Goal: Information Seeking & Learning: Learn about a topic

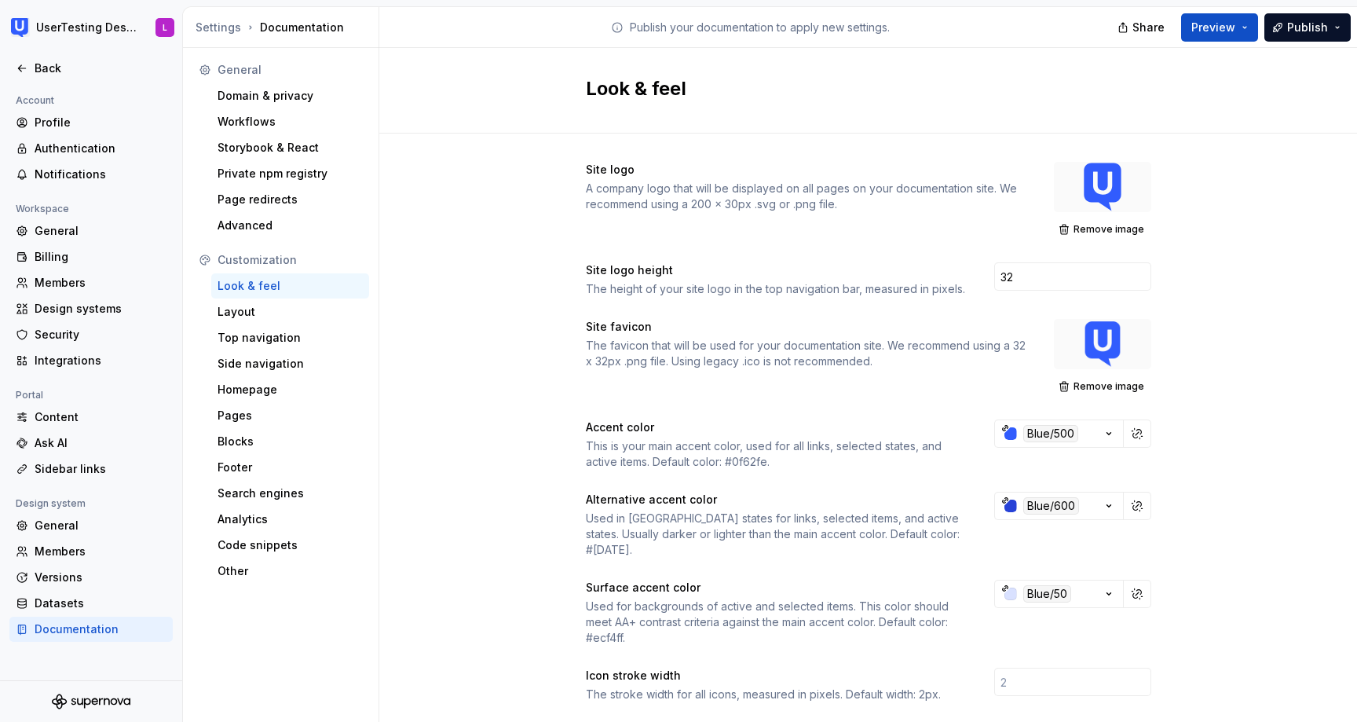
scroll to position [57, 153]
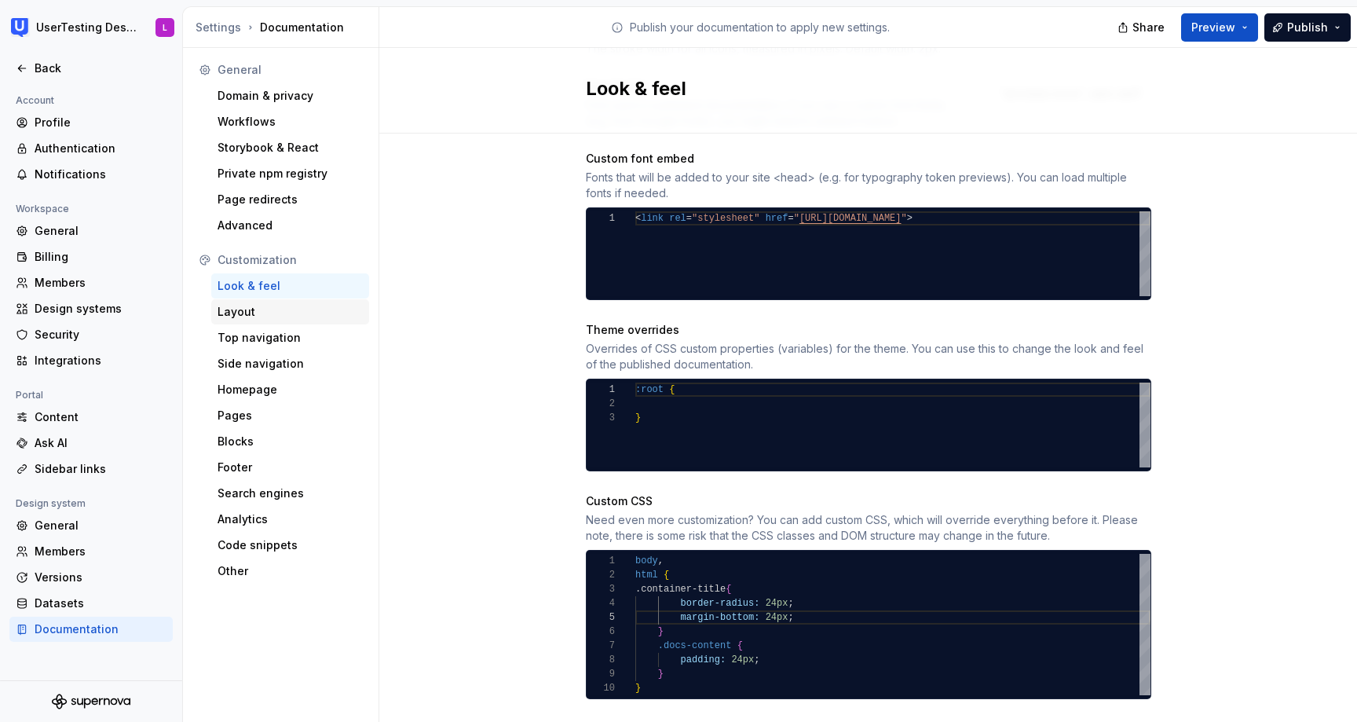
click at [262, 309] on div "Layout" at bounding box center [290, 312] width 145 height 16
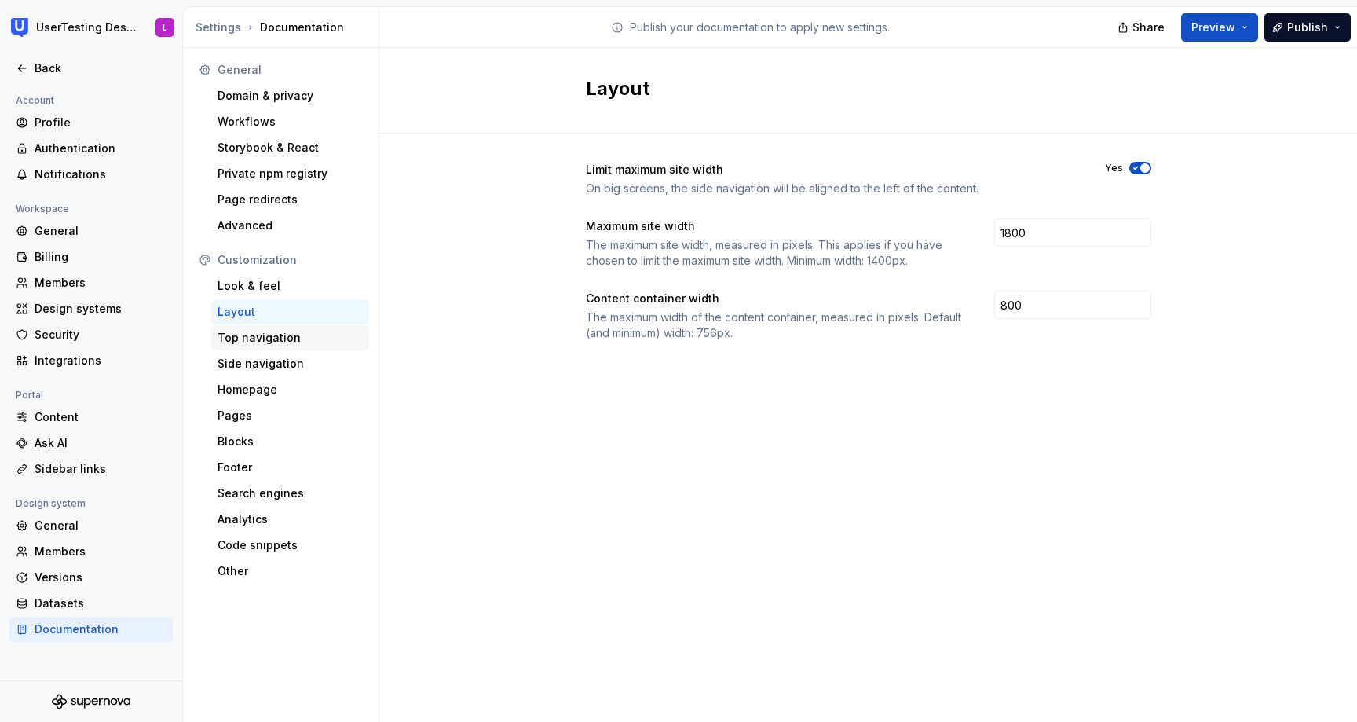
click at [263, 333] on div "Top navigation" at bounding box center [290, 338] width 145 height 16
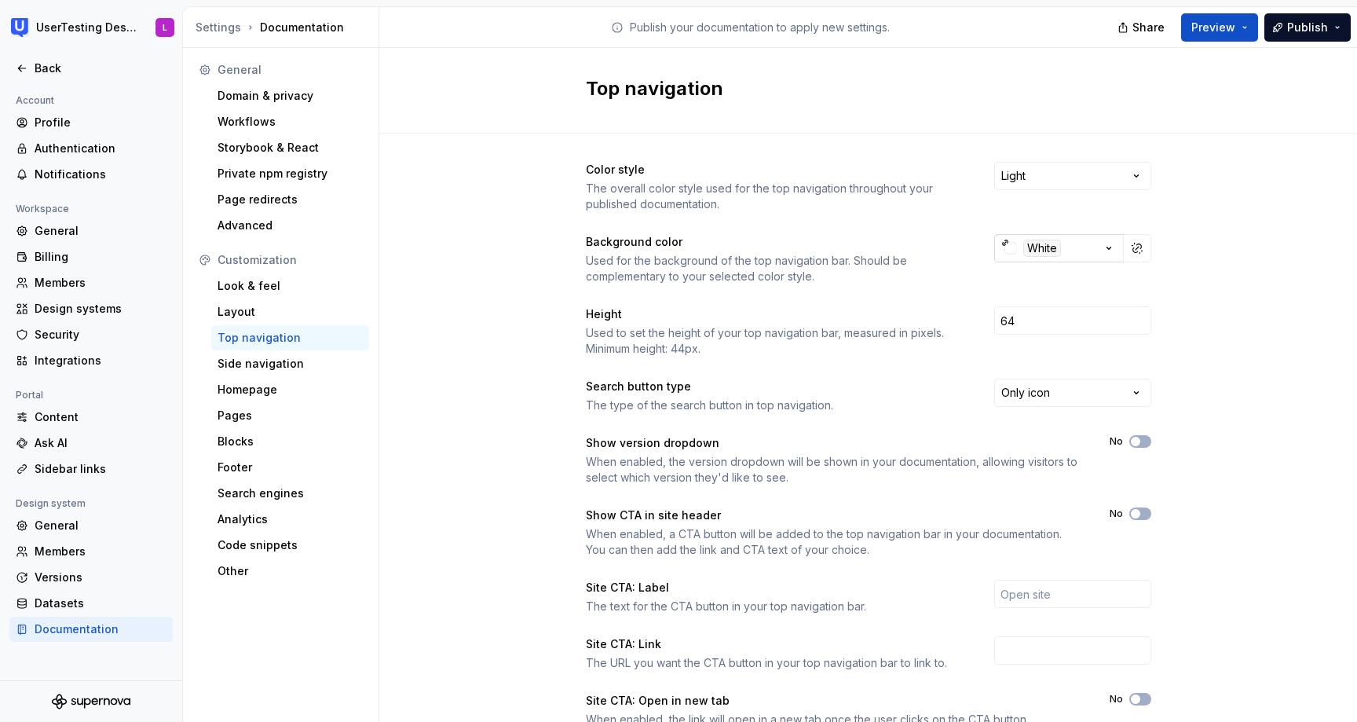
click at [1115, 244] on icon "button" at bounding box center [1109, 248] width 16 height 16
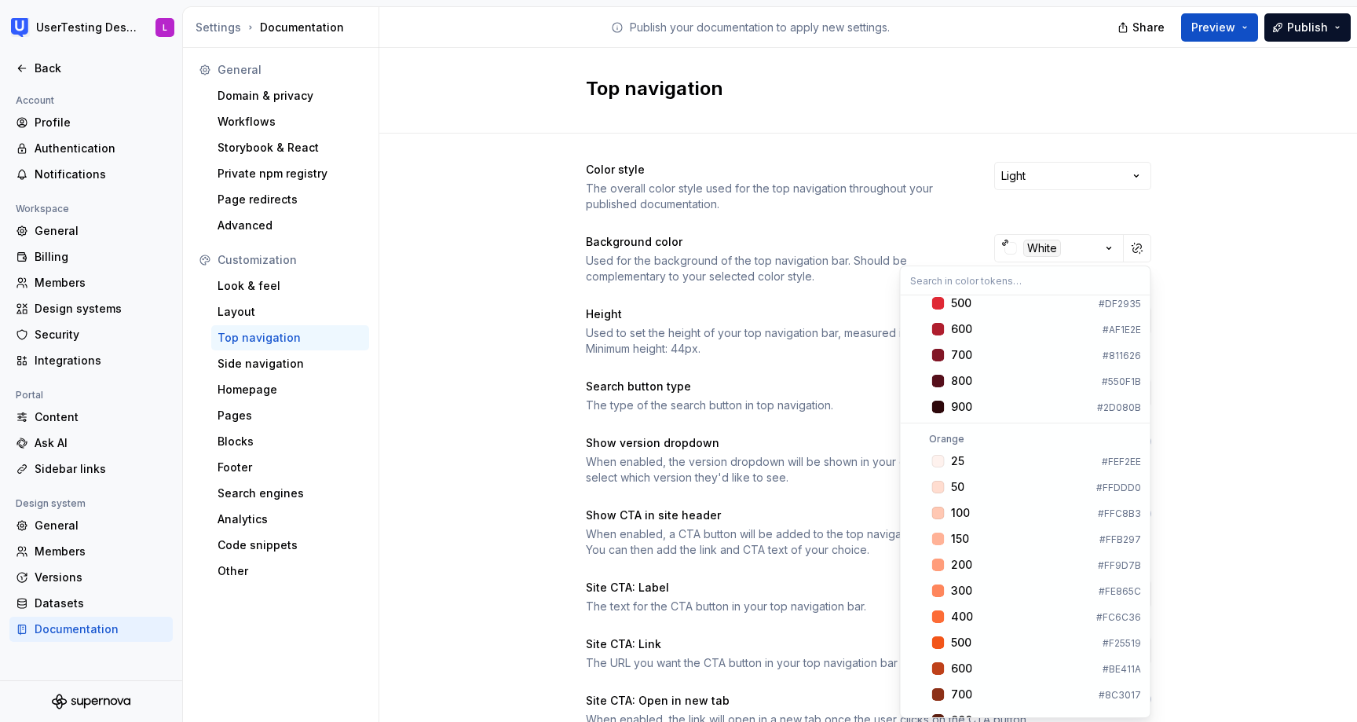
scroll to position [745, 0]
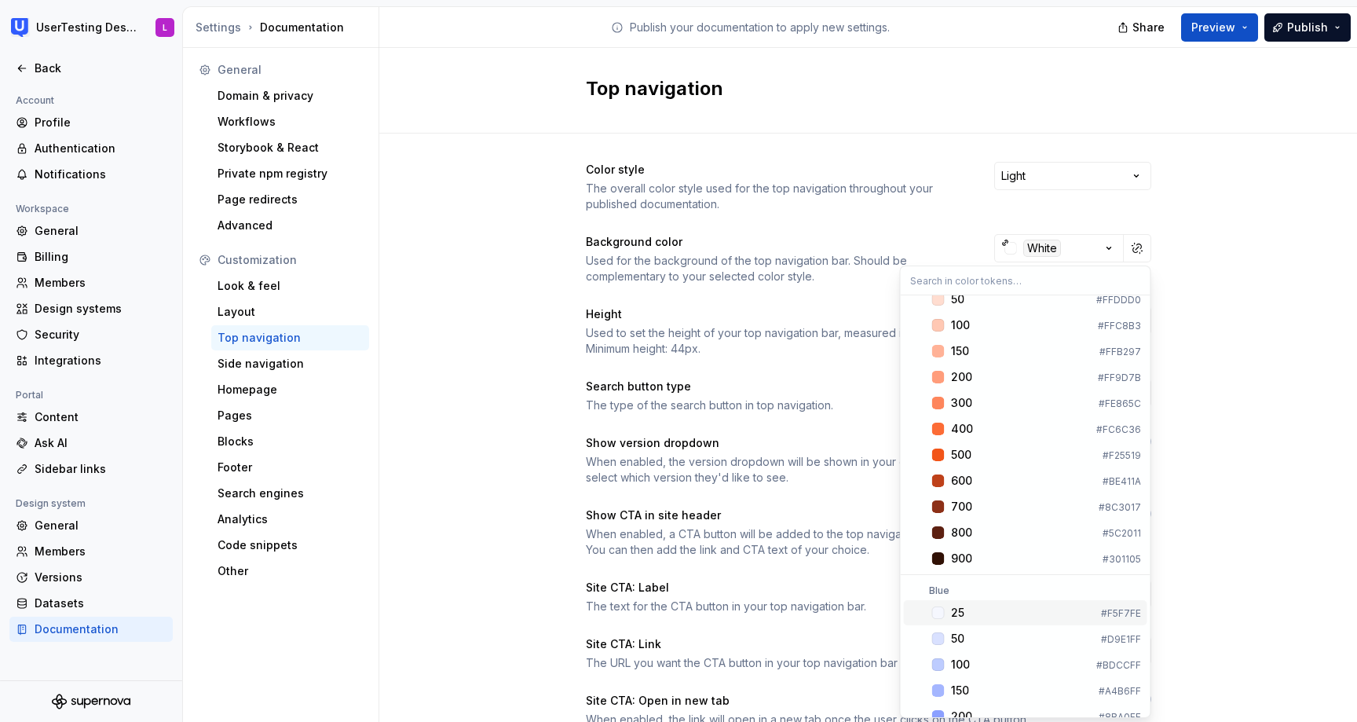
click at [942, 612] on div "Suggestions" at bounding box center [938, 612] width 13 height 13
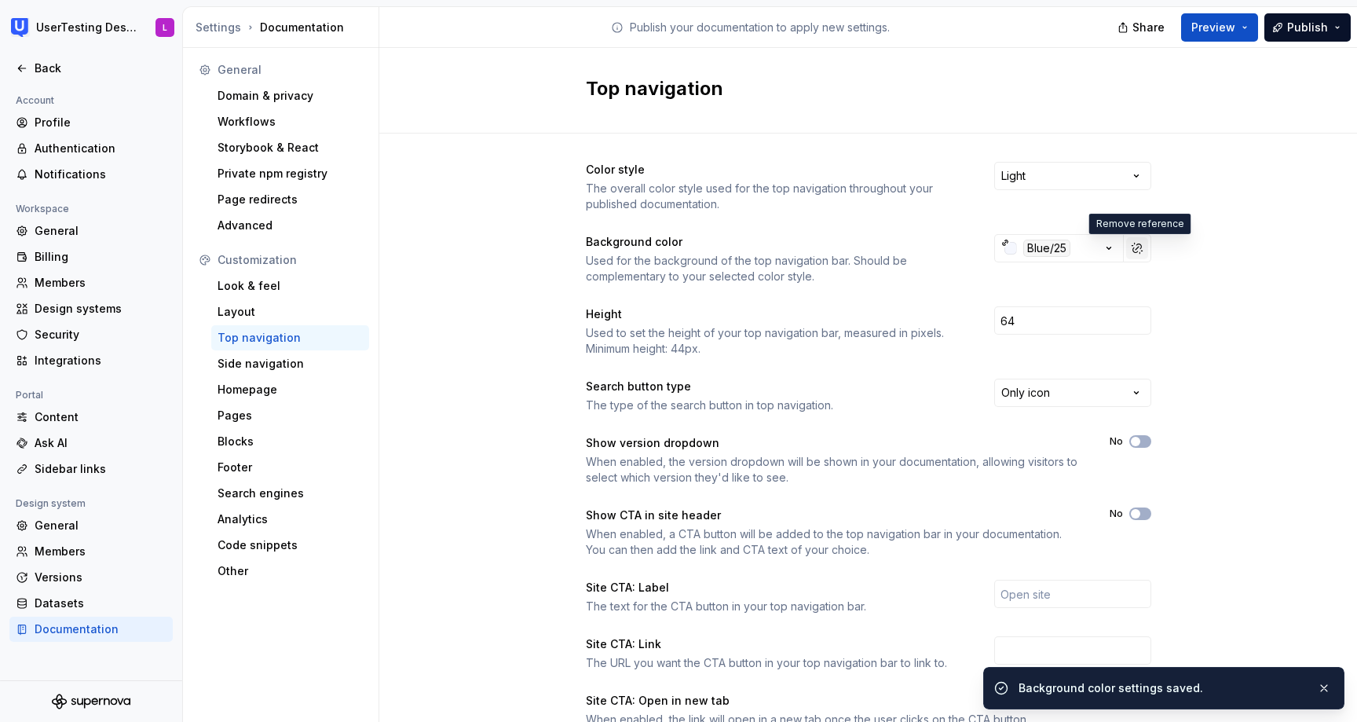
click at [1136, 251] on button "button" at bounding box center [1137, 248] width 22 height 22
click at [1050, 251] on input "#f5f7feff" at bounding box center [1070, 248] width 108 height 28
type input "#F5F7FEFF"
click at [1140, 248] on button "button" at bounding box center [1137, 248] width 22 height 22
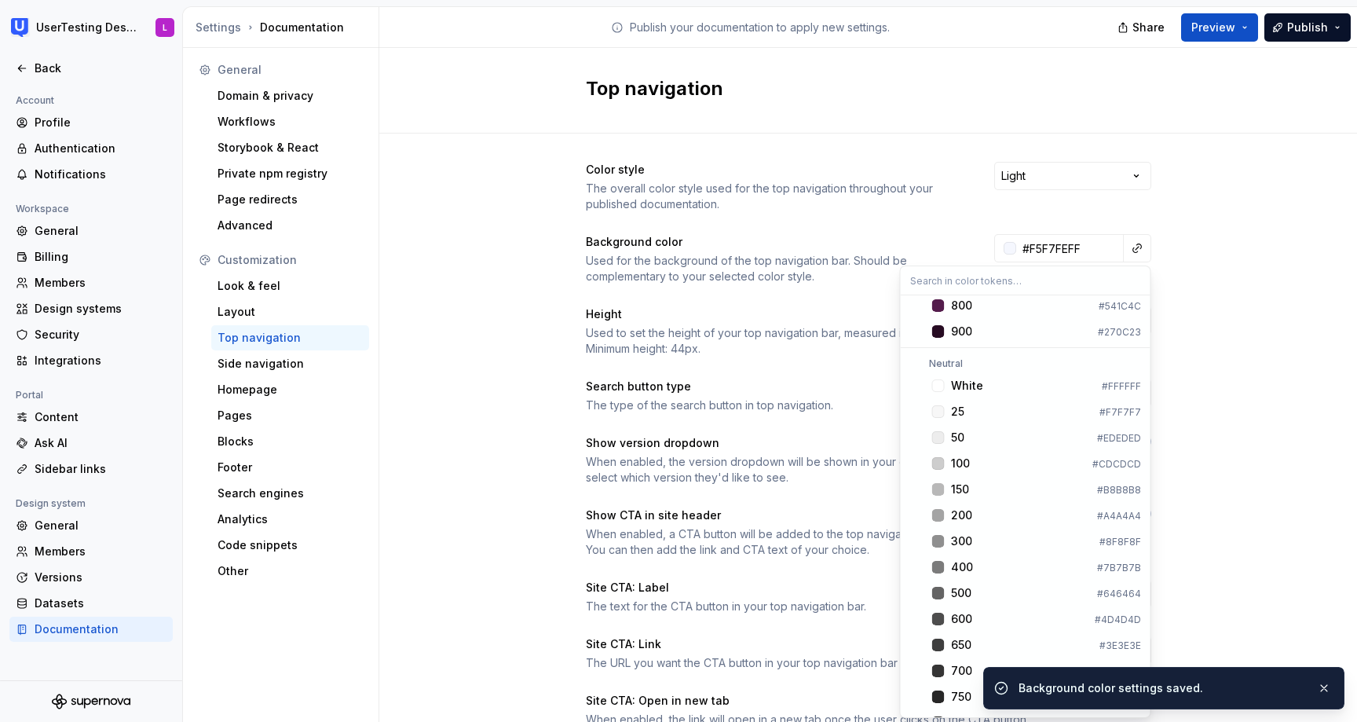
scroll to position [1608, 0]
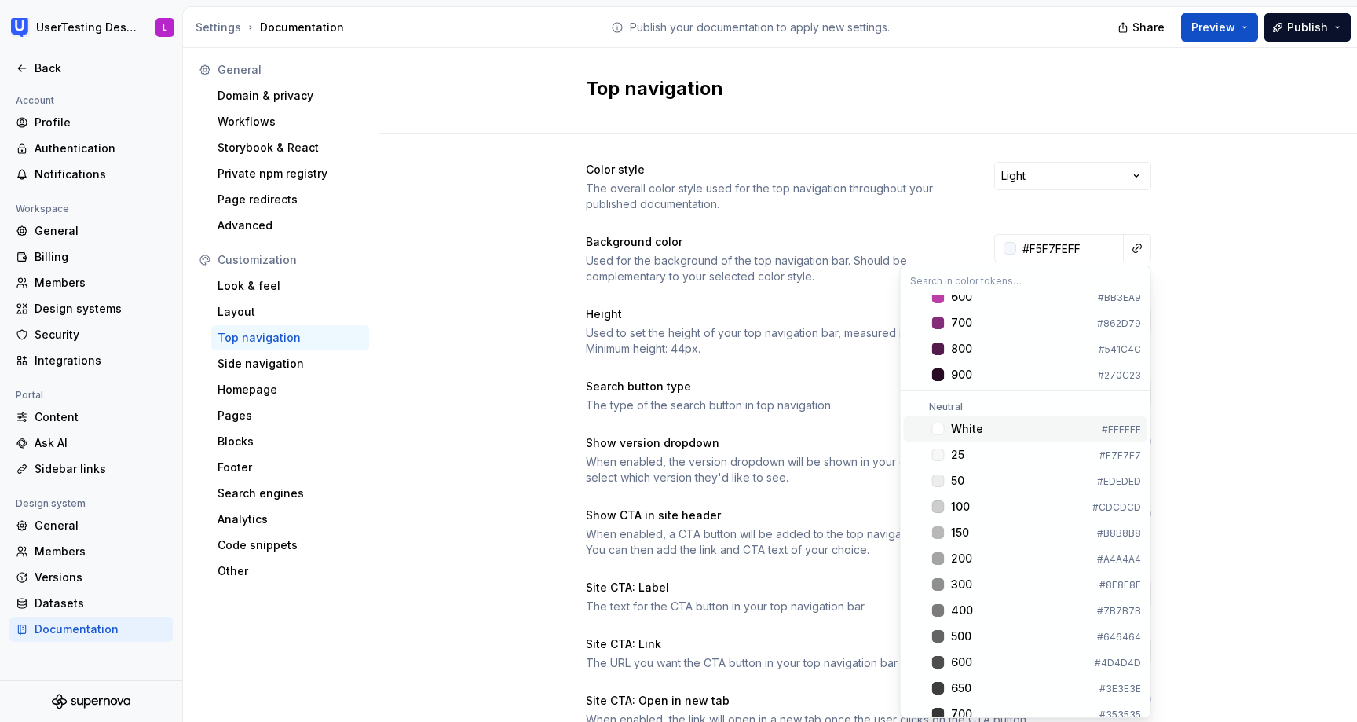
click at [944, 430] on div "Suggestions" at bounding box center [938, 428] width 13 height 13
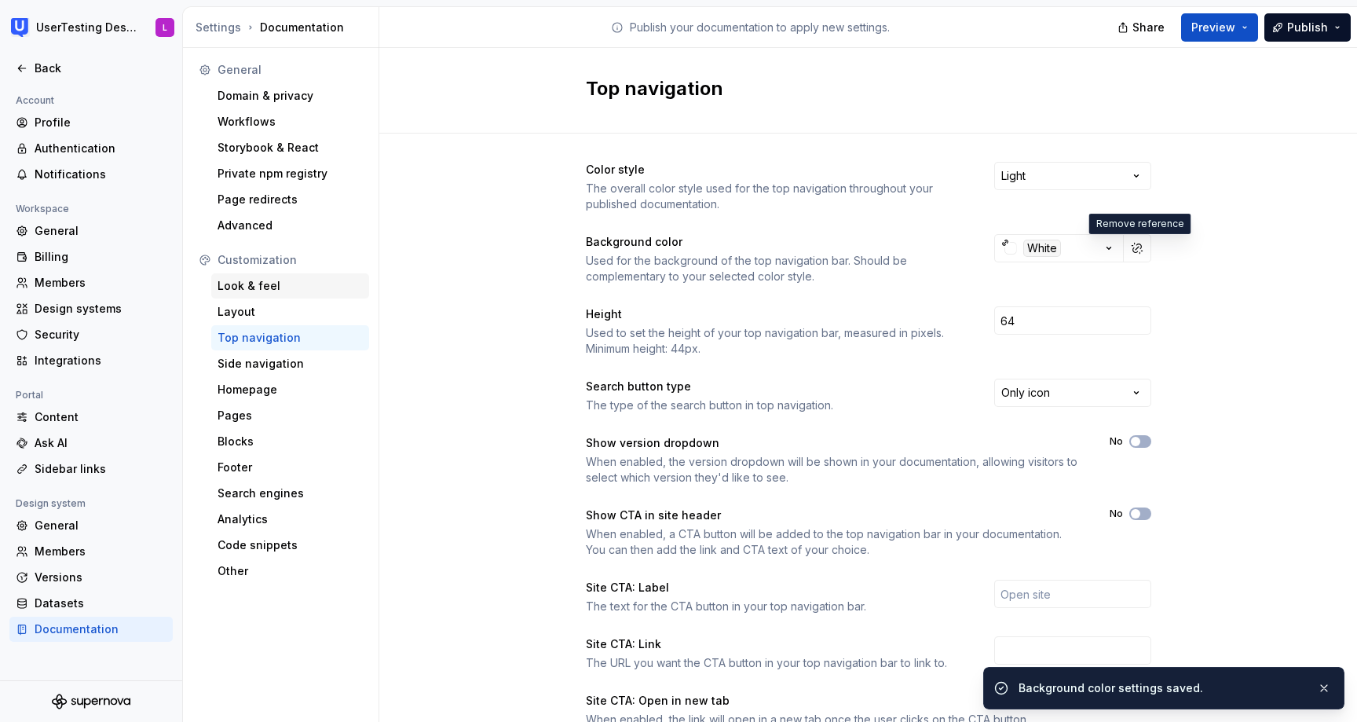
click at [265, 287] on div "Look & feel" at bounding box center [290, 286] width 145 height 16
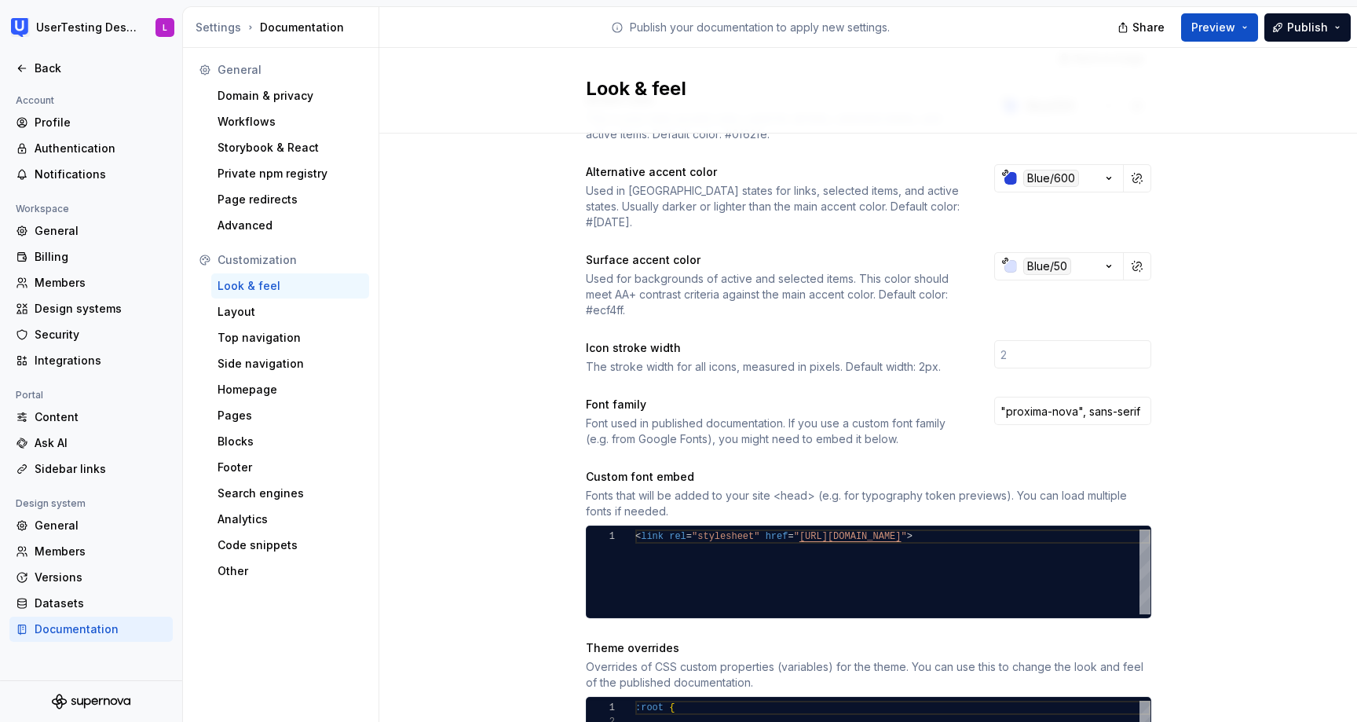
scroll to position [660, 0]
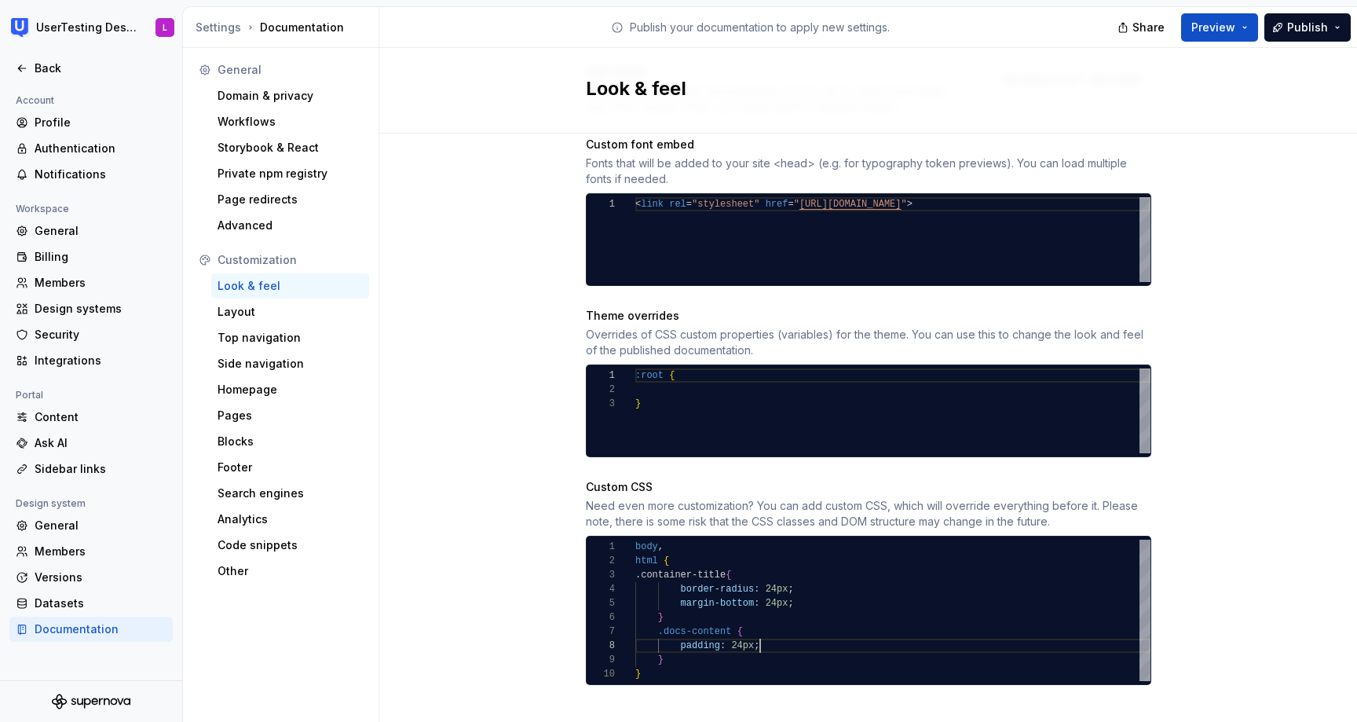
click at [782, 628] on div "body , html { .container-title { border-radius: 24px ; margin-bottom: 24px ; } …" at bounding box center [892, 610] width 515 height 141
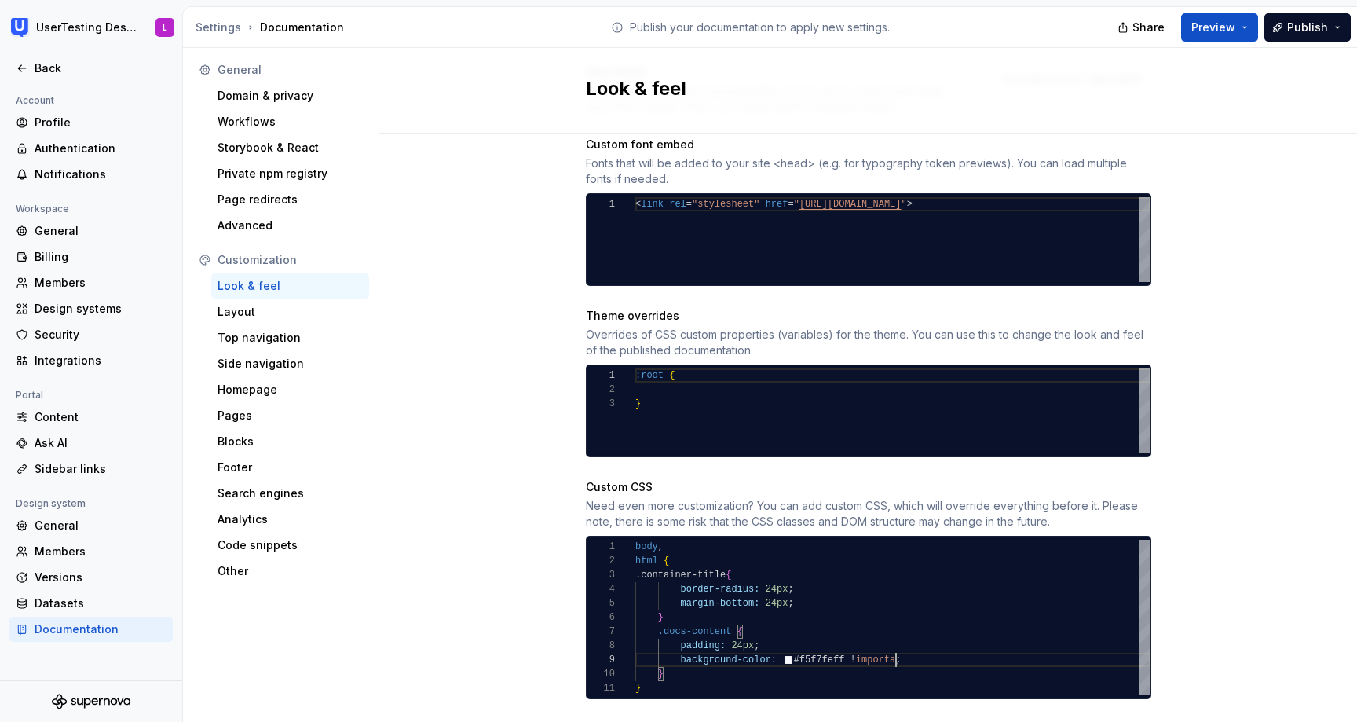
scroll to position [113, 265]
click at [1254, 547] on div "Site logo A company logo that will be displayed on all pages on your documentat…" at bounding box center [868, 116] width 978 height 1285
click at [1224, 32] on span "Preview" at bounding box center [1213, 28] width 44 height 16
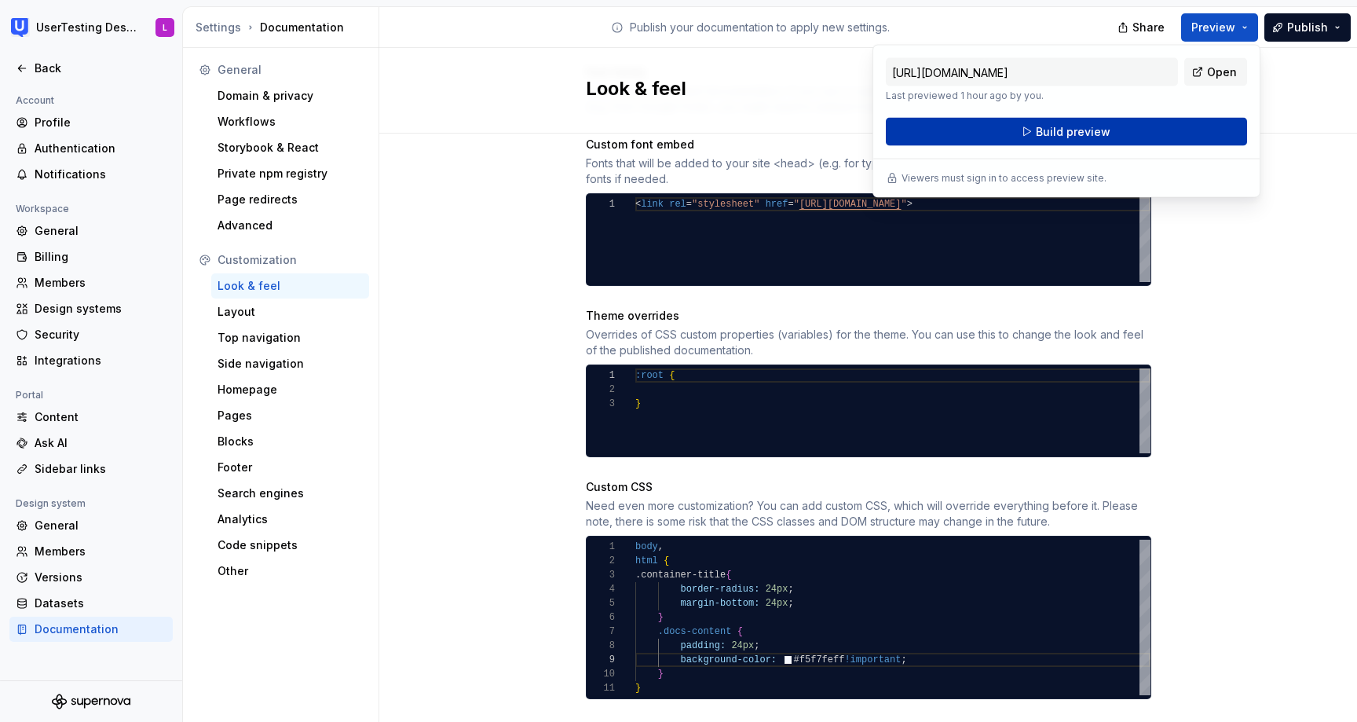
click at [1147, 134] on button "Build preview" at bounding box center [1066, 132] width 361 height 28
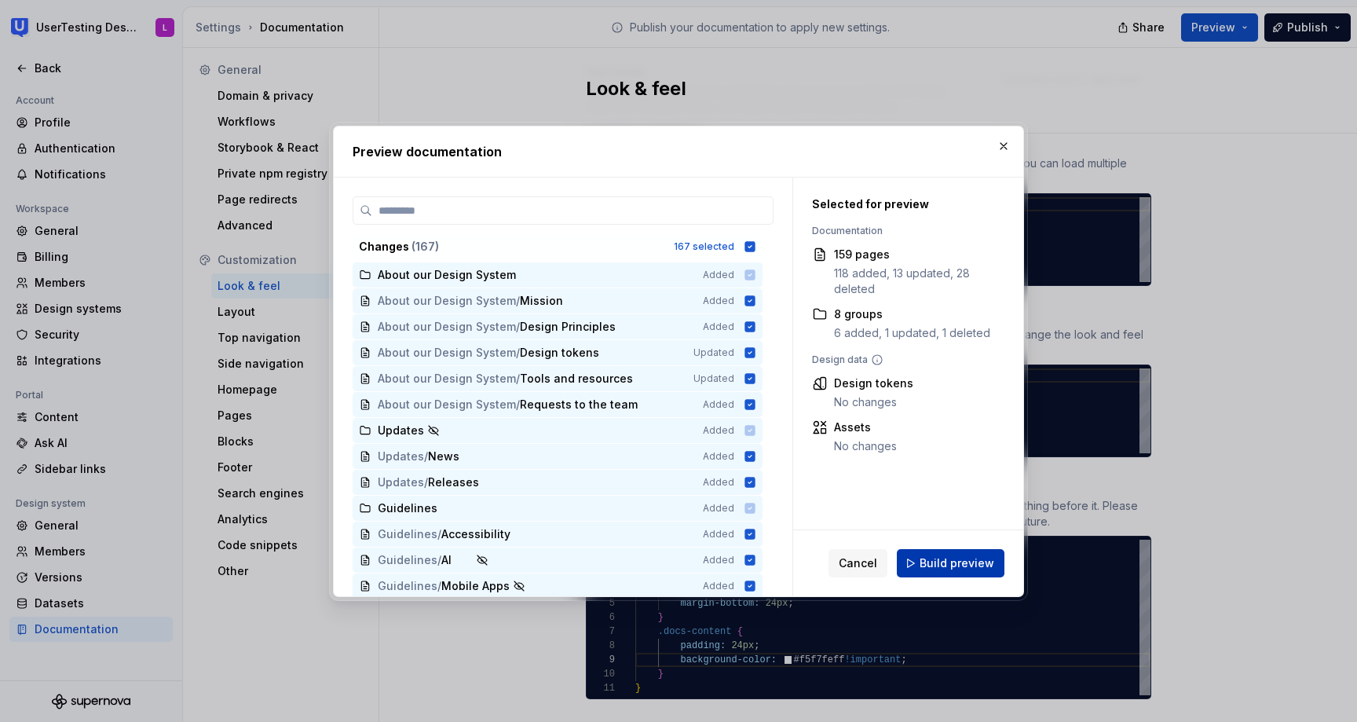
click at [968, 558] on span "Build preview" at bounding box center [957, 563] width 75 height 16
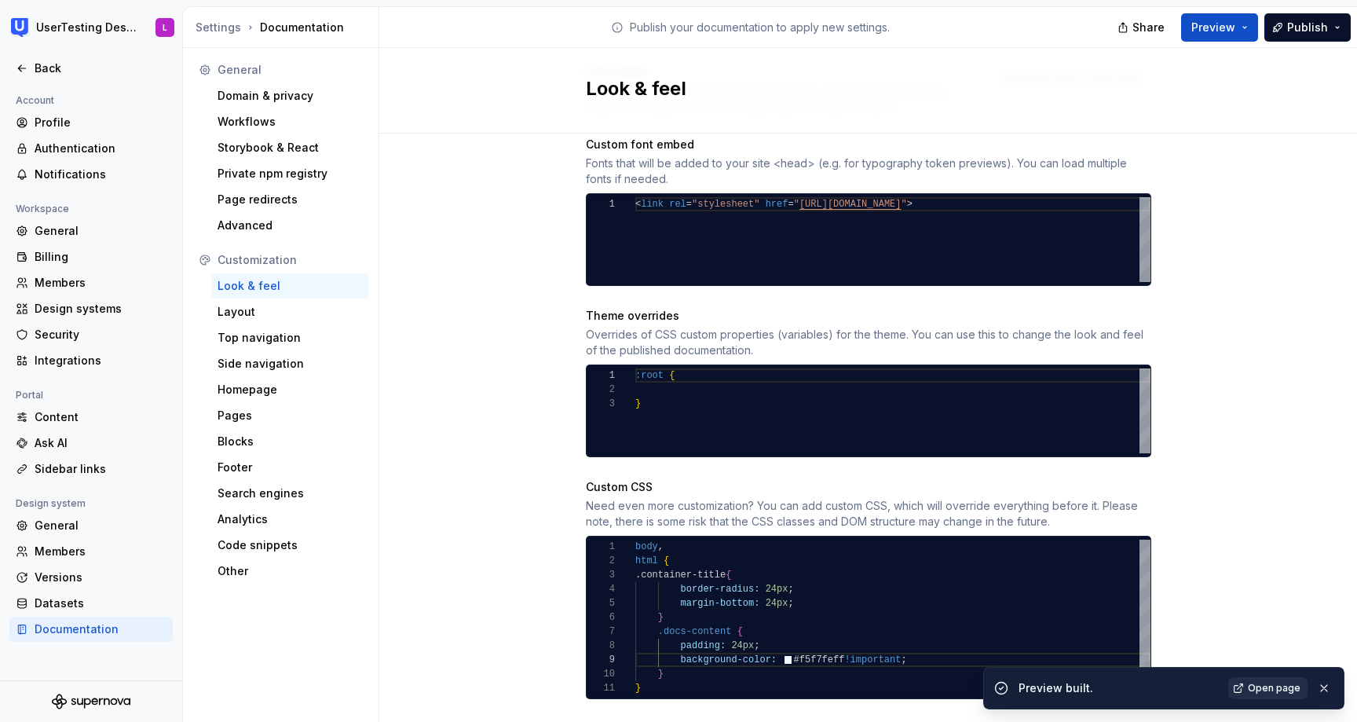
click at [1282, 697] on link "Open page" at bounding box center [1267, 688] width 79 height 22
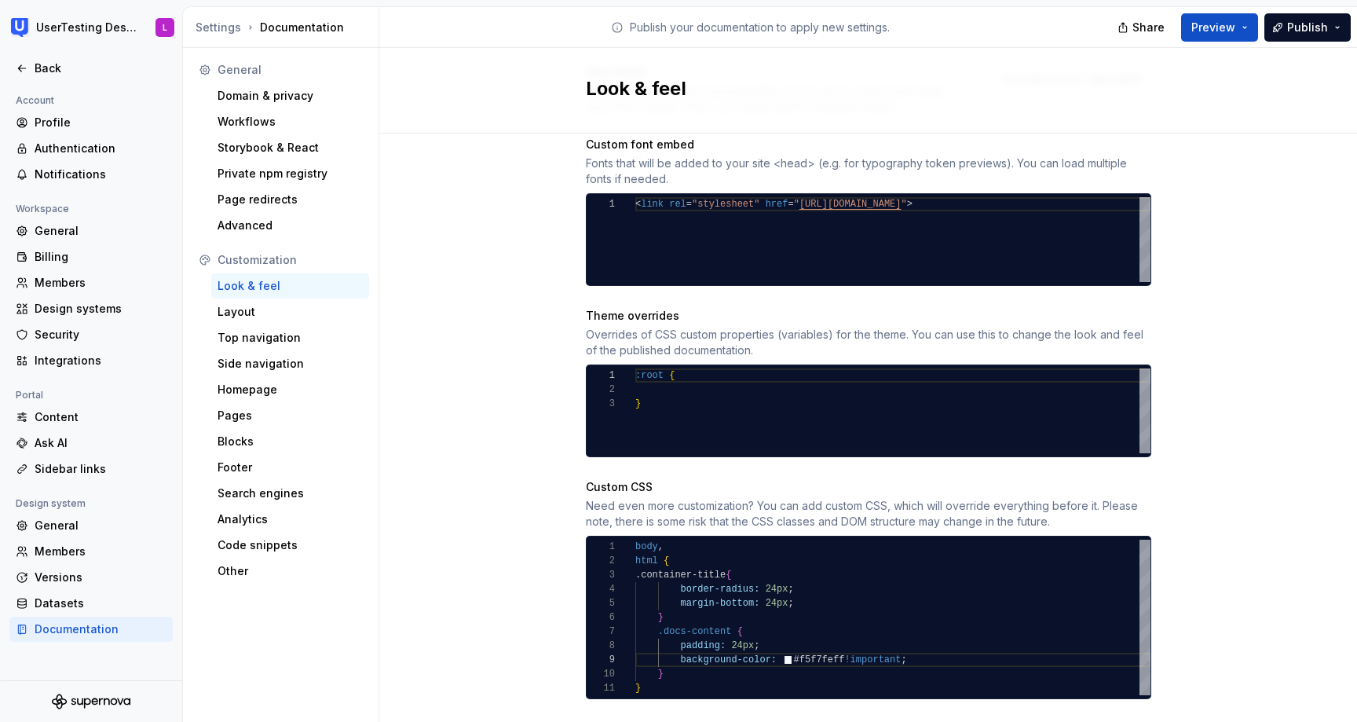
scroll to position [127, 28]
click at [680, 656] on div "html { .container-title { border-radius: 24px ; margin-bottom: 24px ; } .docs-c…" at bounding box center [892, 617] width 515 height 155
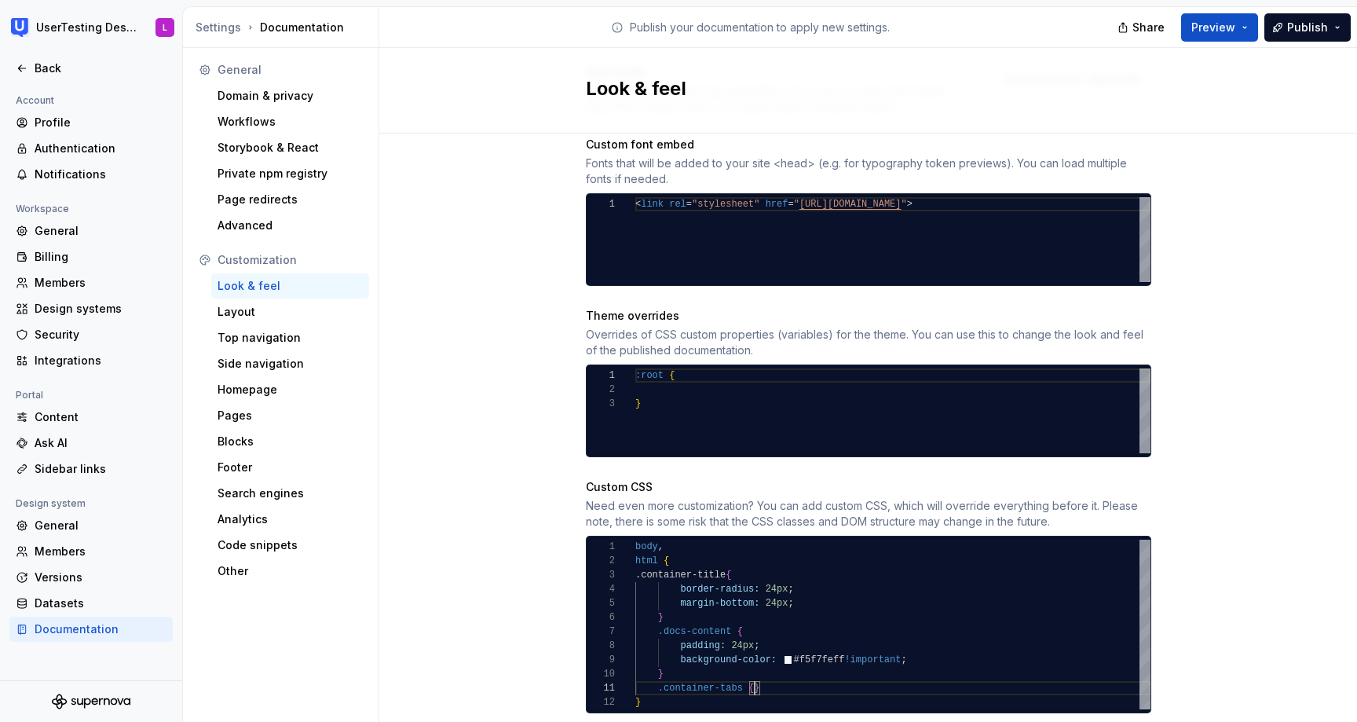
scroll to position [14, 46]
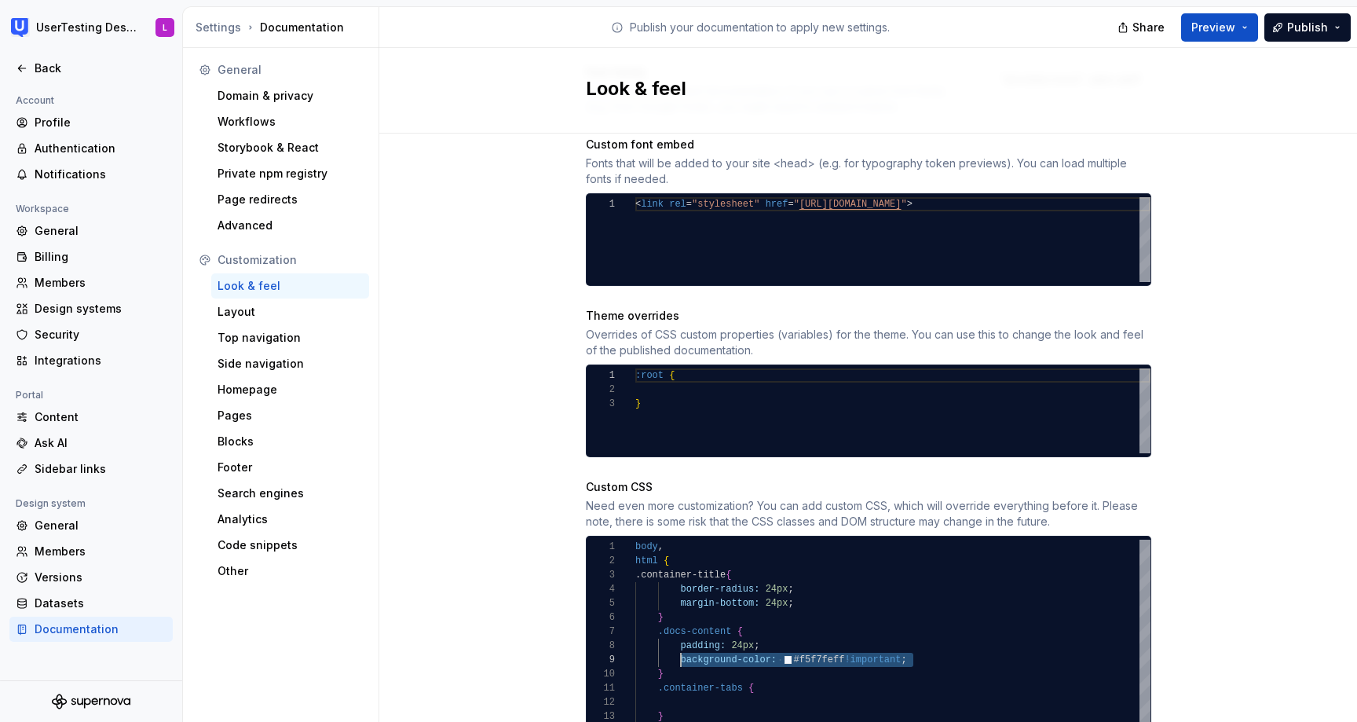
drag, startPoint x: 938, startPoint y: 648, endPoint x: 682, endPoint y: 642, distance: 255.3
click at [682, 642] on div ".container-title { border-radius: 24px ; margin-bottom: 24px ; } .docs-content …" at bounding box center [892, 639] width 515 height 198
click at [693, 682] on div ".container-title { border-radius: 24px ; margin-bottom: 24px ; } .docs-content …" at bounding box center [892, 639] width 515 height 198
type textarea "**********"
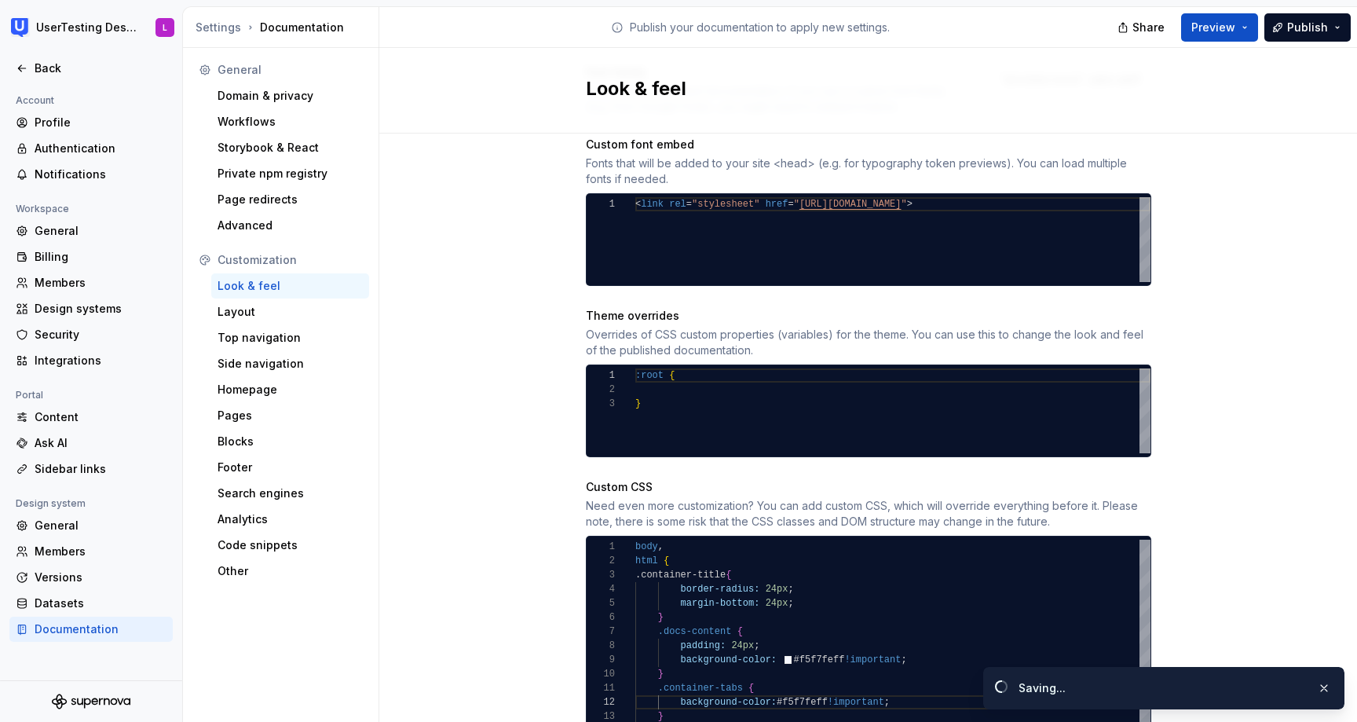
click at [1204, 505] on div "Site logo A company logo that will be displayed on all pages on your documentat…" at bounding box center [868, 137] width 978 height 1327
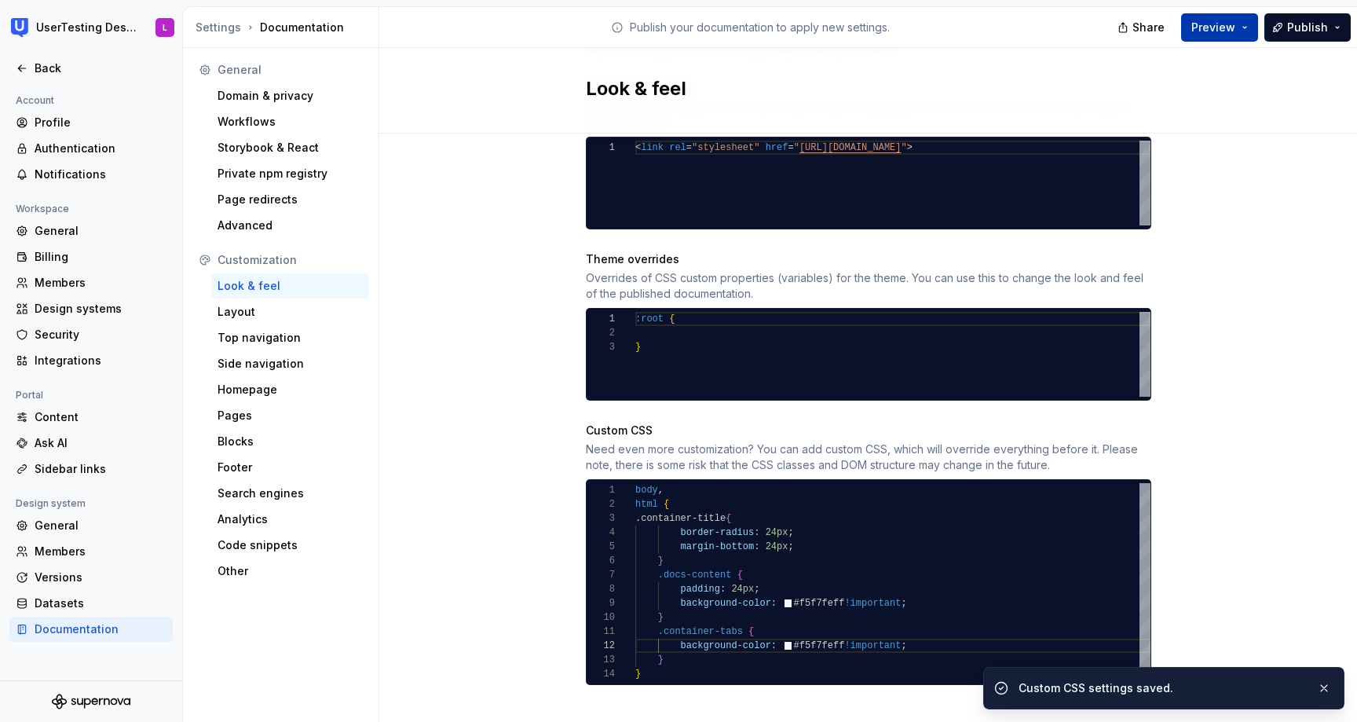
click at [1227, 27] on span "Preview" at bounding box center [1213, 28] width 44 height 16
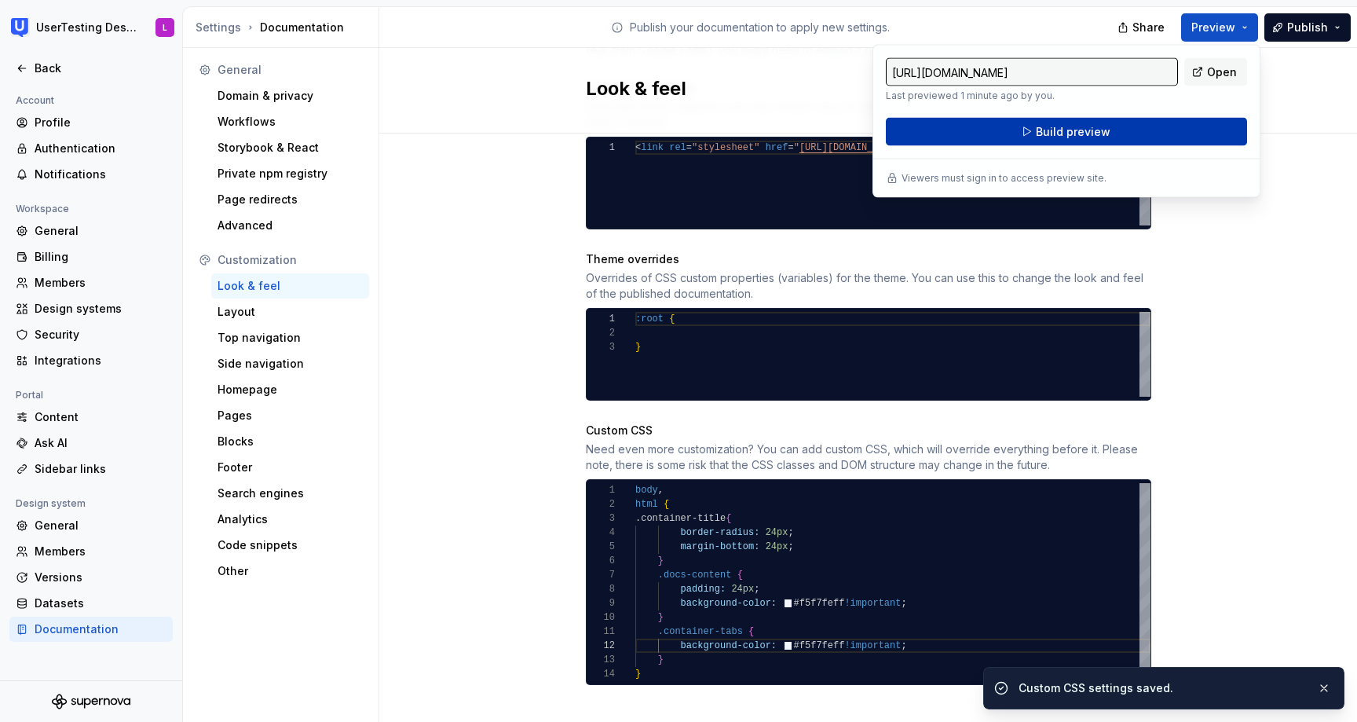
click at [1053, 126] on span "Build preview" at bounding box center [1073, 132] width 75 height 16
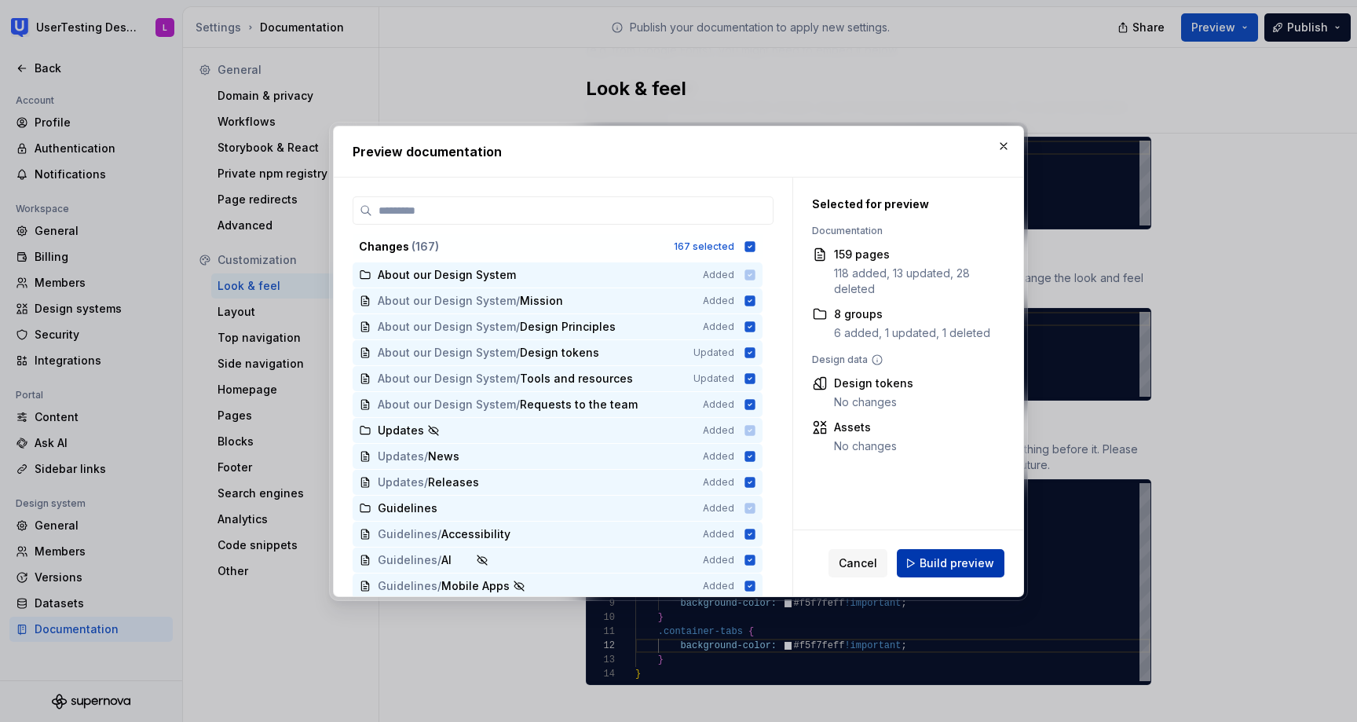
click at [976, 561] on span "Build preview" at bounding box center [957, 563] width 75 height 16
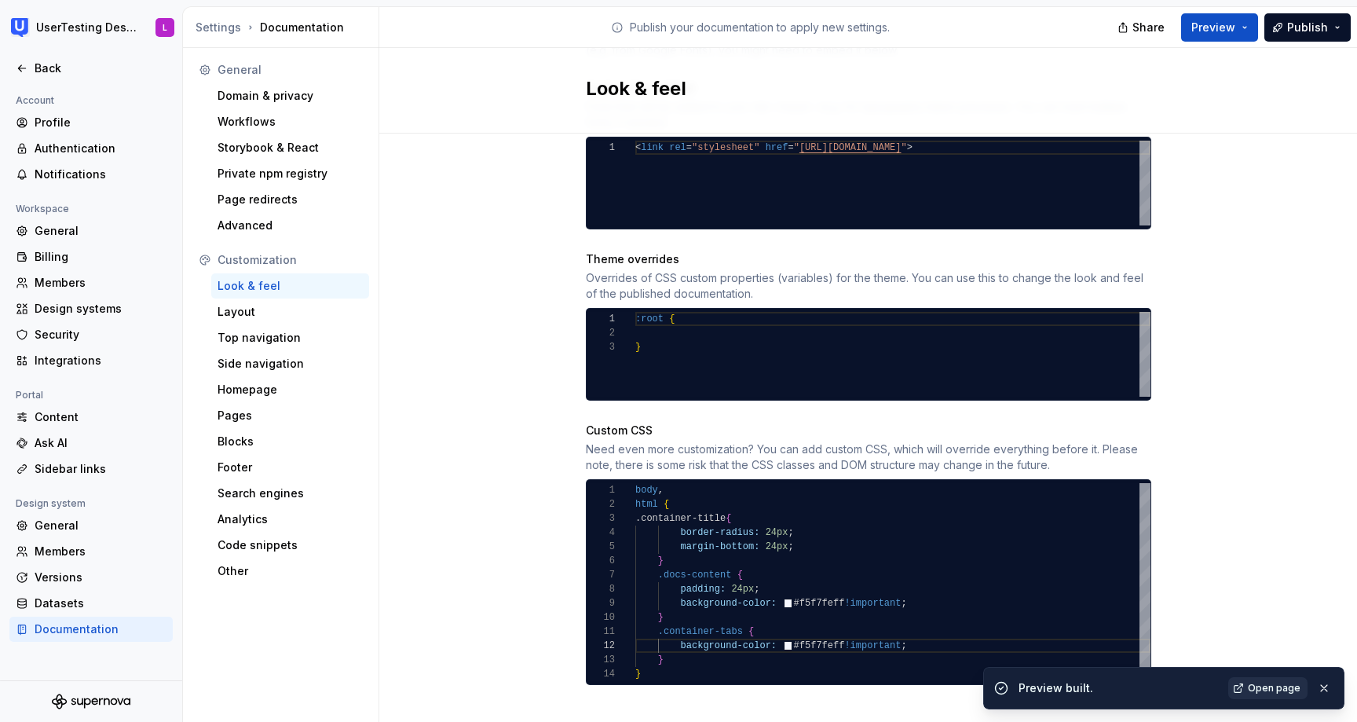
click at [1266, 687] on span "Open page" at bounding box center [1274, 688] width 53 height 13
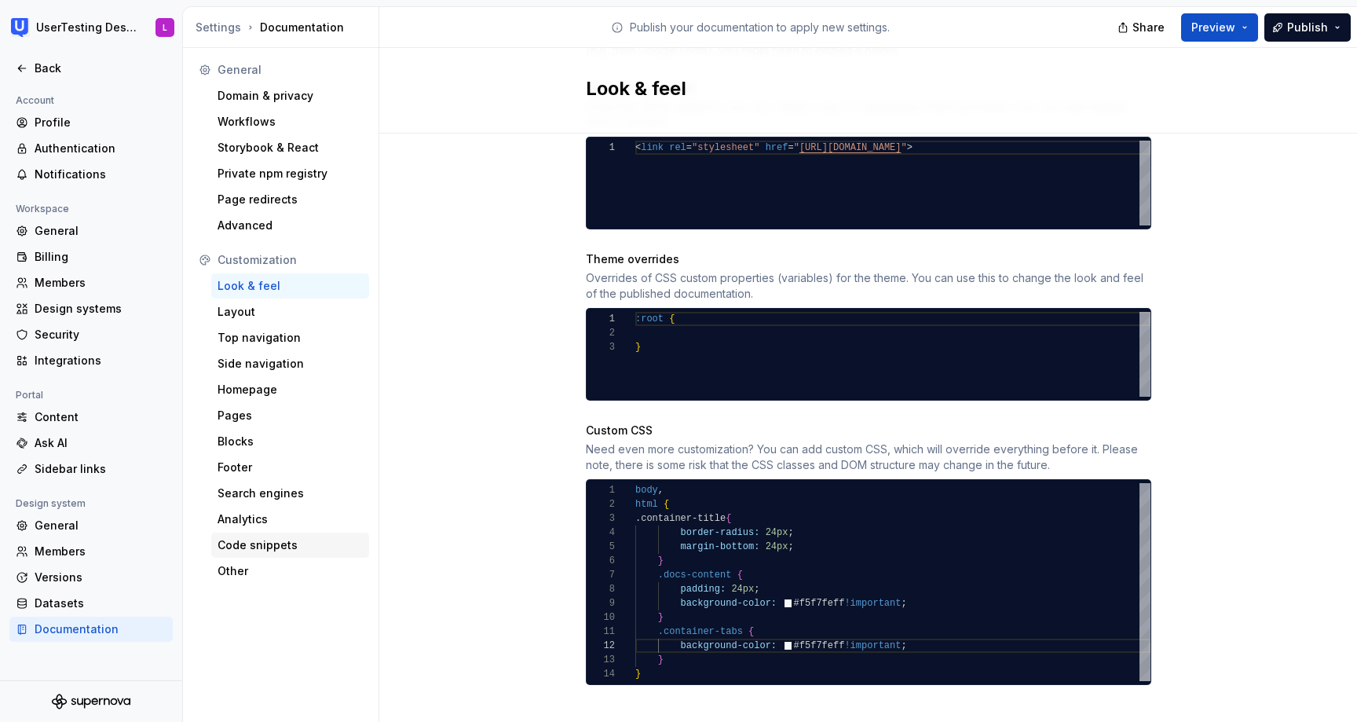
click at [253, 549] on div "Code snippets" at bounding box center [290, 545] width 145 height 16
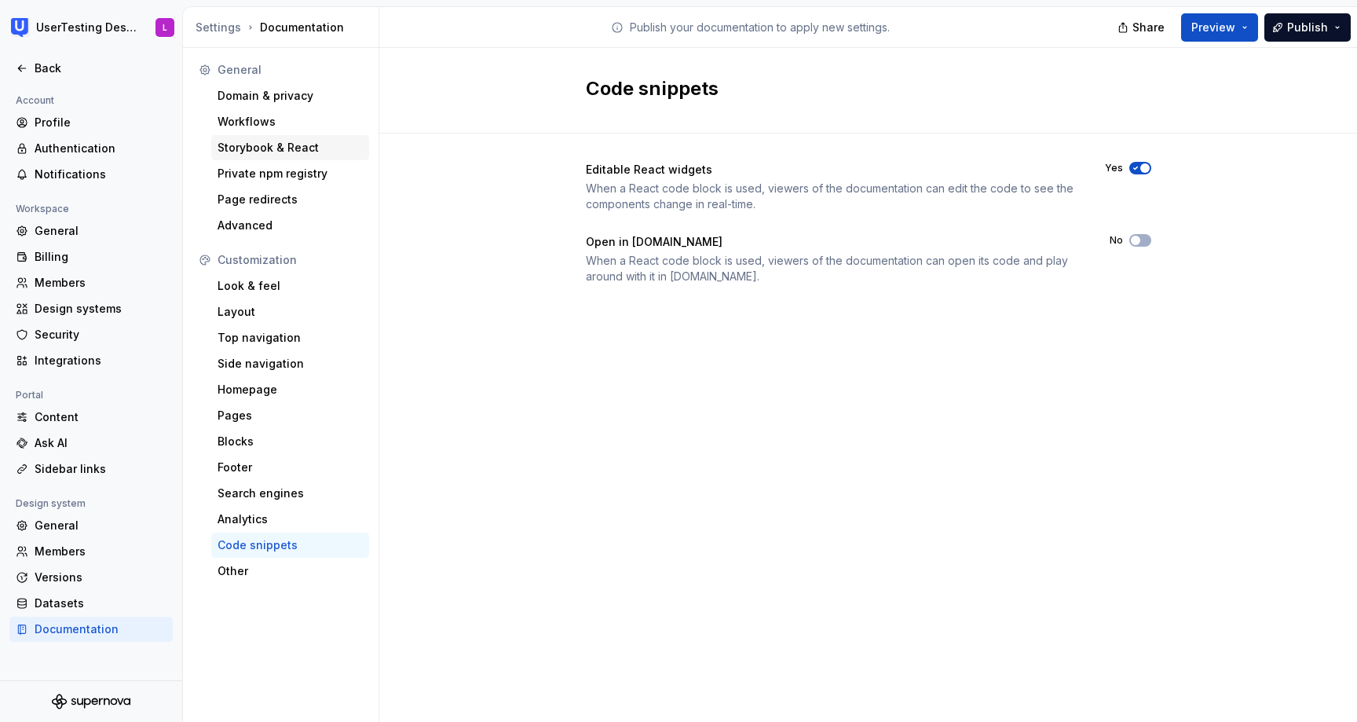
click at [276, 144] on div "Storybook & React" at bounding box center [290, 148] width 145 height 16
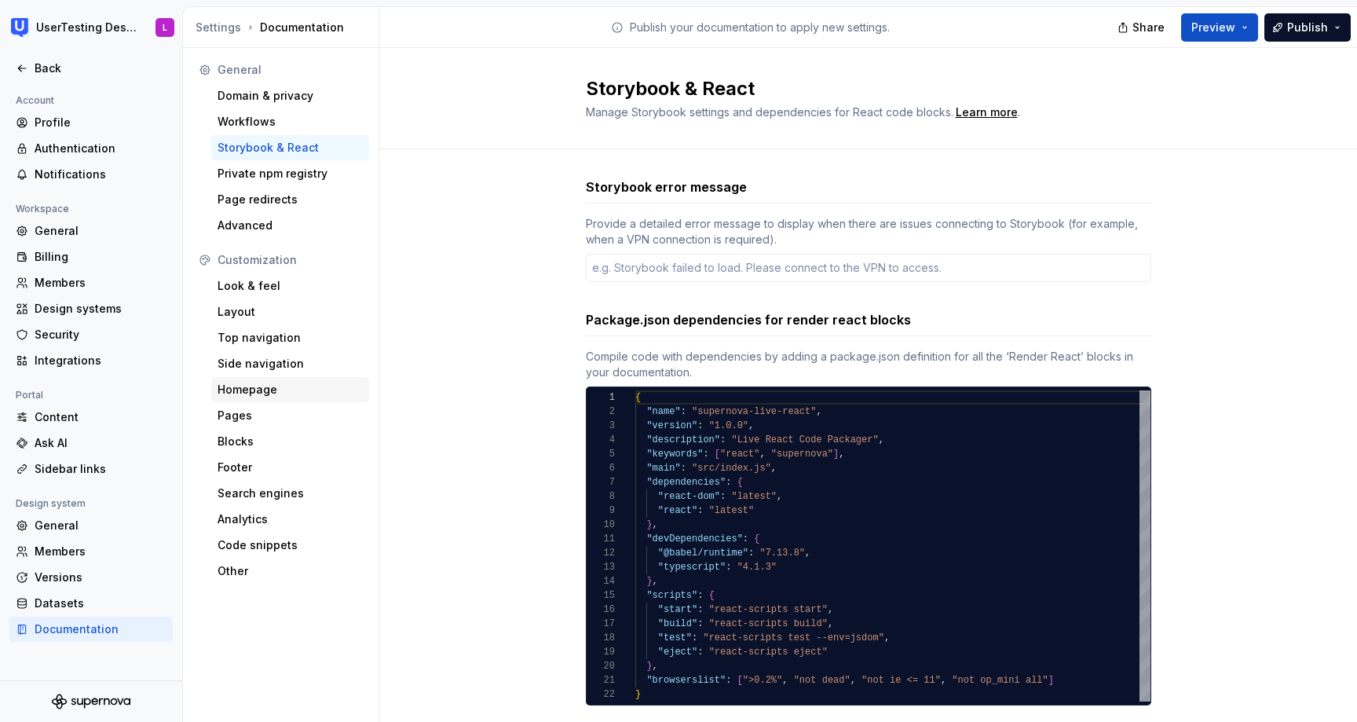
click at [260, 388] on div "Homepage" at bounding box center [290, 390] width 145 height 16
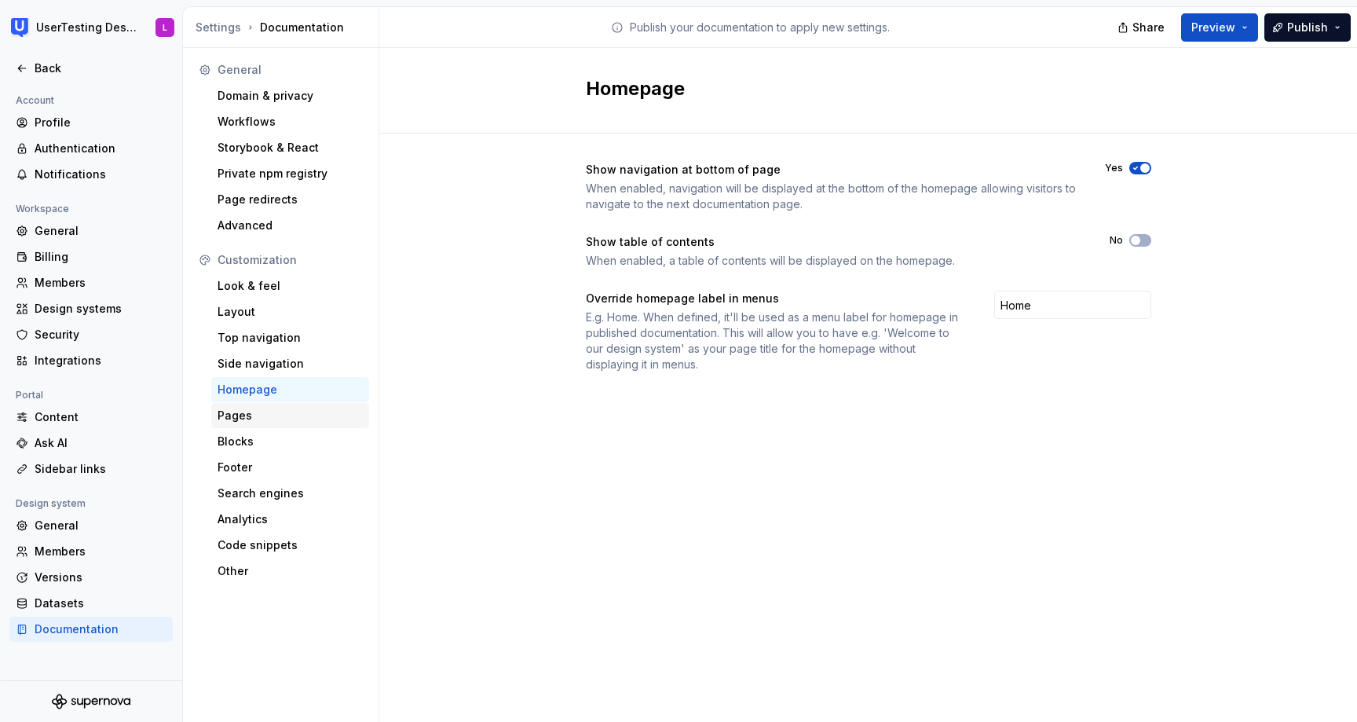
click at [241, 422] on div "Pages" at bounding box center [290, 416] width 145 height 16
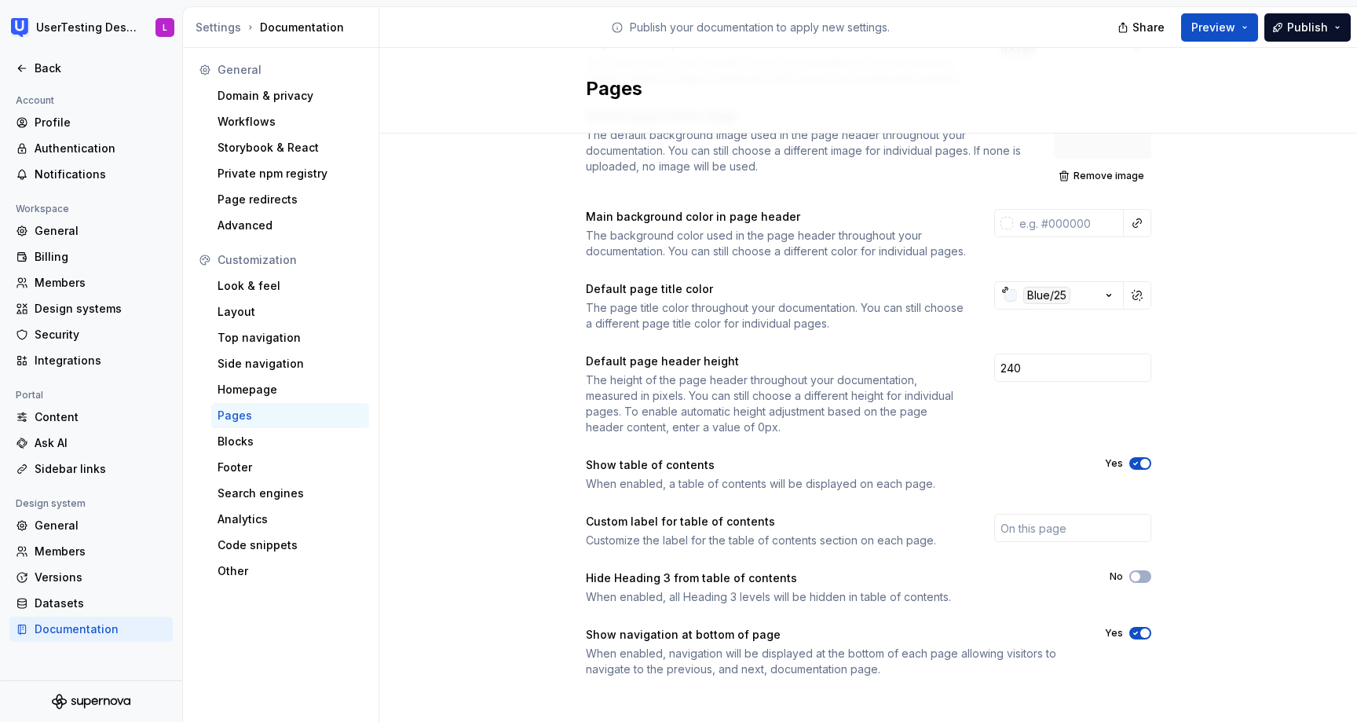
scroll to position [149, 0]
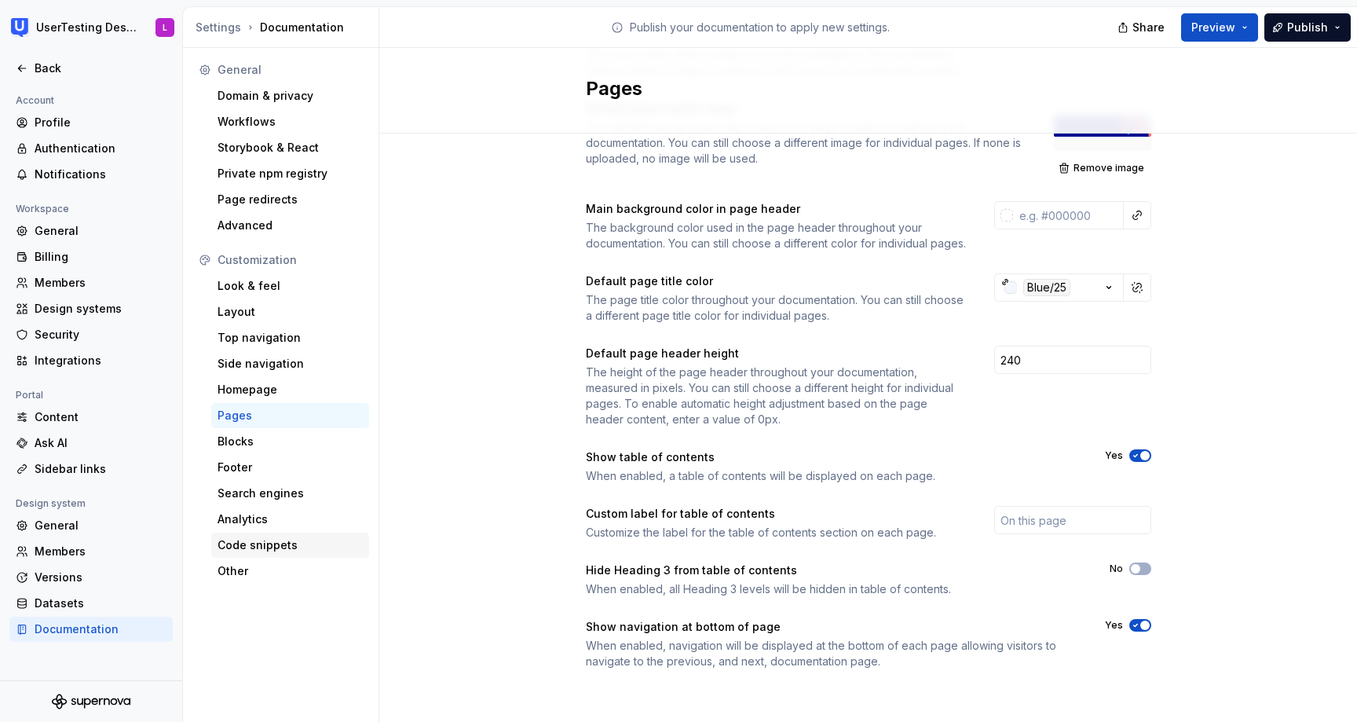
click at [255, 542] on div "Code snippets" at bounding box center [290, 545] width 145 height 16
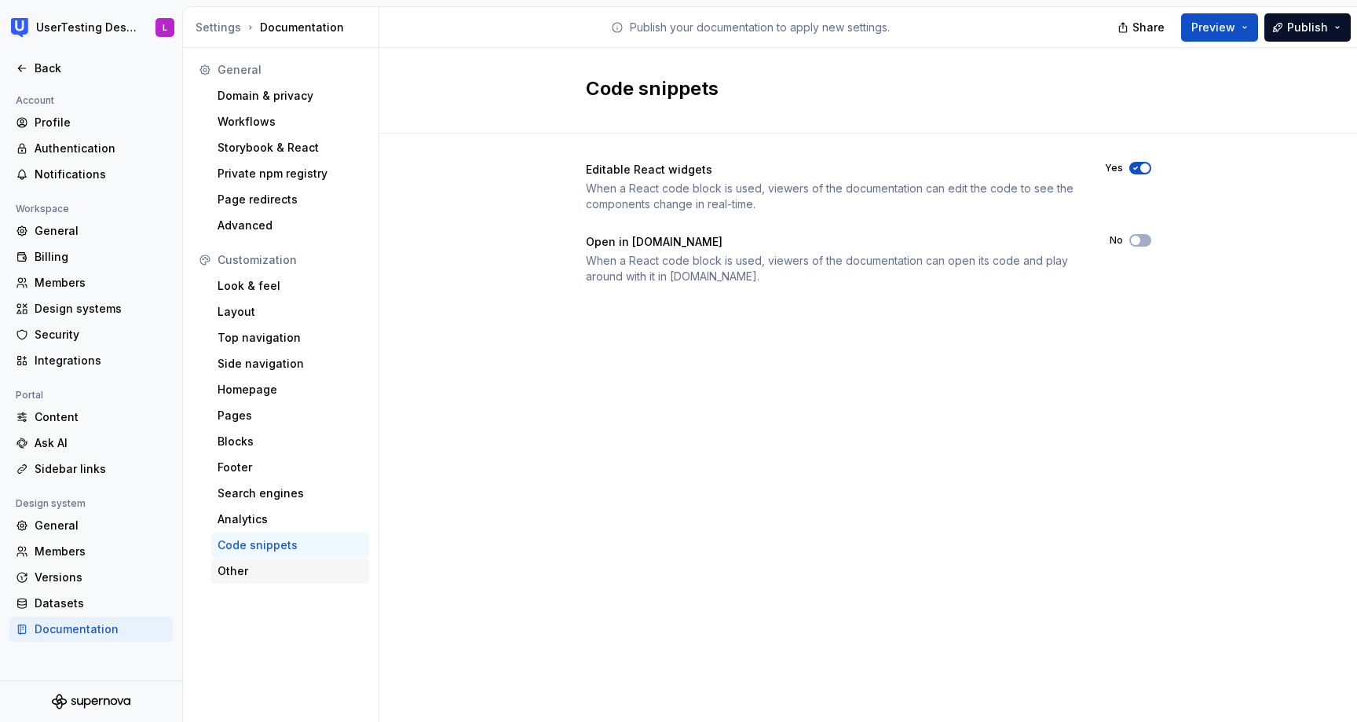
click at [251, 576] on div "Other" at bounding box center [290, 571] width 145 height 16
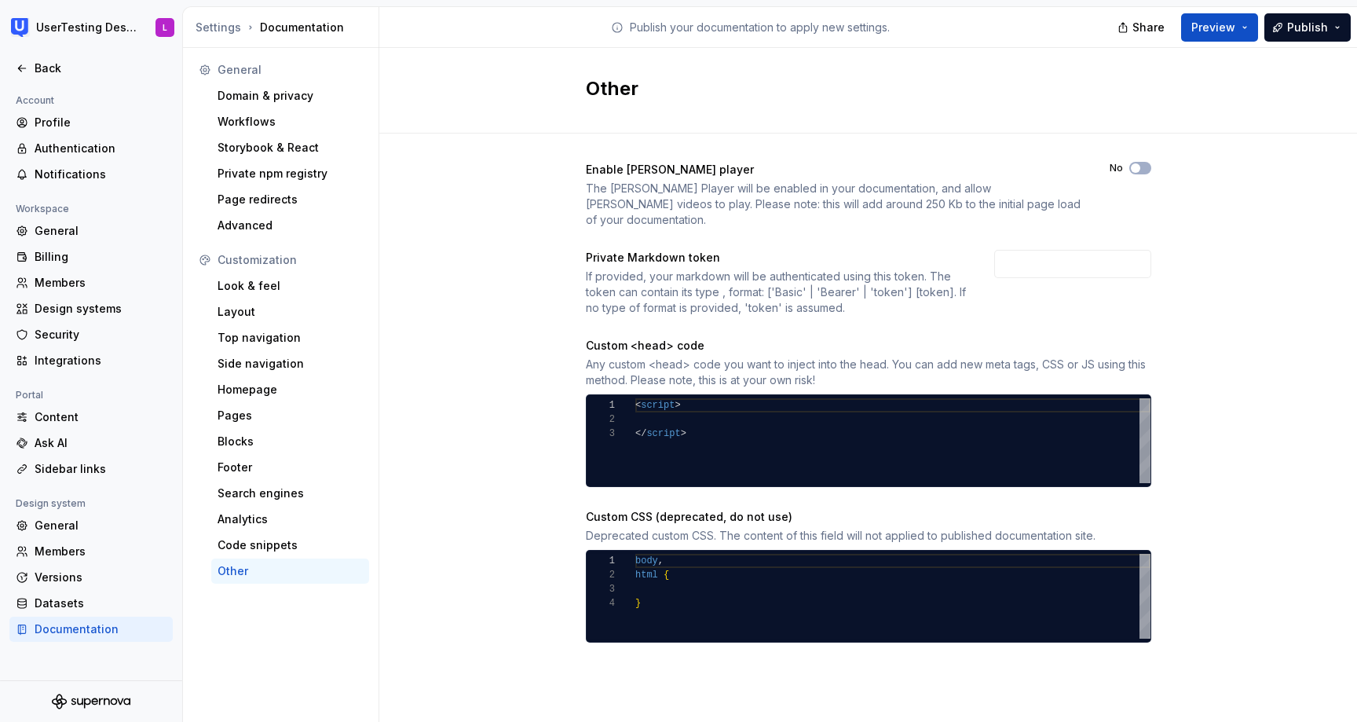
click at [280, 24] on div "Settings Documentation" at bounding box center [284, 28] width 177 height 16
click at [21, 68] on icon at bounding box center [21, 68] width 7 height 6
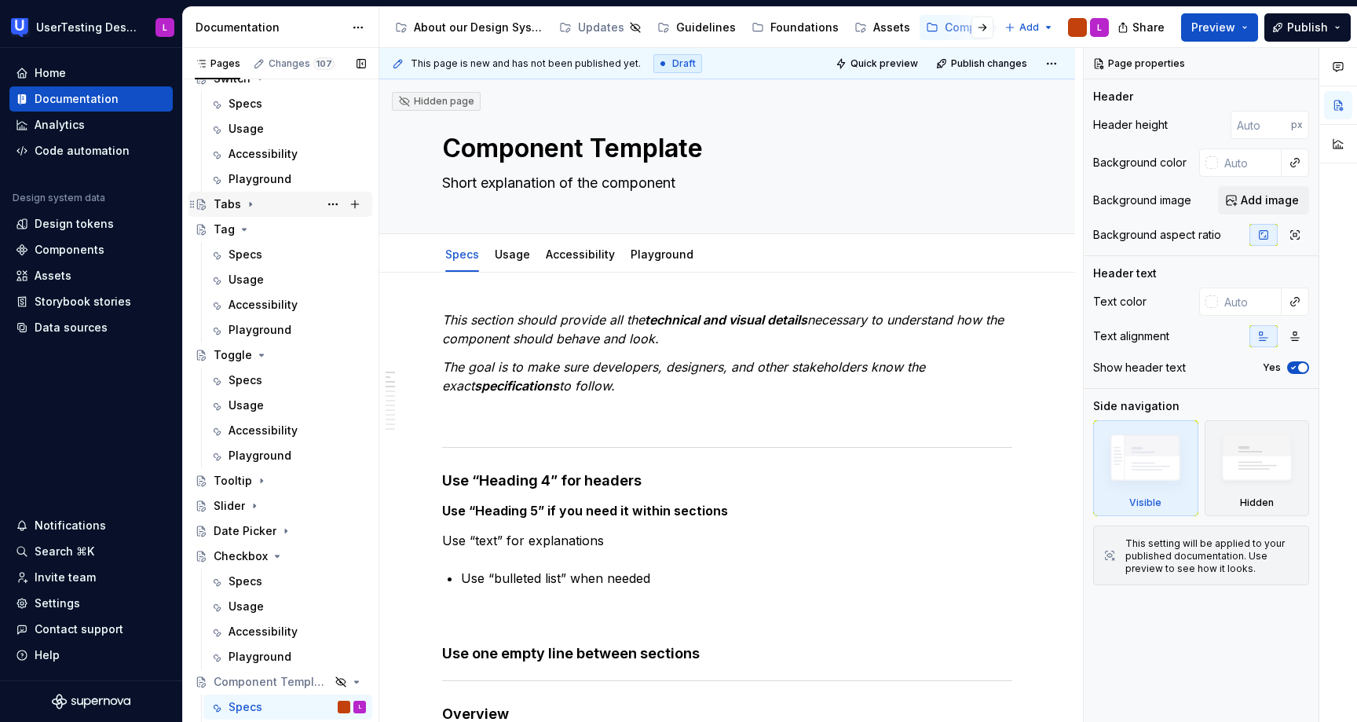
scroll to position [217, 0]
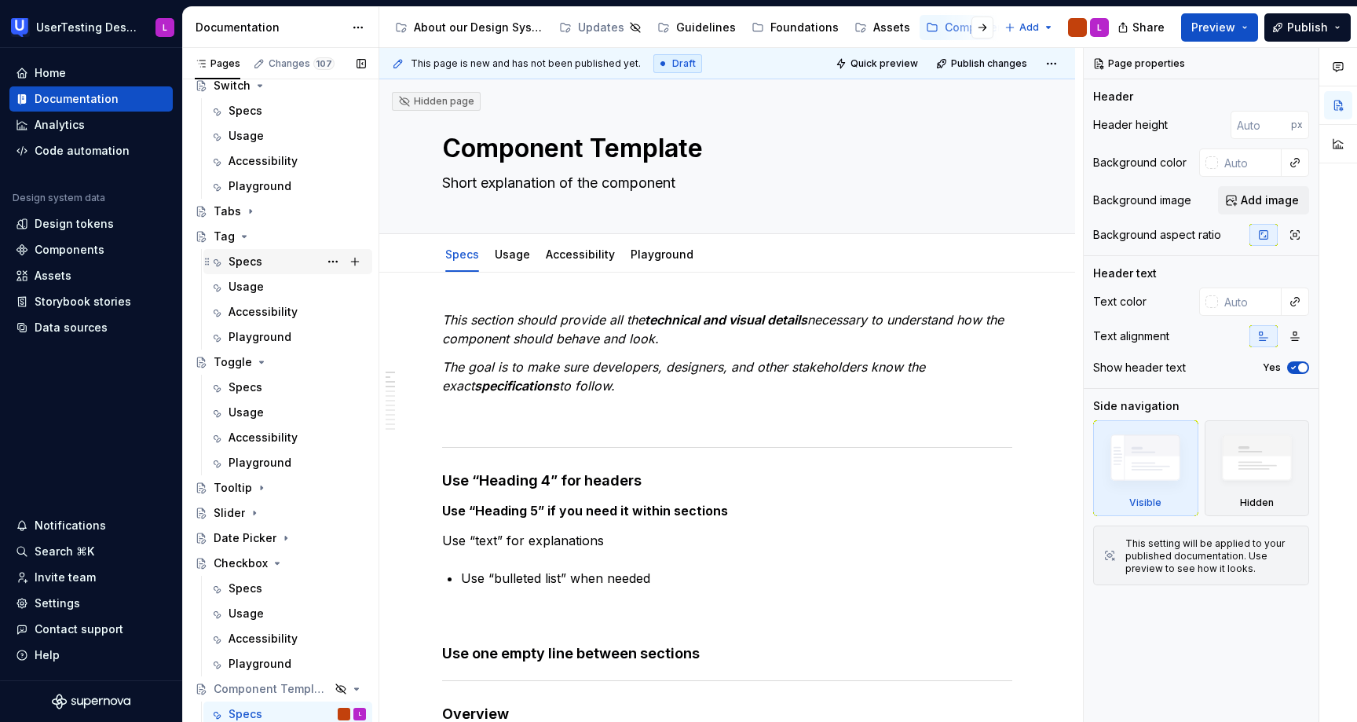
click at [258, 261] on div "Specs" at bounding box center [246, 262] width 34 height 16
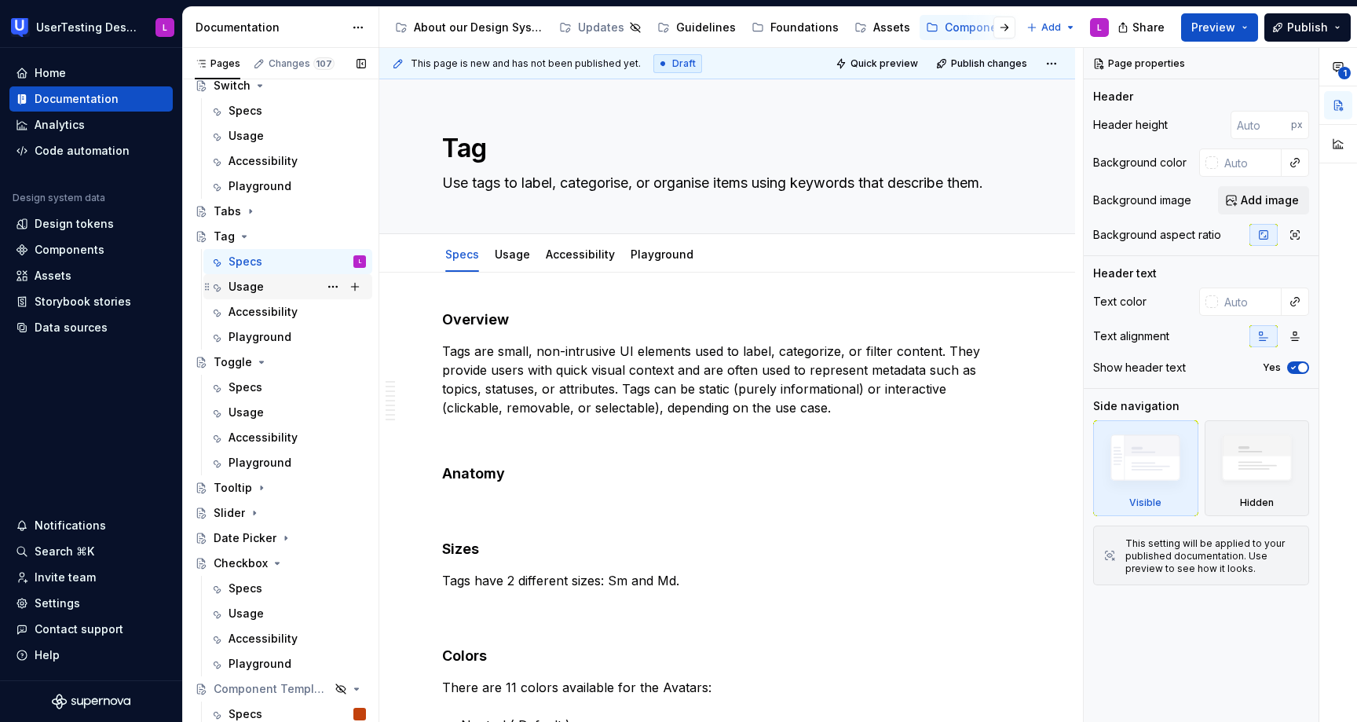
click at [258, 285] on div "Usage" at bounding box center [246, 287] width 35 height 16
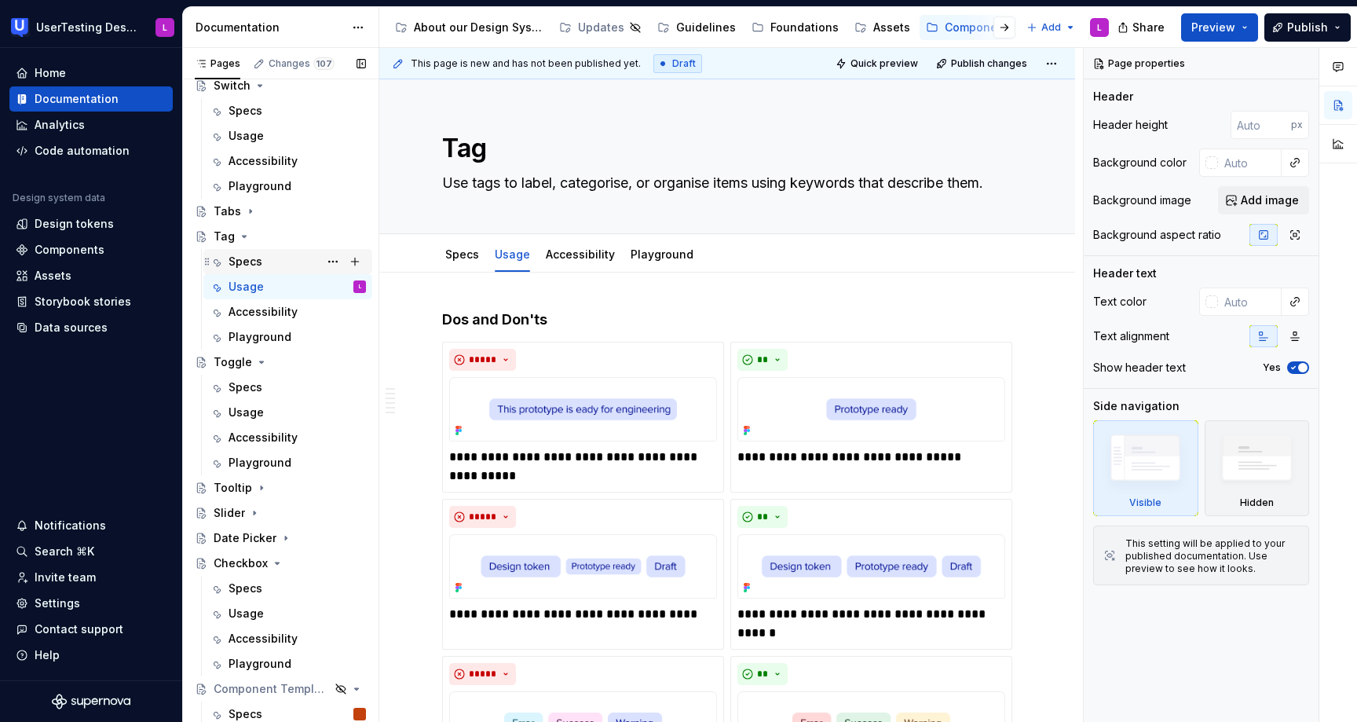
click at [259, 259] on div "Specs" at bounding box center [246, 262] width 34 height 16
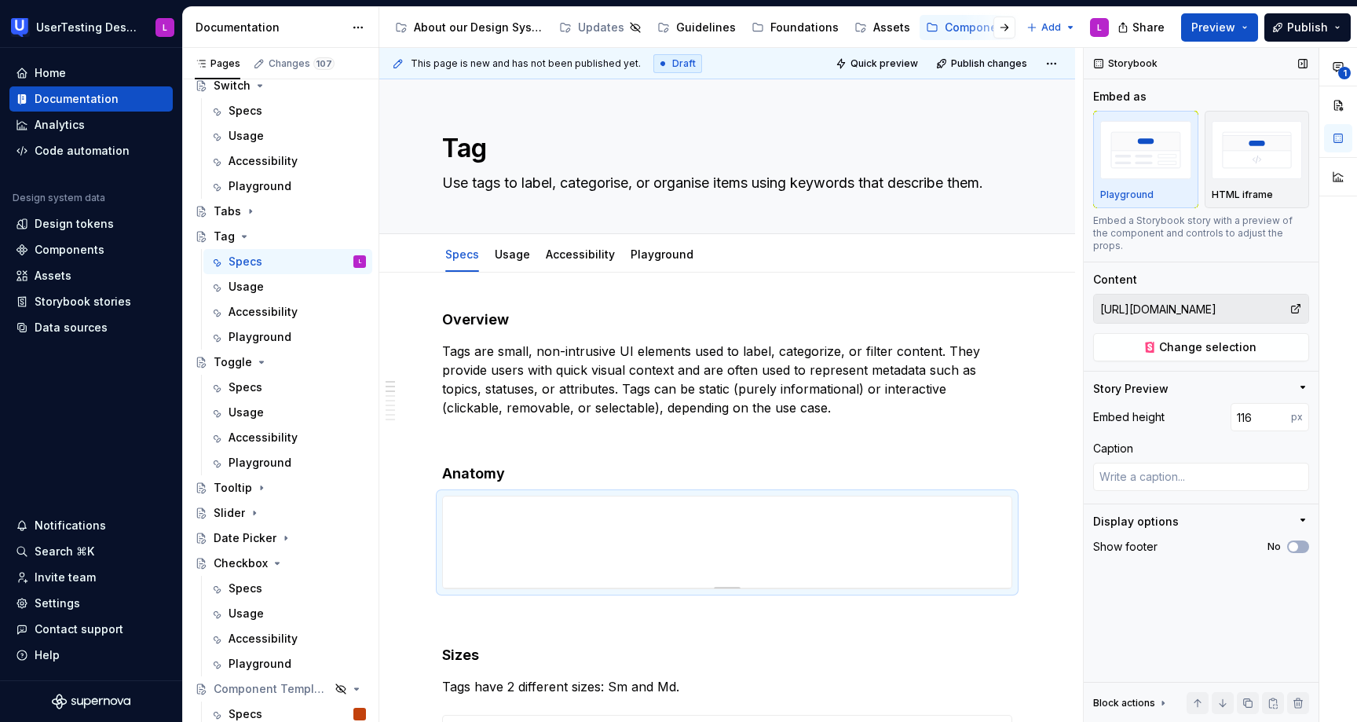
click at [1301, 381] on icon "button" at bounding box center [1303, 387] width 13 height 13
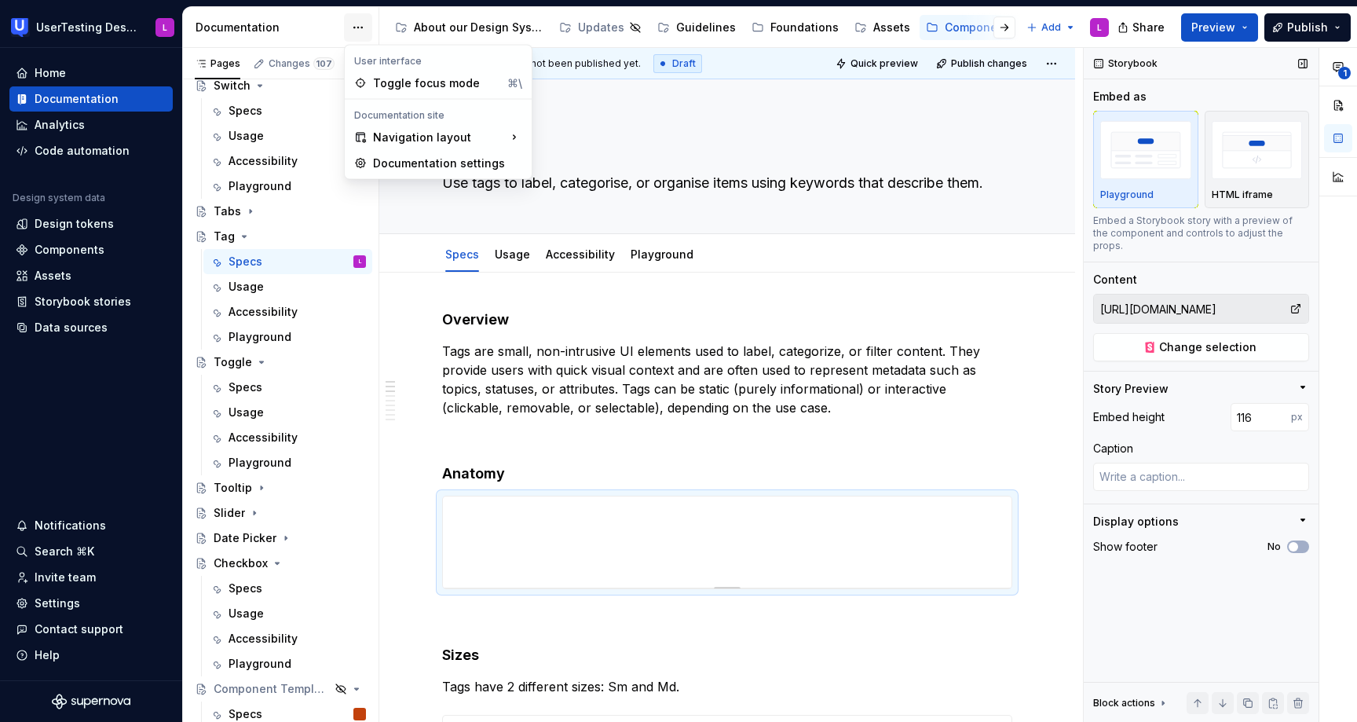
click at [360, 26] on html "UserTesting Design System L Home Documentation Analytics Code automation Design…" at bounding box center [678, 361] width 1357 height 722
click at [395, 160] on div "Documentation settings" at bounding box center [447, 163] width 149 height 16
type textarea "*"
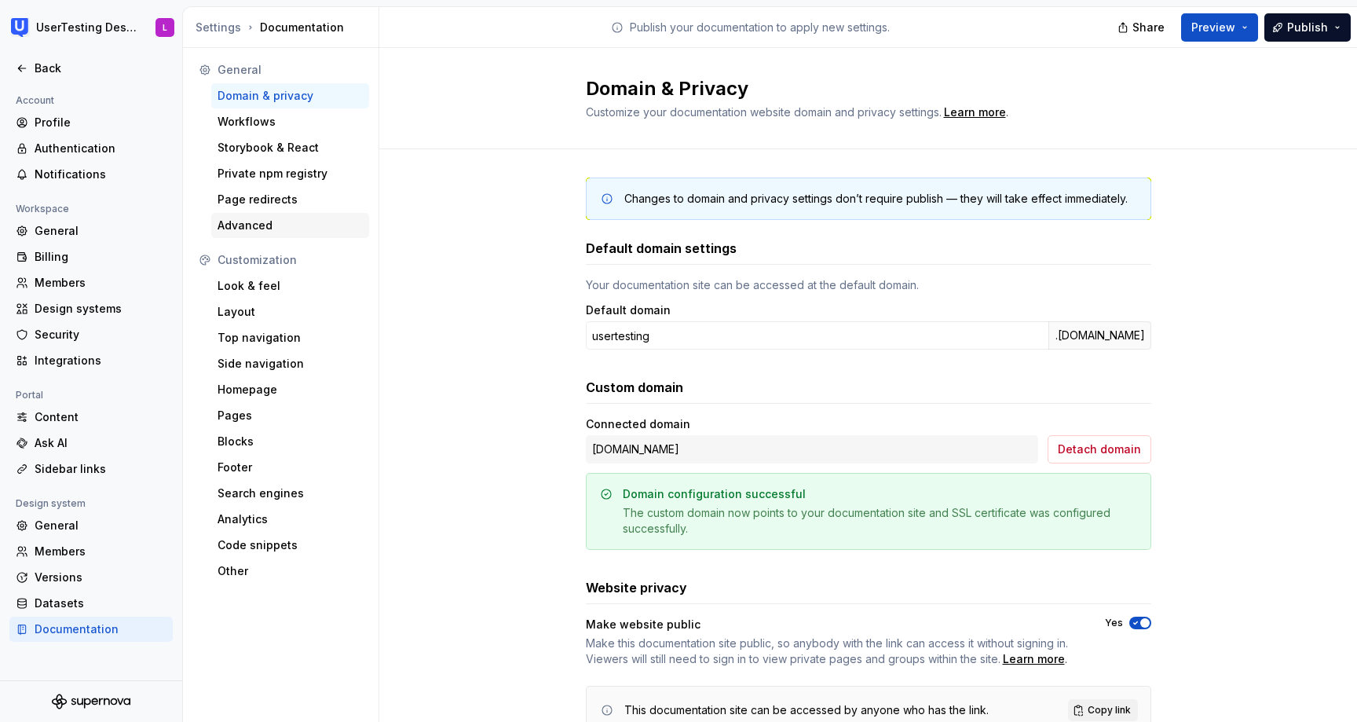
click at [292, 226] on div "Advanced" at bounding box center [290, 226] width 145 height 16
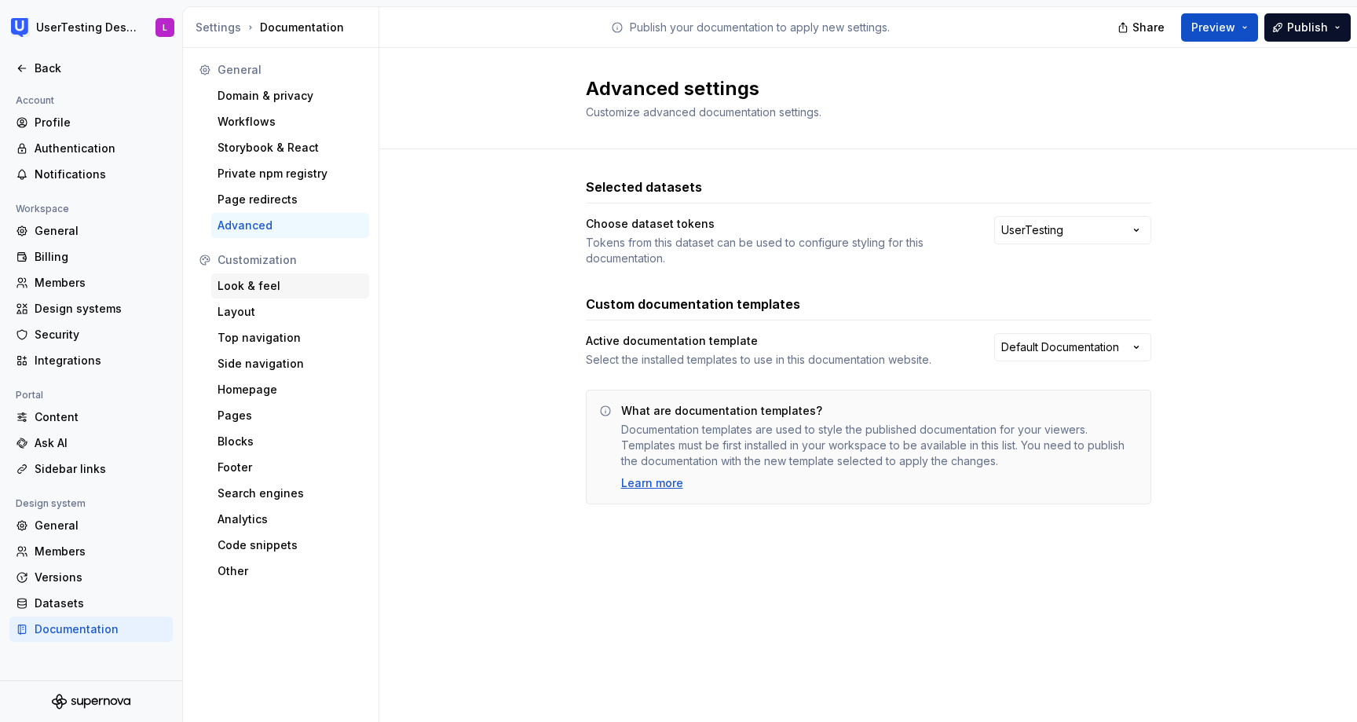
click at [264, 291] on div "Look & feel" at bounding box center [290, 286] width 145 height 16
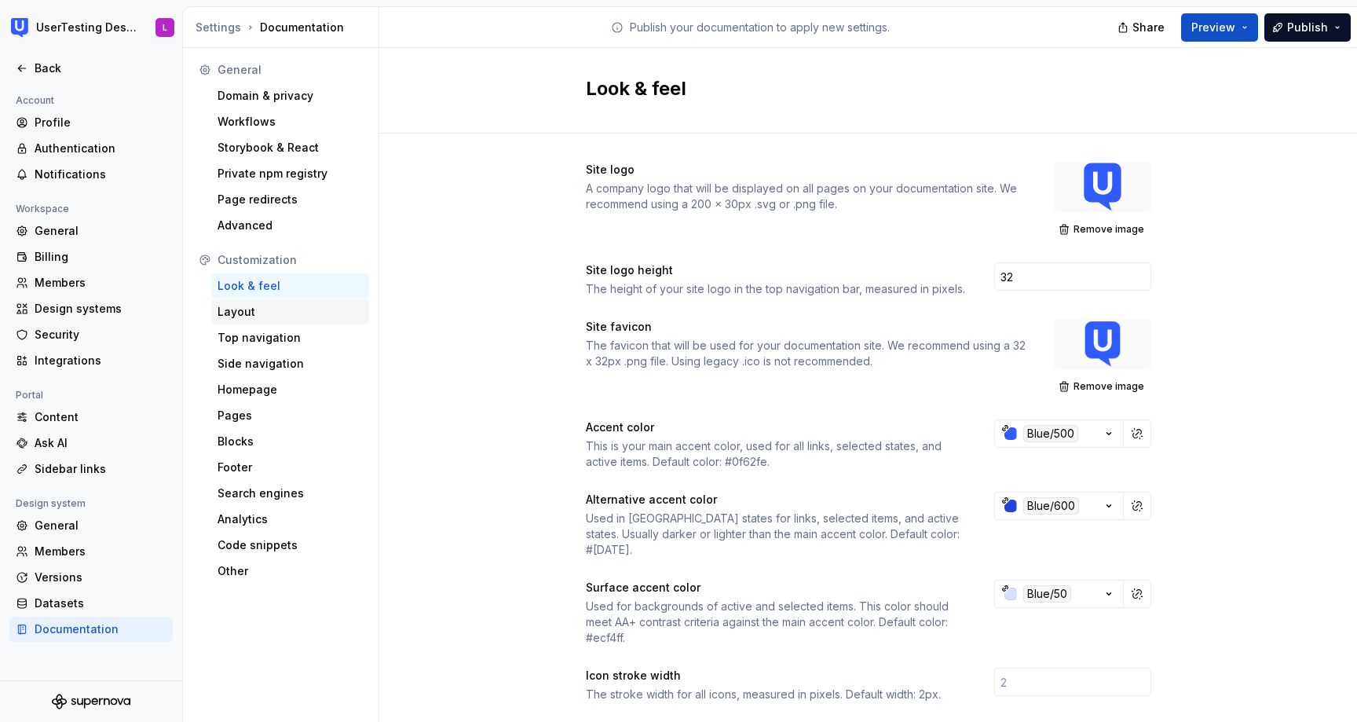
click at [289, 316] on div "Layout" at bounding box center [290, 312] width 145 height 16
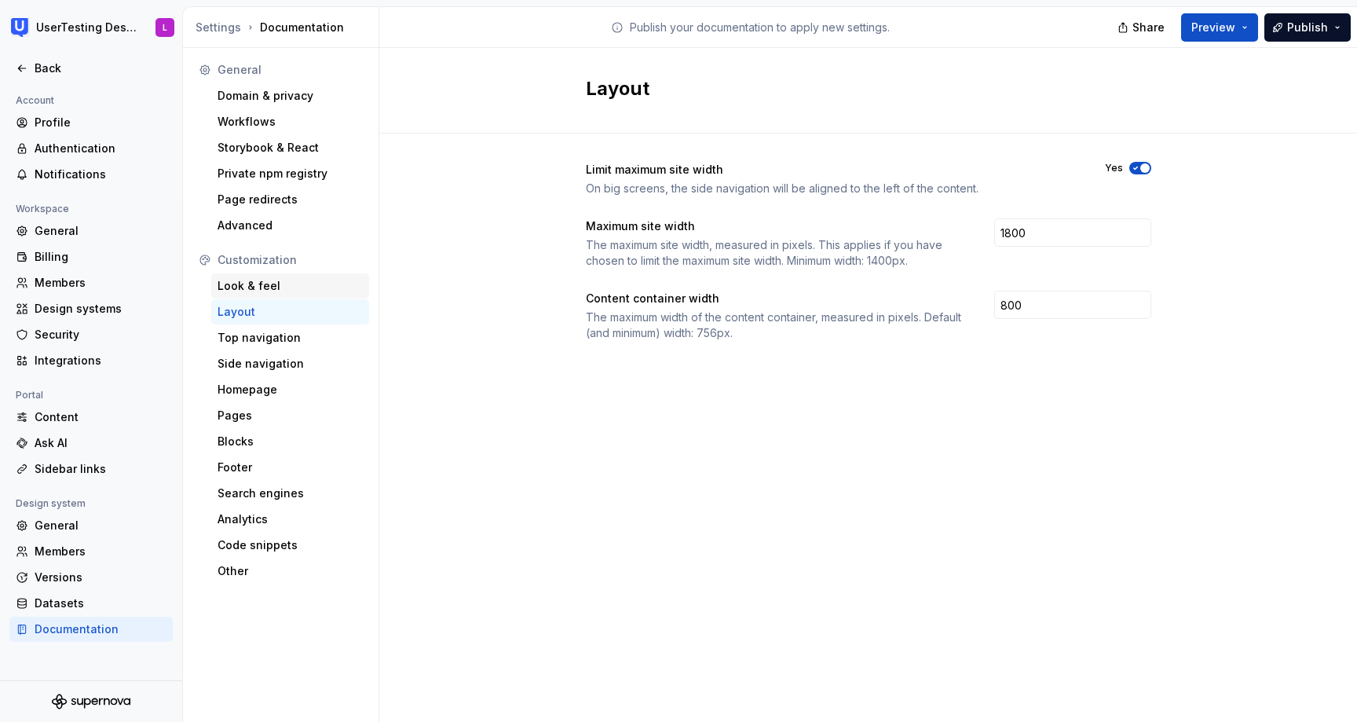
click at [258, 280] on div "Look & feel" at bounding box center [290, 286] width 145 height 16
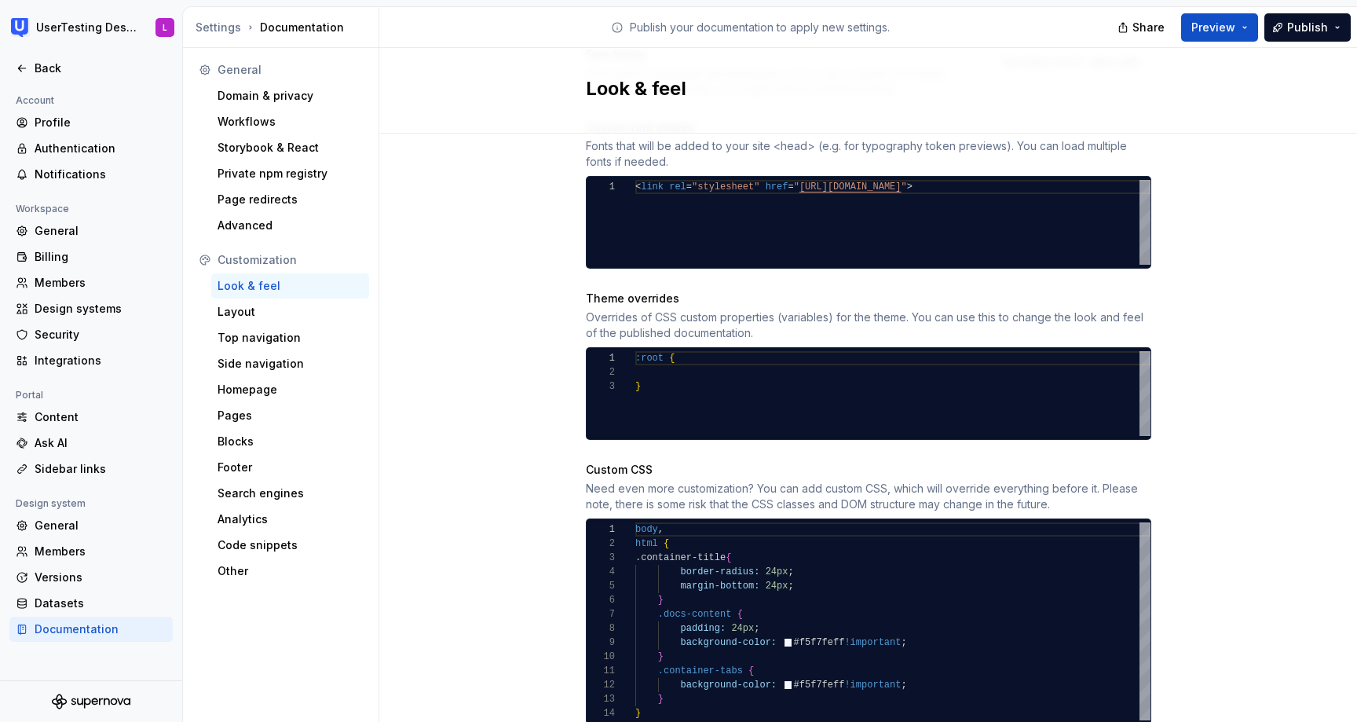
scroll to position [716, 0]
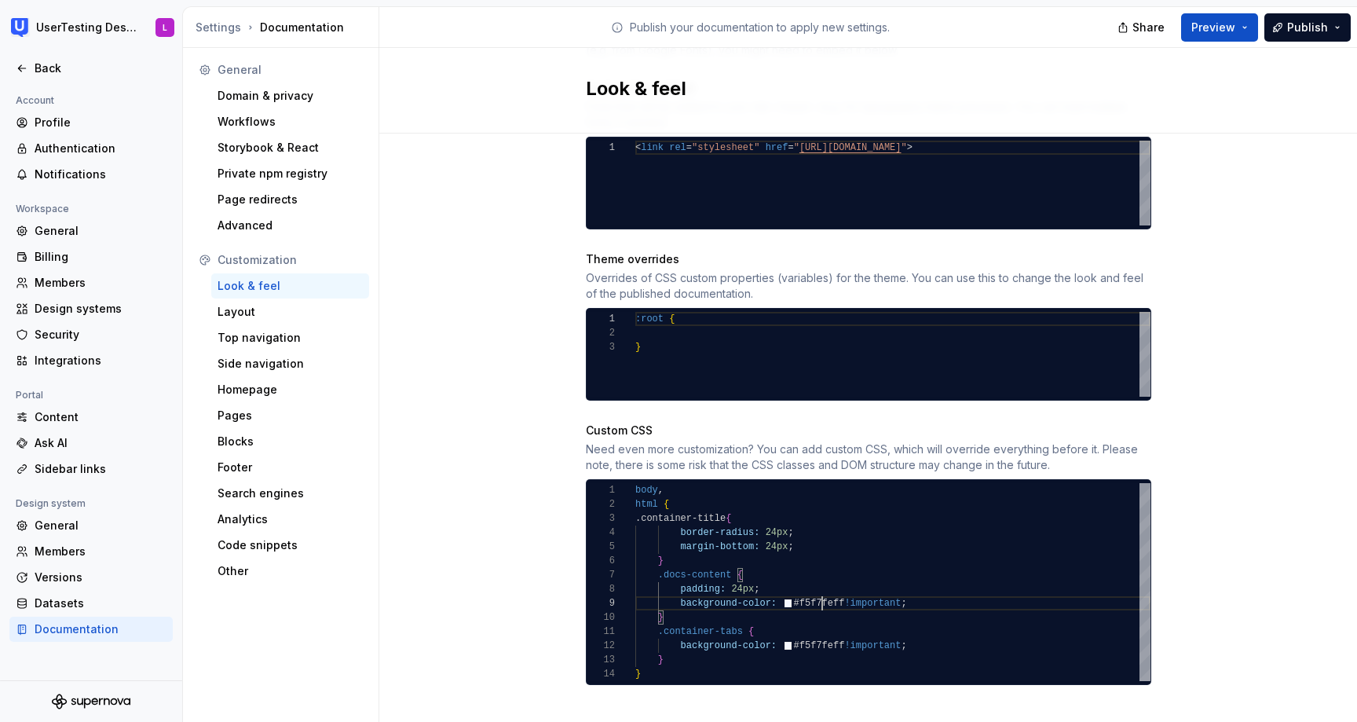
click at [821, 588] on div "body , html { .container-title { border-radius: 24px ; margin-bottom: 24px ; } …" at bounding box center [892, 582] width 515 height 198
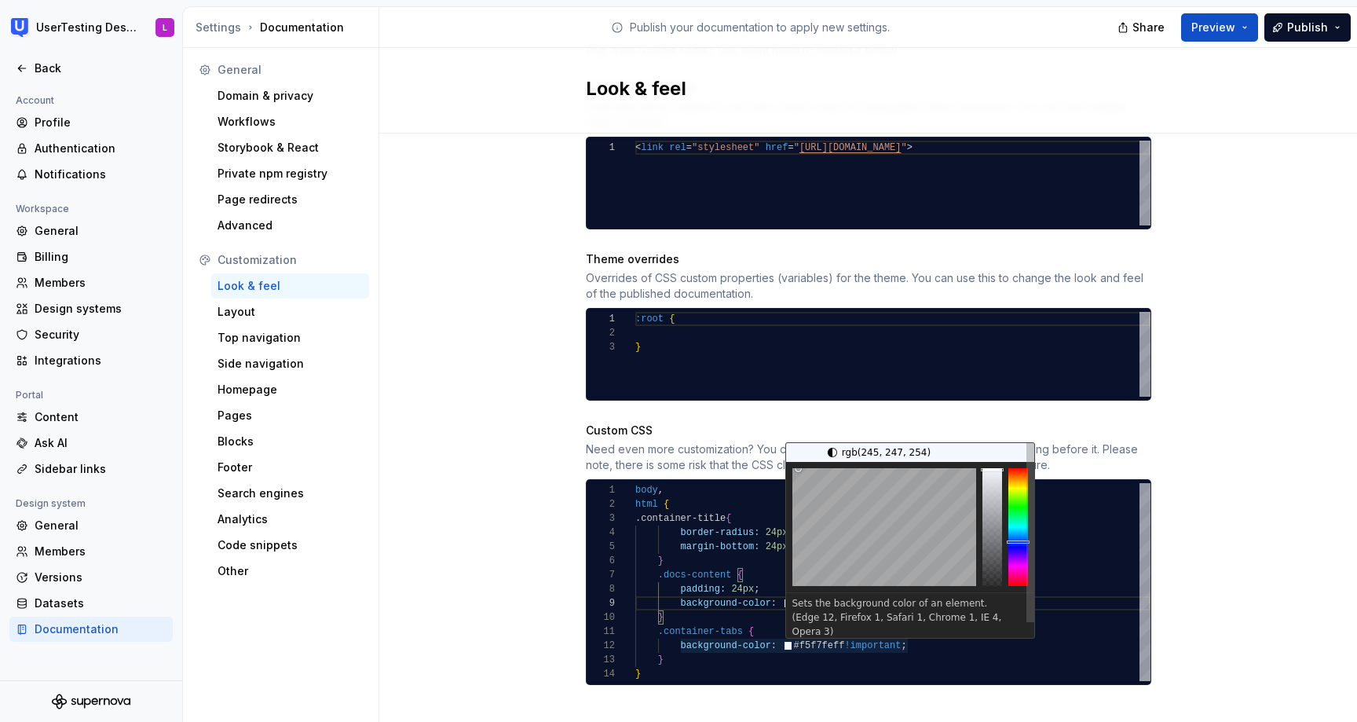
click at [815, 629] on div "body , html { .container-title { border-radius: 24px ; margin-bottom: 24px ; } …" at bounding box center [892, 582] width 515 height 198
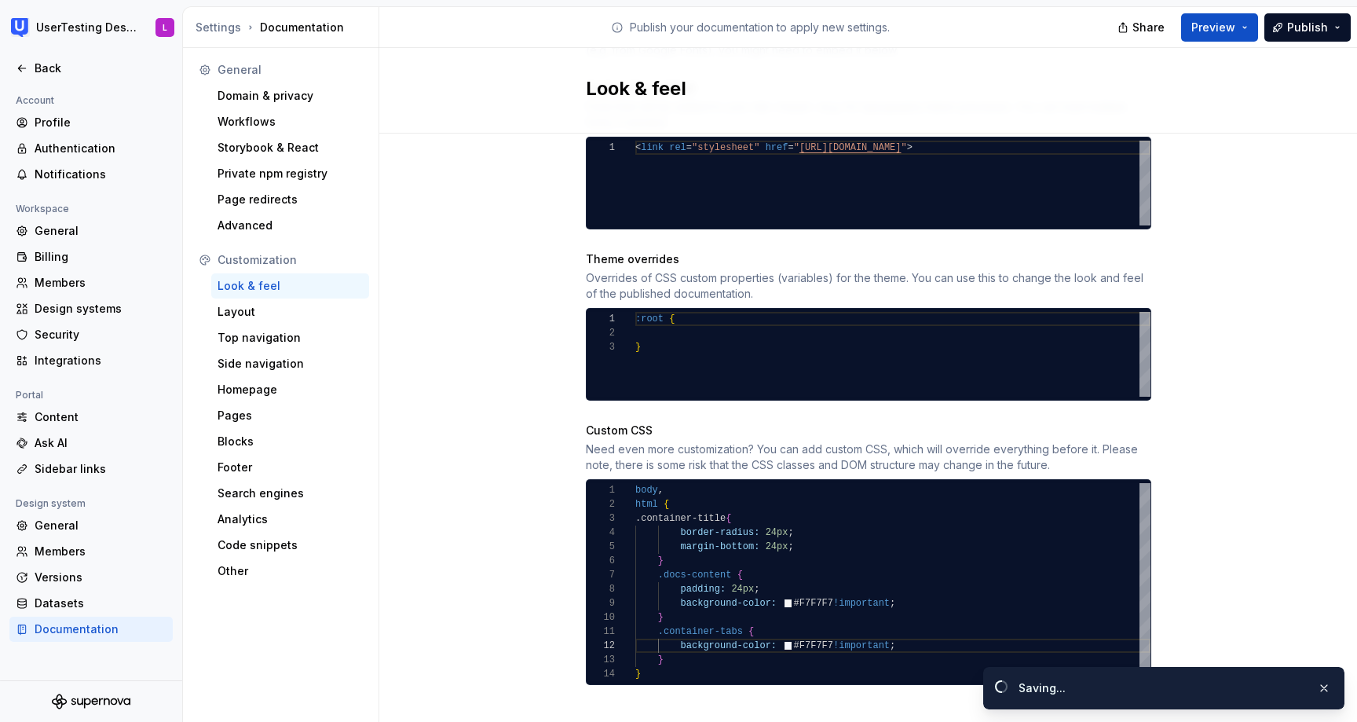
click at [1222, 375] on div "Site logo A company logo that will be displayed on all pages on your documentat…" at bounding box center [868, 80] width 978 height 1327
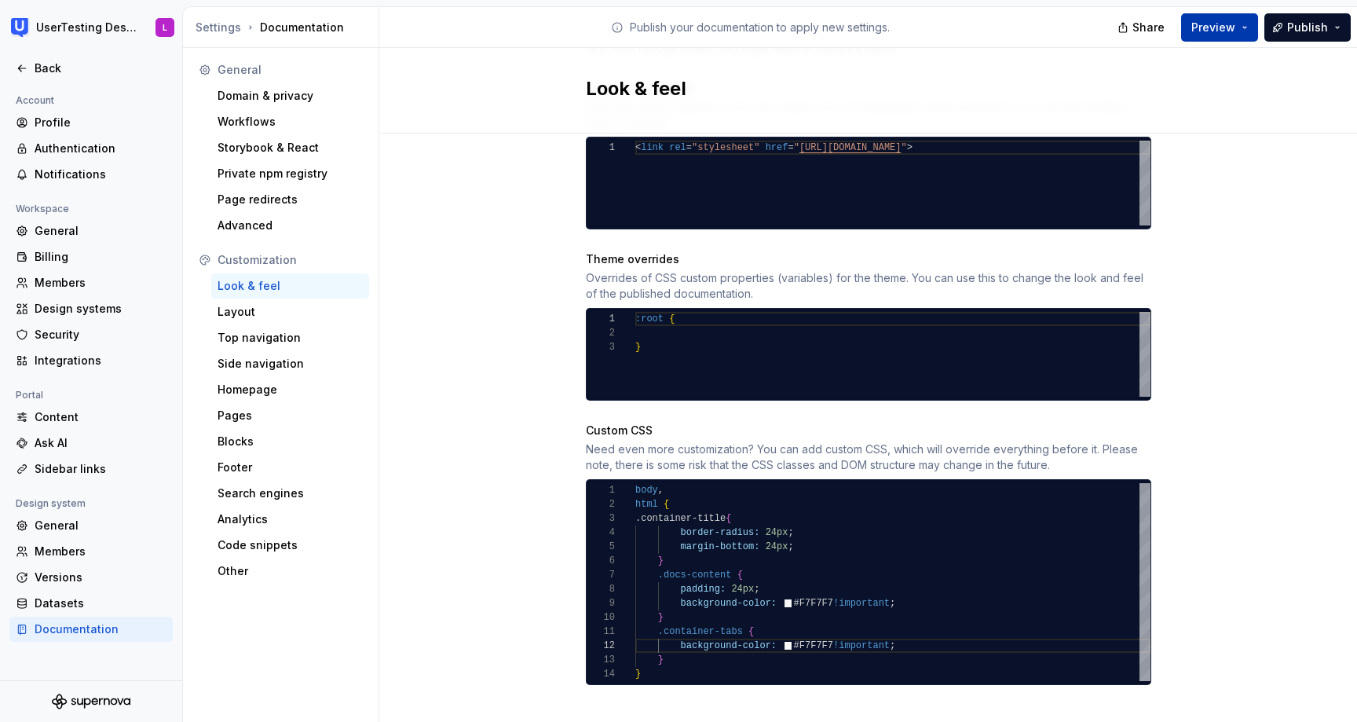
click at [1220, 20] on span "Preview" at bounding box center [1213, 28] width 44 height 16
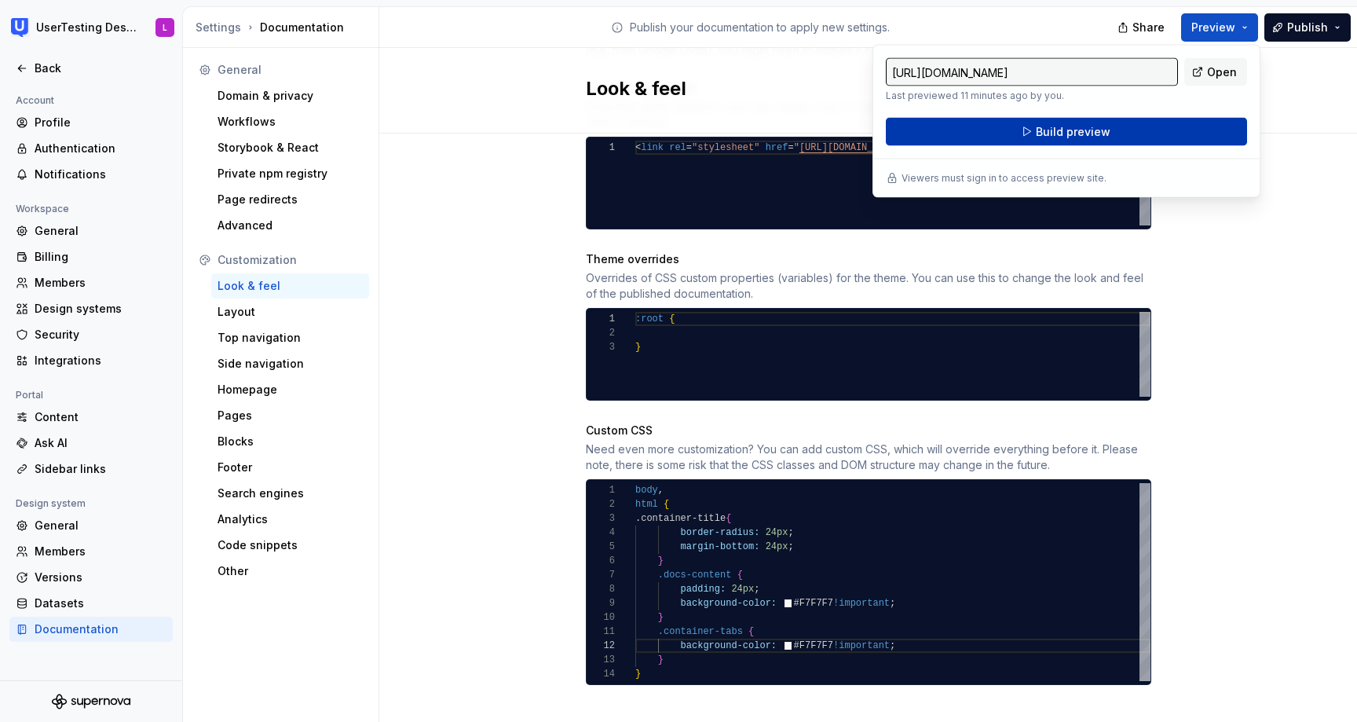
click at [1188, 134] on button "Build preview" at bounding box center [1066, 132] width 361 height 28
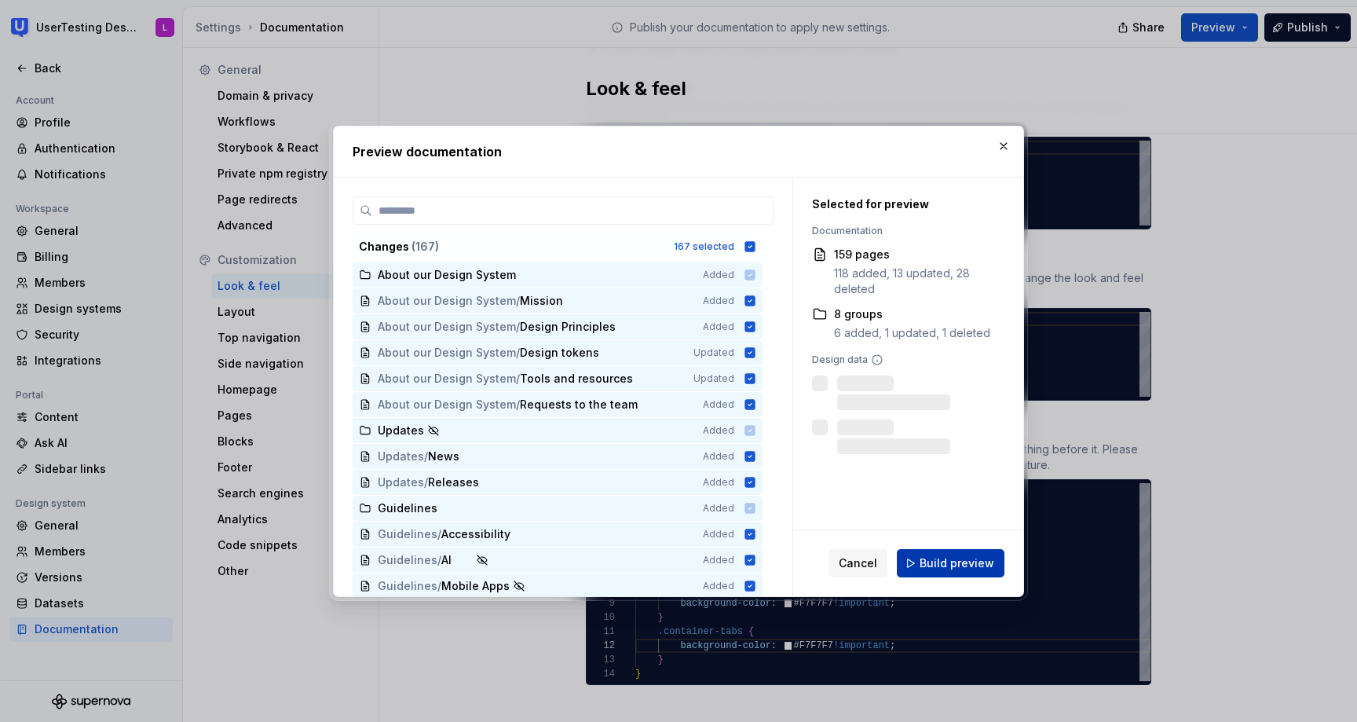
click at [964, 561] on span "Build preview" at bounding box center [957, 563] width 75 height 16
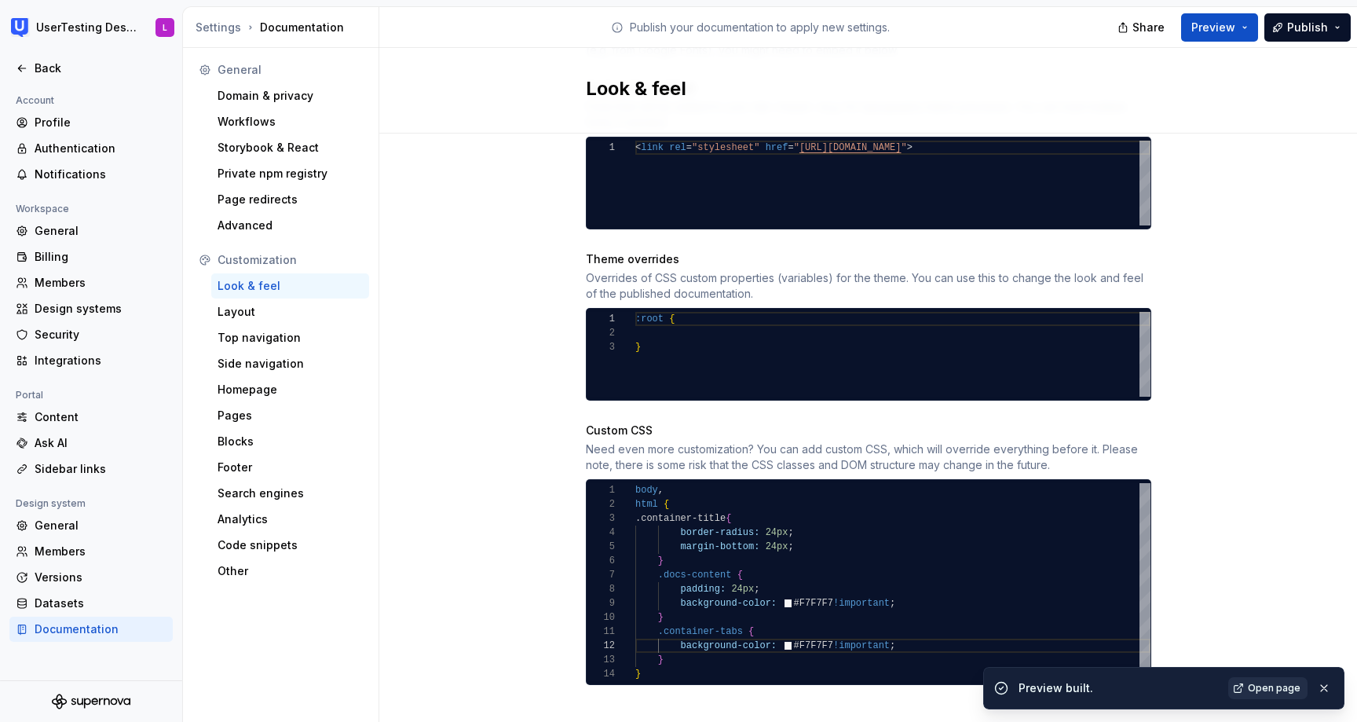
click at [1275, 686] on span "Open page" at bounding box center [1274, 688] width 53 height 13
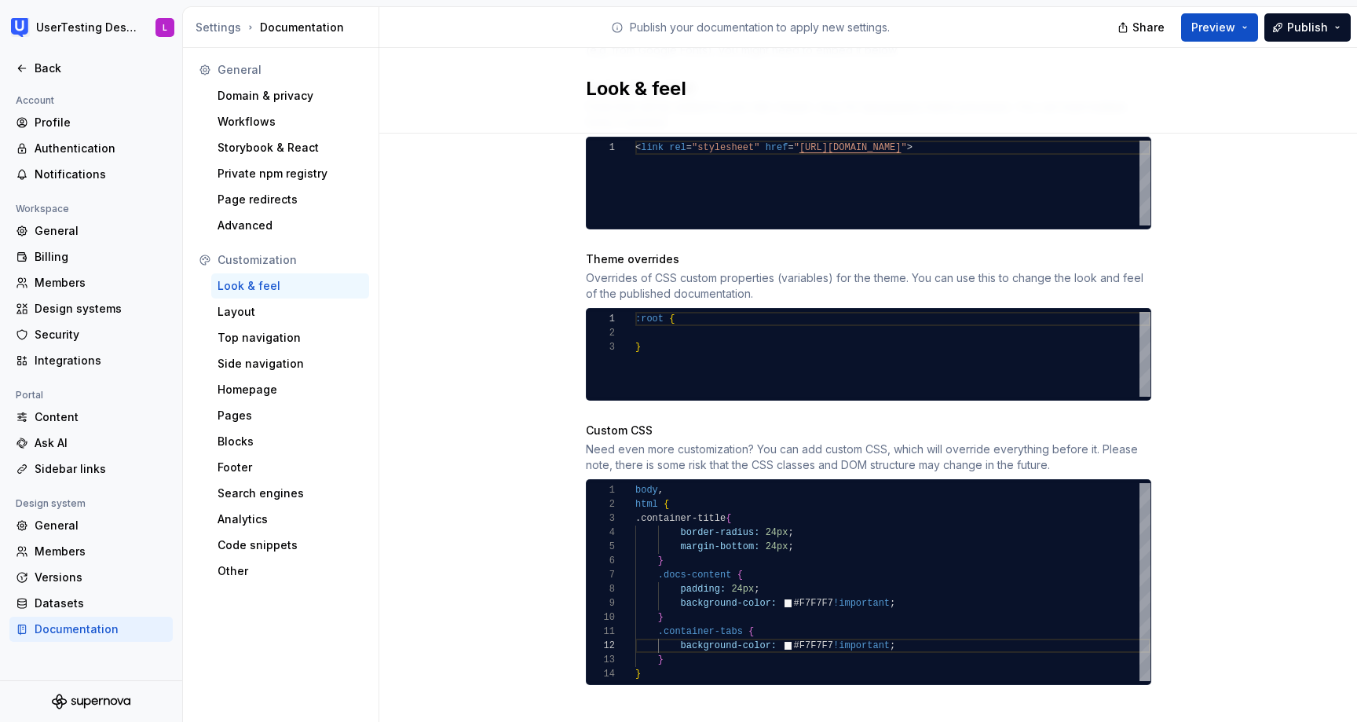
click at [818, 594] on div "body , html { .container-title { border-radius: 24px ; margin-bottom: 24px ; } …" at bounding box center [892, 582] width 515 height 198
click at [820, 584] on div "body , html { .container-title { border-radius: 24px ; margin-bottom: 24px ; } …" at bounding box center [892, 582] width 515 height 198
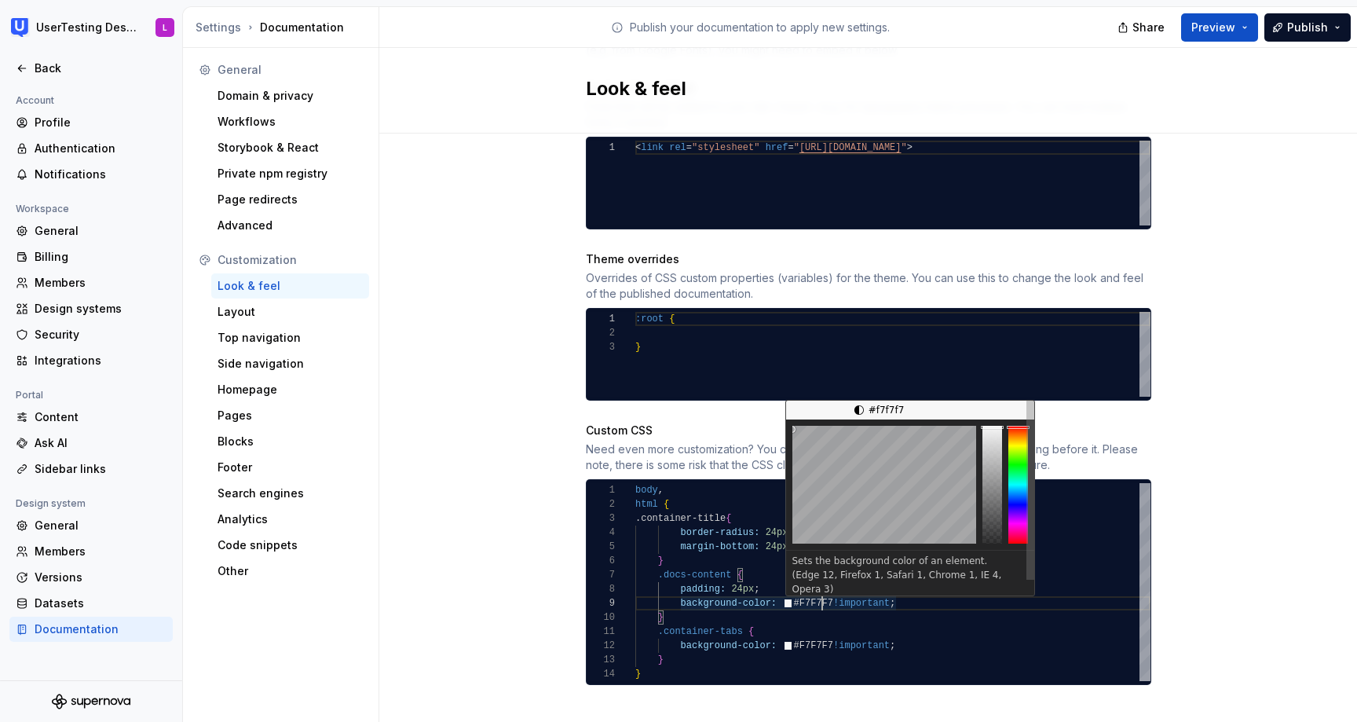
click at [820, 584] on div "body , html { .container-title { border-radius: 24px ; margin-bottom: 24px ; } …" at bounding box center [892, 582] width 515 height 198
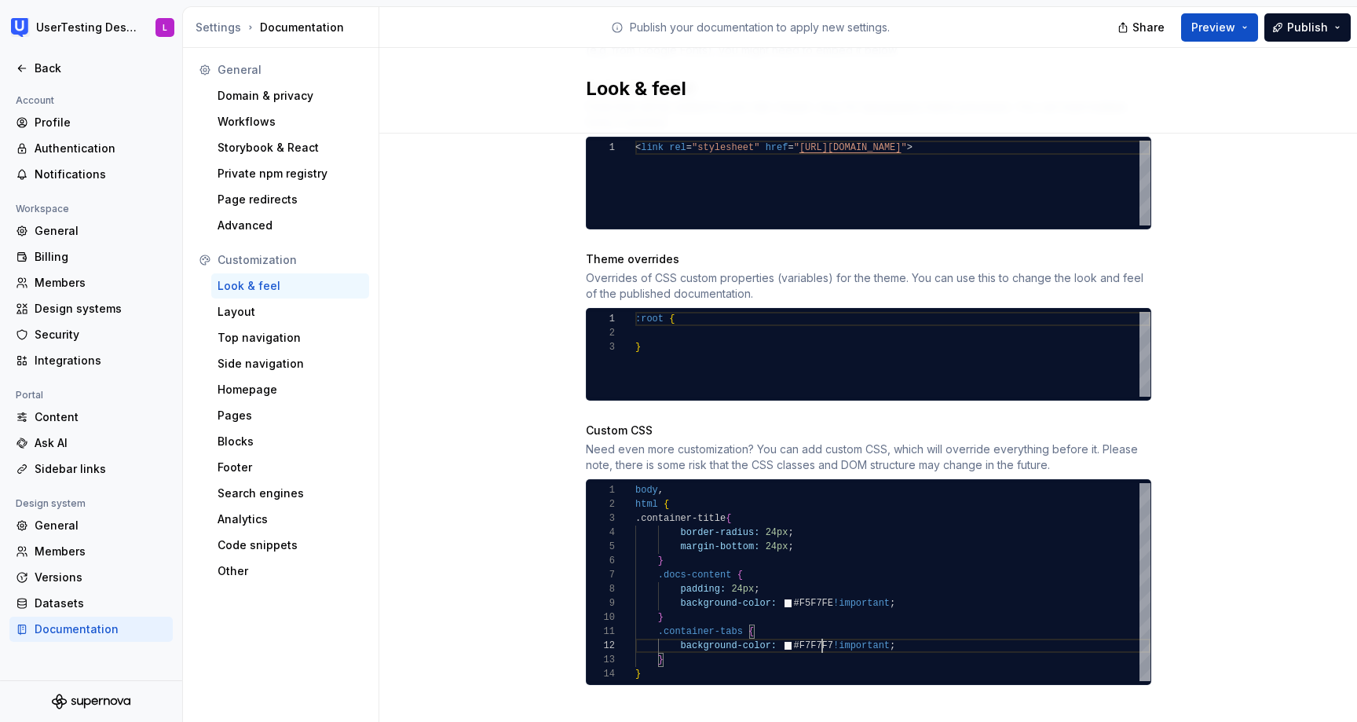
click at [824, 631] on div "body , html { .container-title { border-radius: 24px ; margin-bottom: 24px ; } …" at bounding box center [892, 582] width 515 height 198
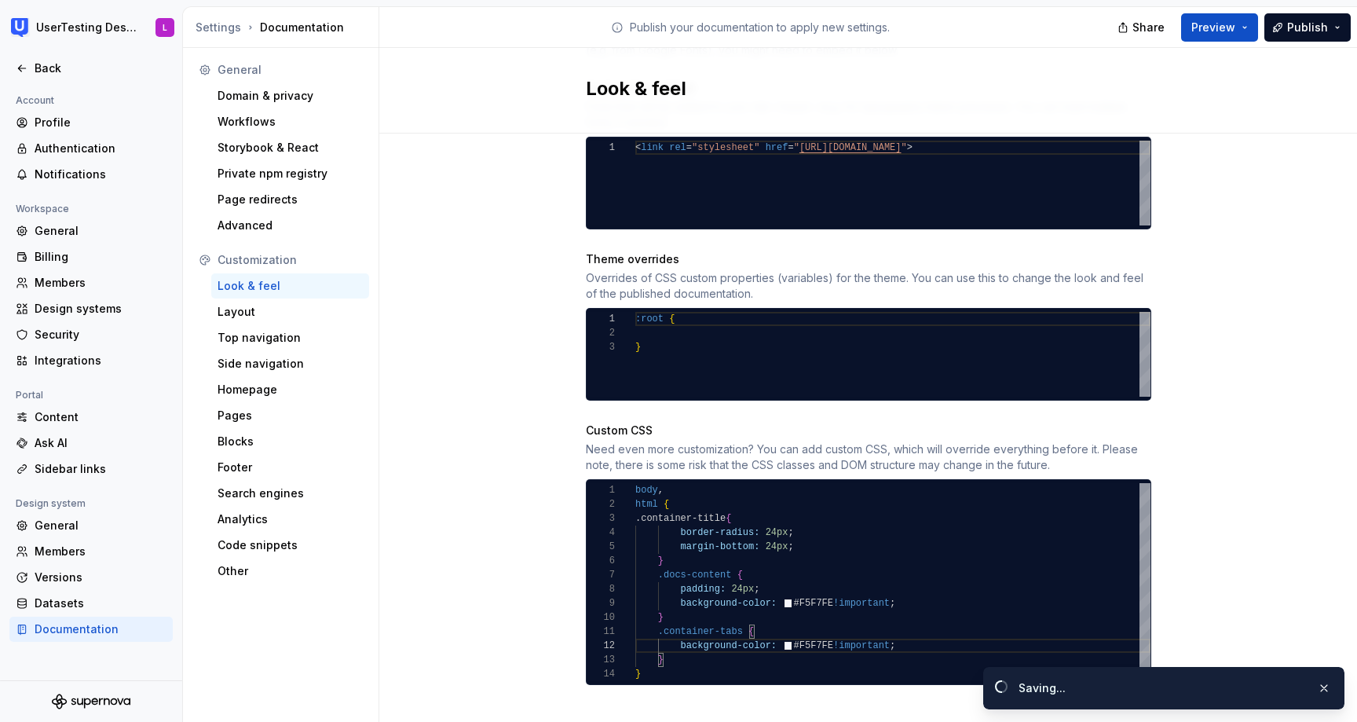
click at [1255, 432] on div "Site logo A company logo that will be displayed on all pages on your documentat…" at bounding box center [868, 80] width 978 height 1327
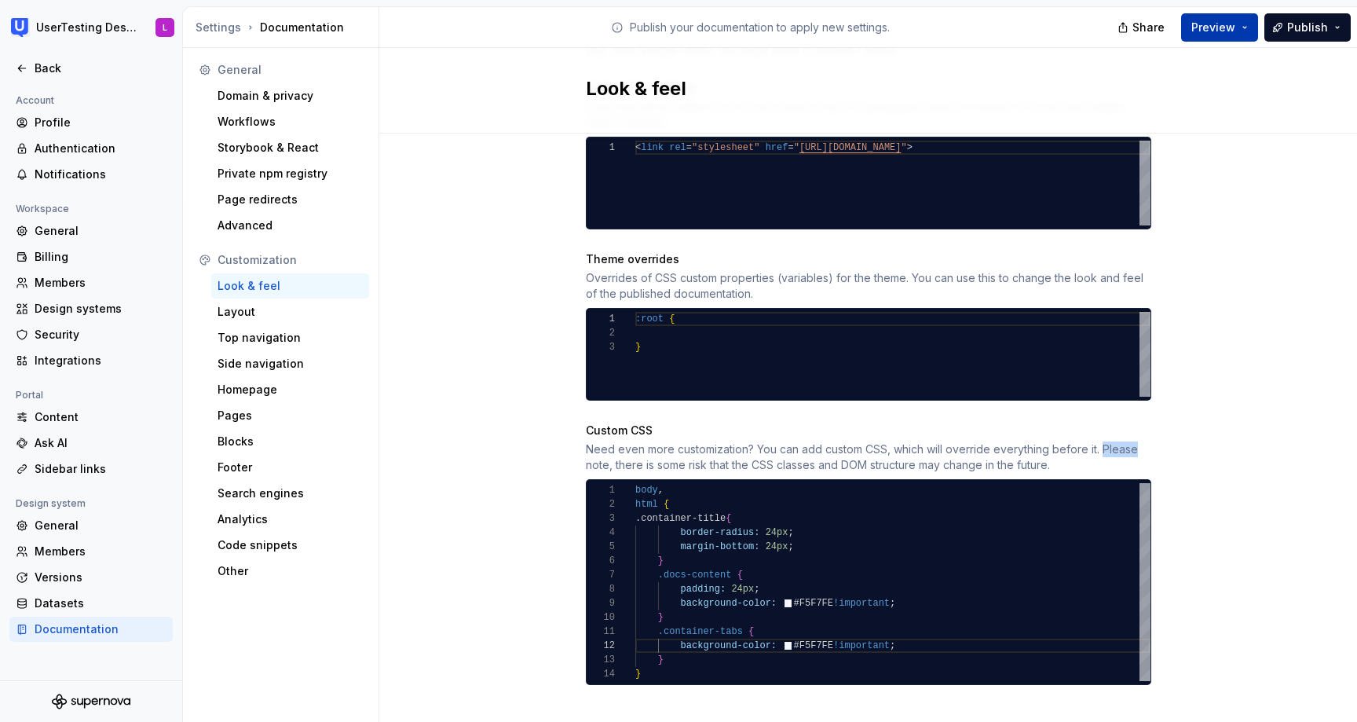
click at [1206, 34] on span "Preview" at bounding box center [1213, 28] width 44 height 16
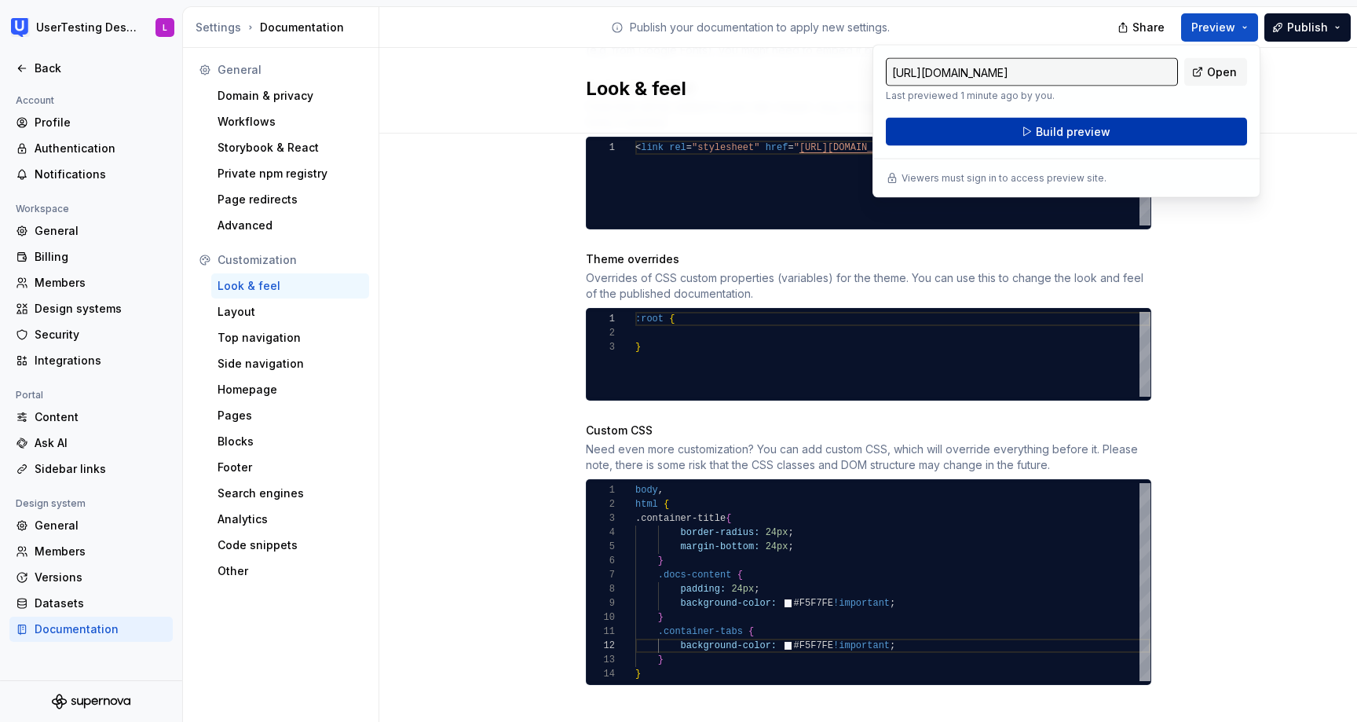
click at [1063, 130] on span "Build preview" at bounding box center [1073, 132] width 75 height 16
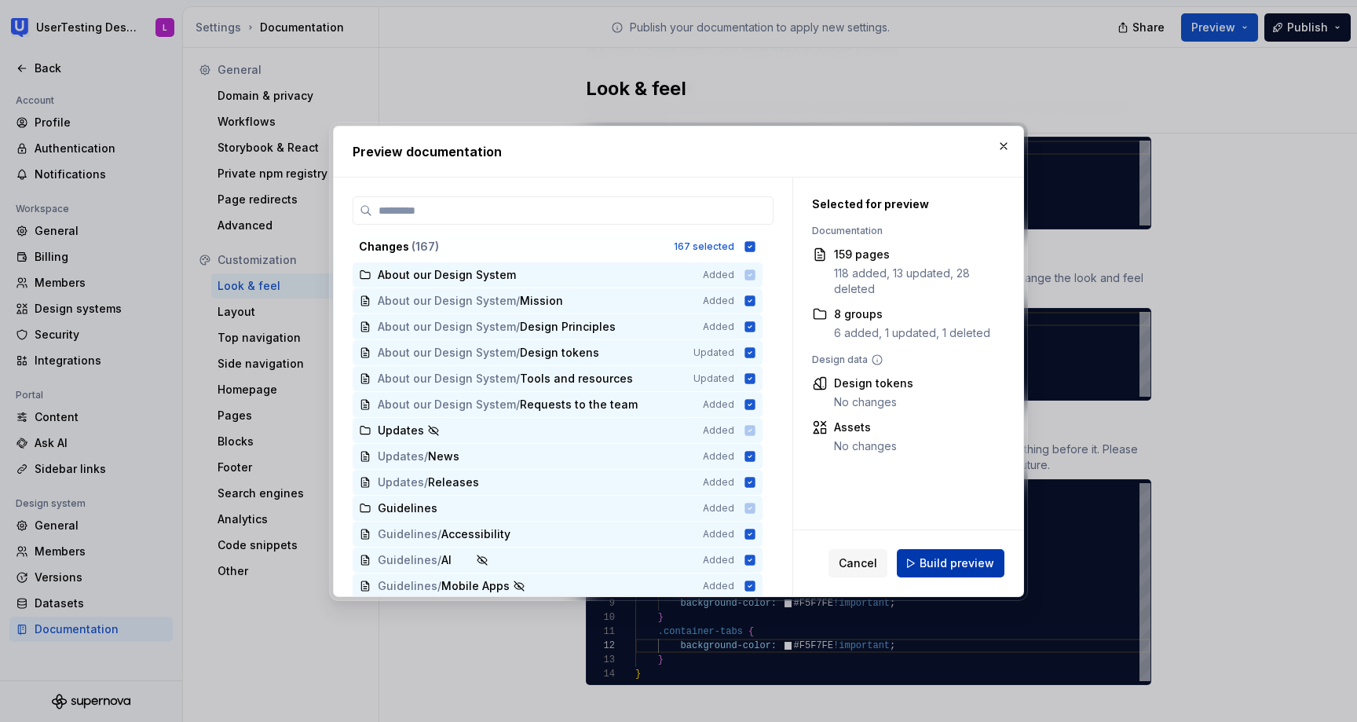
click at [959, 565] on span "Build preview" at bounding box center [957, 563] width 75 height 16
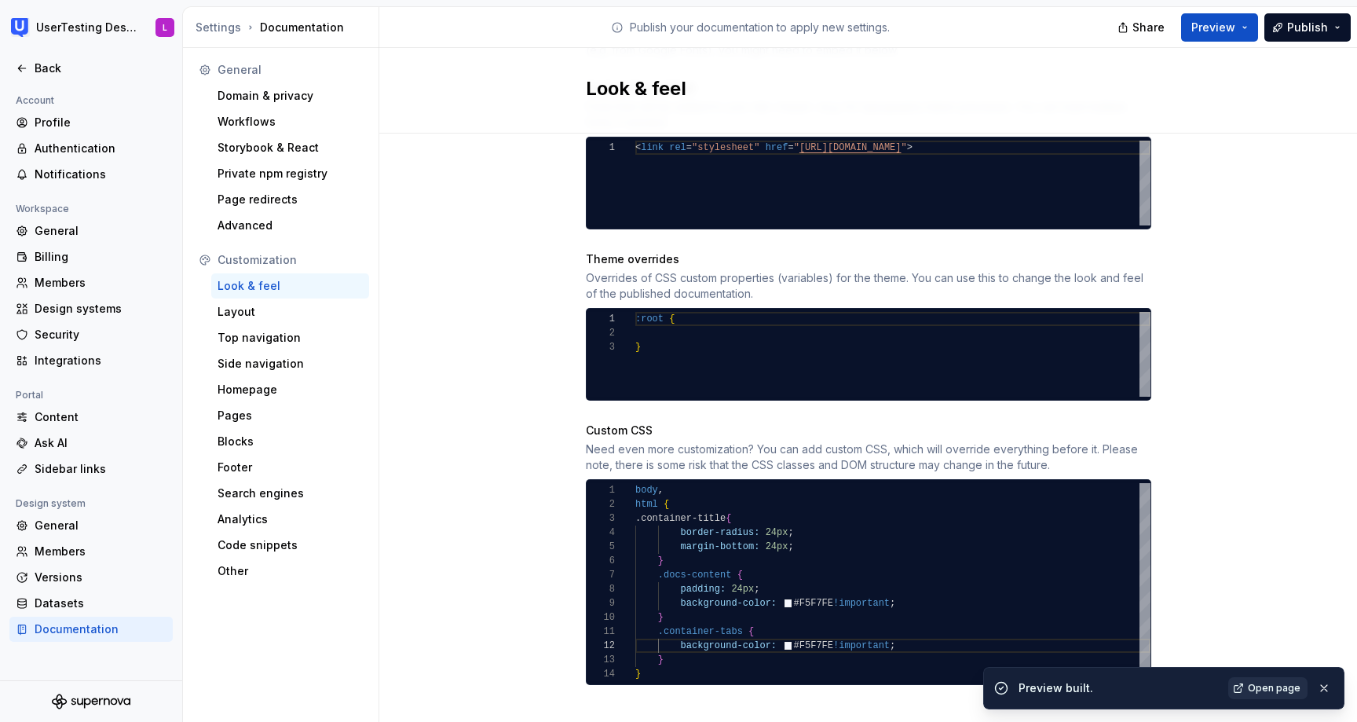
click at [1271, 693] on link "Open page" at bounding box center [1267, 688] width 79 height 22
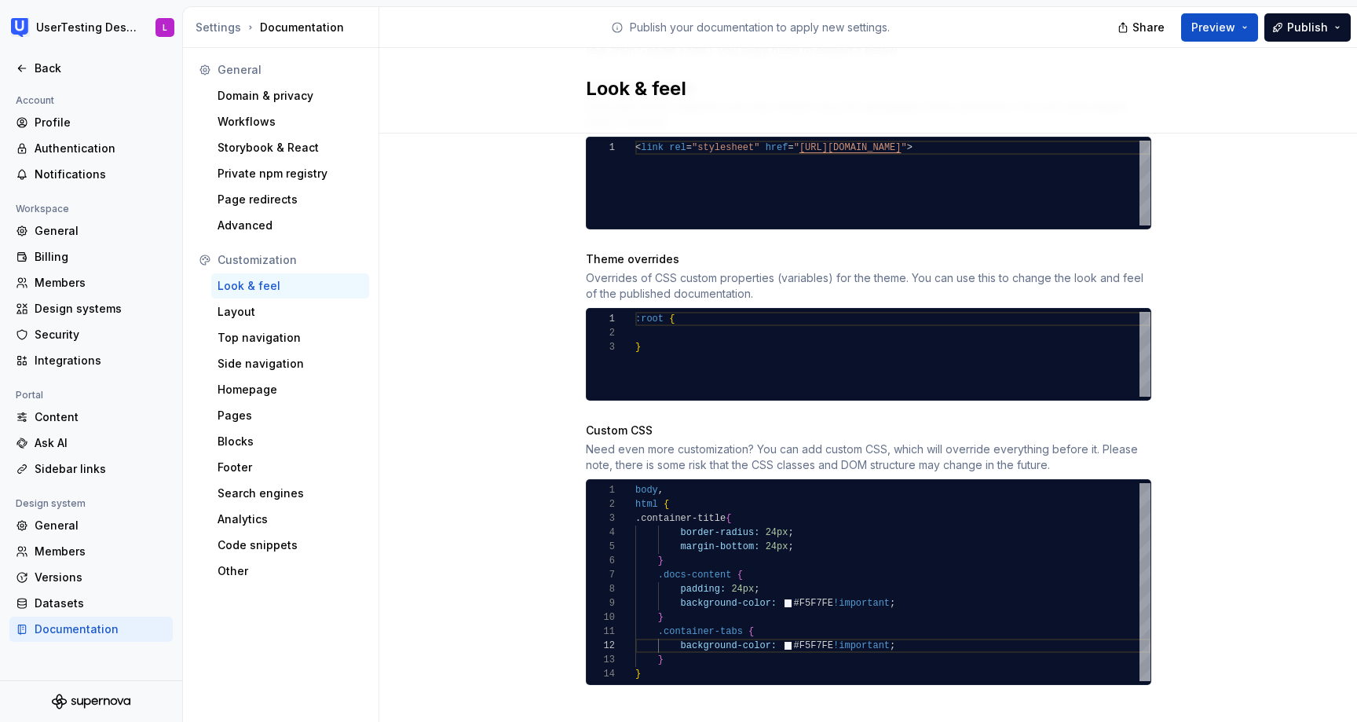
click at [680, 642] on div "body , html { .container-title { border-radius: 24px ; margin-bottom: 24px ; } …" at bounding box center [892, 582] width 515 height 198
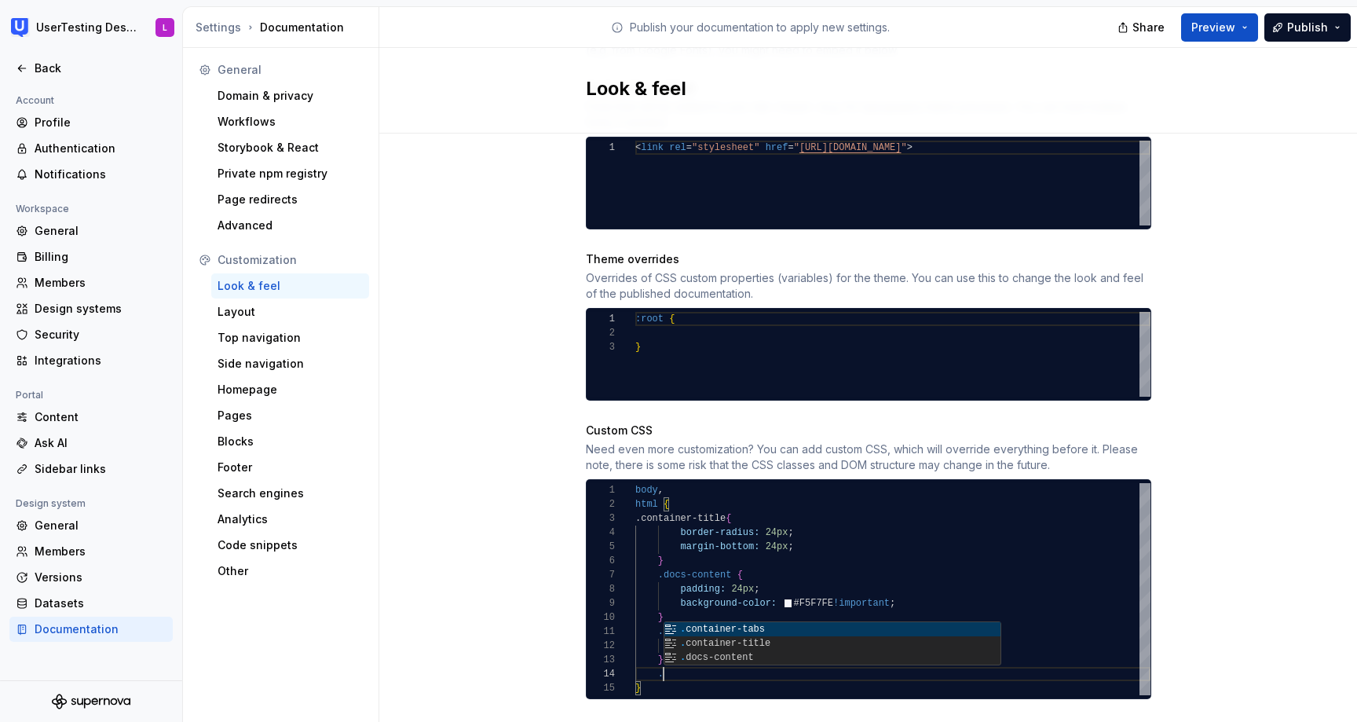
scroll to position [42, 148]
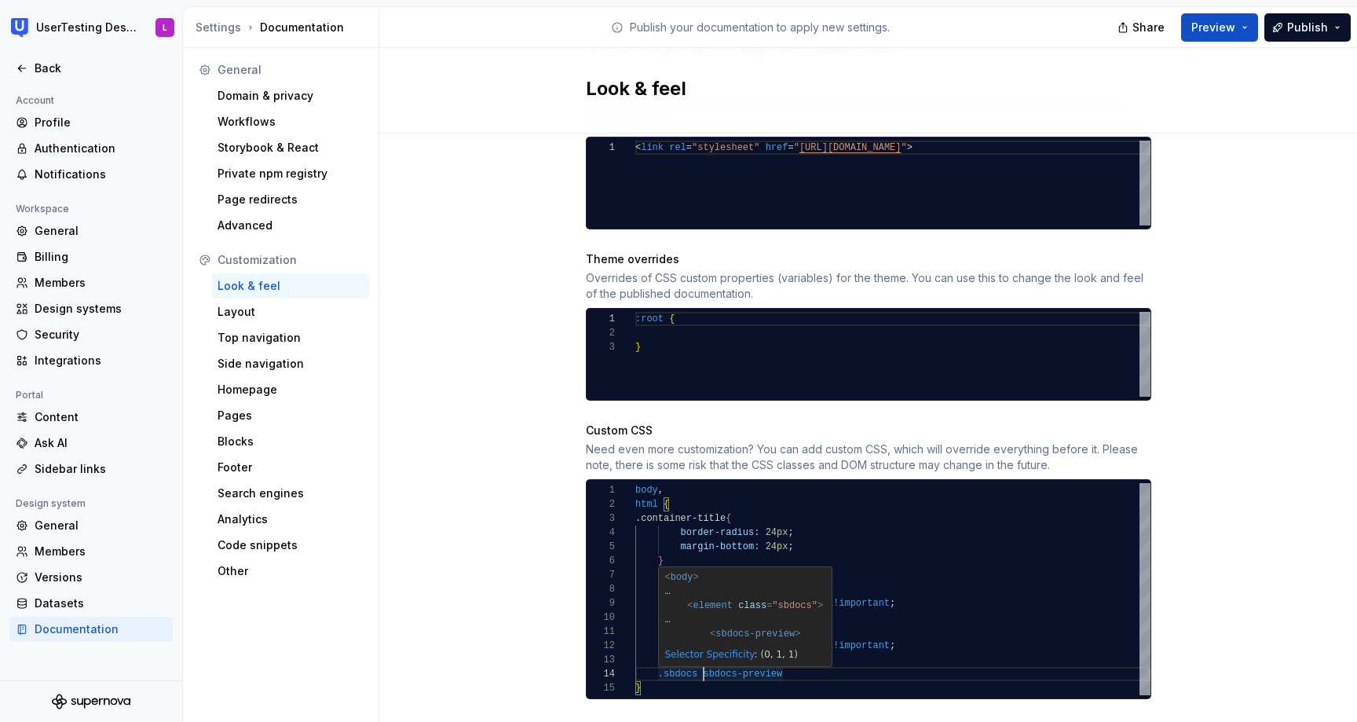
click at [701, 658] on div "html { .container-title { border-radius: 24px ; margin-bottom: 24px ; } .docs-c…" at bounding box center [892, 589] width 515 height 212
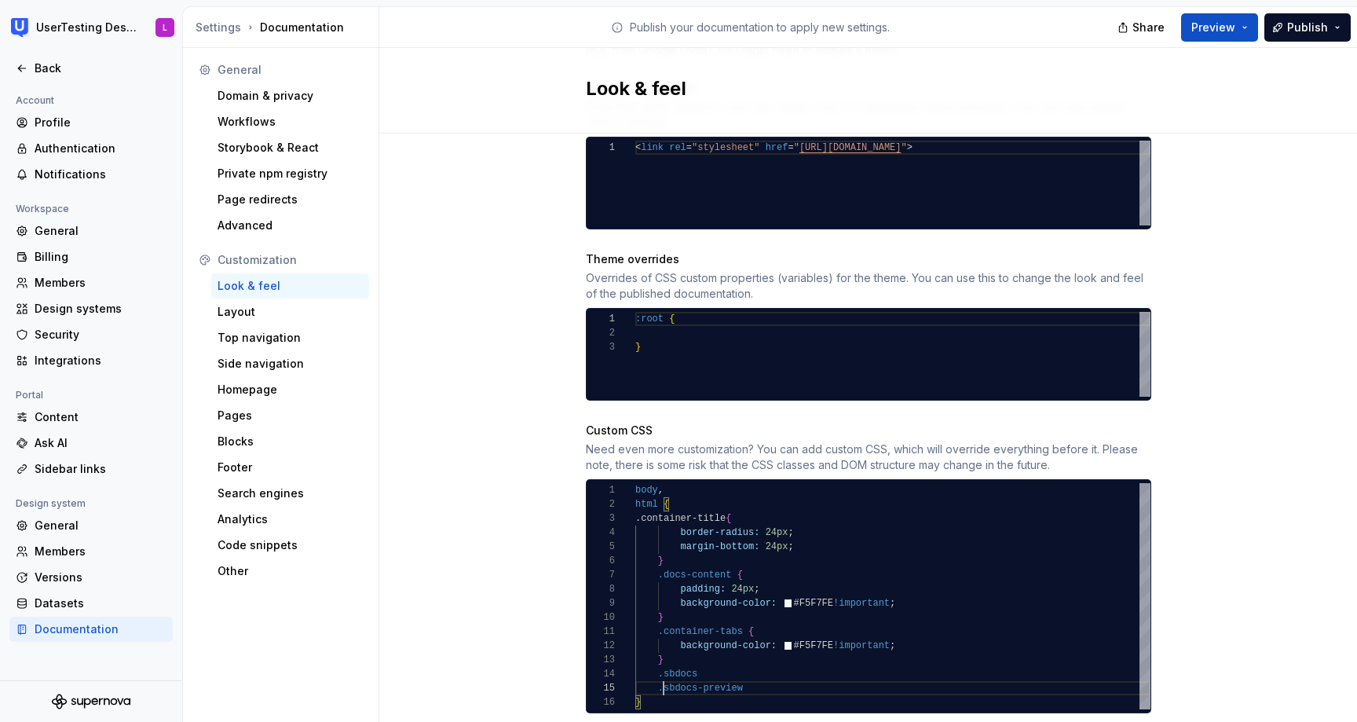
scroll to position [57, 28]
click at [761, 662] on div "html { .container-title { border-radius: 24px ; margin-bottom: 24px ; } .docs-c…" at bounding box center [892, 596] width 515 height 226
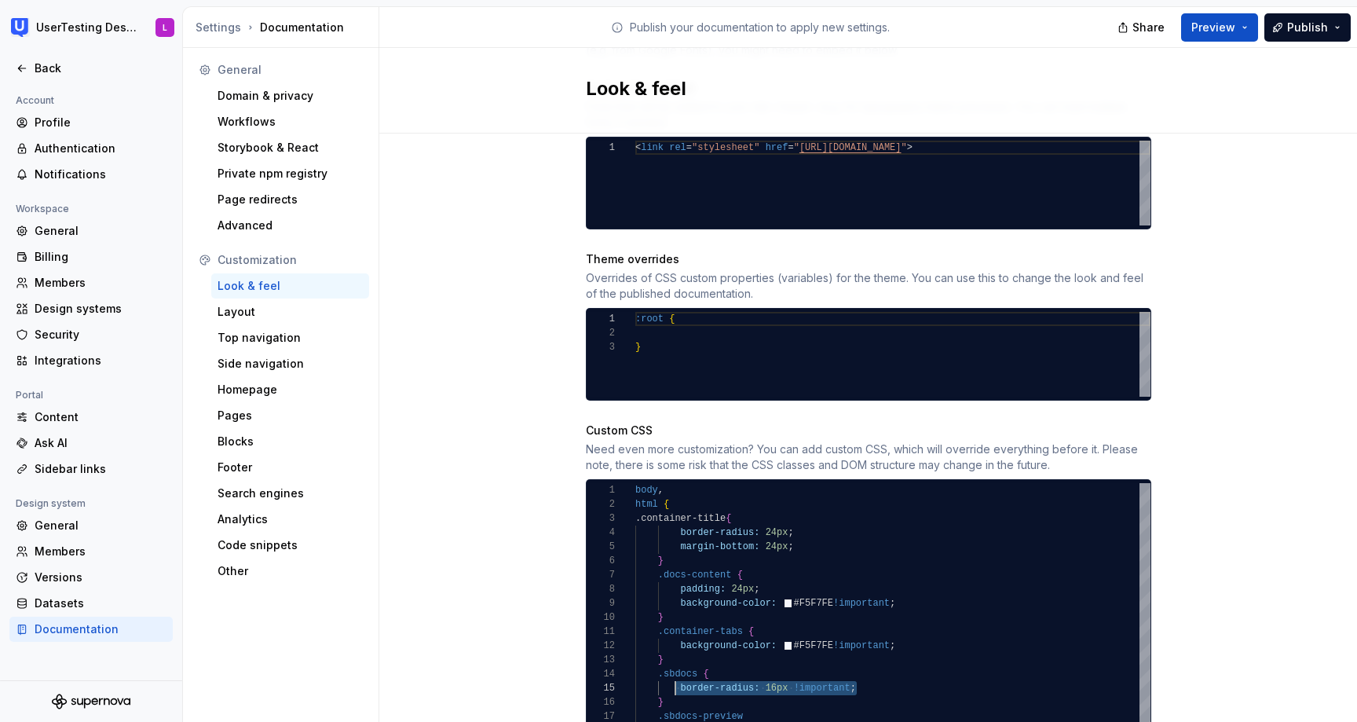
scroll to position [57, 46]
drag, startPoint x: 879, startPoint y: 669, endPoint x: 679, endPoint y: 674, distance: 200.3
click at [679, 674] on div ".container-title { border-radius: 24px ; margin-bottom: 24px ; } .docs-content …" at bounding box center [892, 610] width 515 height 254
click at [765, 702] on div ".container-title { border-radius: 24px ; margin-bottom: 24px ; } .docs-content …" at bounding box center [892, 610] width 515 height 254
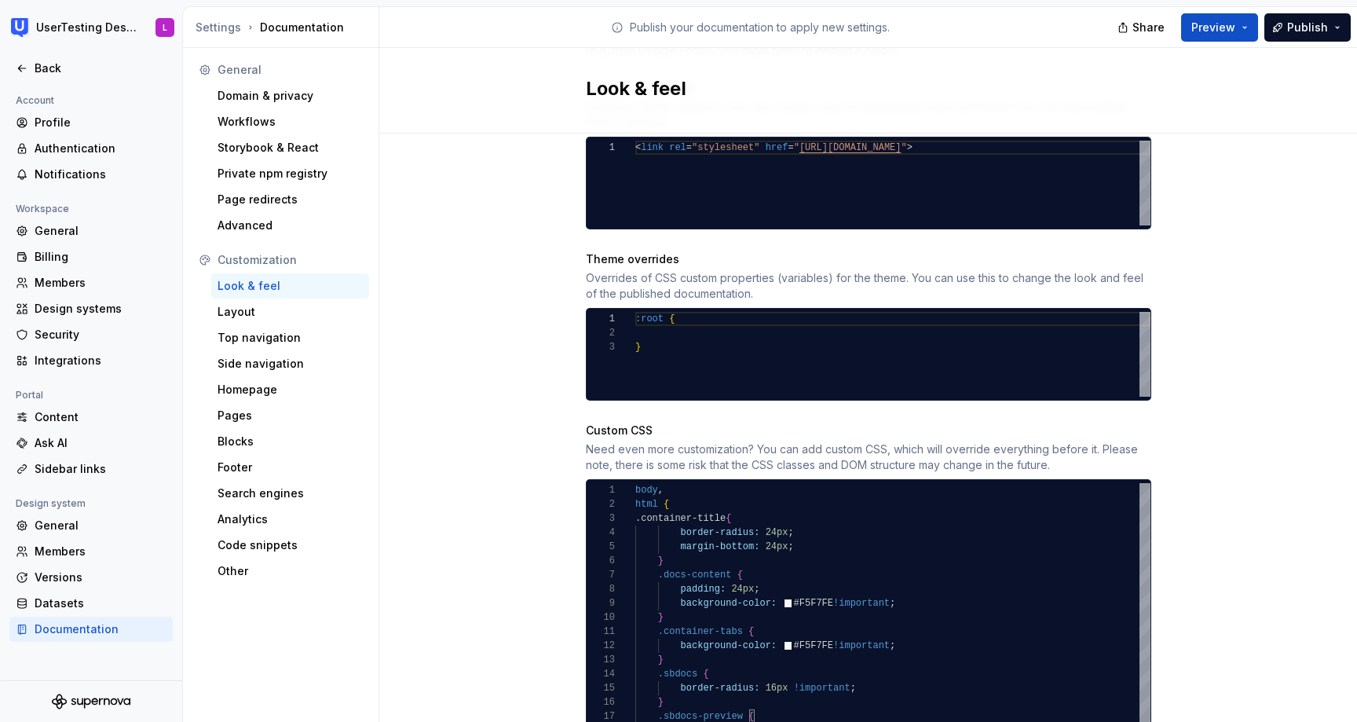
click at [1317, 365] on div "Site logo A company logo that will be displayed on all pages on your documentat…" at bounding box center [868, 123] width 978 height 1412
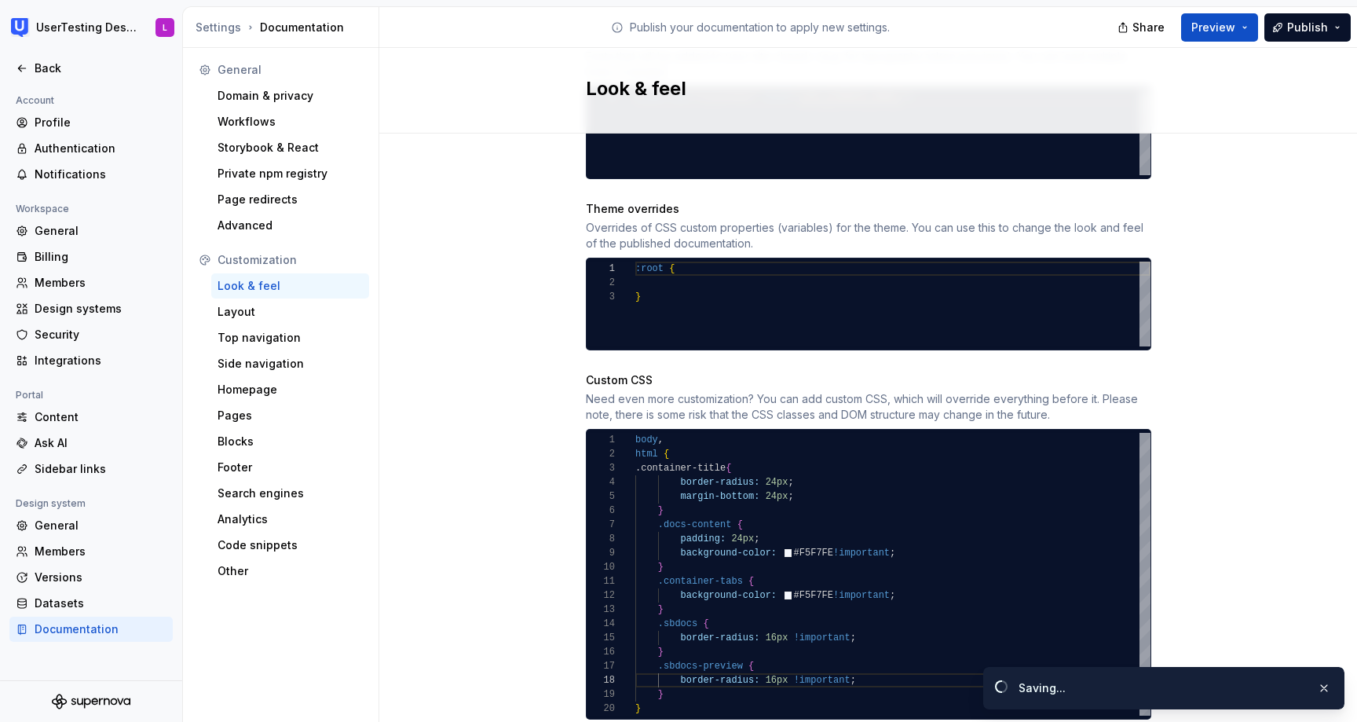
scroll to position [801, 0]
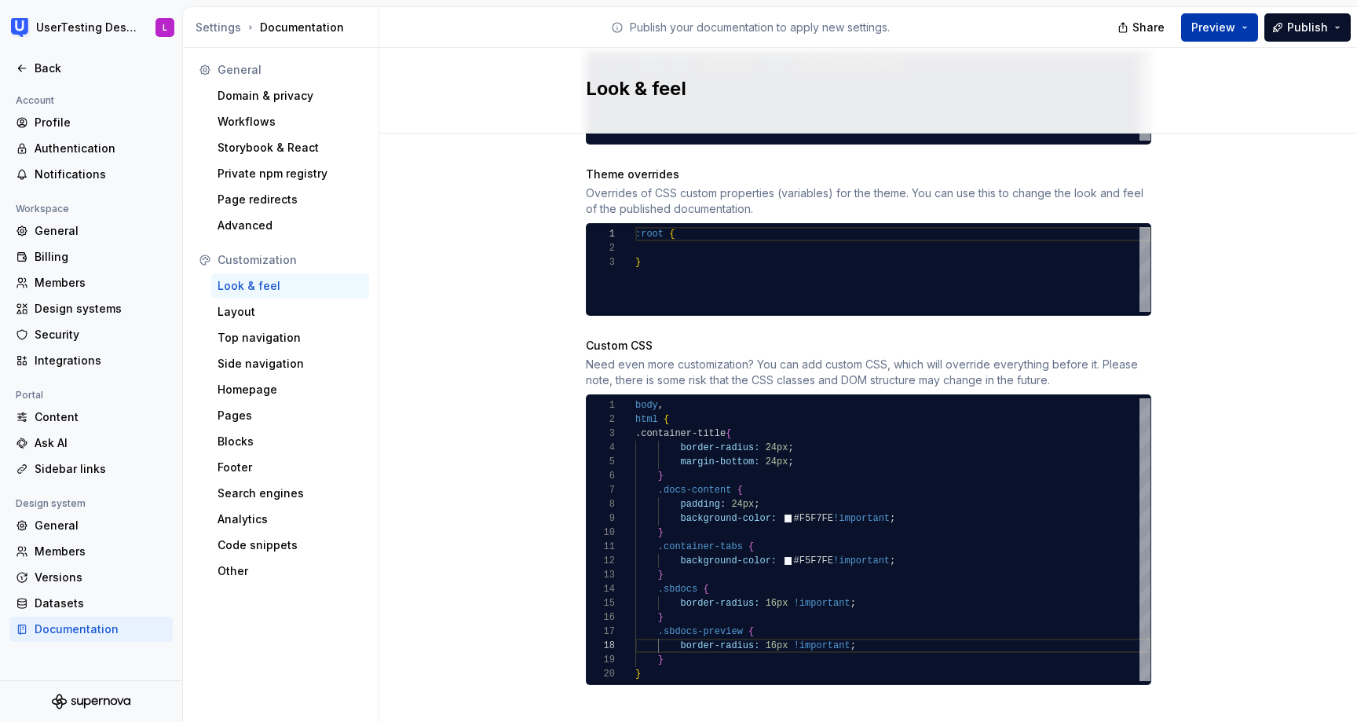
click at [1211, 35] on button "Preview" at bounding box center [1219, 27] width 77 height 28
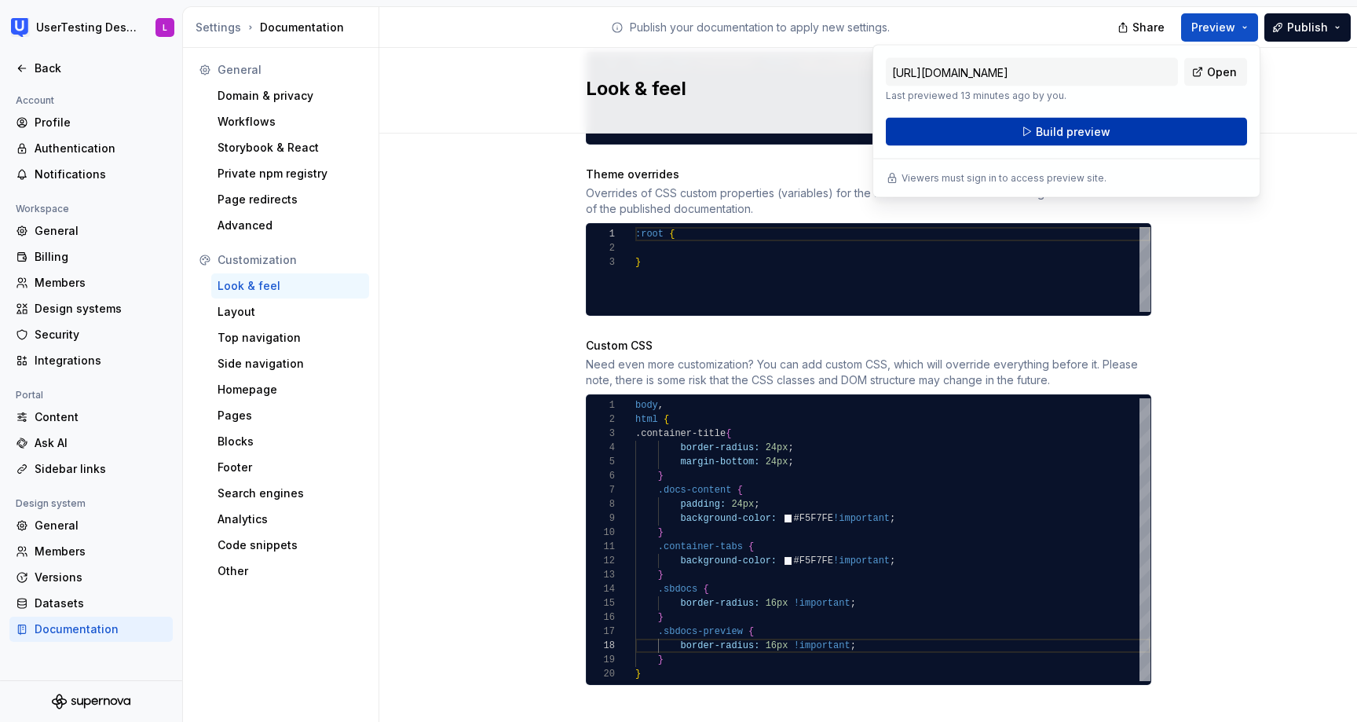
click at [1185, 126] on button "Build preview" at bounding box center [1066, 132] width 361 height 28
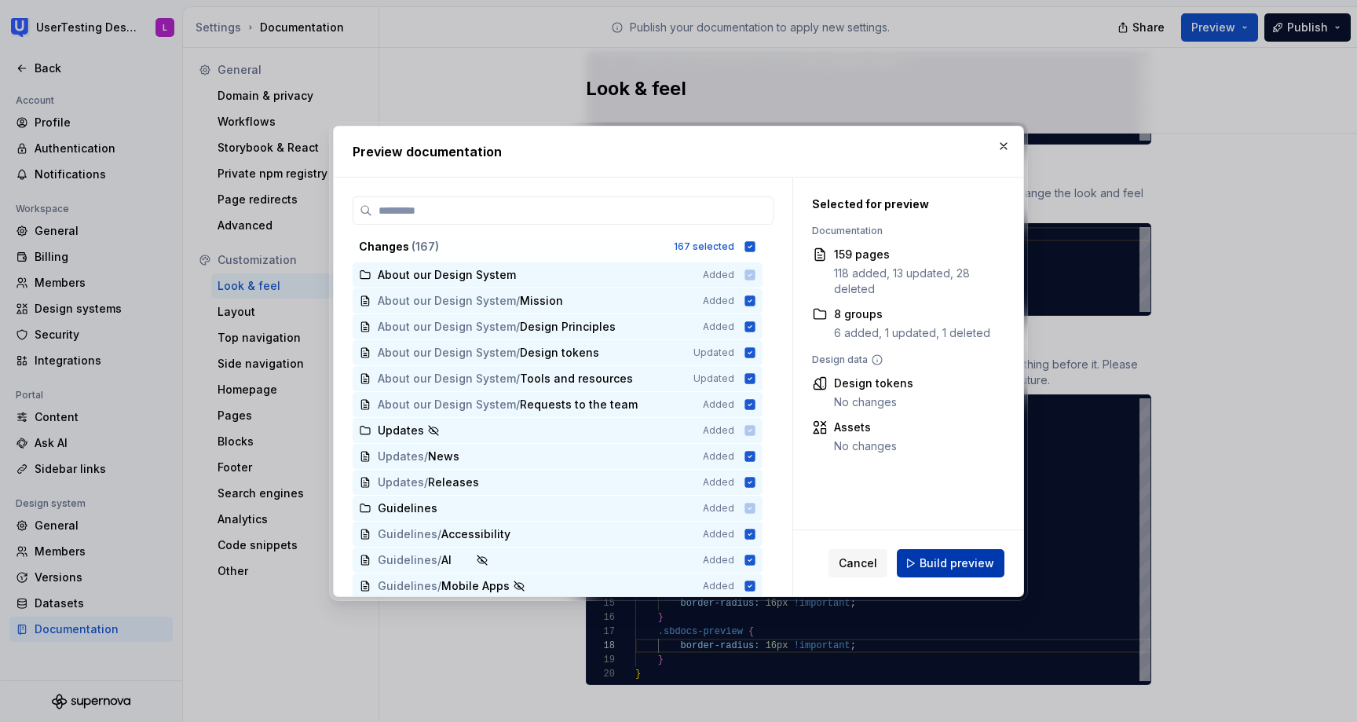
click at [934, 556] on span "Build preview" at bounding box center [957, 563] width 75 height 16
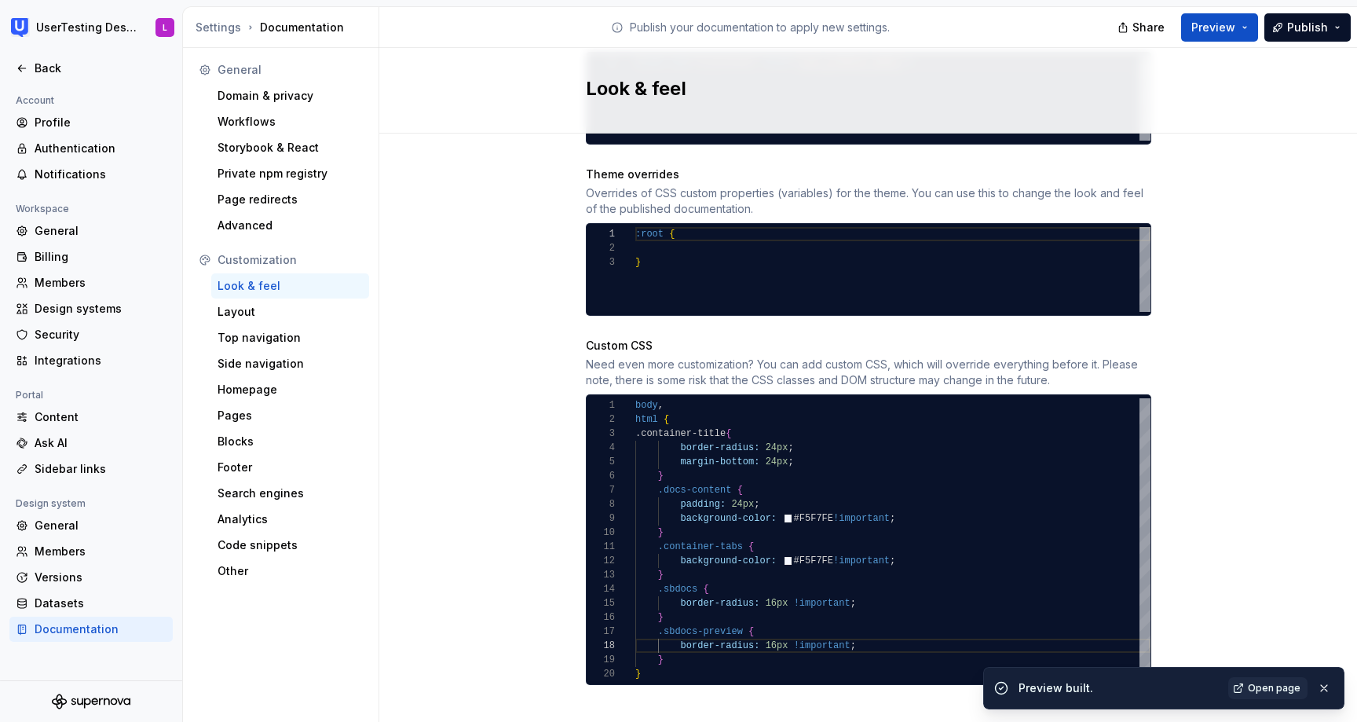
click at [1265, 689] on span "Open page" at bounding box center [1274, 688] width 53 height 13
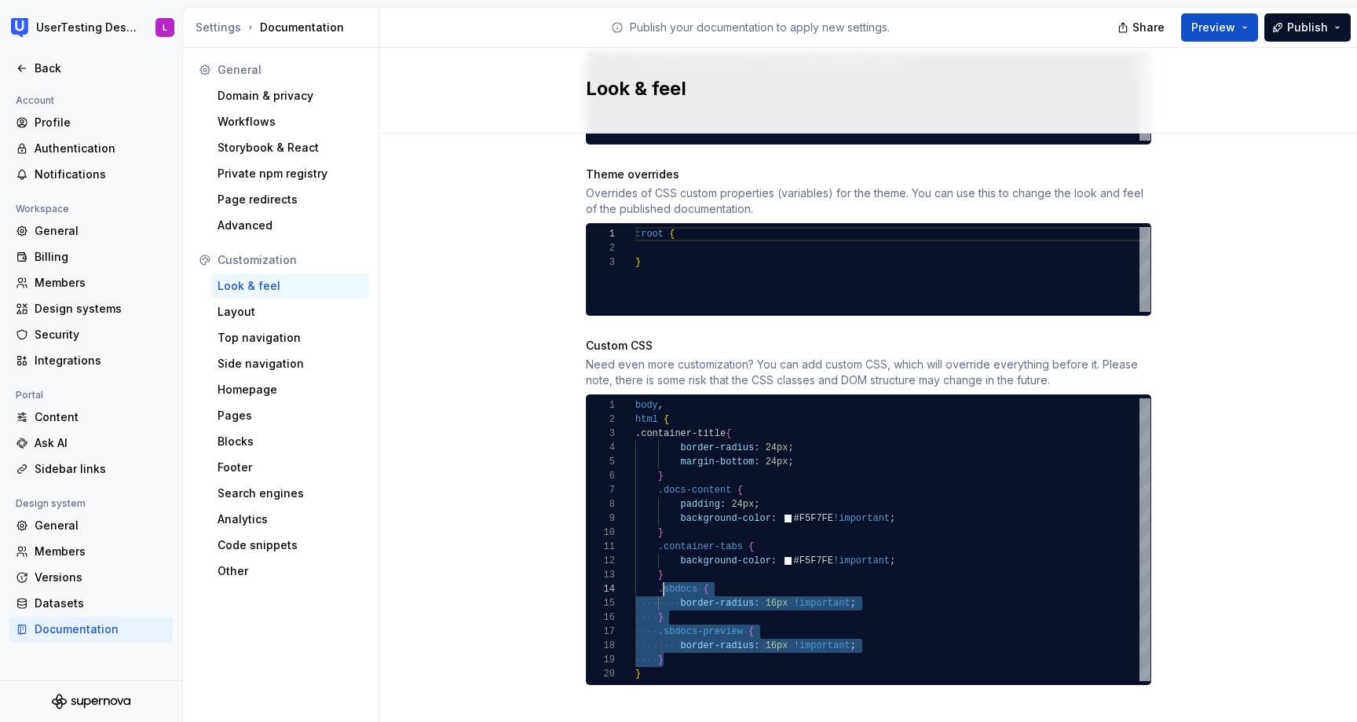
scroll to position [42, 23]
drag, startPoint x: 674, startPoint y: 644, endPoint x: 656, endPoint y: 576, distance: 70.7
click at [656, 576] on div ".container-title { border-radius: 24px ; margin-bottom: 24px ; } .docs-content …" at bounding box center [892, 539] width 515 height 283
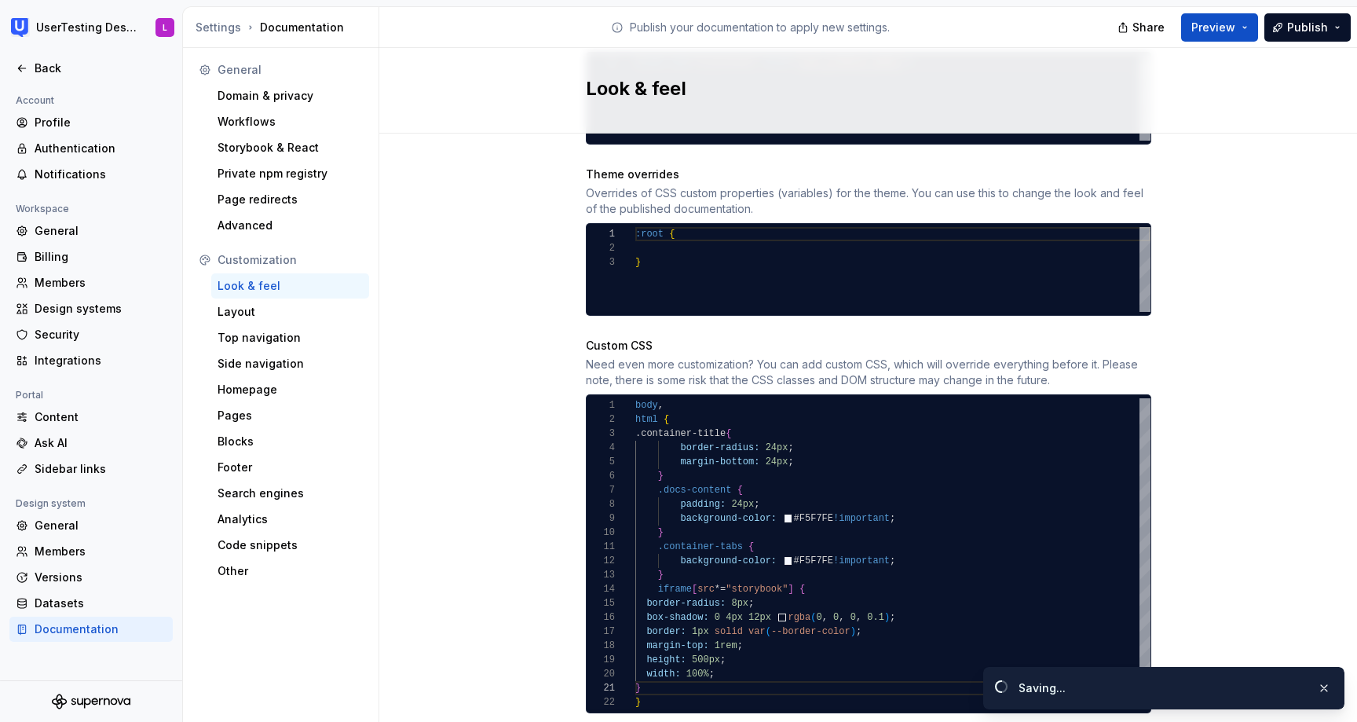
click at [1253, 327] on div "Site logo A company logo that will be displayed on all pages on your documentat…" at bounding box center [868, 52] width 978 height 1440
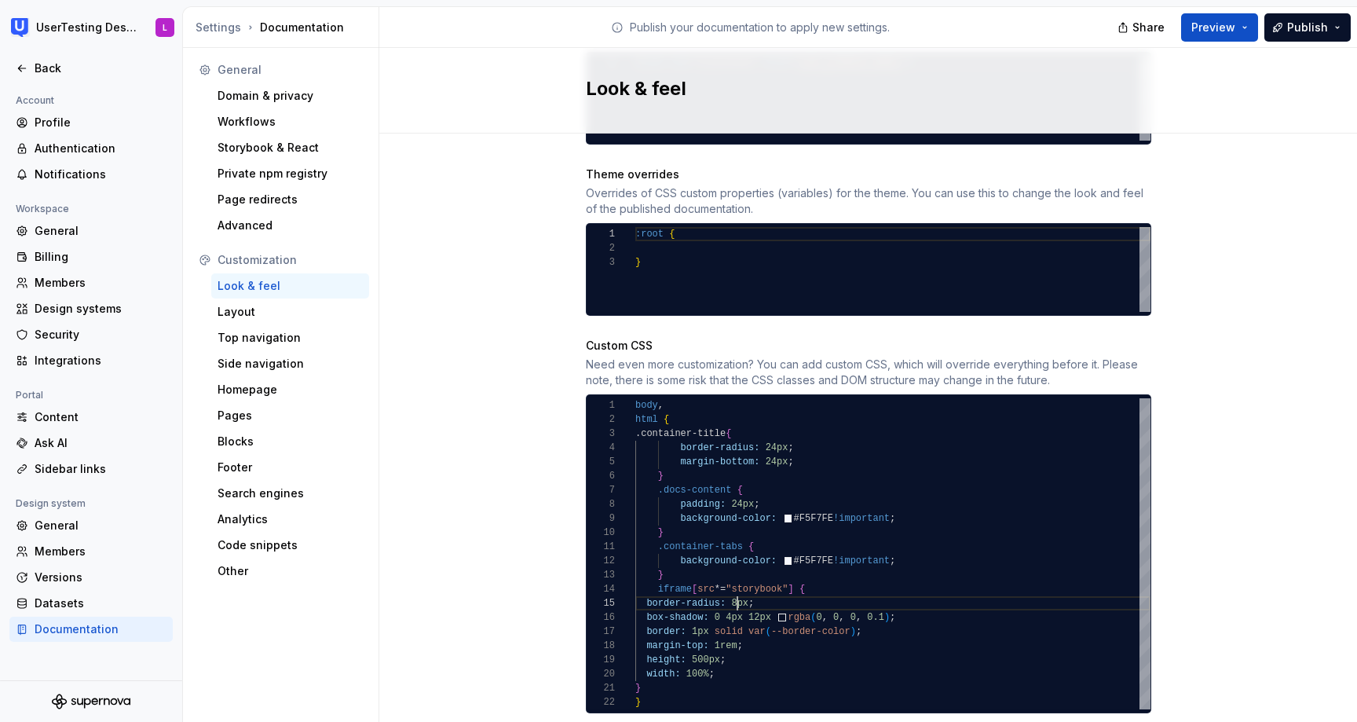
click at [737, 590] on div ".container-title { border-radius: 24px ; margin-bottom: 24px ; } .docs-content …" at bounding box center [892, 553] width 515 height 311
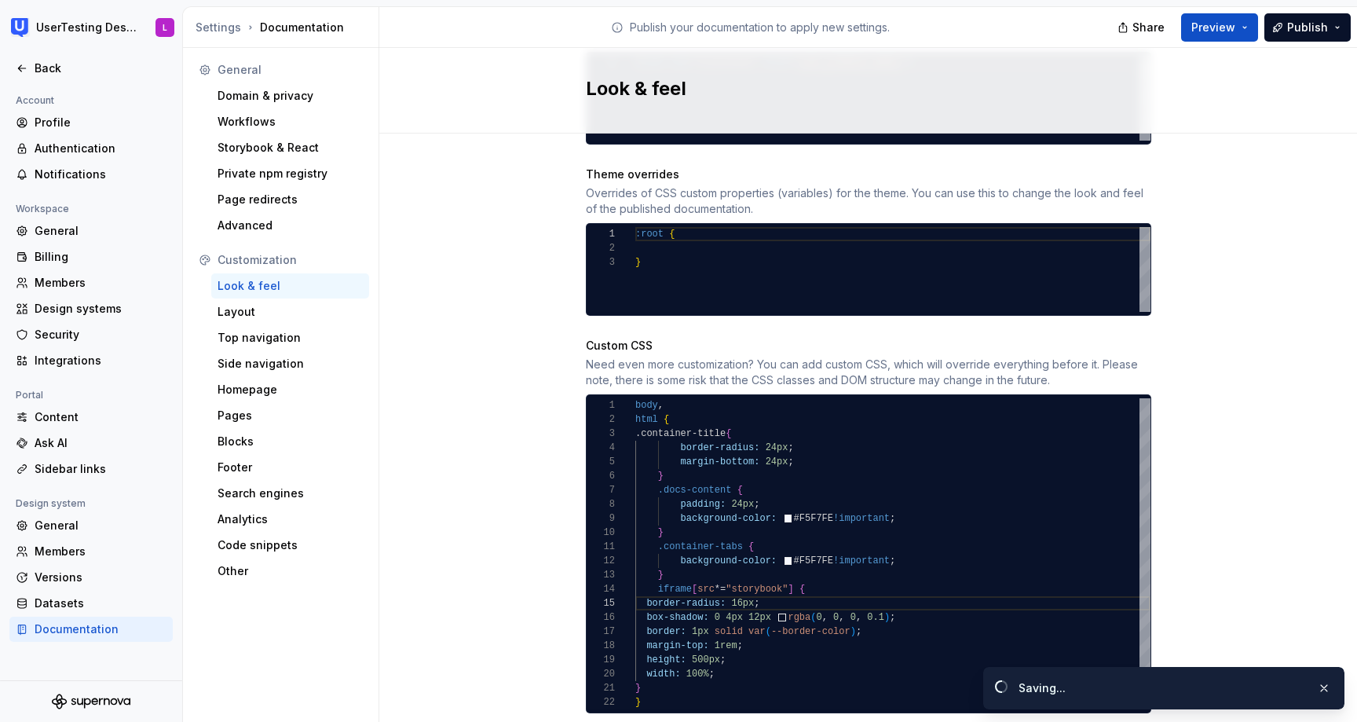
click at [1193, 538] on div "Site logo A company logo that will be displayed on all pages on your documentat…" at bounding box center [868, 52] width 978 height 1440
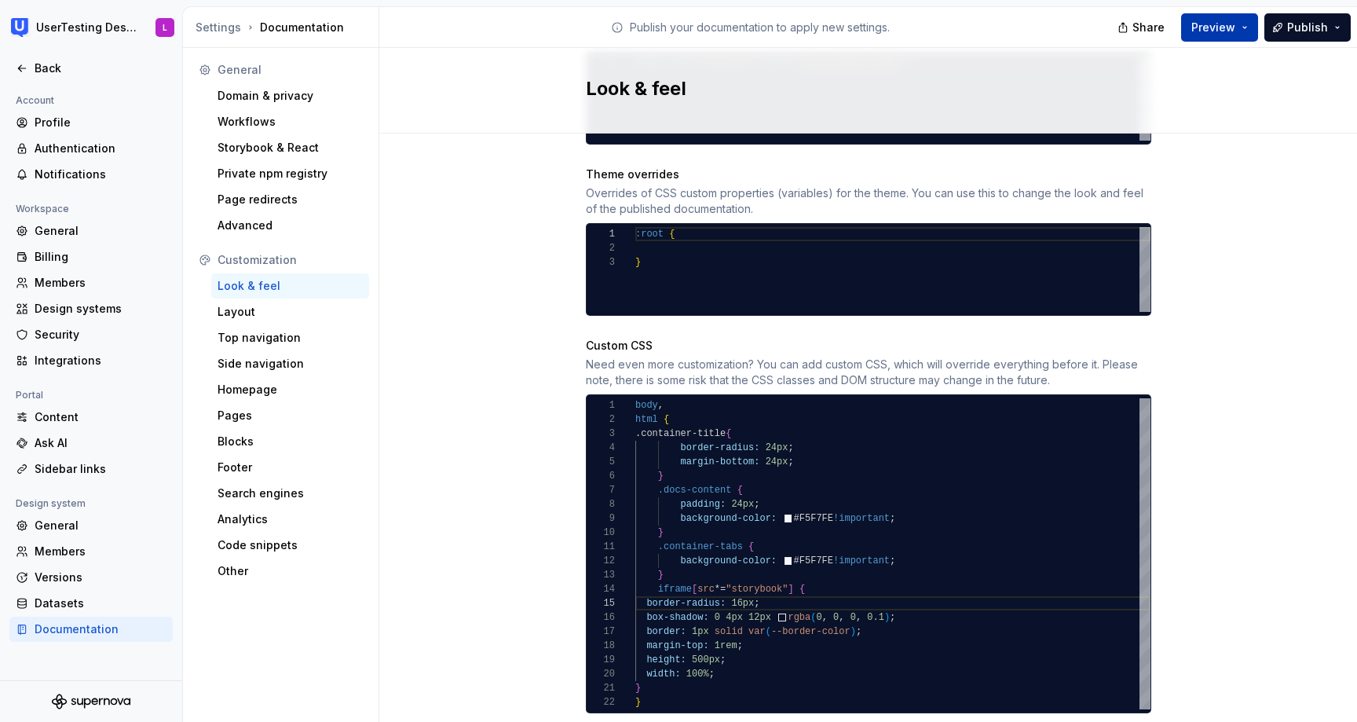
click at [1235, 26] on span "Preview" at bounding box center [1213, 28] width 44 height 16
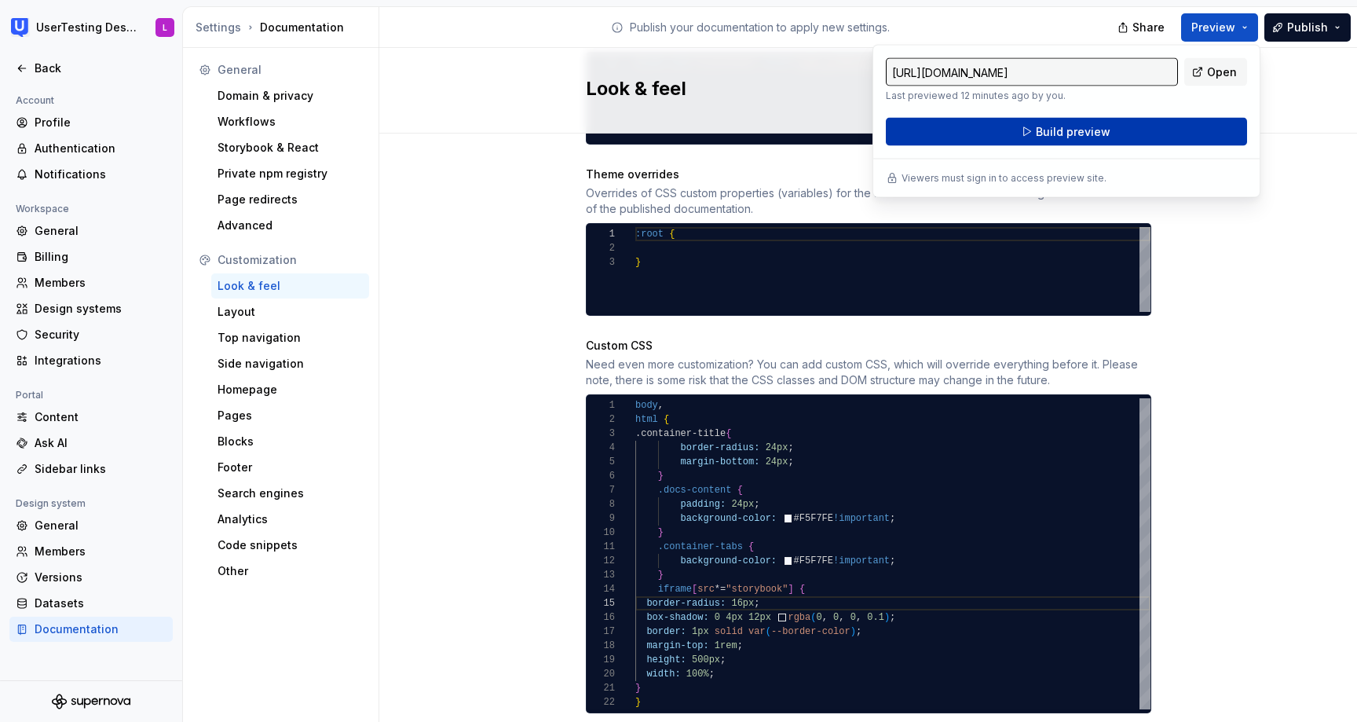
click at [1137, 130] on button "Build preview" at bounding box center [1066, 132] width 361 height 28
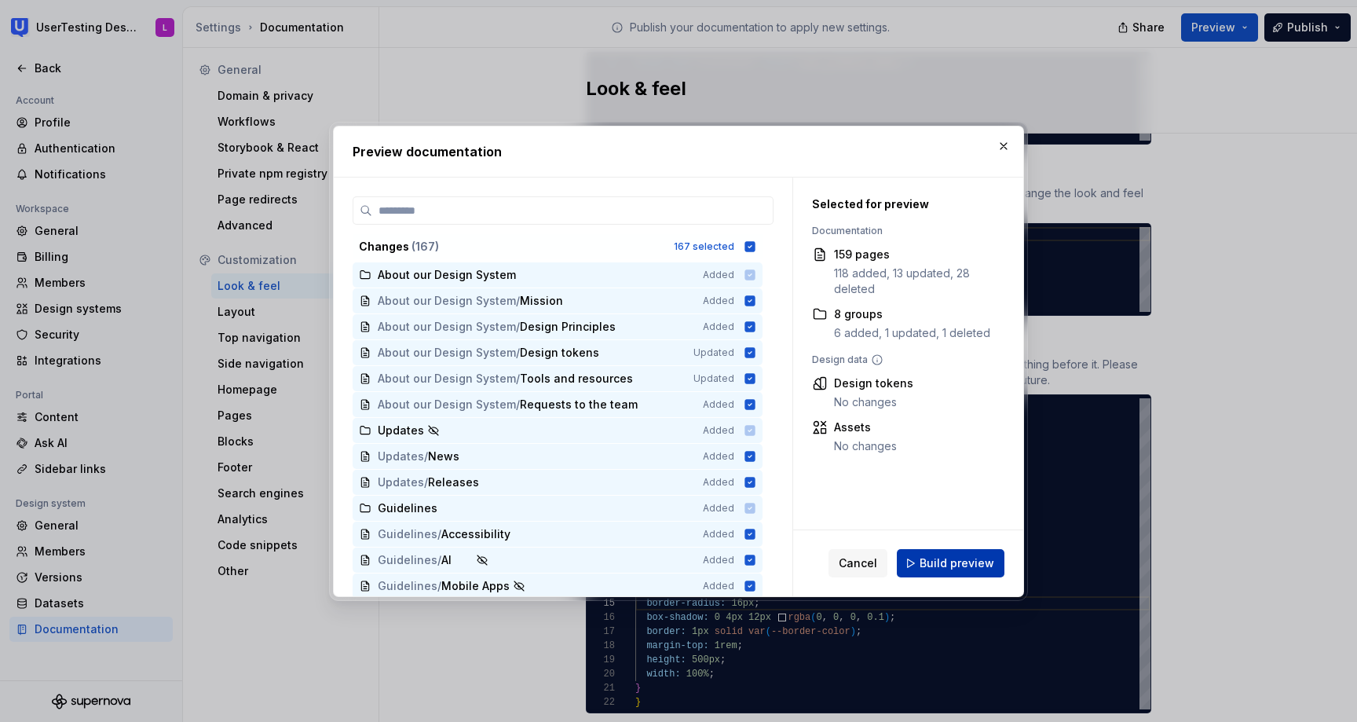
click at [953, 564] on span "Build preview" at bounding box center [957, 563] width 75 height 16
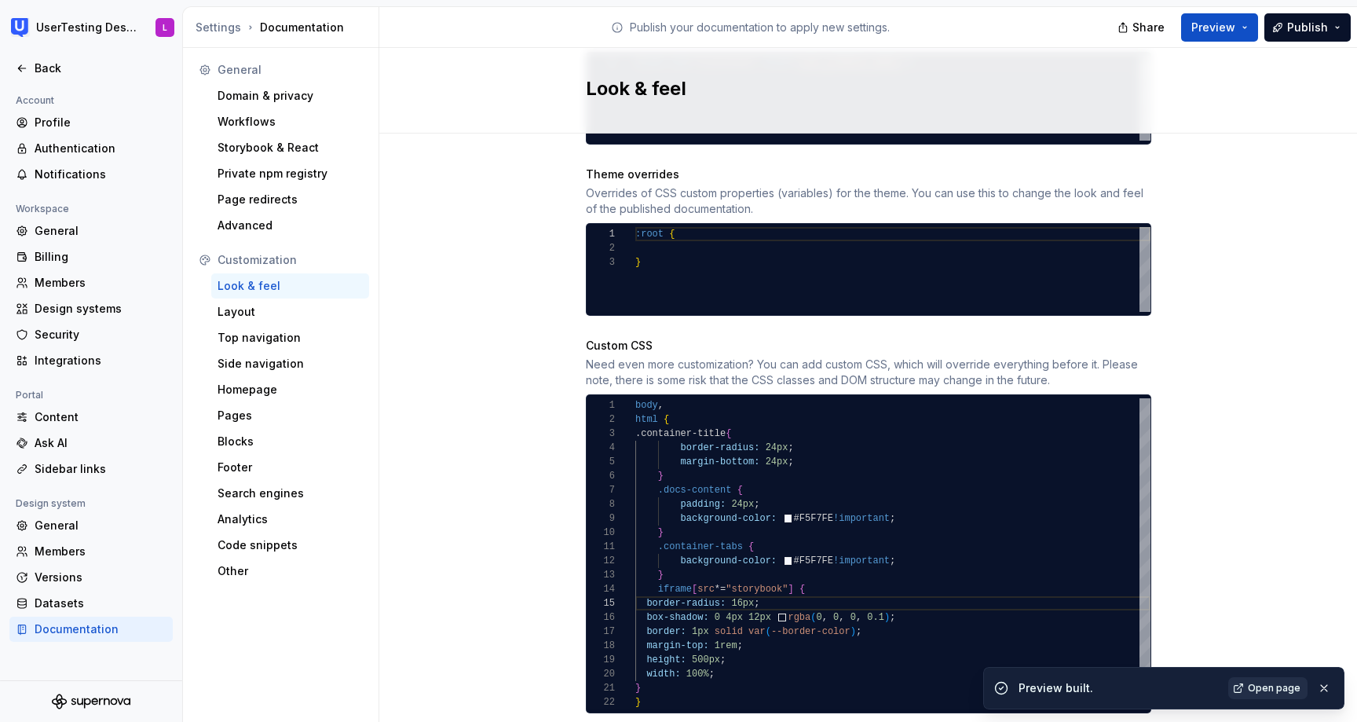
click at [1275, 686] on span "Open page" at bounding box center [1274, 688] width 53 height 13
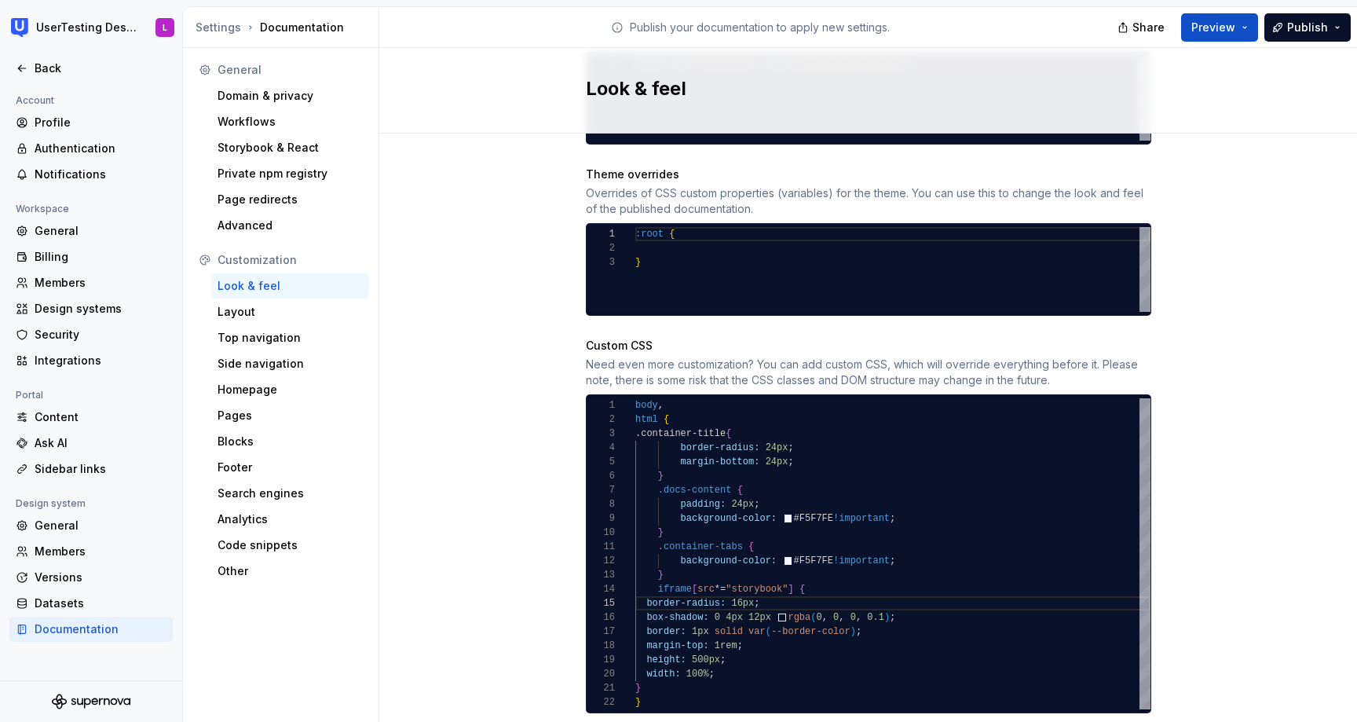
scroll to position [42, 23]
click at [658, 570] on div ".container-title { border-radius: 24px ; margin-bottom: 24px ; } .docs-content …" at bounding box center [892, 553] width 515 height 311
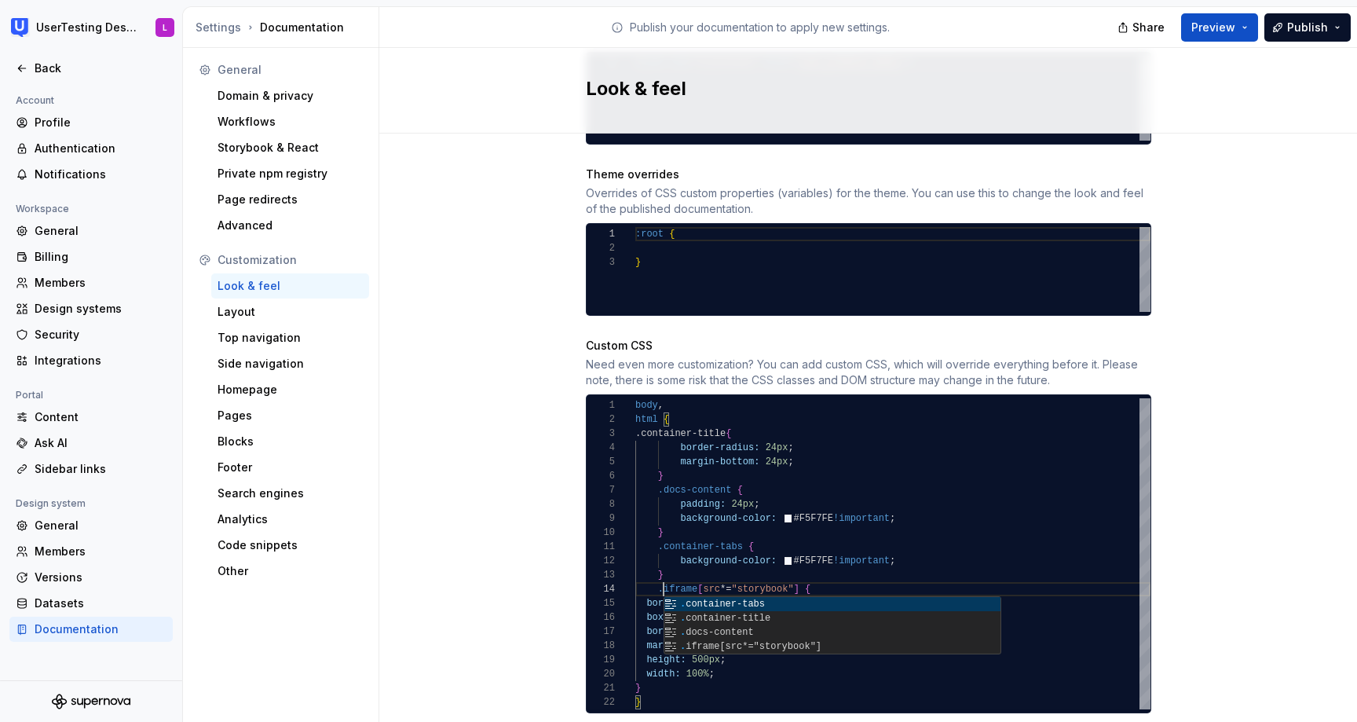
click at [1265, 441] on div "Site logo A company logo that will be displayed on all pages on your documentat…" at bounding box center [868, 52] width 978 height 1440
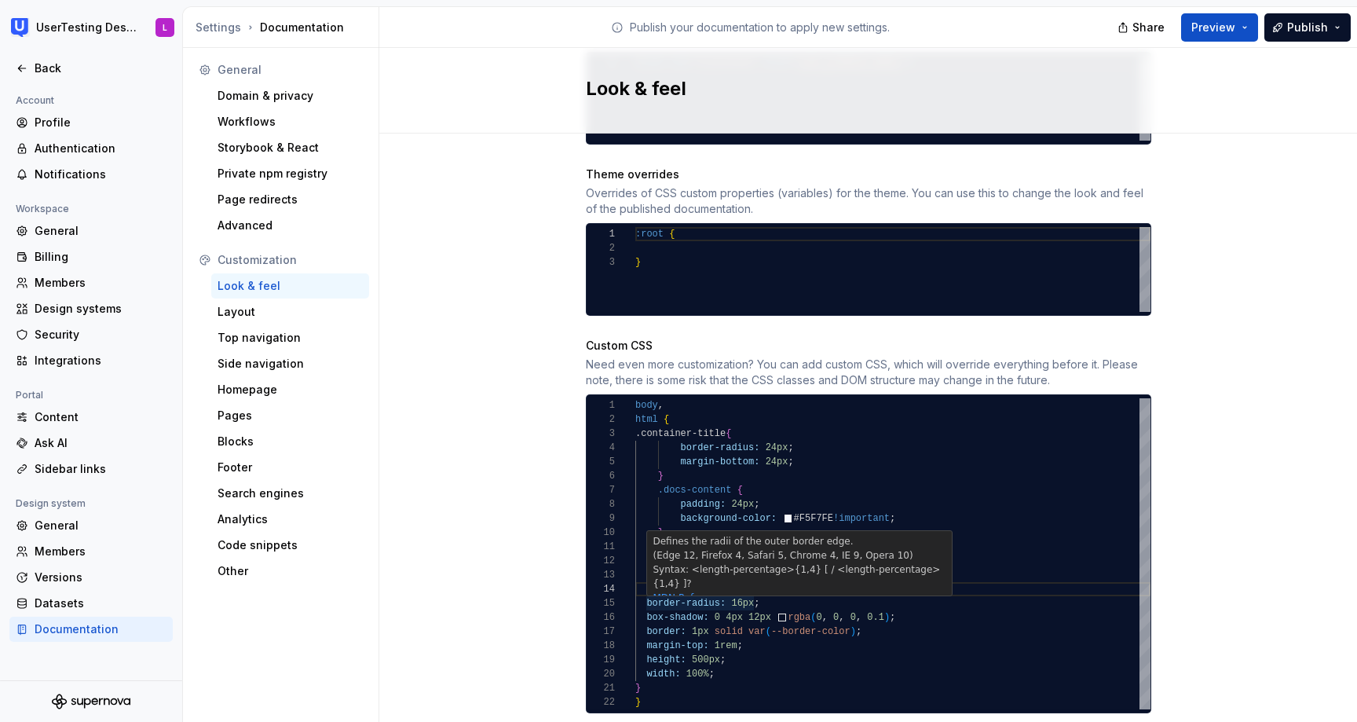
click at [752, 587] on div ".container-title { border-radius: 24px ; margin-bottom: 24px ; } .docs-content …" at bounding box center [892, 553] width 515 height 311
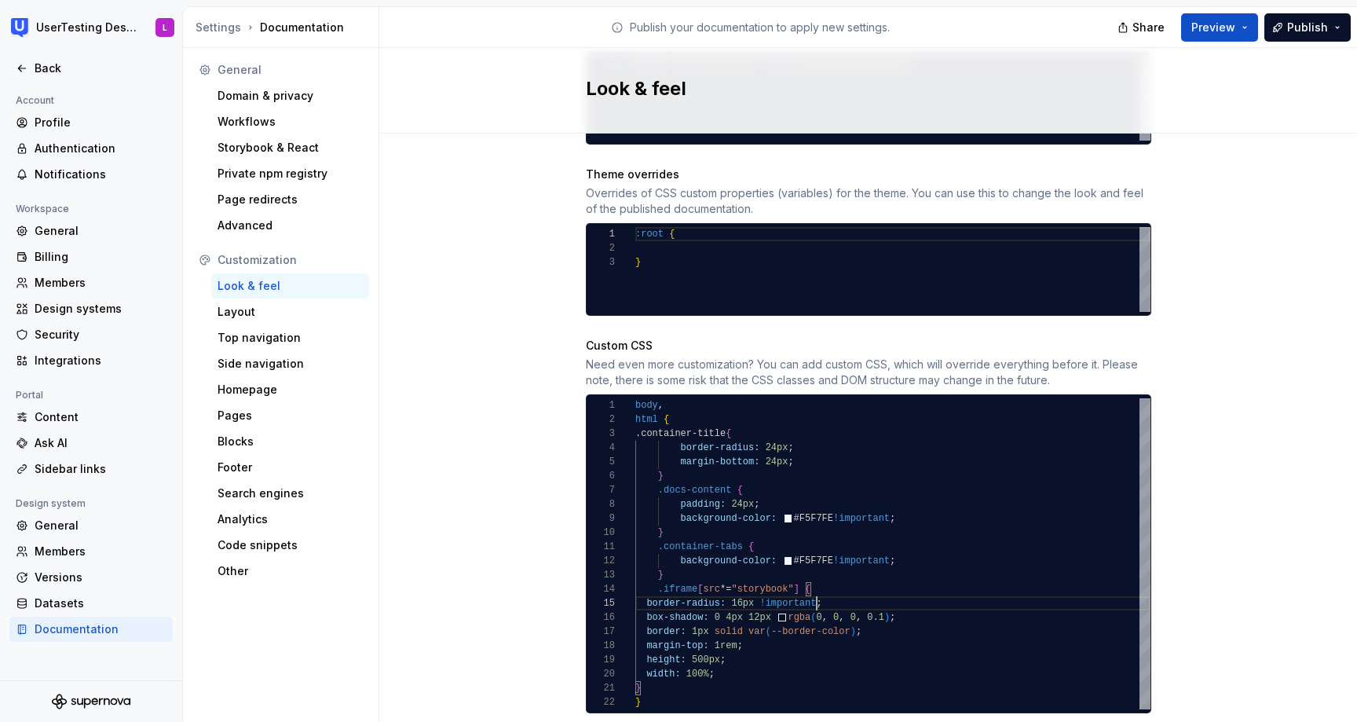
scroll to position [57, 181]
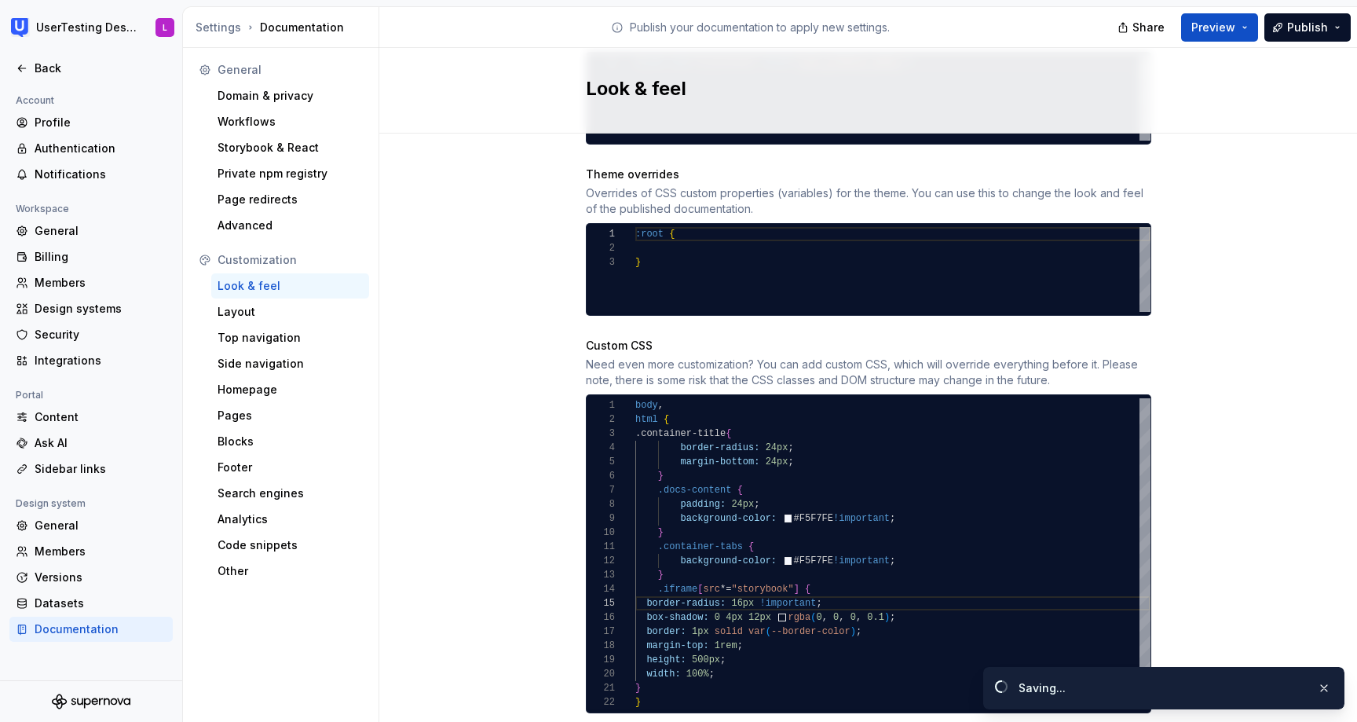
click at [1269, 470] on div "Site logo A company logo that will be displayed on all pages on your documentat…" at bounding box center [868, 52] width 978 height 1440
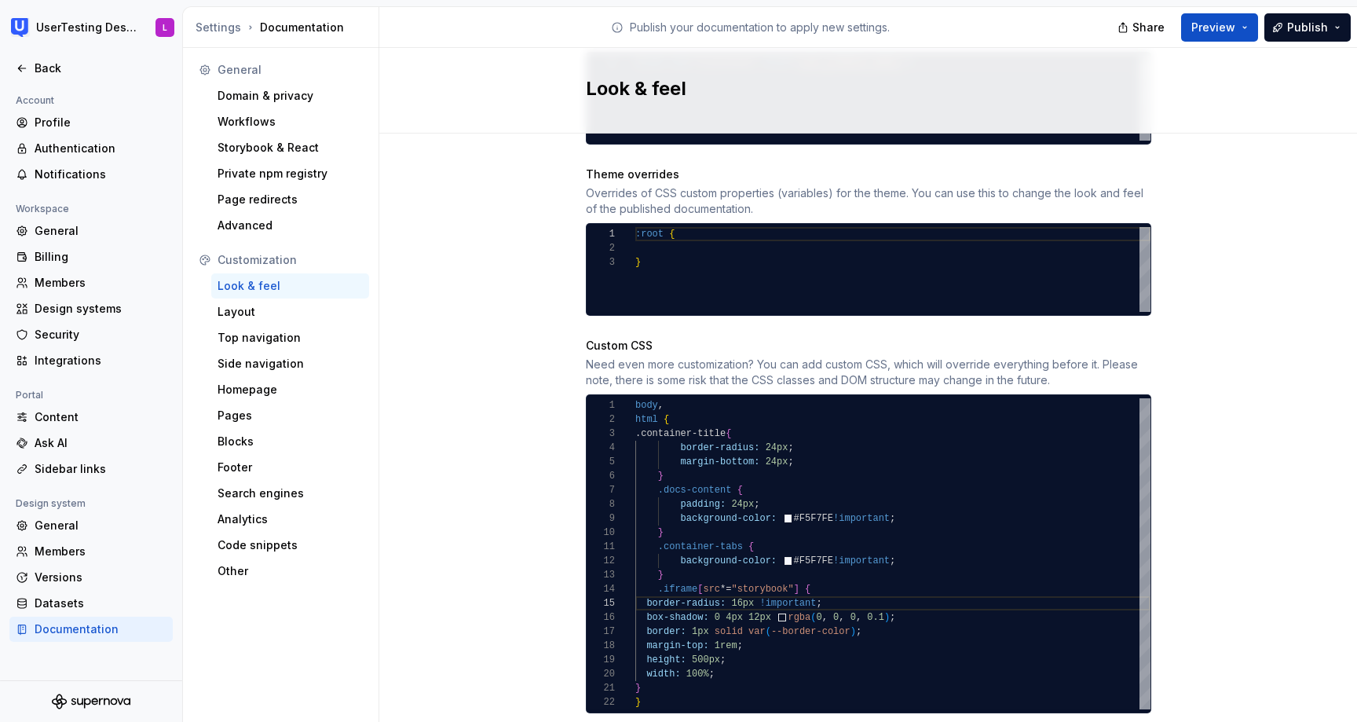
click at [1205, 344] on div "Site logo A company logo that will be displayed on all pages on your documentat…" at bounding box center [868, 52] width 978 height 1440
drag, startPoint x: 894, startPoint y: 617, endPoint x: 920, endPoint y: 598, distance: 32.5
click at [920, 598] on div ".container-title { border-radius: 24px ; margin-bottom: 24px ; } .docs-content …" at bounding box center [892, 553] width 515 height 311
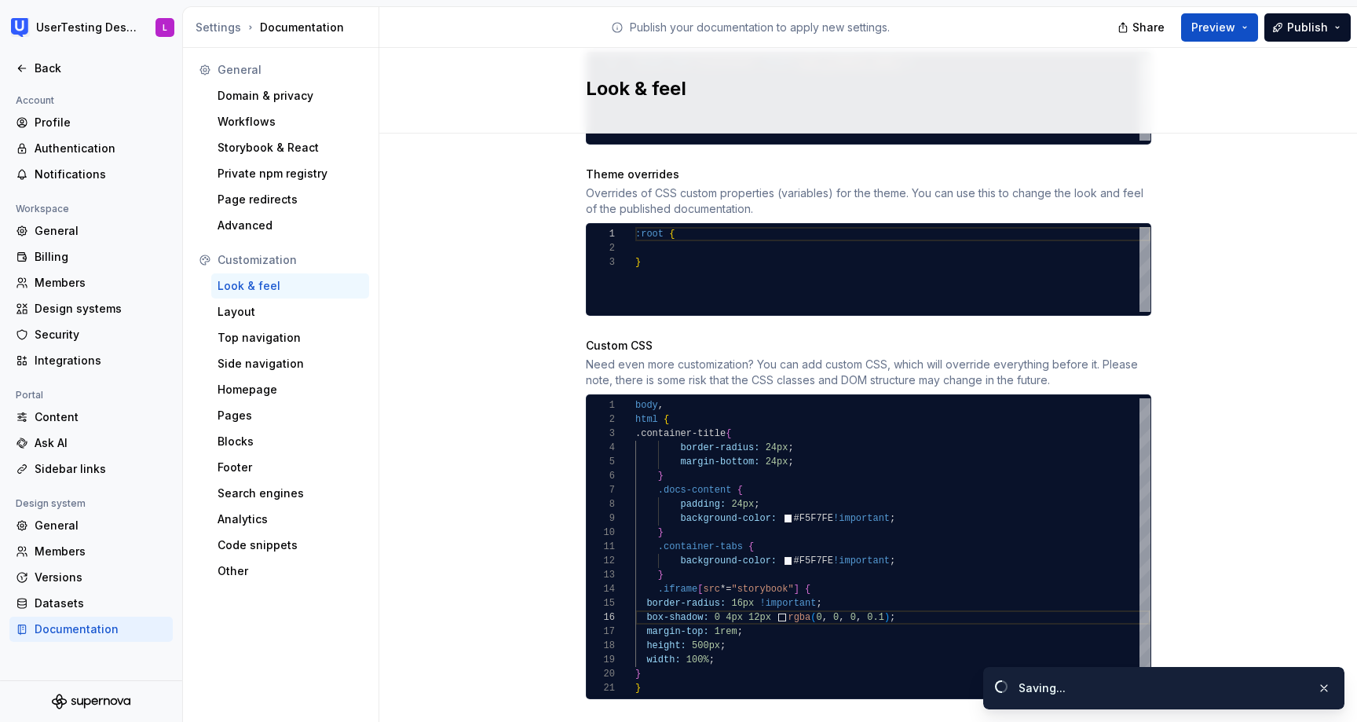
click at [1220, 286] on div "Site logo A company logo that will be displayed on all pages on your documentat…" at bounding box center [868, 45] width 978 height 1426
click at [1225, 24] on span "Preview" at bounding box center [1213, 28] width 44 height 16
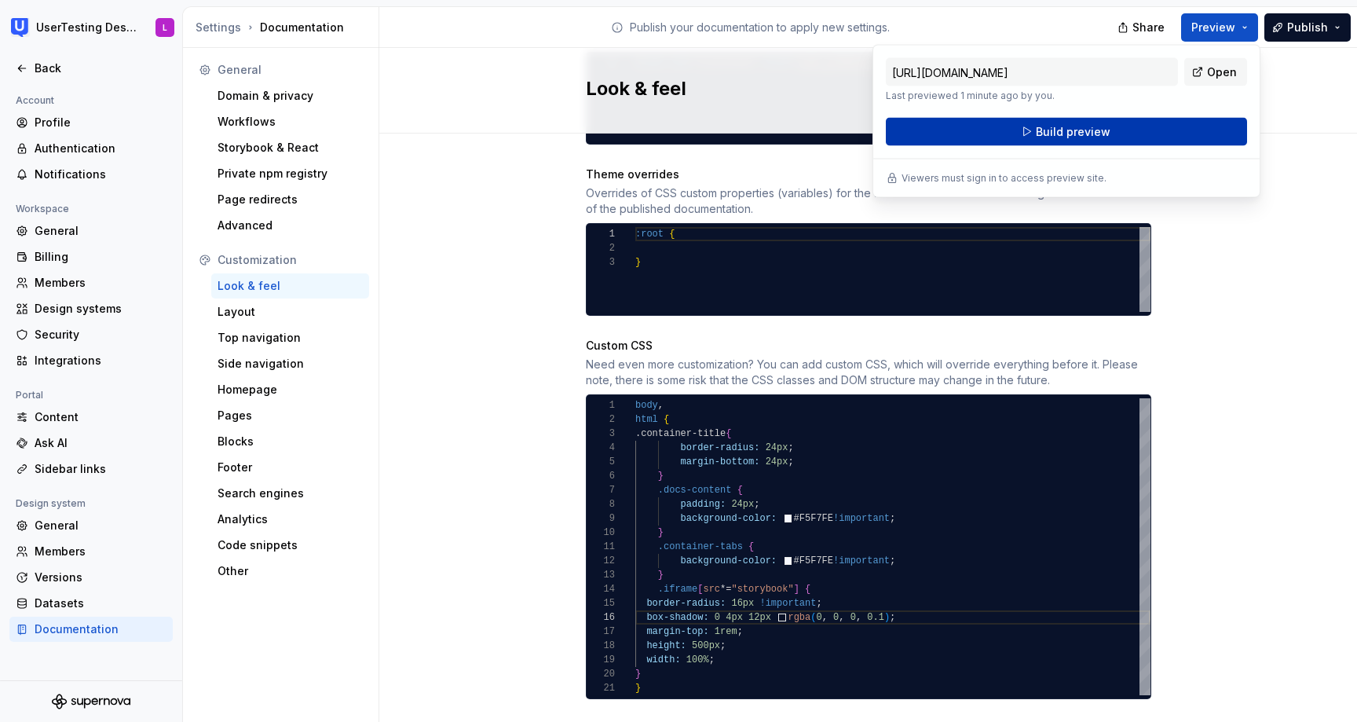
click at [1202, 123] on button "Build preview" at bounding box center [1066, 132] width 361 height 28
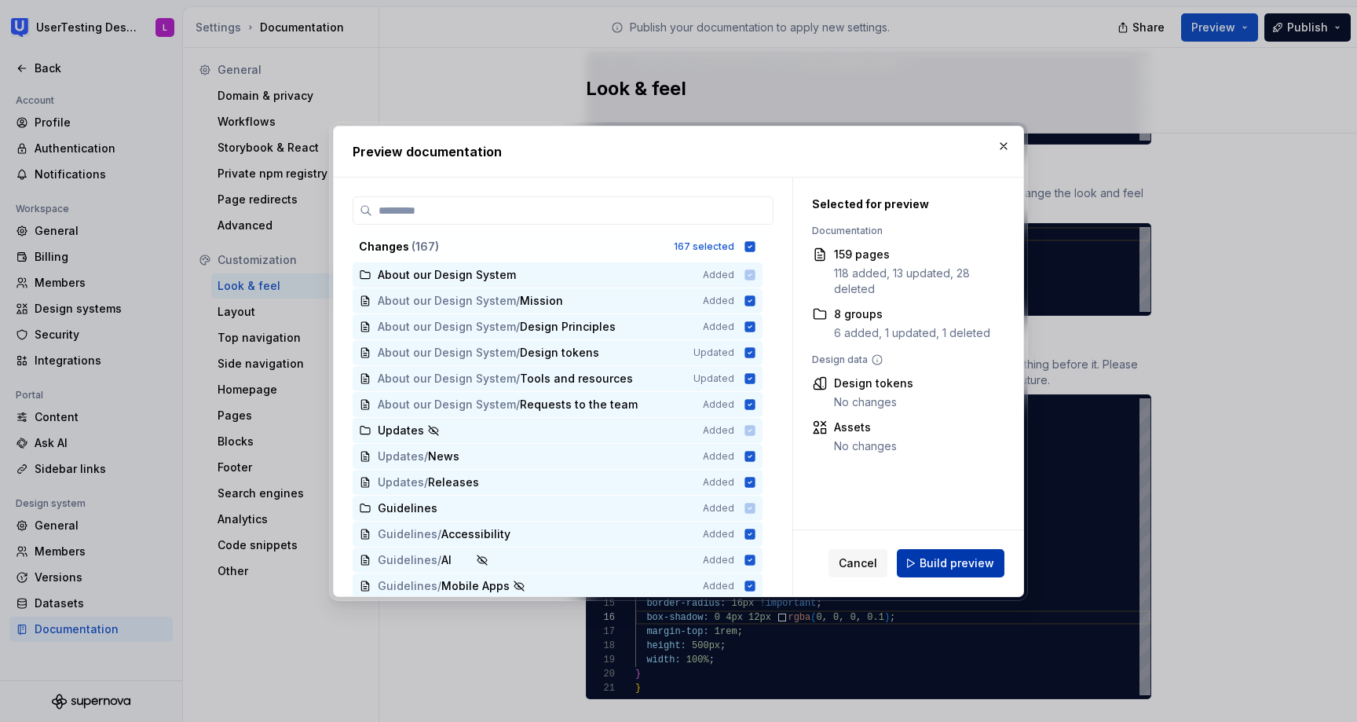
click at [946, 561] on span "Build preview" at bounding box center [957, 563] width 75 height 16
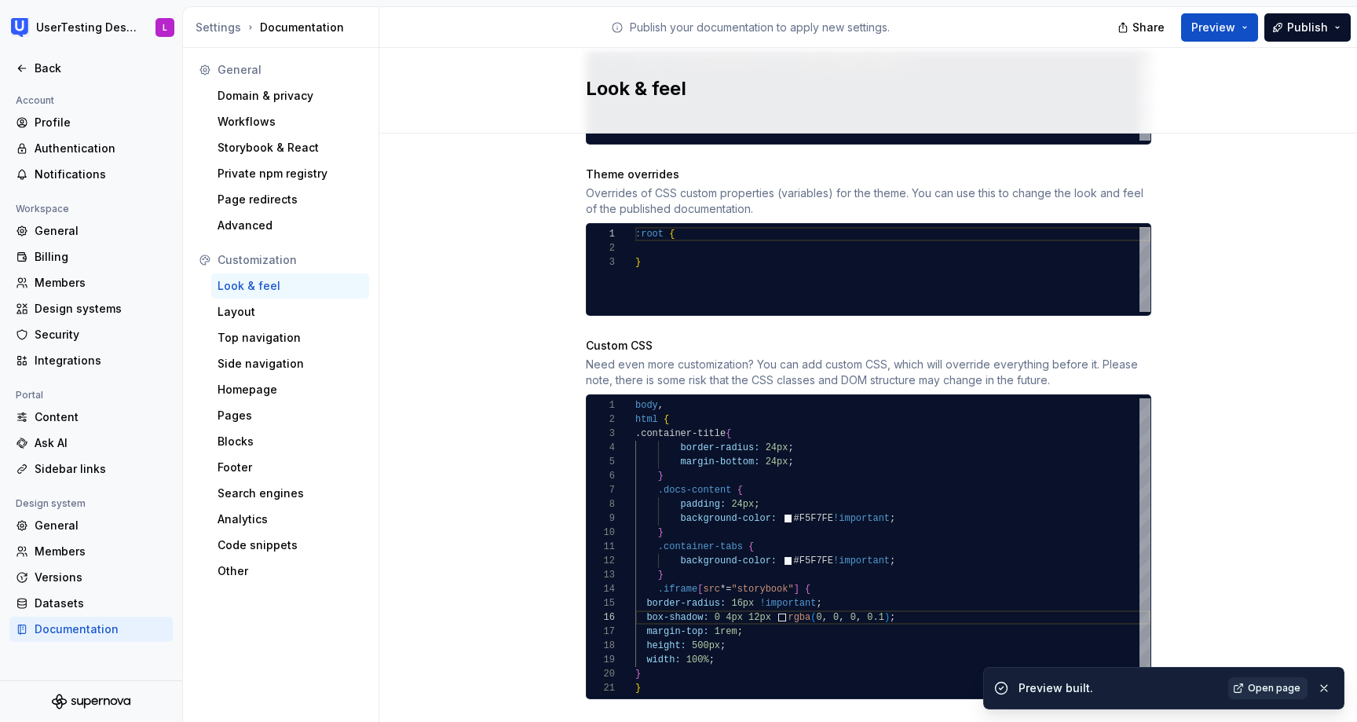
click at [1277, 686] on span "Open page" at bounding box center [1274, 688] width 53 height 13
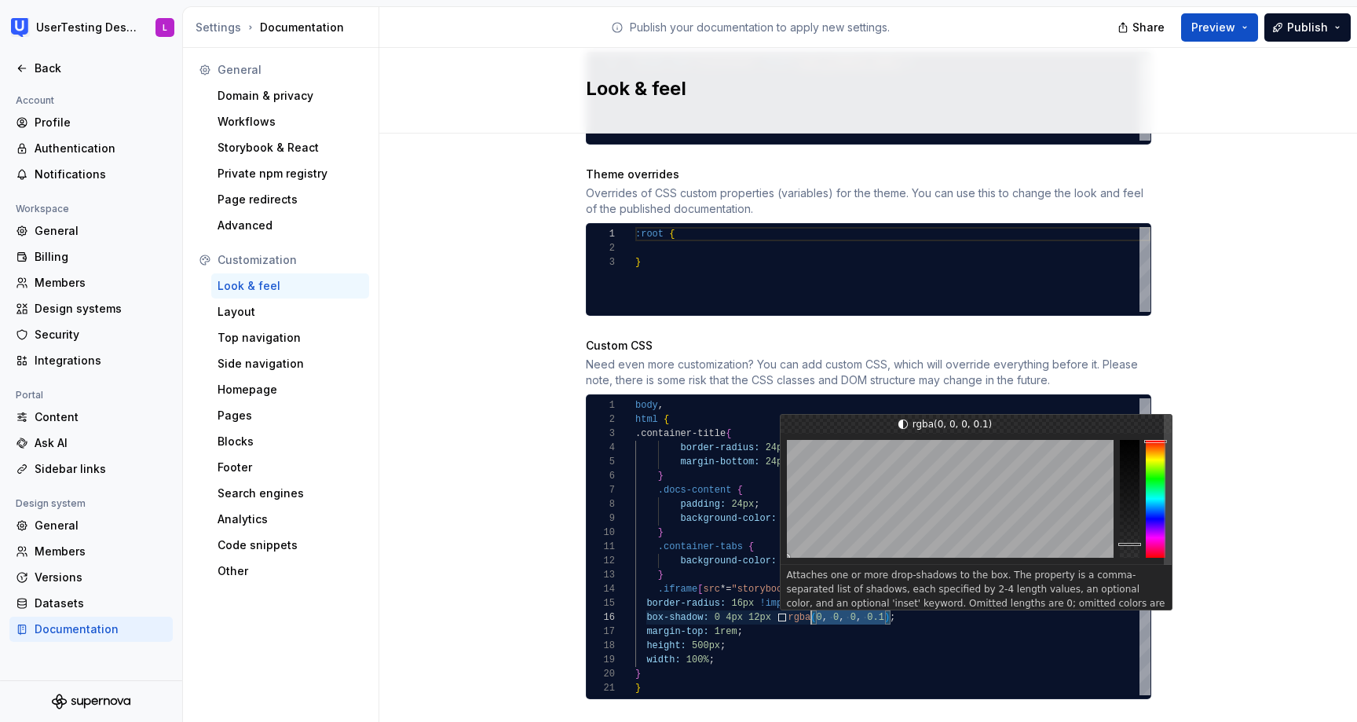
scroll to position [71, 153]
drag, startPoint x: 889, startPoint y: 602, endPoint x: 785, endPoint y: 602, distance: 103.7
click at [785, 602] on div ".container-title { border-radius: 24px ; margin-bottom: 24px ; } .docs-content …" at bounding box center [892, 546] width 515 height 297
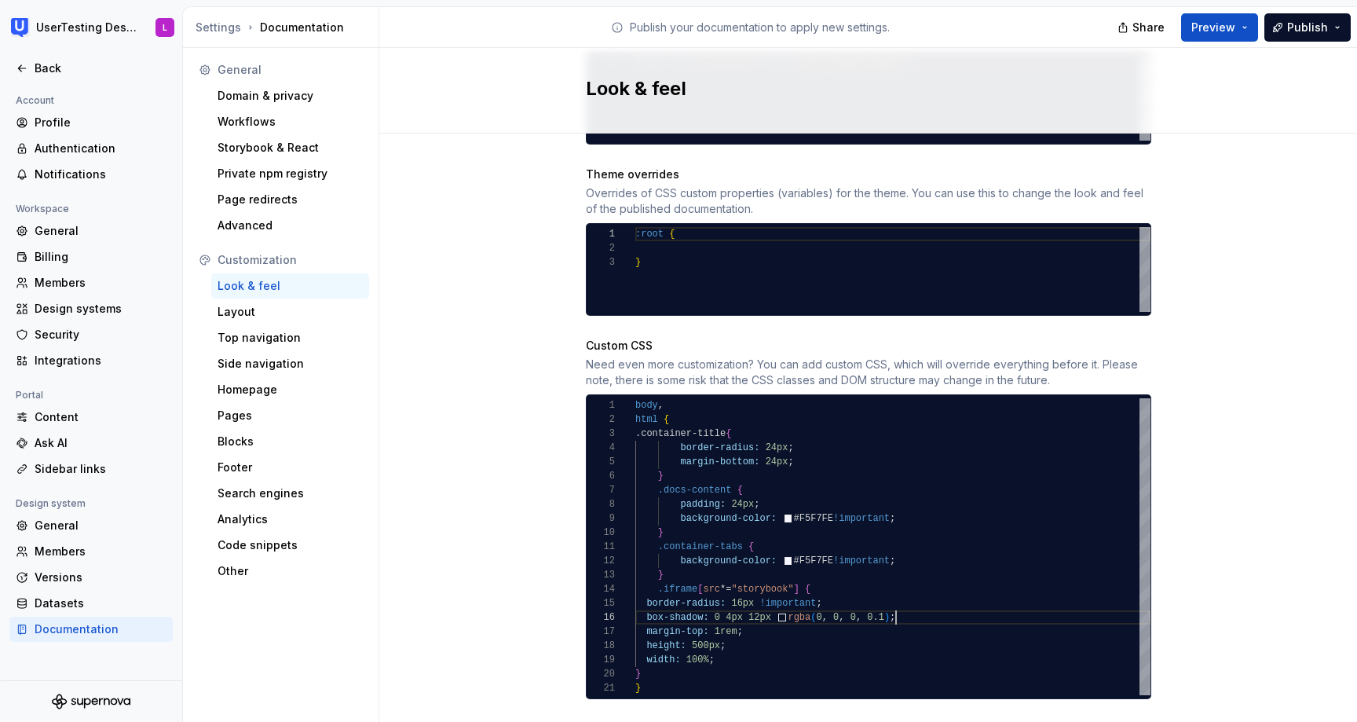
scroll to position [71, 254]
click at [927, 606] on div ".container-title { border-radius: 24px ; margin-bottom: 24px ; } .docs-content …" at bounding box center [892, 546] width 515 height 297
drag, startPoint x: 929, startPoint y: 601, endPoint x: 668, endPoint y: 598, distance: 261.5
click at [668, 598] on div ".container-title { border-radius: 24px ; margin-bottom: 24px ; } .docs-content …" at bounding box center [892, 546] width 515 height 297
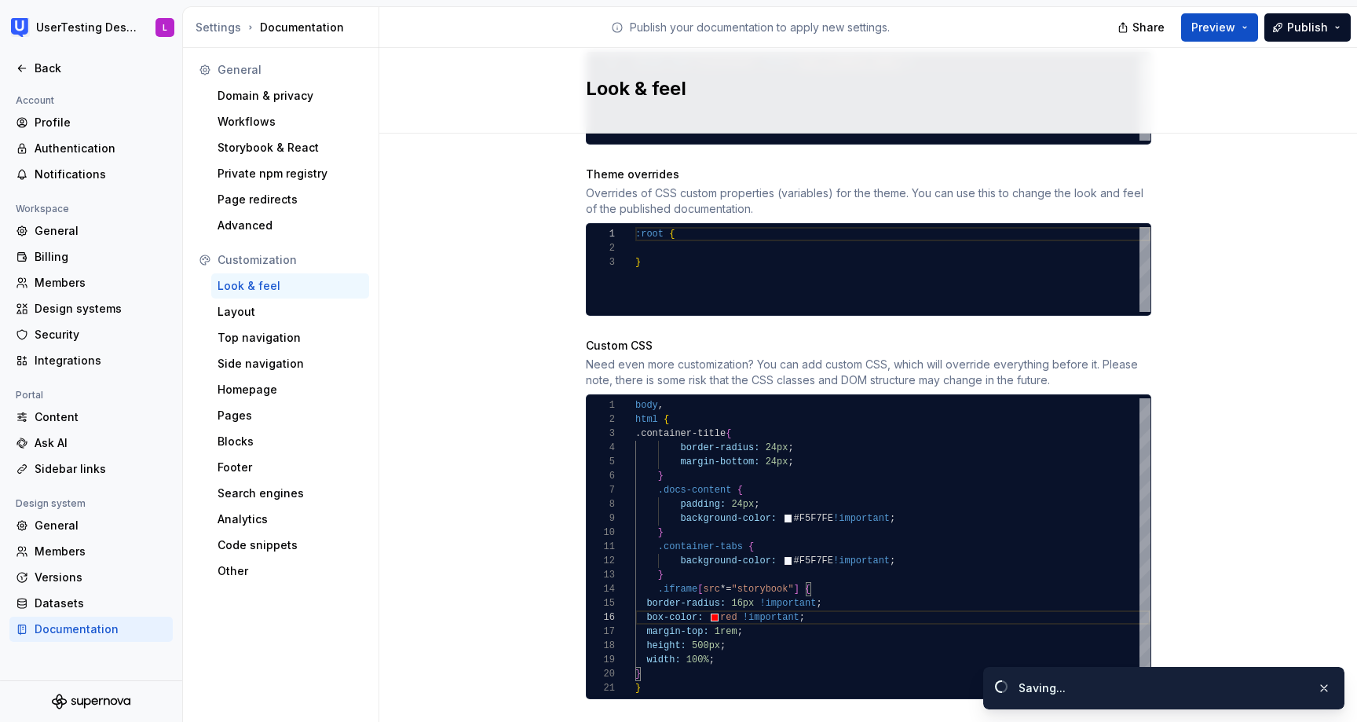
click at [1216, 338] on div "Site logo A company logo that will be displayed on all pages on your documentat…" at bounding box center [868, 45] width 978 height 1426
click at [1219, 24] on span "Preview" at bounding box center [1213, 28] width 44 height 16
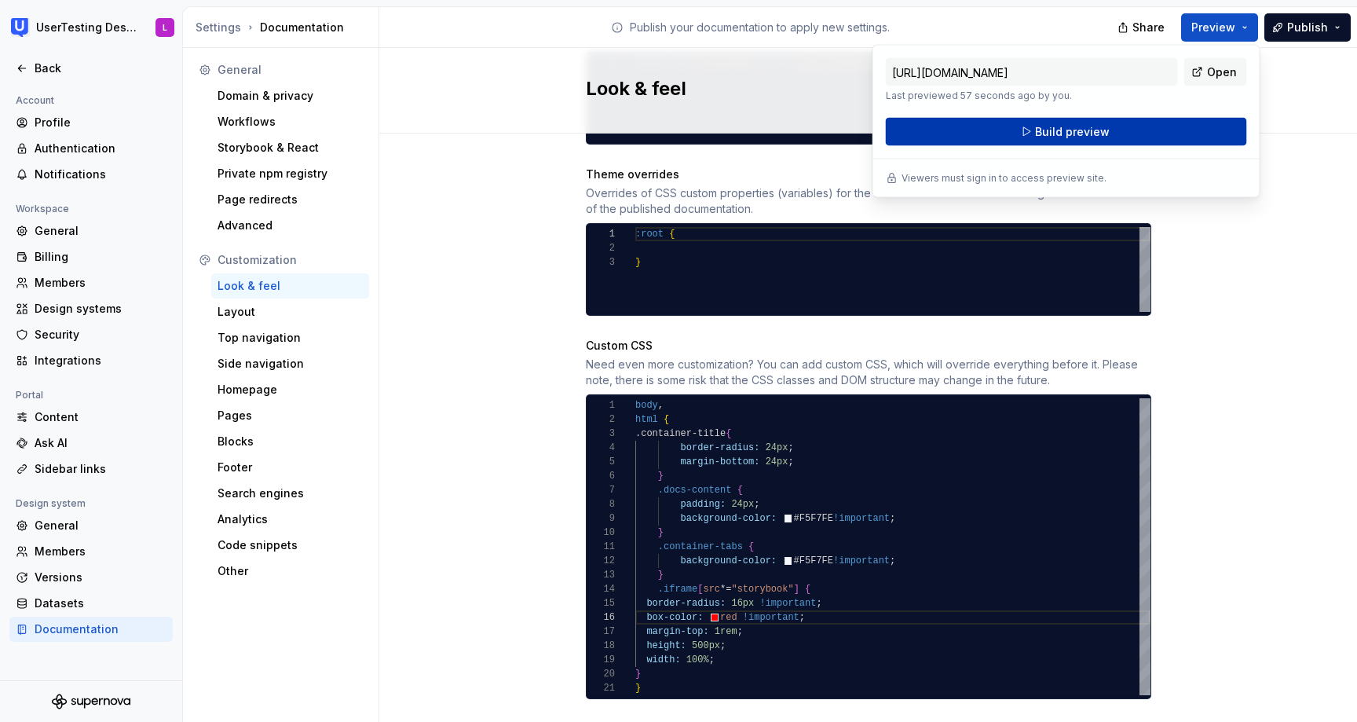
click at [1169, 128] on button "Build preview" at bounding box center [1066, 132] width 361 height 28
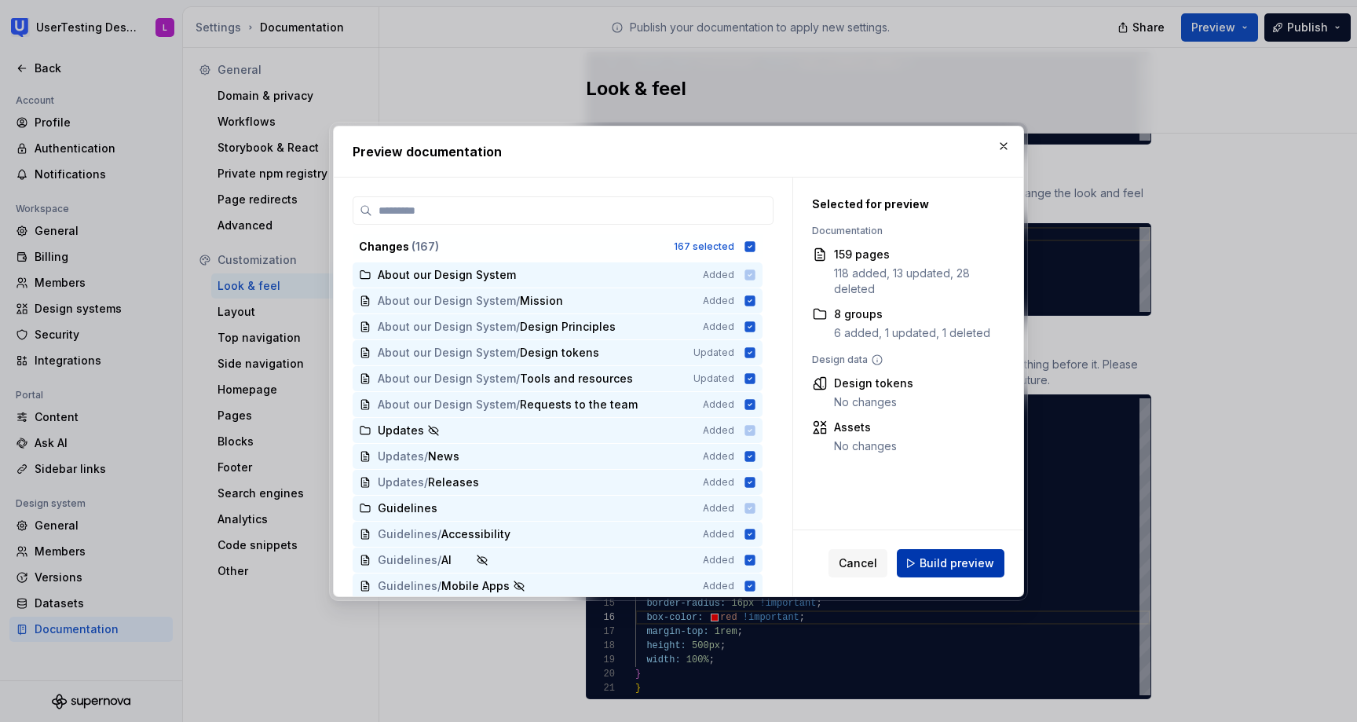
click at [974, 559] on span "Build preview" at bounding box center [957, 563] width 75 height 16
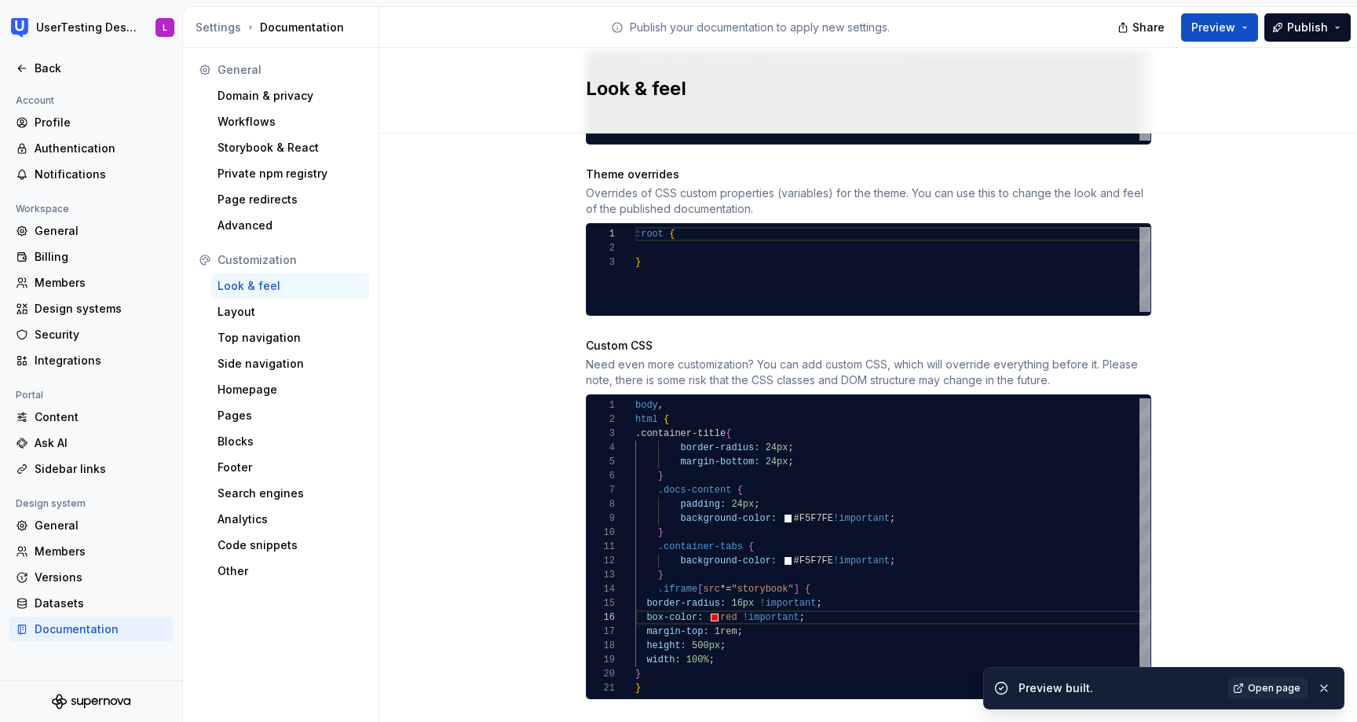
click at [1277, 690] on span "Open page" at bounding box center [1274, 688] width 53 height 13
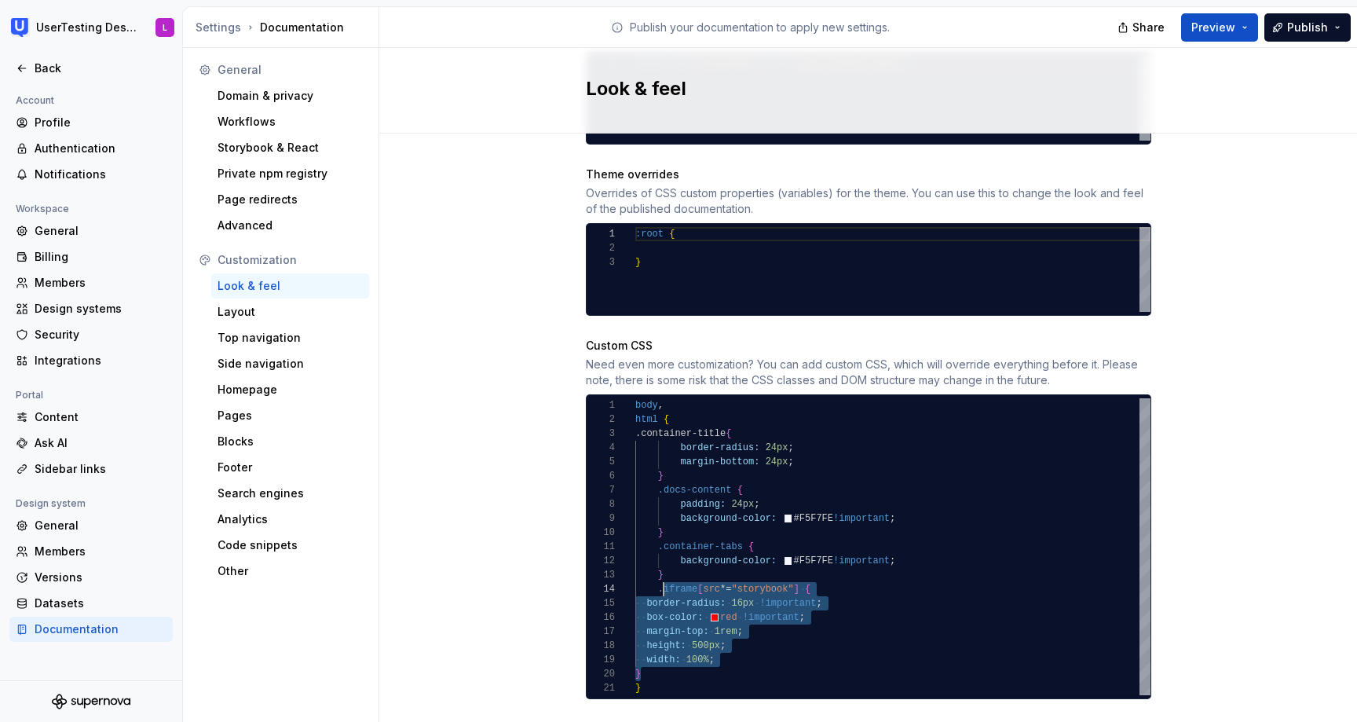
scroll to position [42, 34]
drag, startPoint x: 656, startPoint y: 656, endPoint x: 668, endPoint y: 574, distance: 82.6
click at [668, 574] on div ".container-title { border-radius: 24px ; margin-bottom: 24px ; } .docs-content …" at bounding box center [892, 546] width 515 height 297
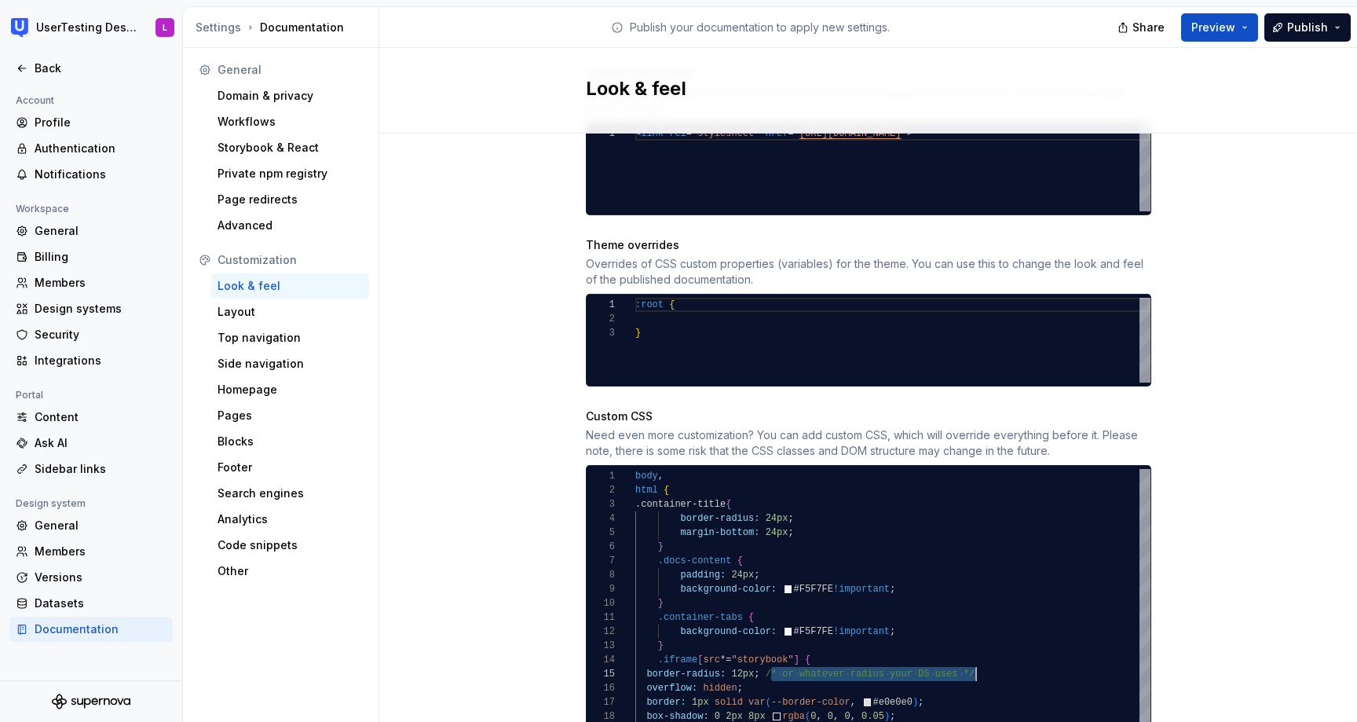
scroll to position [42, 176]
drag, startPoint x: 769, startPoint y: 660, endPoint x: 1003, endPoint y: 649, distance: 234.3
click at [1003, 649] on div "} .docs-content { padding: 24px ; background-color: #F5F7FE !important ; } .con…" at bounding box center [892, 610] width 515 height 283
drag, startPoint x: 986, startPoint y: 655, endPoint x: 764, endPoint y: 657, distance: 221.5
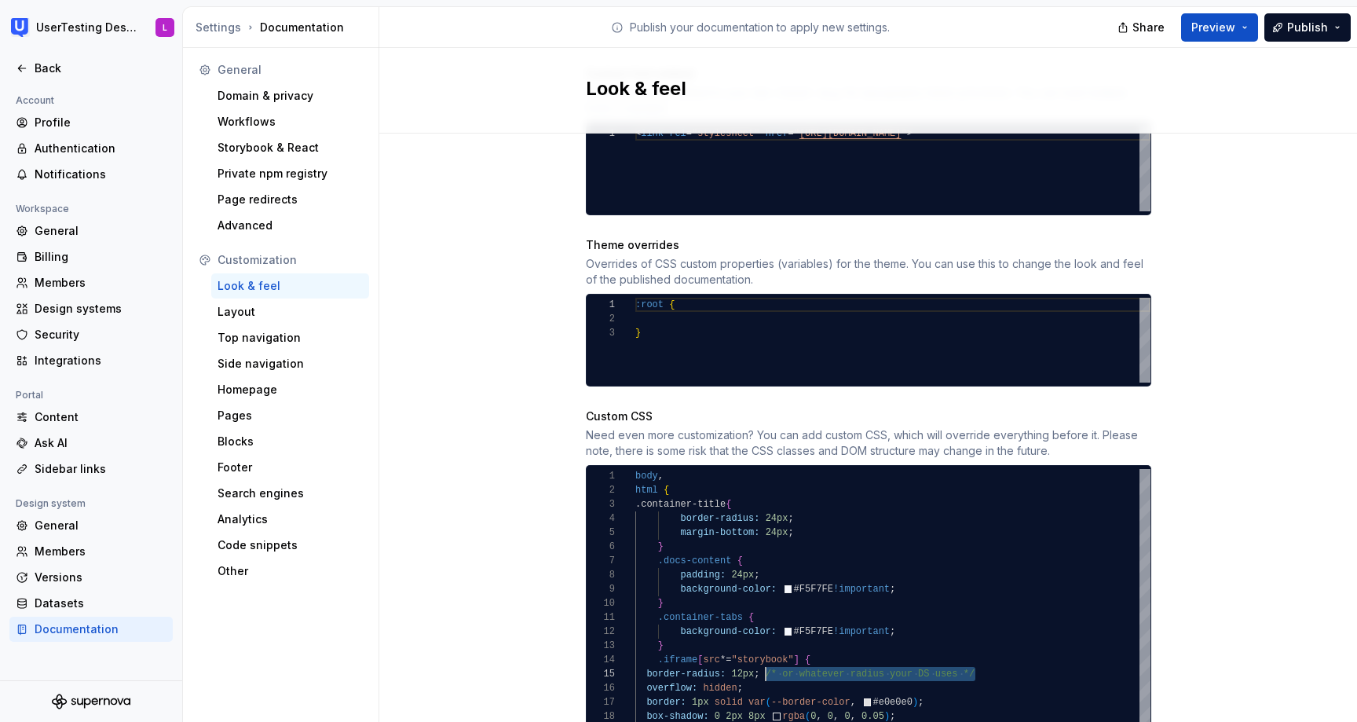
click at [764, 657] on div "} .docs-content { padding: 24px ; background-color: #F5F7FE !important ; } .con…" at bounding box center [892, 610] width 515 height 283
click at [1260, 435] on div "Site logo A company logo that will be displayed on all pages on your documentat…" at bounding box center [868, 109] width 978 height 1412
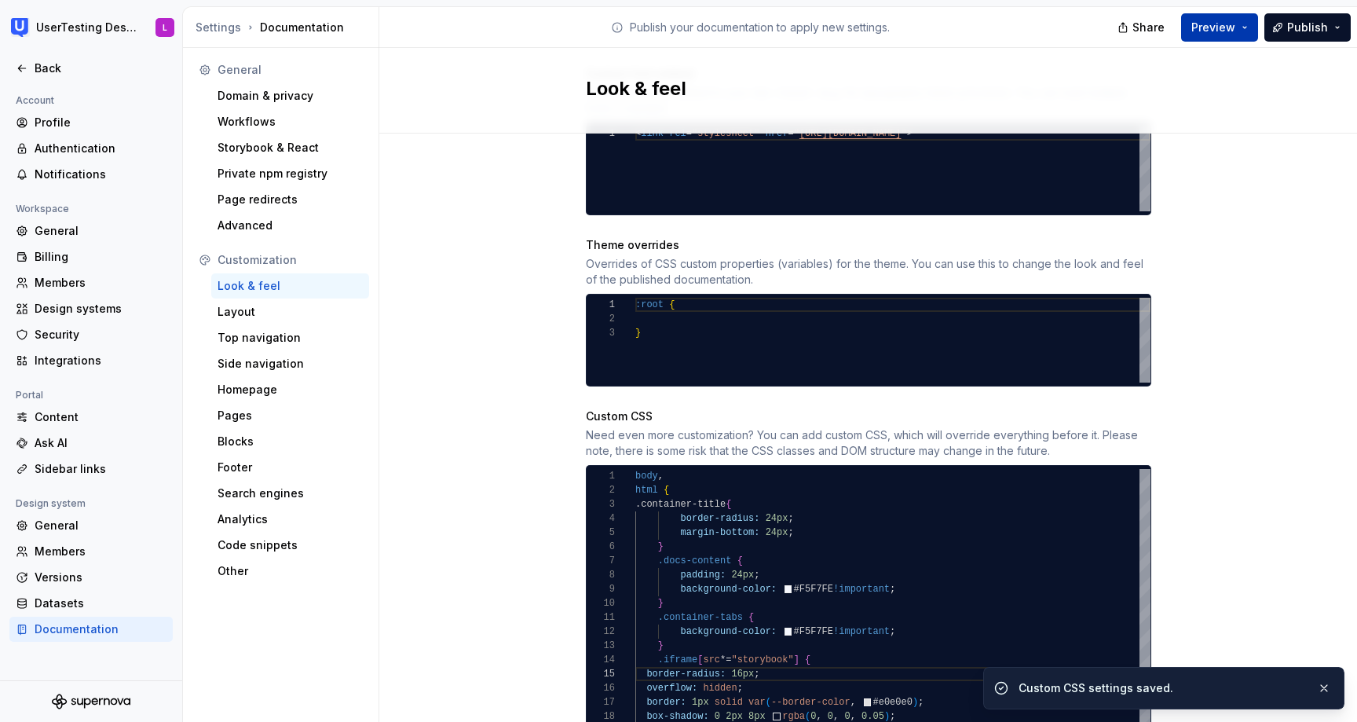
click at [1239, 24] on button "Preview" at bounding box center [1219, 27] width 77 height 28
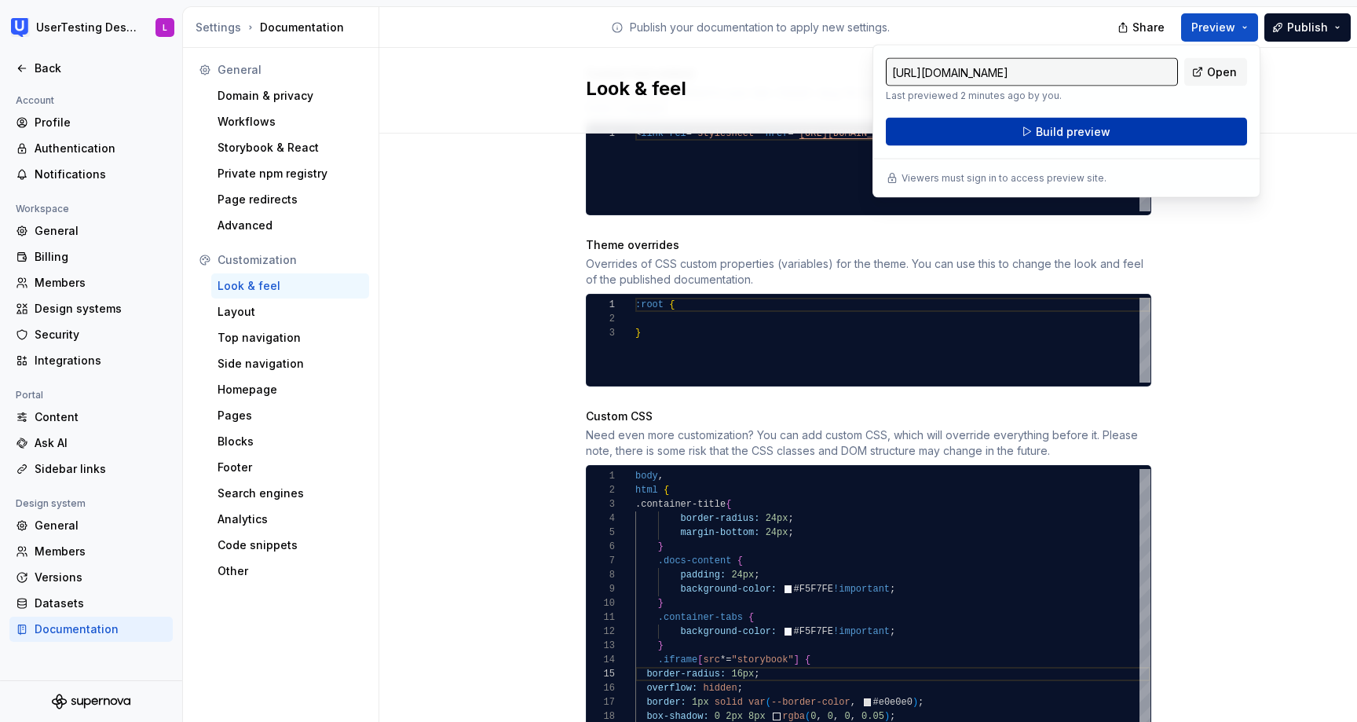
click at [1155, 126] on button "Build preview" at bounding box center [1066, 132] width 361 height 28
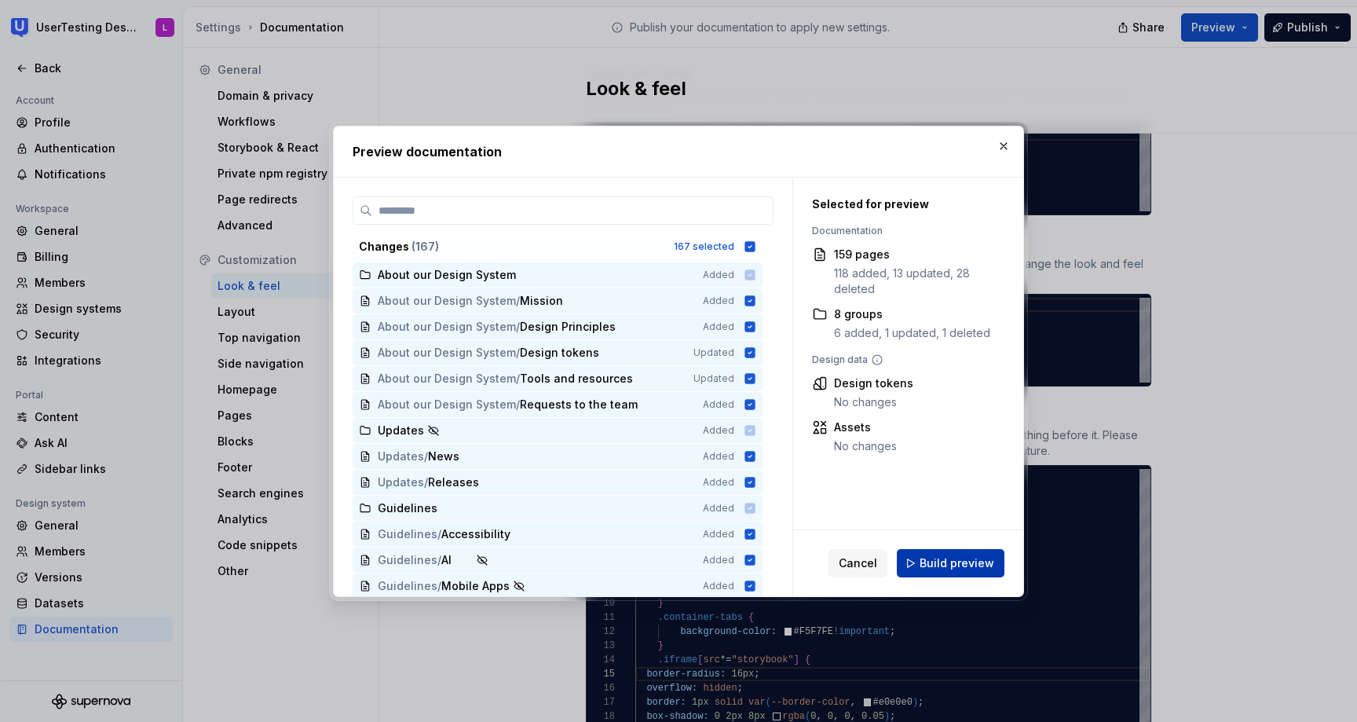
click at [954, 555] on span "Build preview" at bounding box center [957, 563] width 75 height 16
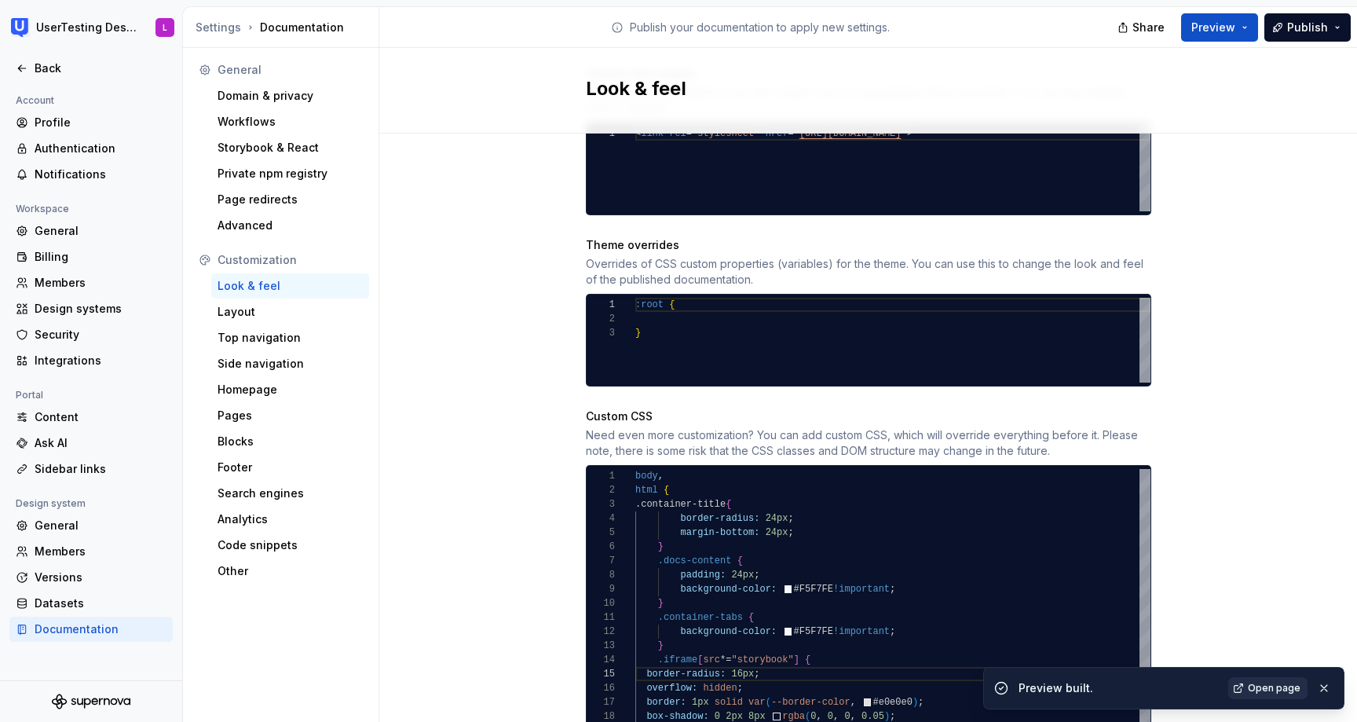
click at [1281, 693] on link "Open page" at bounding box center [1267, 688] width 79 height 22
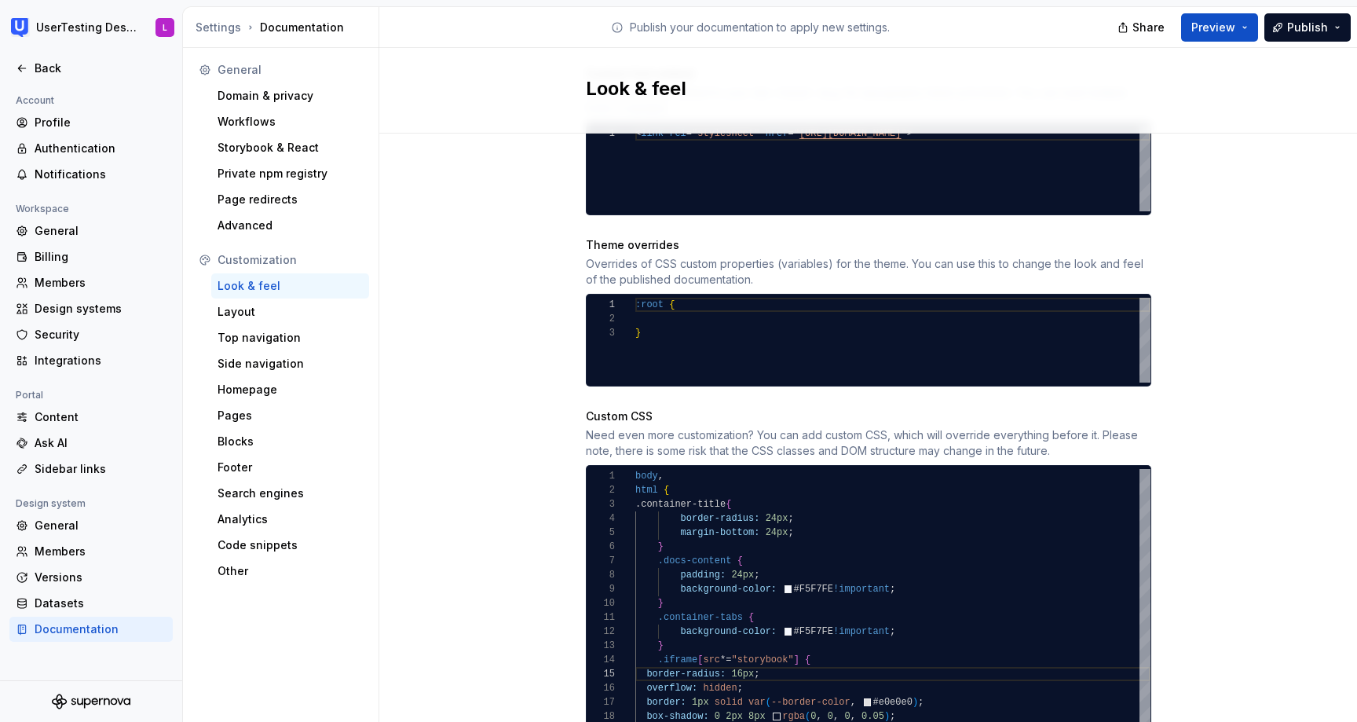
scroll to position [801, 0]
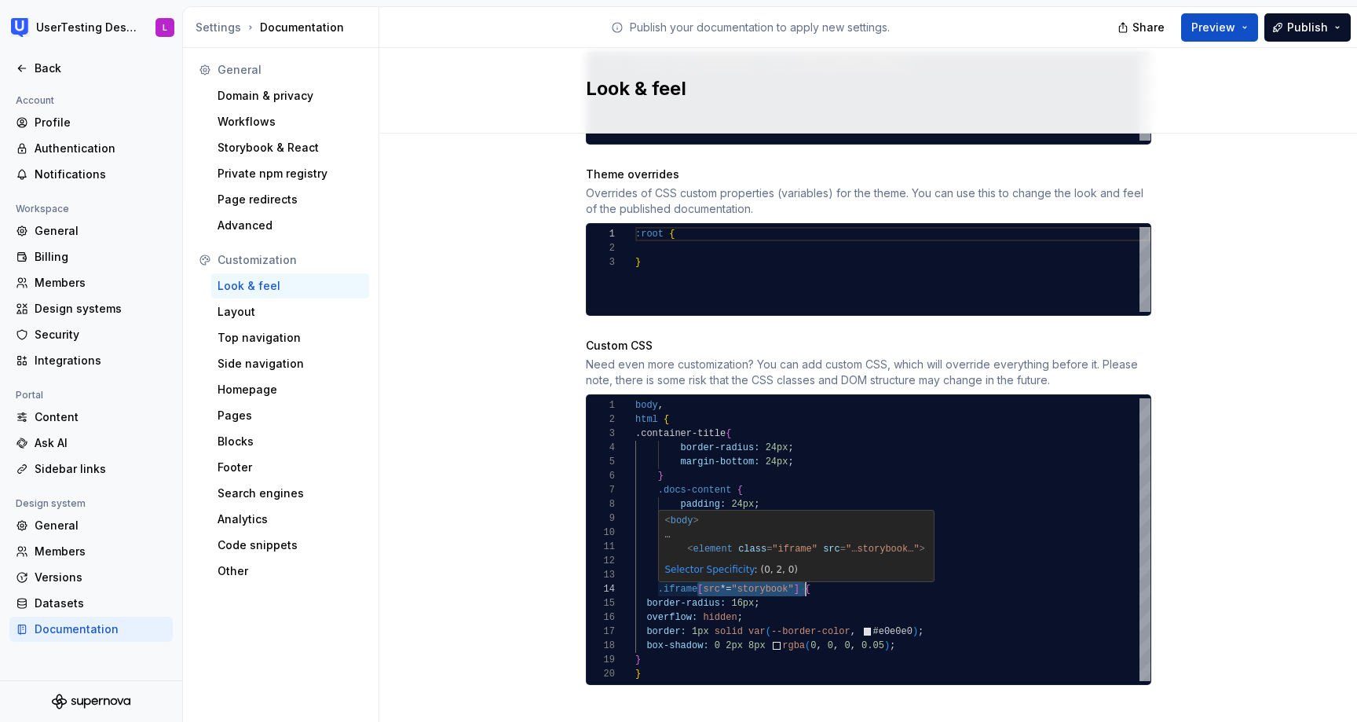
drag, startPoint x: 696, startPoint y: 572, endPoint x: 805, endPoint y: 571, distance: 109.2
click at [805, 571] on div "} .docs-content { padding: 24px ; background-color: #F5F7FE !important ; } .con…" at bounding box center [892, 539] width 515 height 283
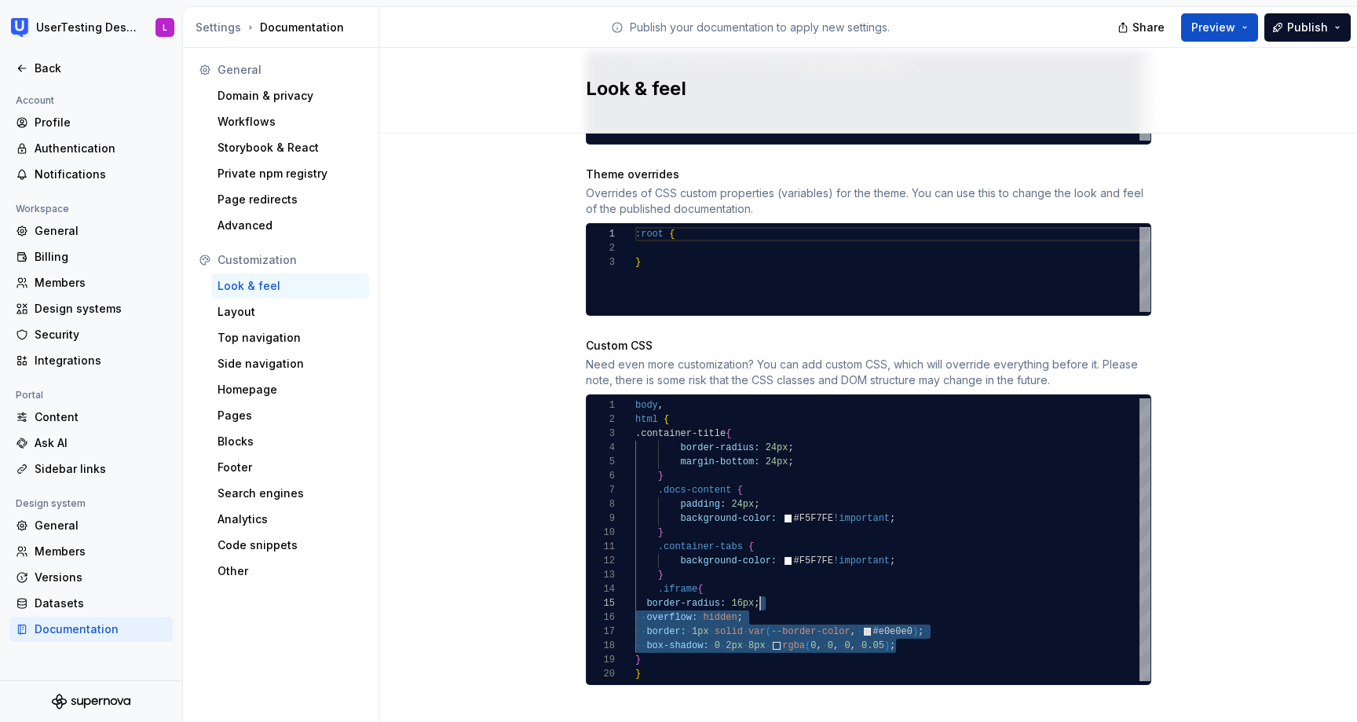
scroll to position [71, 108]
drag, startPoint x: 944, startPoint y: 627, endPoint x: 947, endPoint y: 597, distance: 30.8
click at [947, 597] on div "} .docs-content { padding: 24px ; background-color: #F5F7FE !important ; } .con…" at bounding box center [892, 539] width 515 height 283
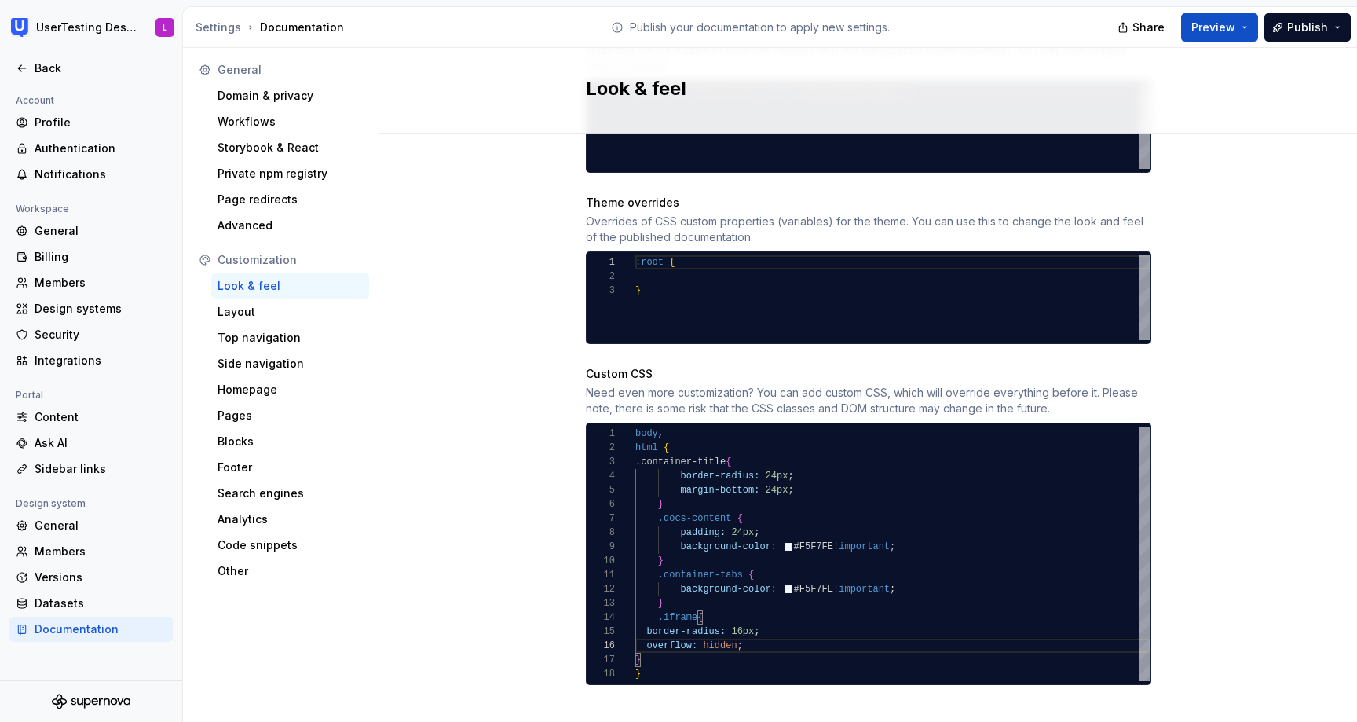
click at [1271, 298] on div "Site logo A company logo that will be displayed on all pages on your documentat…" at bounding box center [868, 53] width 978 height 1384
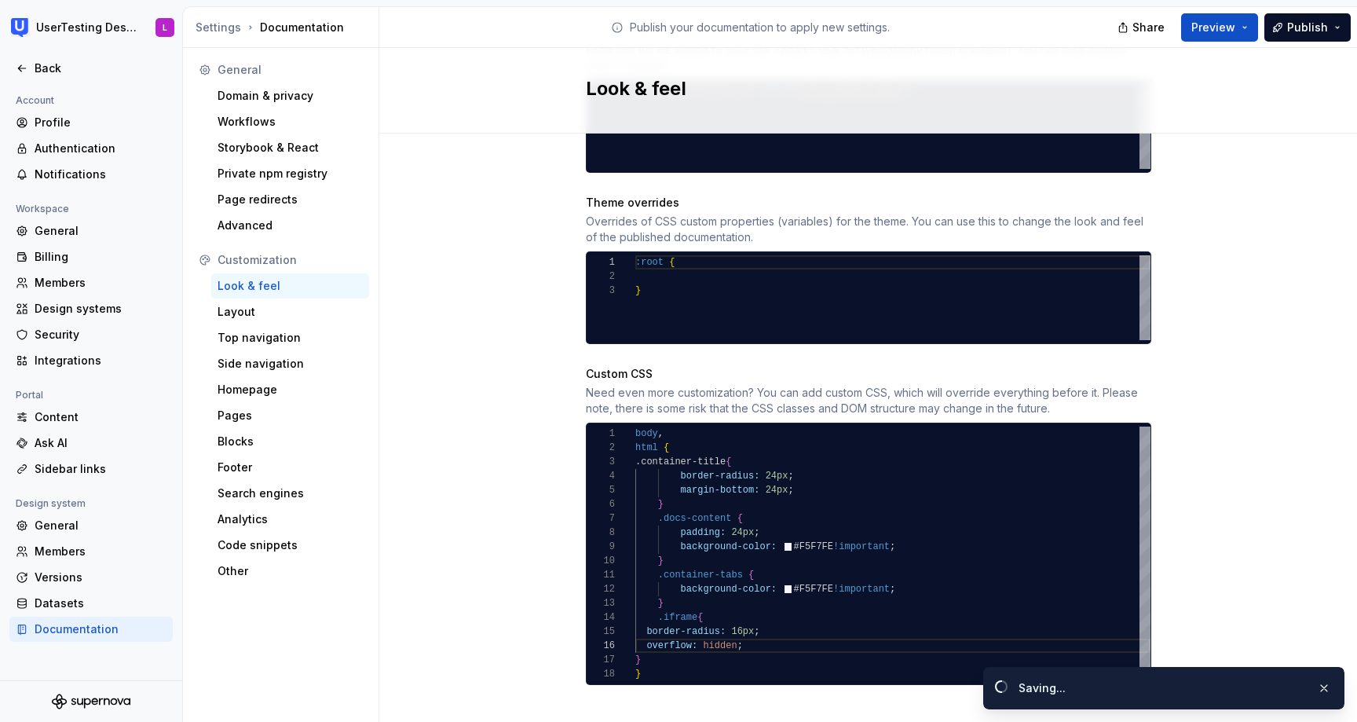
click at [1271, 298] on div "Site logo A company logo that will be displayed on all pages on your documentat…" at bounding box center [868, 53] width 978 height 1384
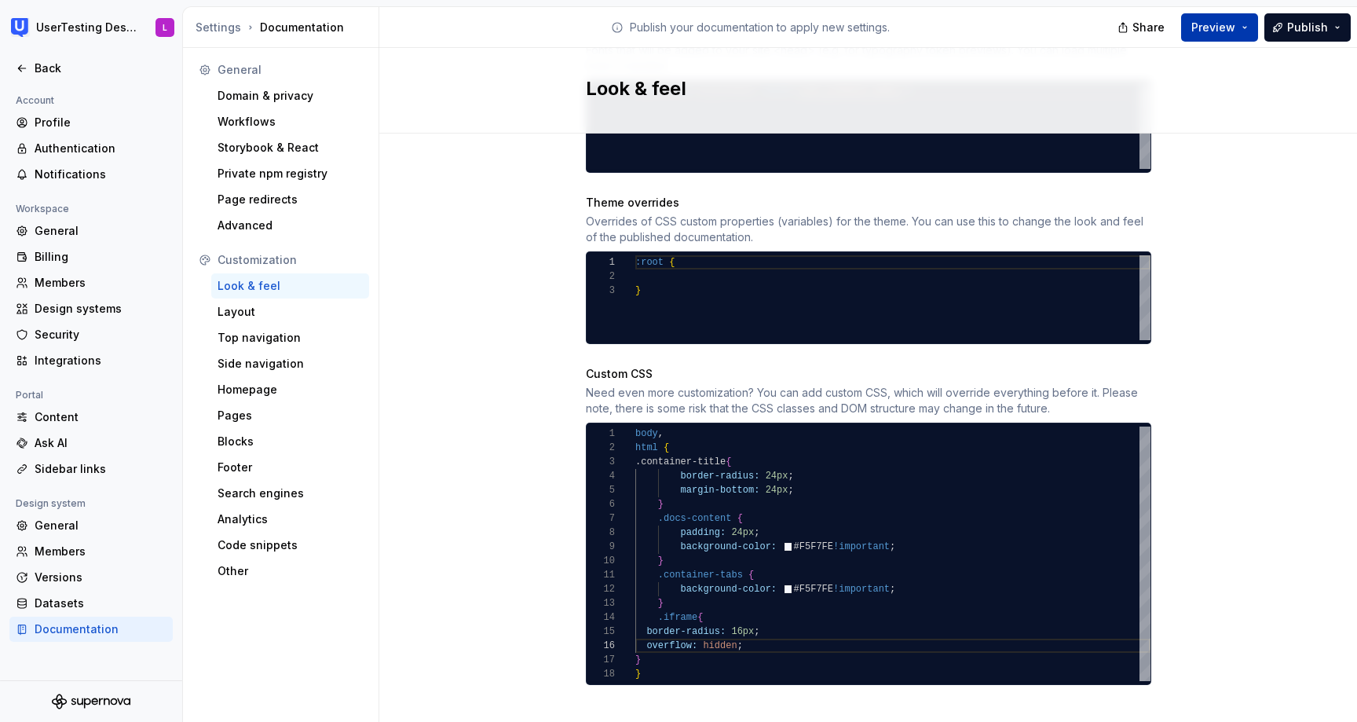
click at [1242, 24] on button "Preview" at bounding box center [1219, 27] width 77 height 28
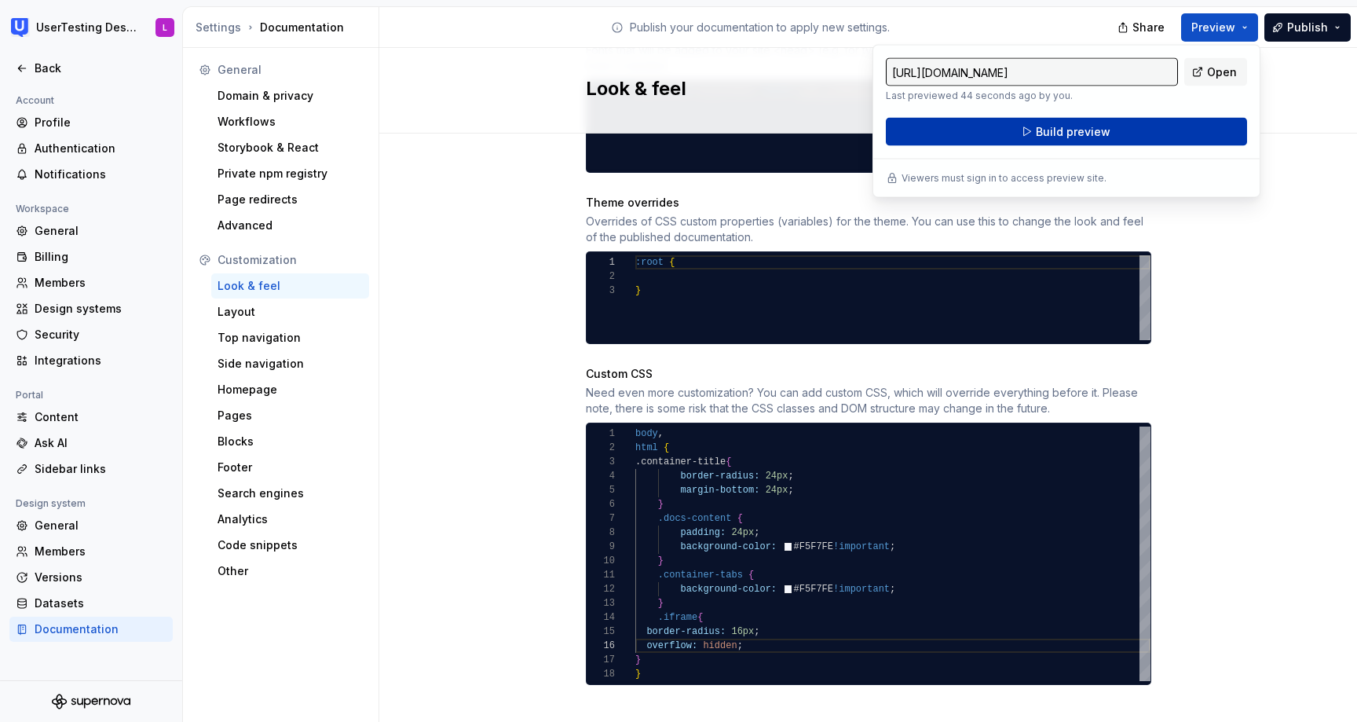
click at [1130, 130] on button "Build preview" at bounding box center [1066, 132] width 361 height 28
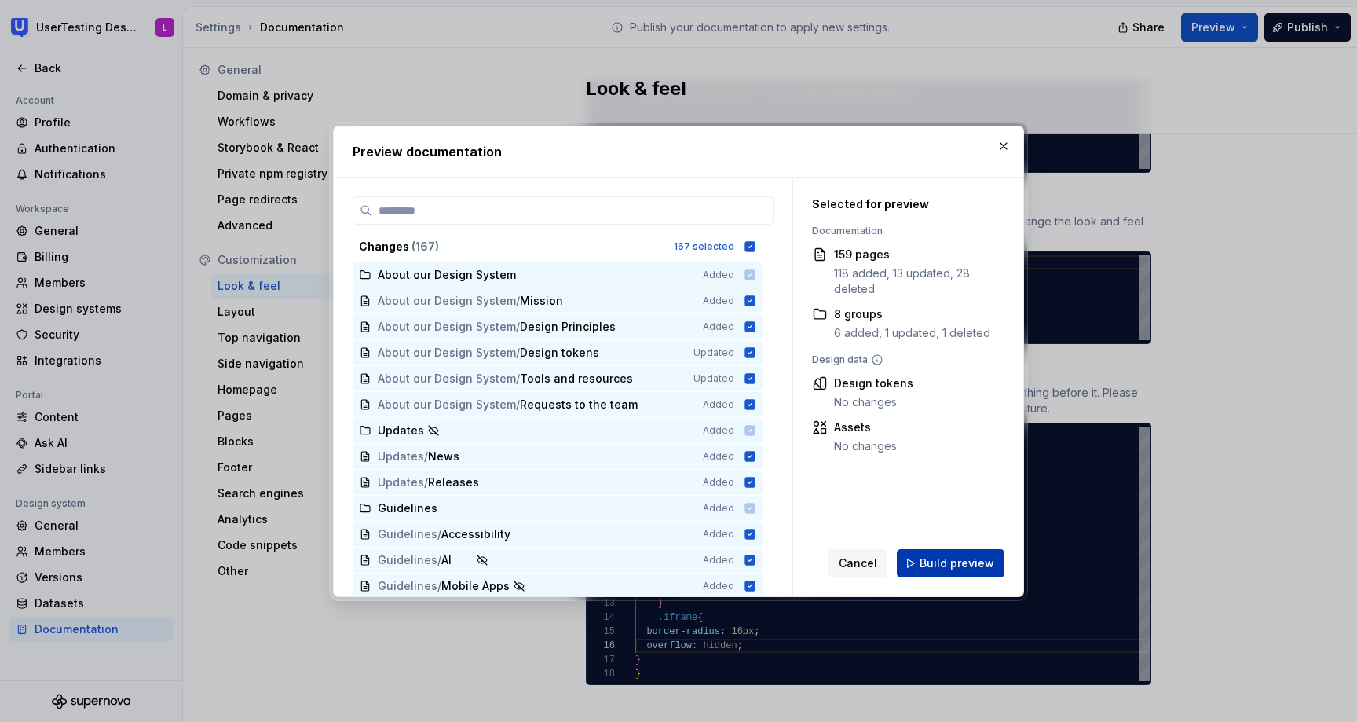
click at [954, 563] on span "Build preview" at bounding box center [957, 563] width 75 height 16
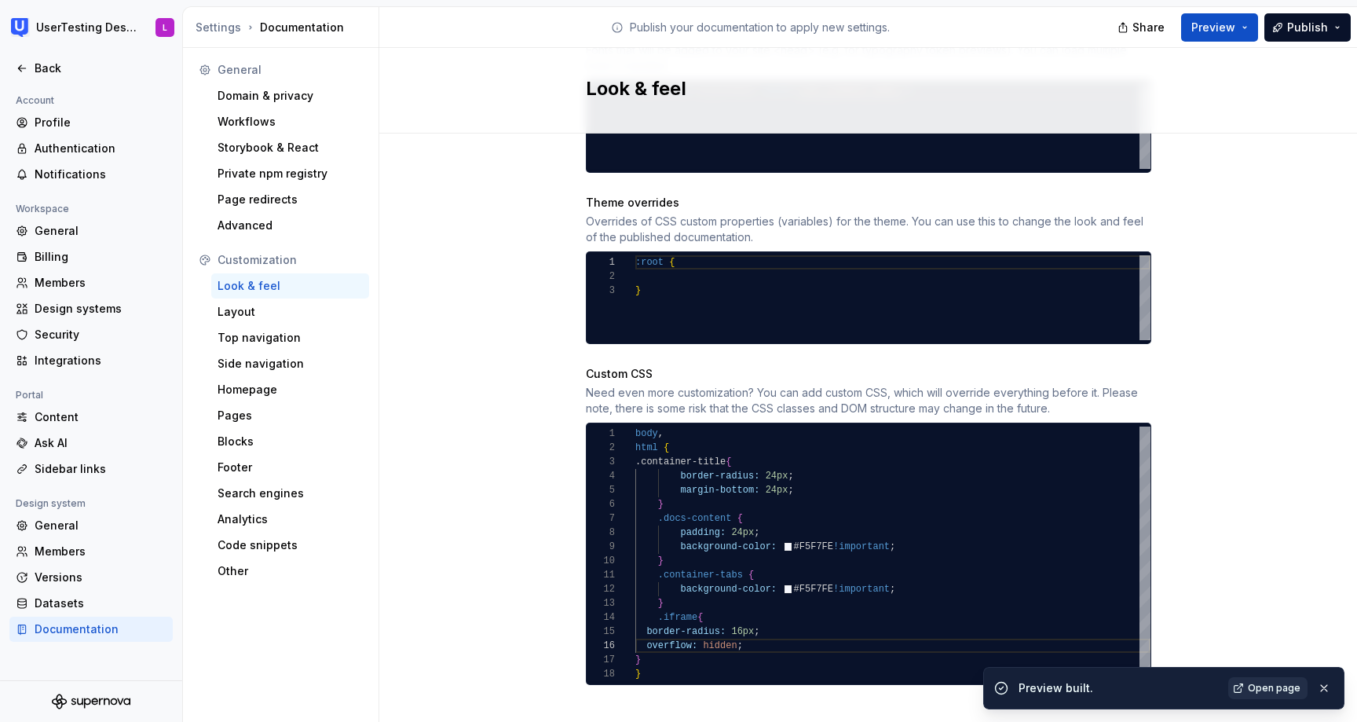
click at [1275, 688] on span "Open page" at bounding box center [1274, 688] width 53 height 13
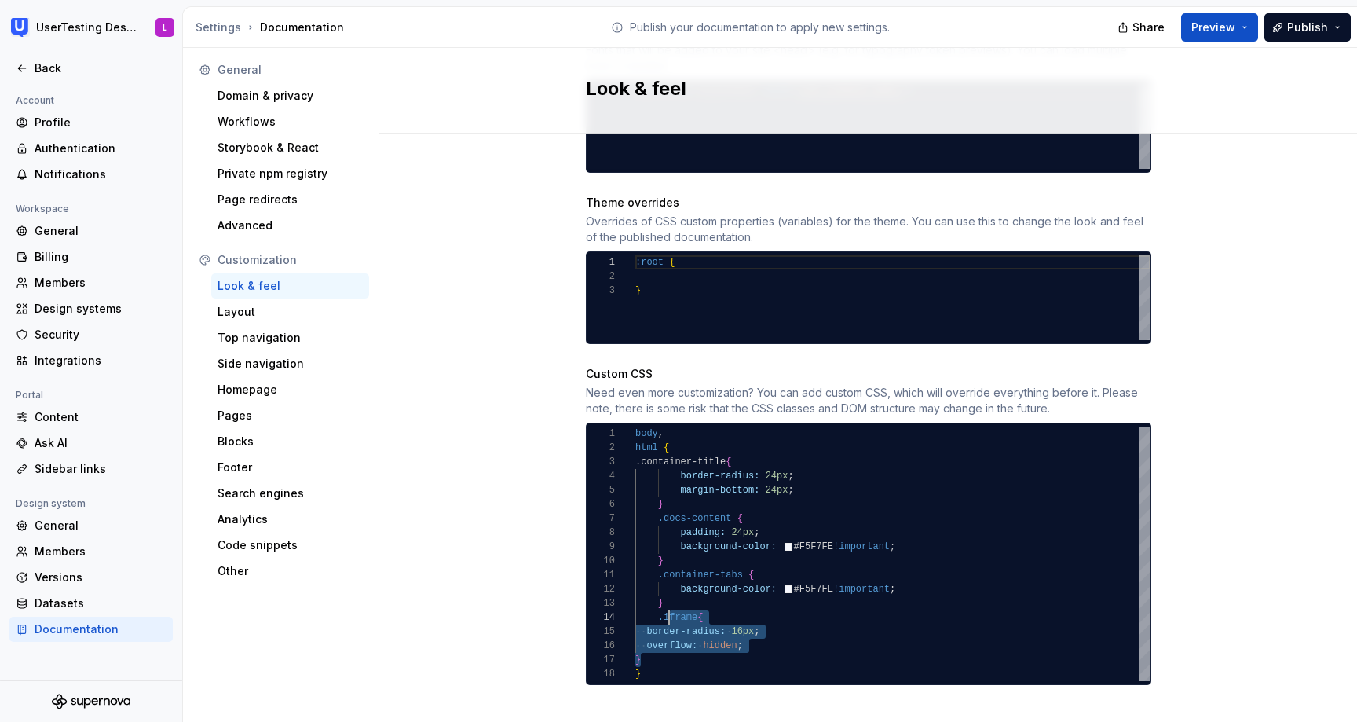
scroll to position [28, 28]
drag, startPoint x: 663, startPoint y: 642, endPoint x: 674, endPoint y: 593, distance: 49.9
click at [674, 593] on div "} .docs-content { padding: 24px ; background-color: #F5F7FE !important ; } .con…" at bounding box center [892, 553] width 515 height 254
type textarea "**********"
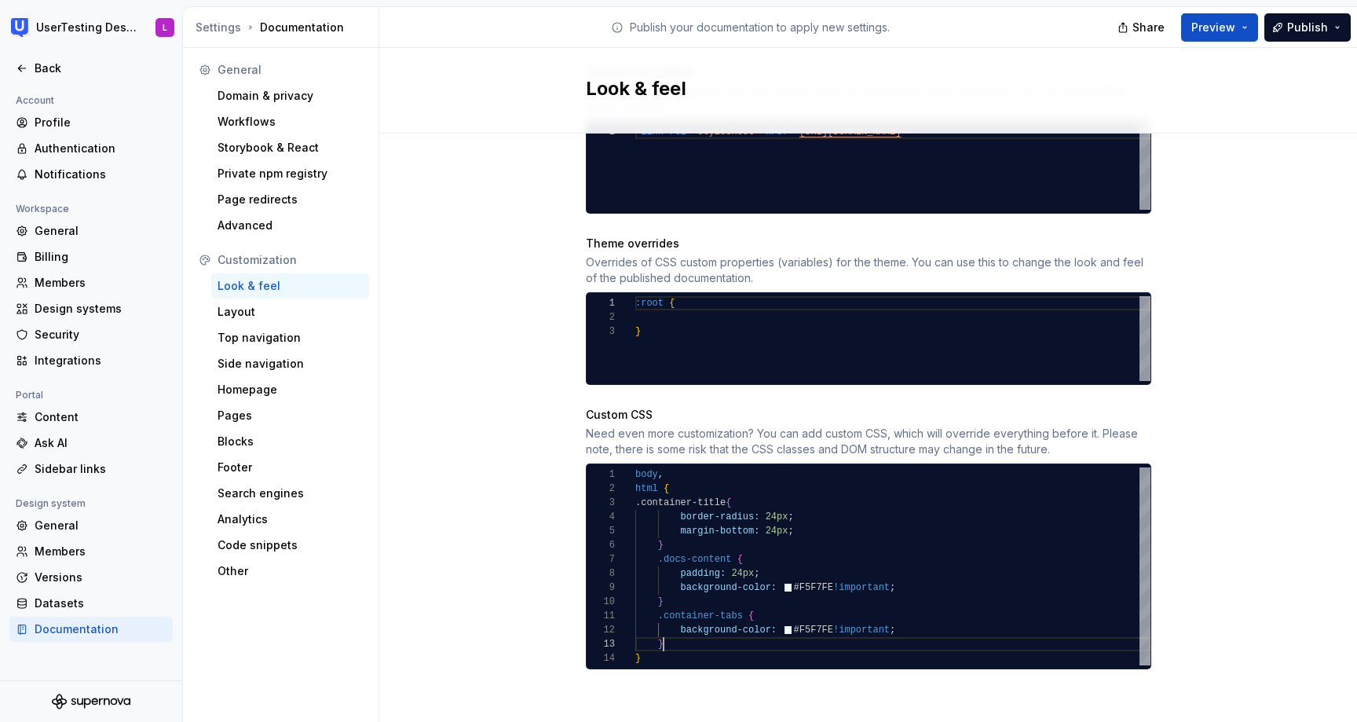
scroll to position [716, 0]
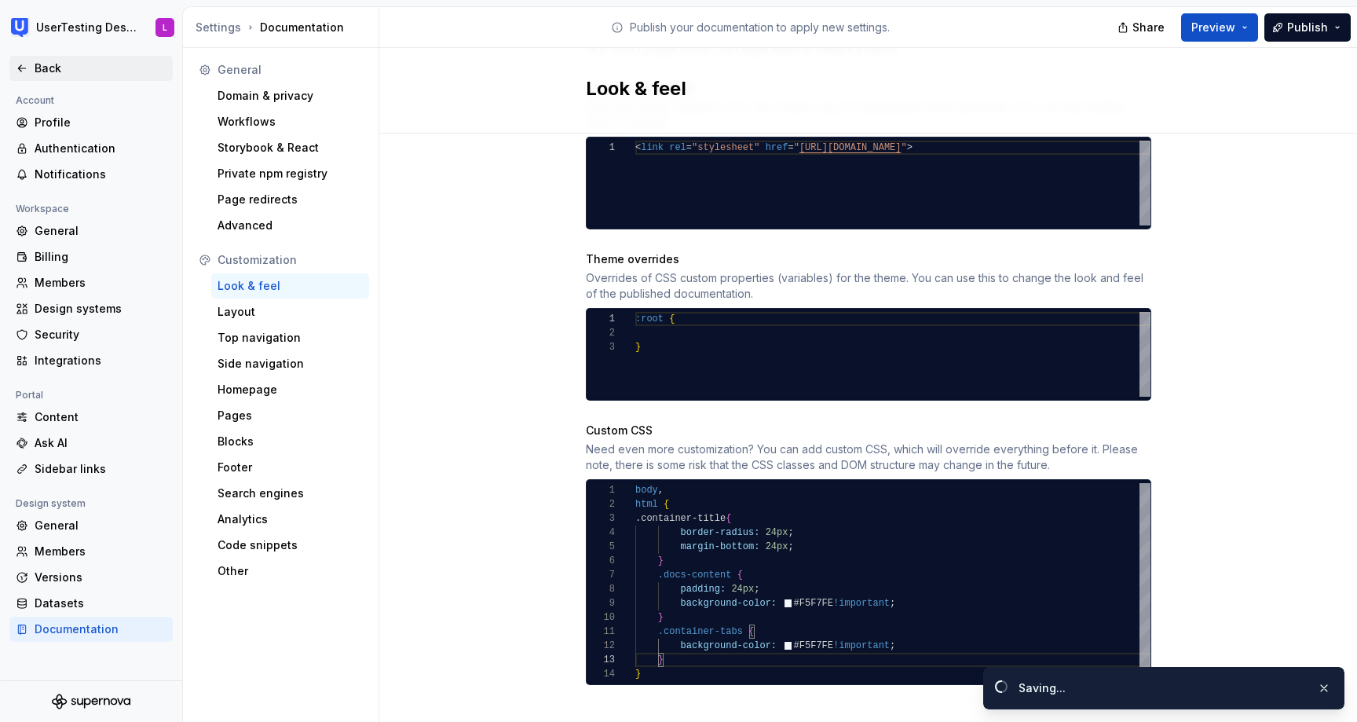
click at [16, 69] on icon at bounding box center [22, 68] width 13 height 13
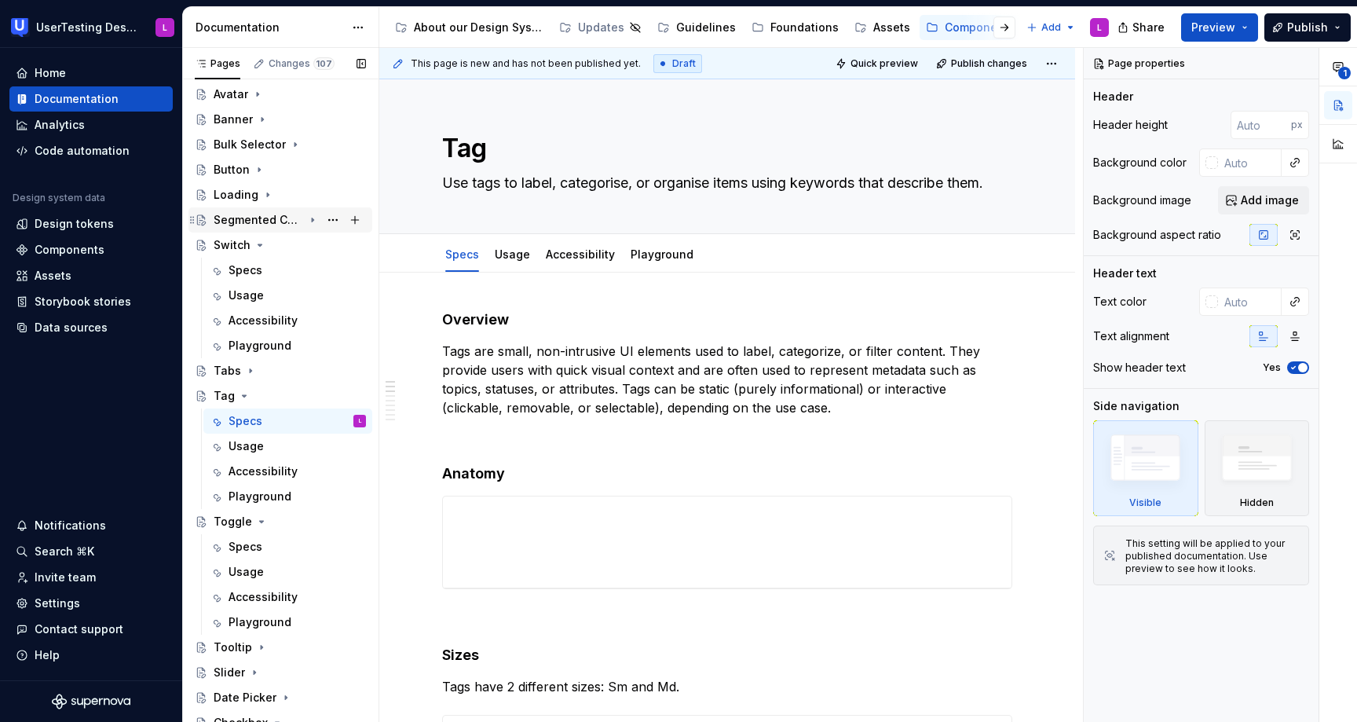
scroll to position [57, 0]
click at [274, 140] on div "Bulk Selector" at bounding box center [250, 145] width 72 height 16
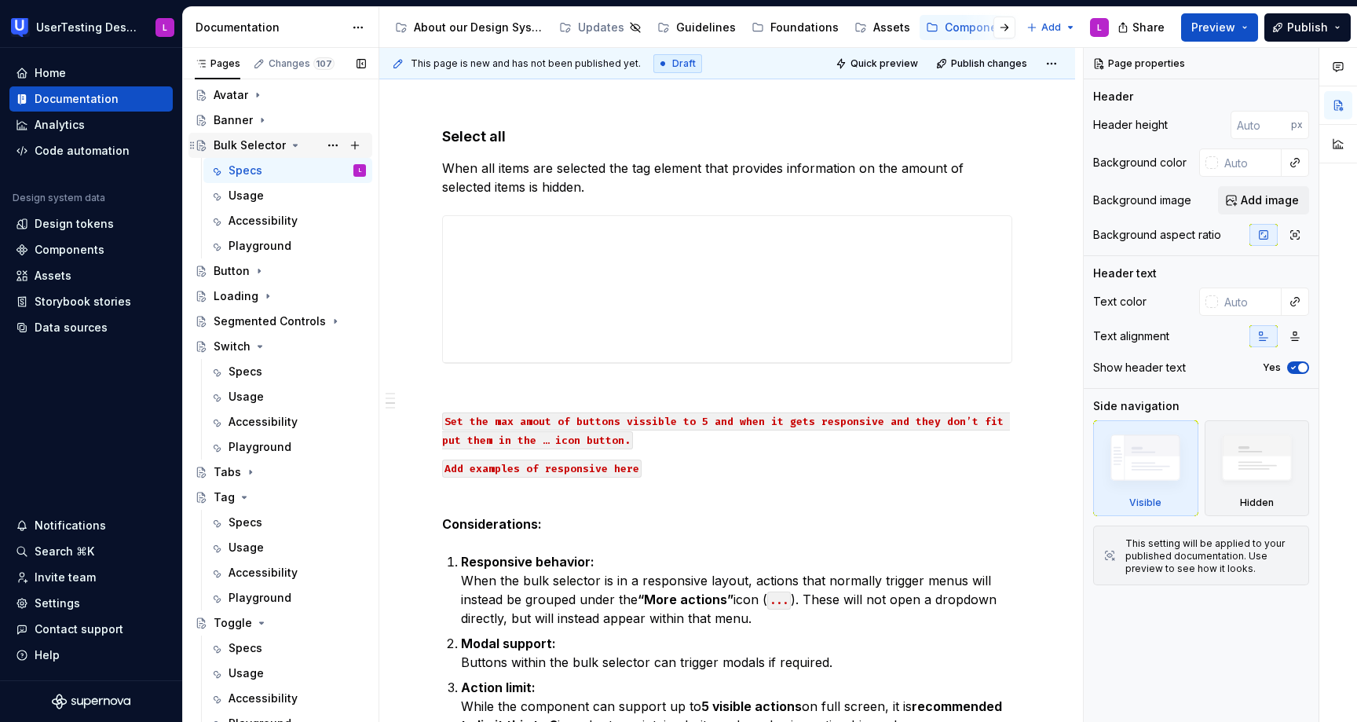
scroll to position [594, 0]
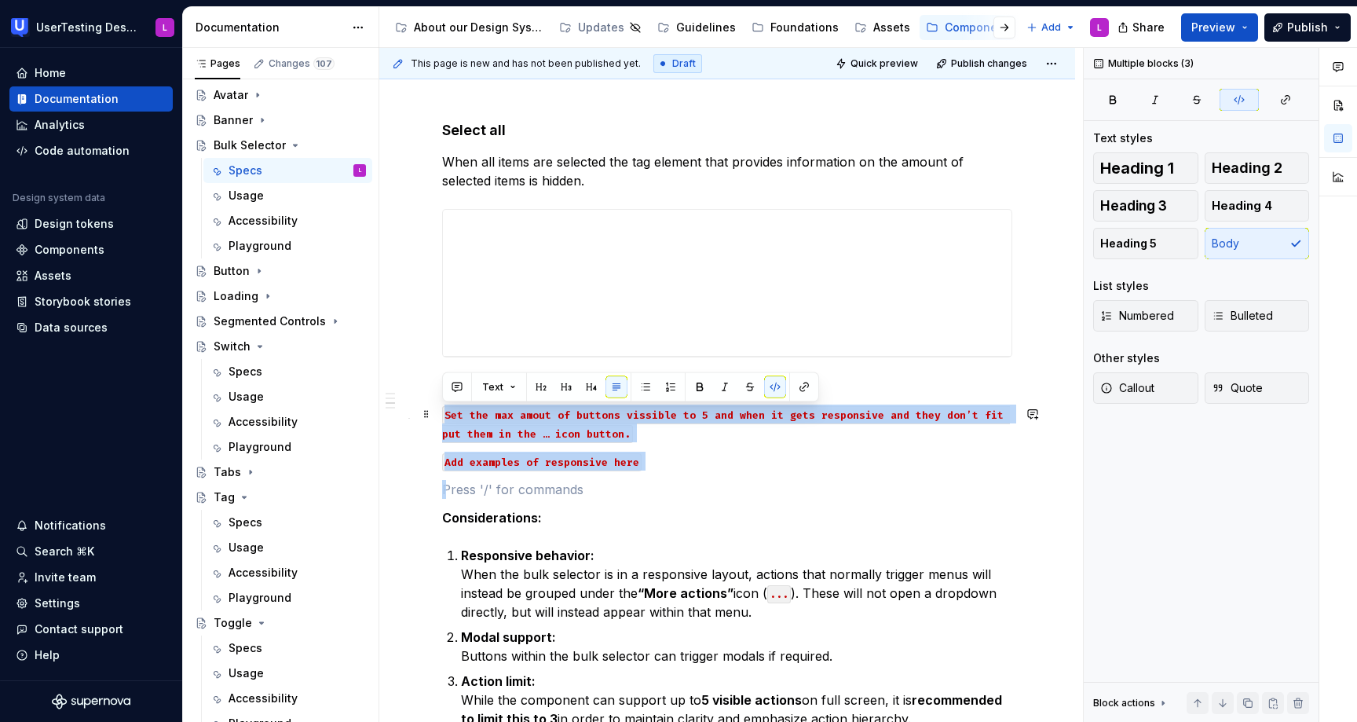
drag, startPoint x: 676, startPoint y: 475, endPoint x: 442, endPoint y: 410, distance: 242.9
click at [442, 410] on div "Overview Bulk selectors are triggered when a row is selected allowing users to …" at bounding box center [727, 330] width 570 height 1229
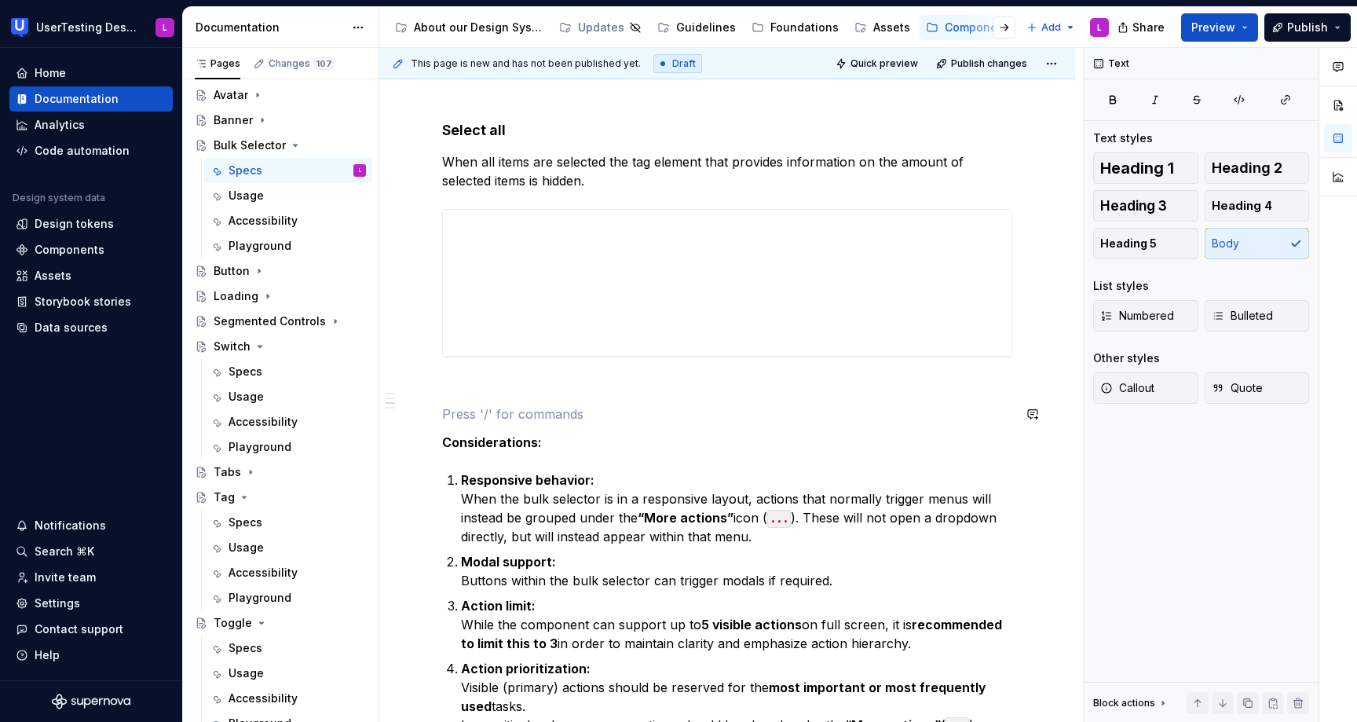
click at [711, 398] on div "Overview Bulk selectors are triggered when a row is selected allowing users to …" at bounding box center [727, 293] width 570 height 1154
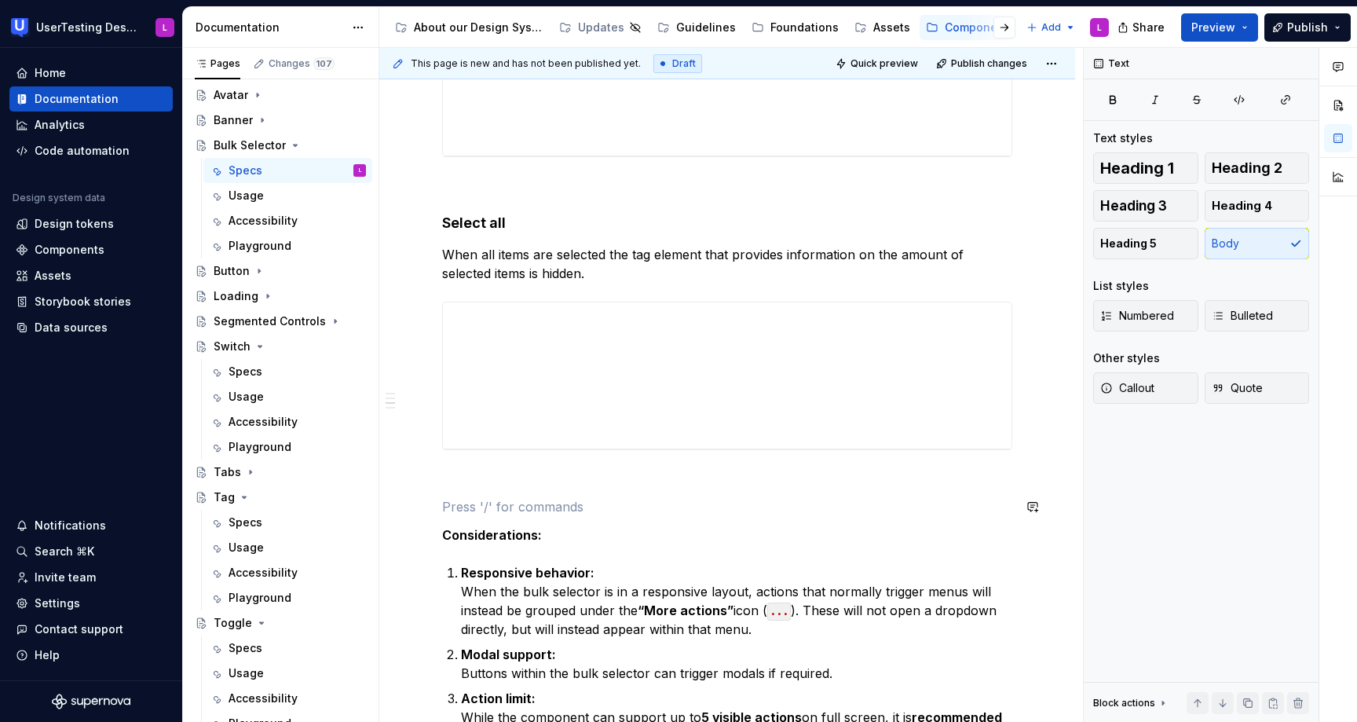
scroll to position [494, 0]
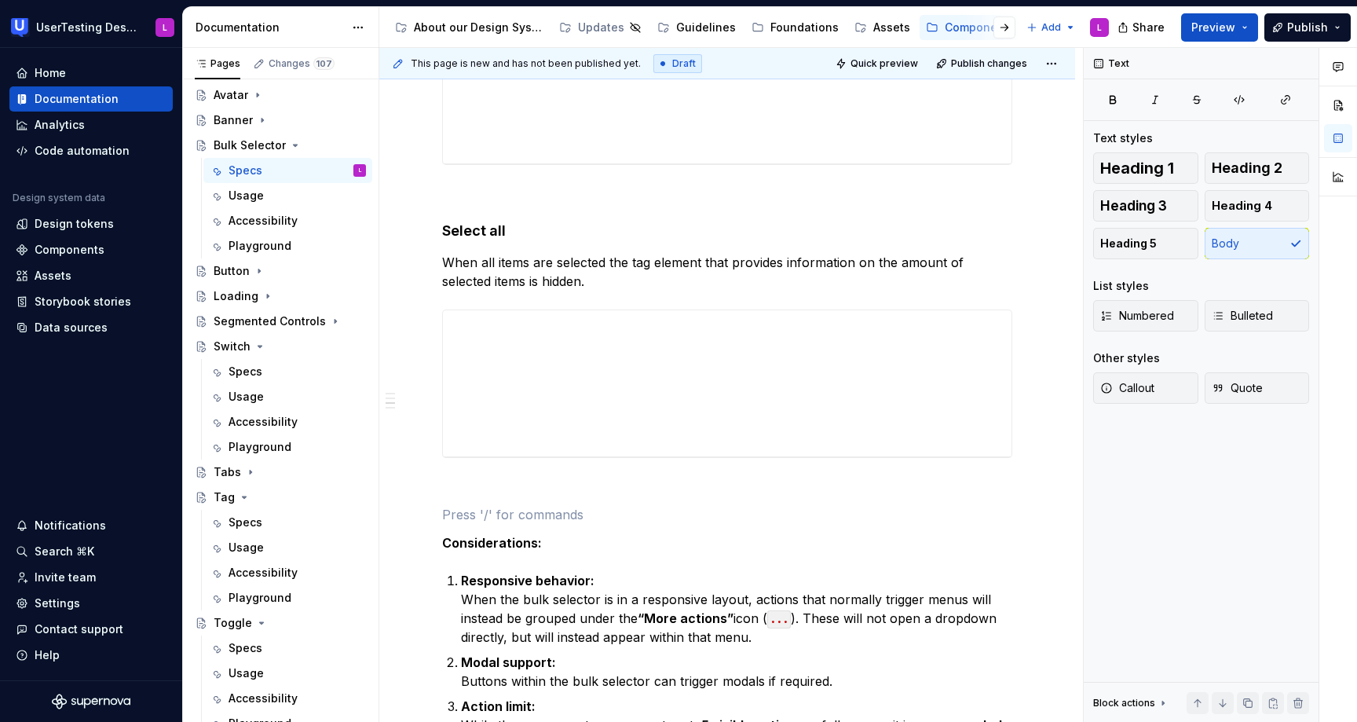
click at [533, 165] on div at bounding box center [727, 88] width 570 height 154
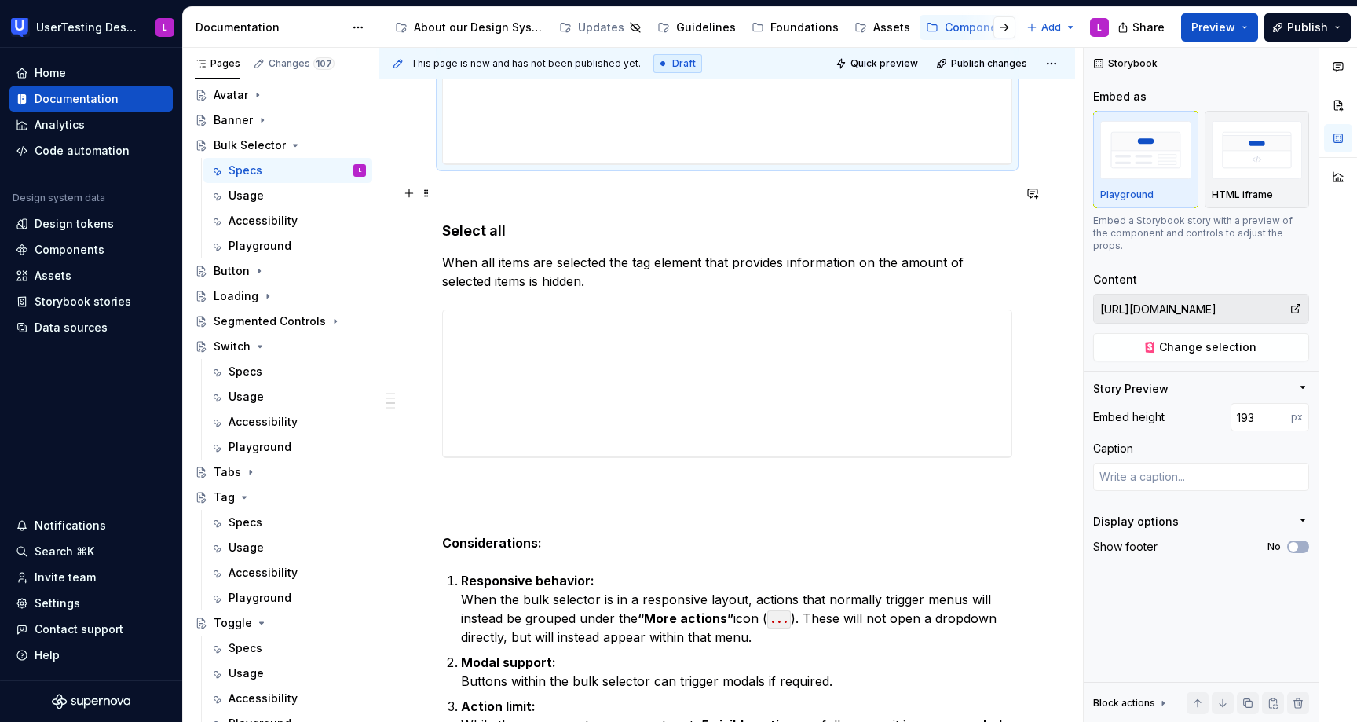
click at [507, 193] on p at bounding box center [727, 193] width 570 height 19
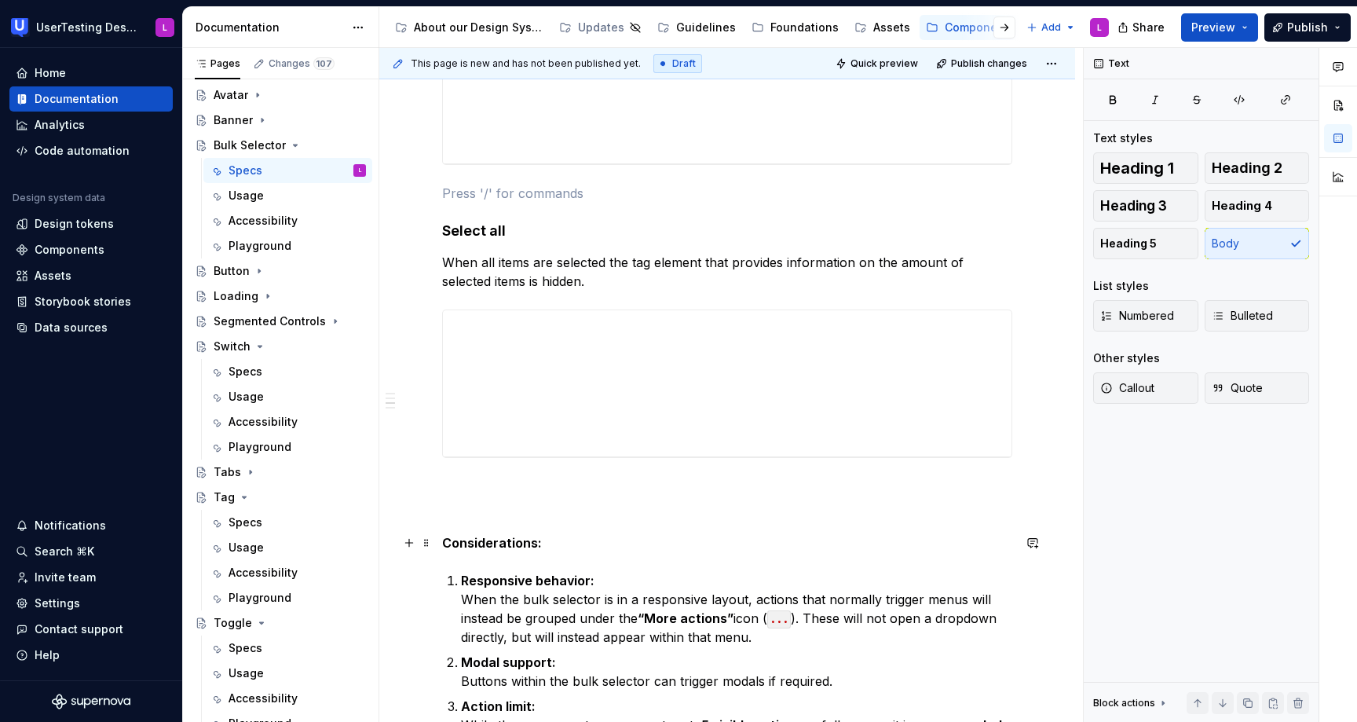
click at [444, 541] on strong "Considerations:" at bounding box center [492, 543] width 100 height 16
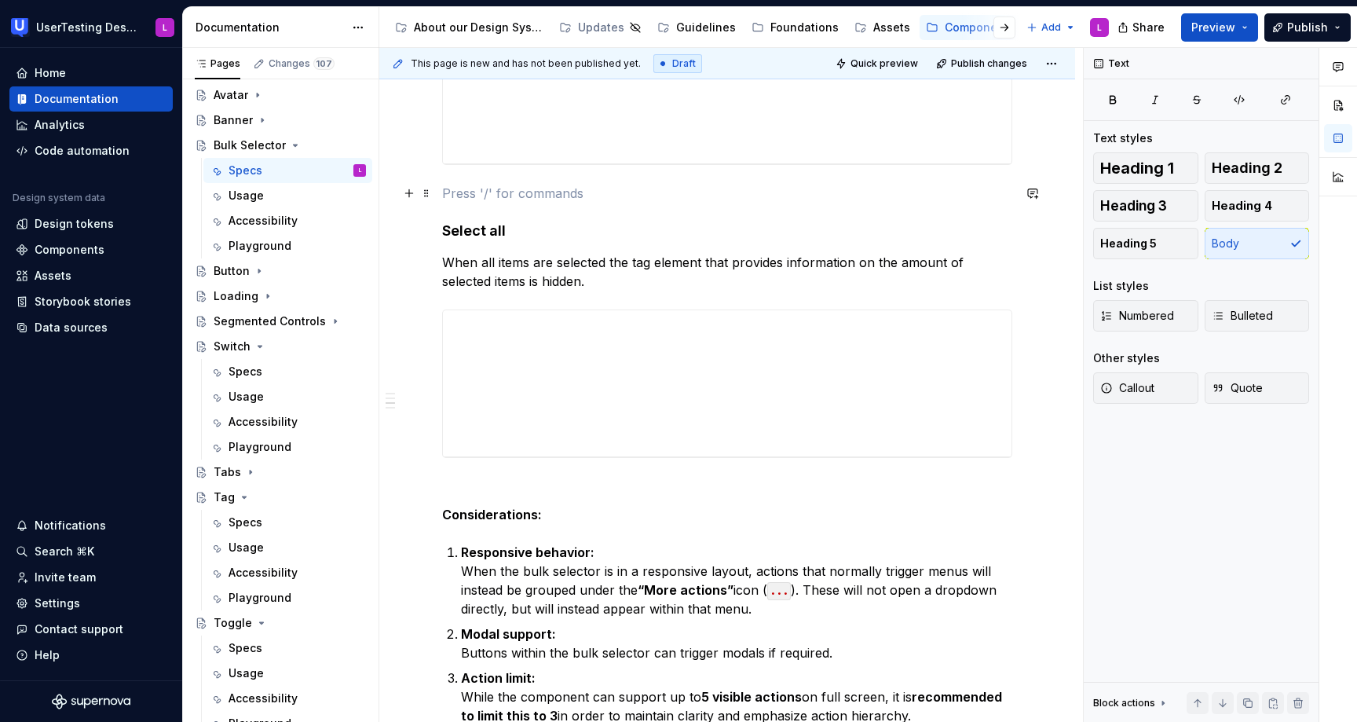
click at [485, 195] on p at bounding box center [727, 193] width 570 height 19
click at [463, 476] on div "Overview Bulk selectors are triggered when a row is selected allowing users to …" at bounding box center [727, 378] width 570 height 1125
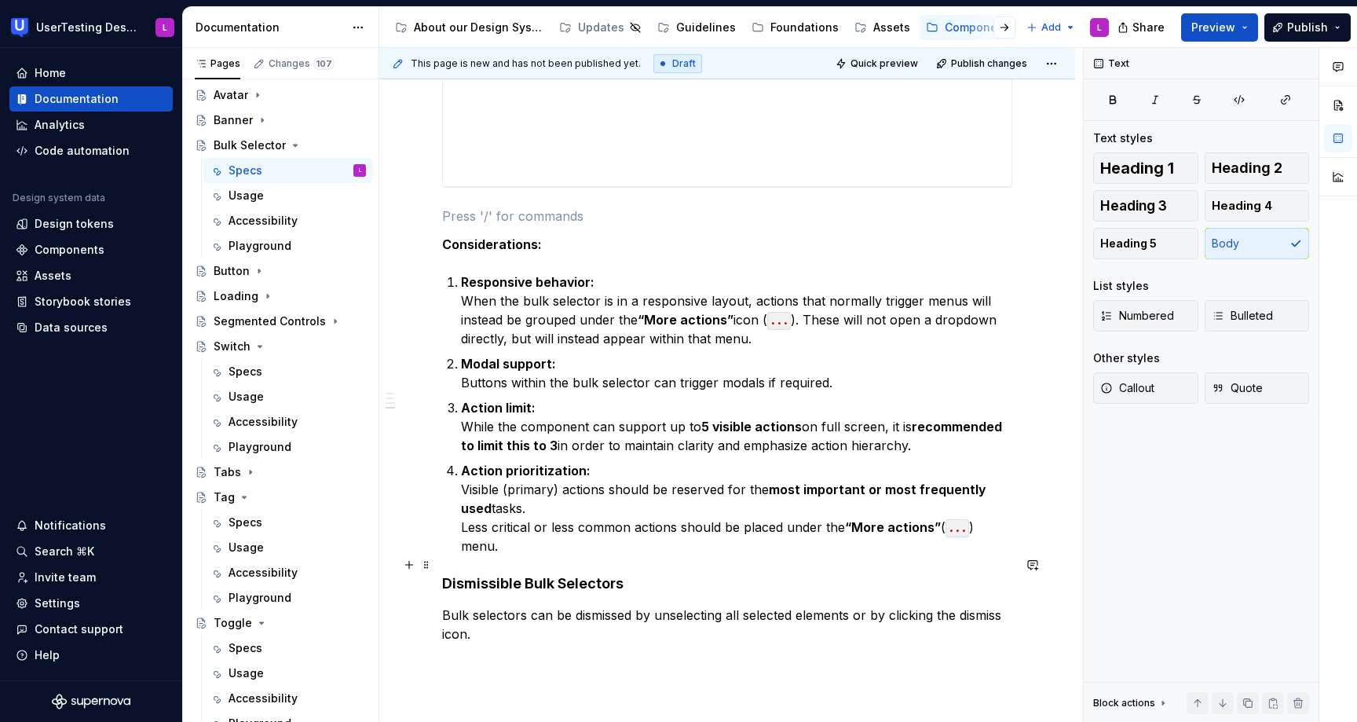
scroll to position [768, 0]
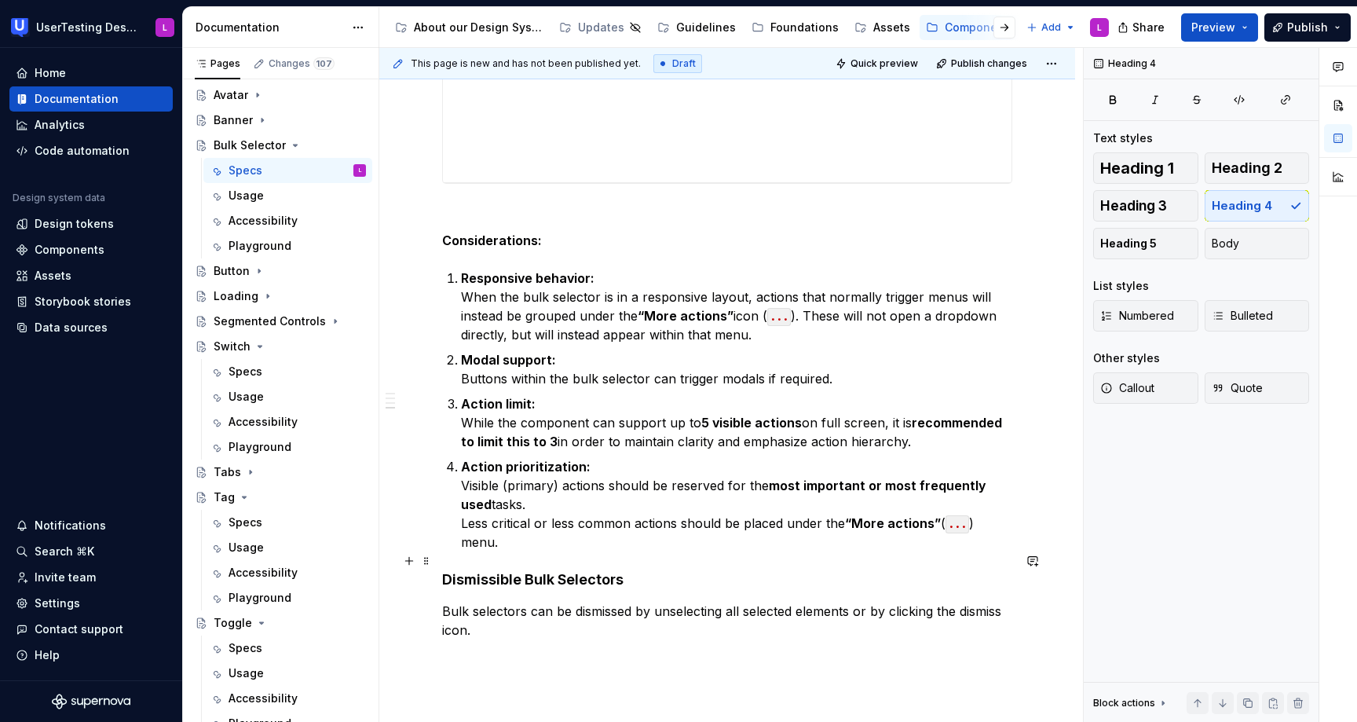
click at [444, 570] on h4 "Dismissible Bulk Selectors" at bounding box center [727, 579] width 570 height 19
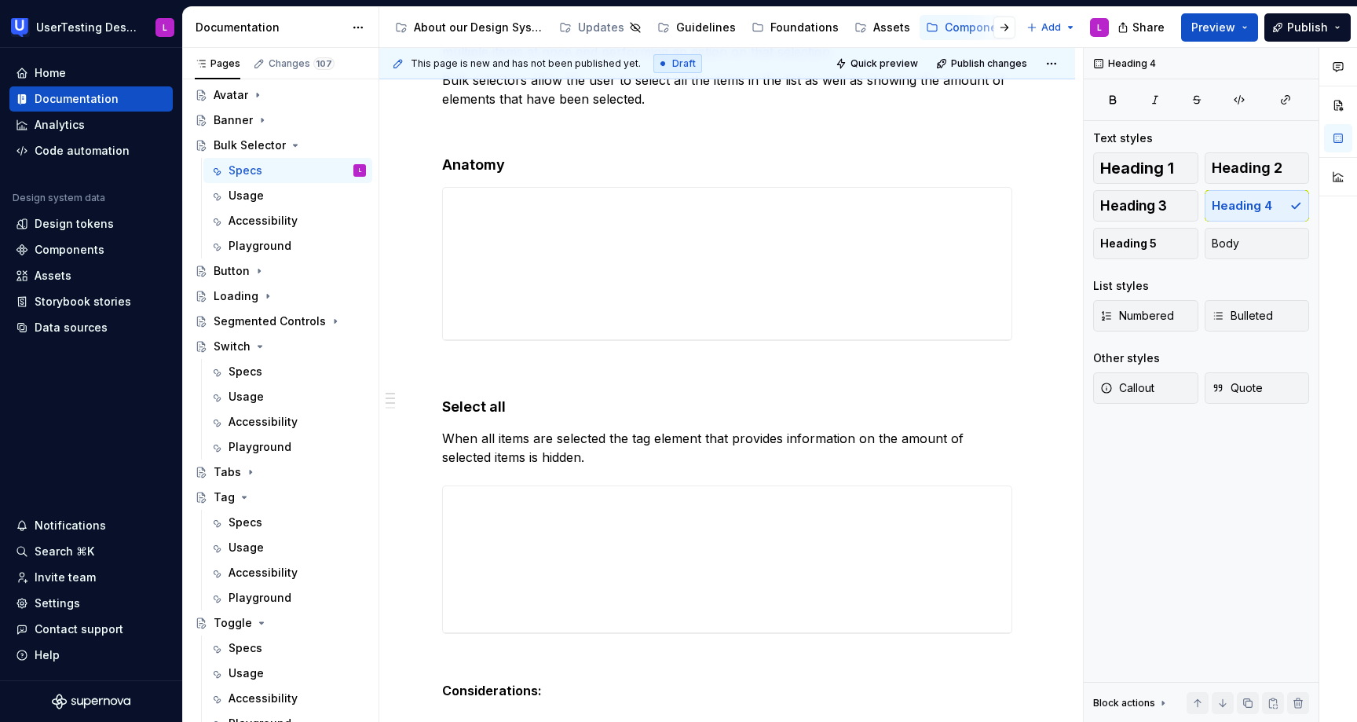
scroll to position [0, 0]
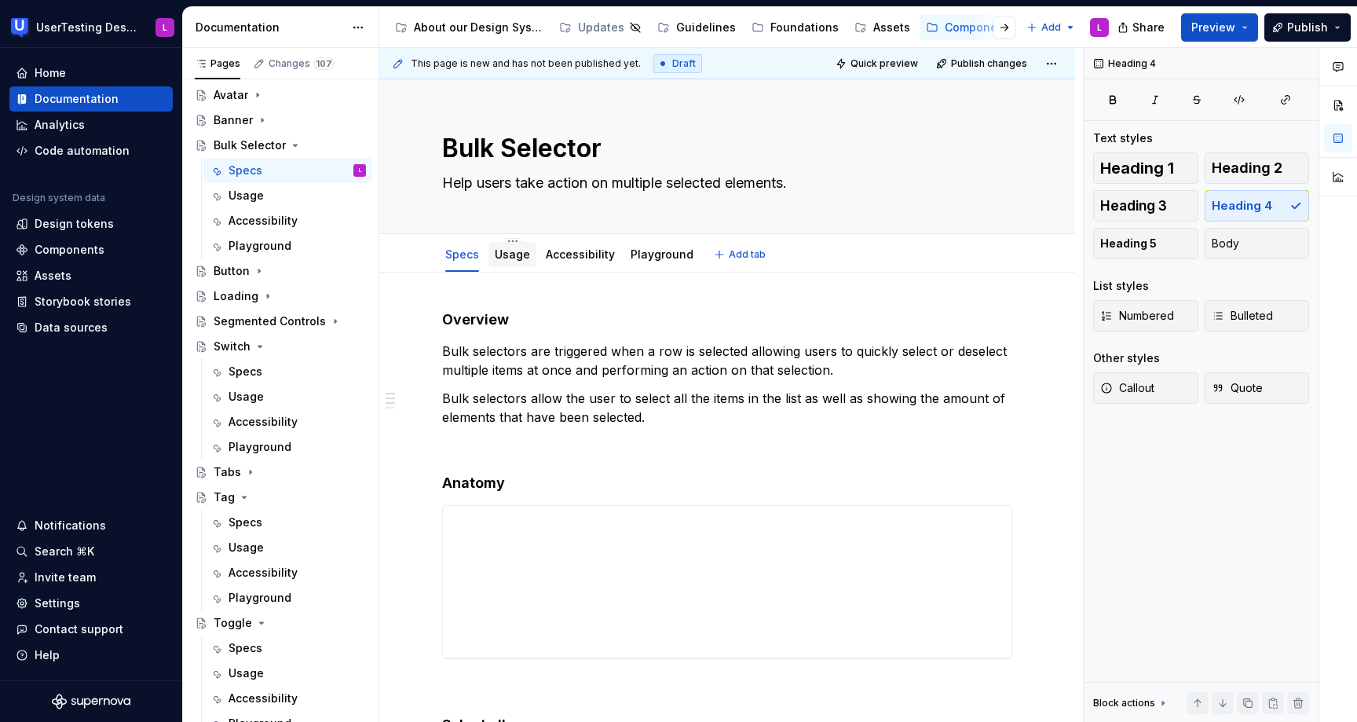
click at [503, 255] on link "Usage" at bounding box center [512, 253] width 35 height 13
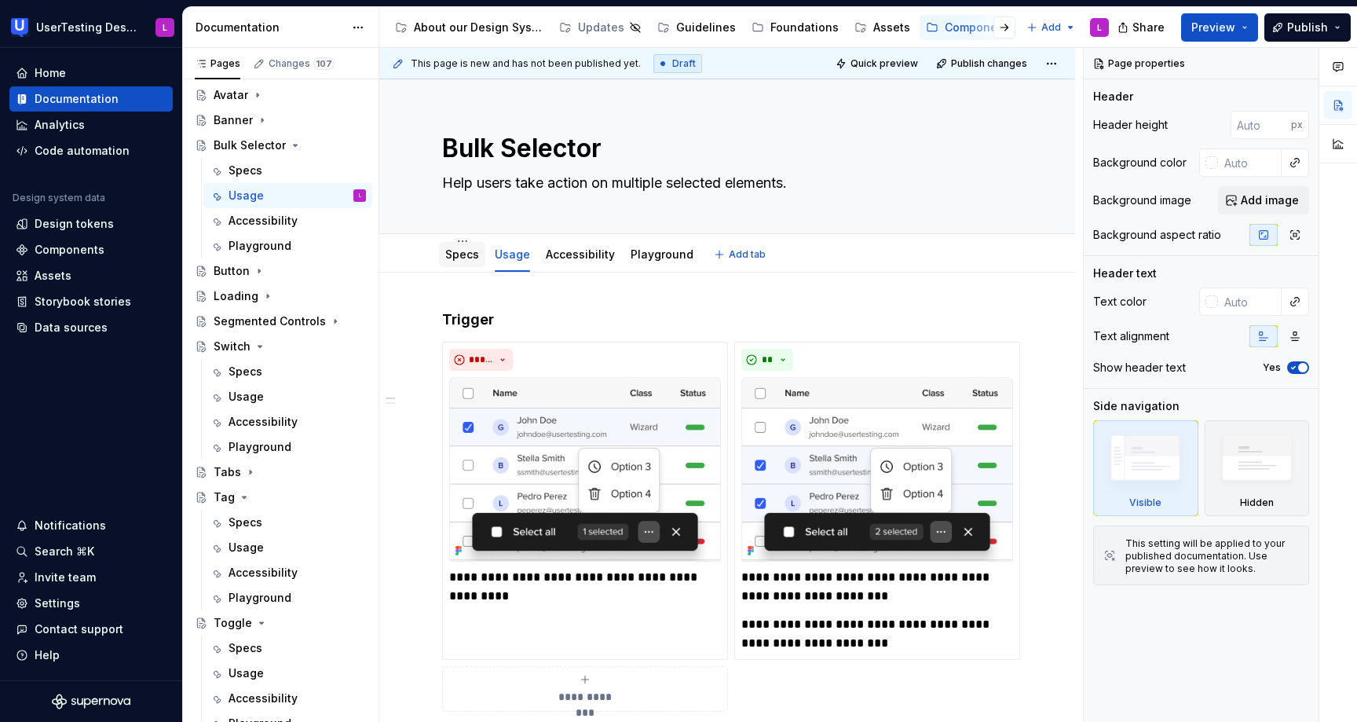
click at [448, 256] on link "Specs" at bounding box center [462, 253] width 34 height 13
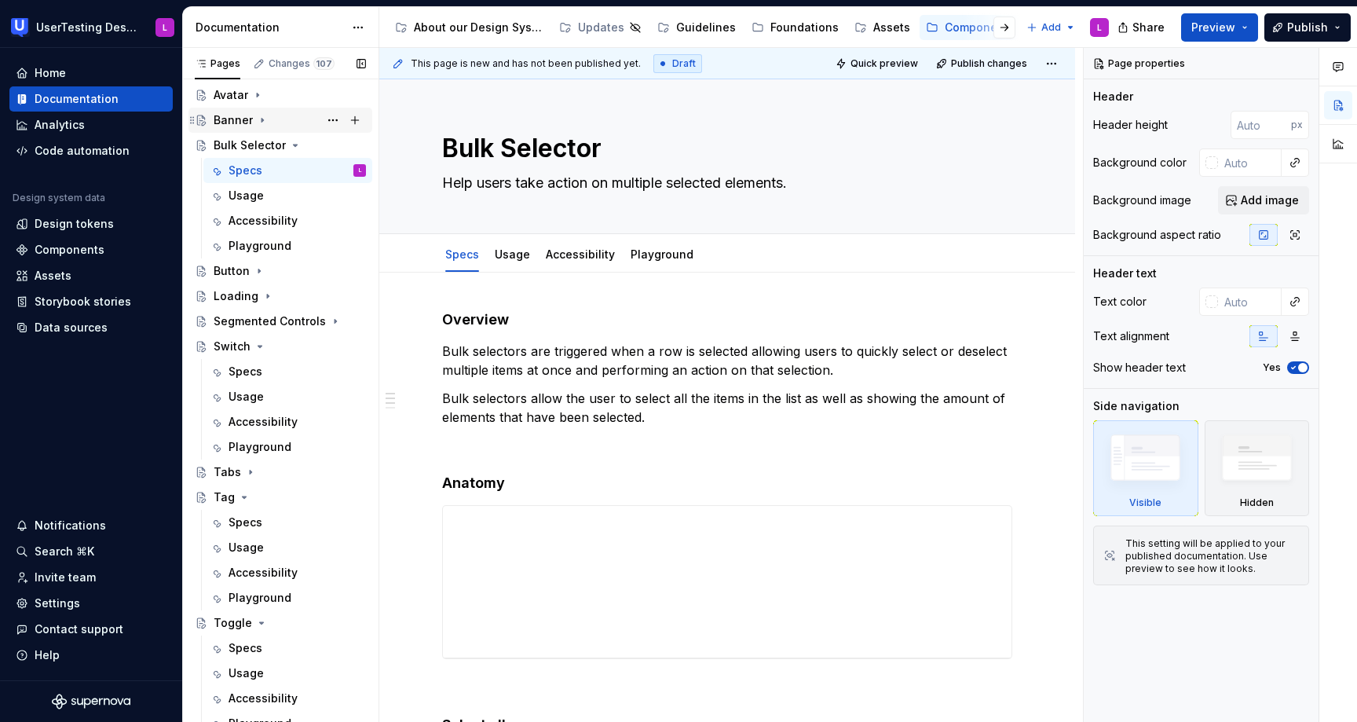
click at [276, 120] on div "Banner" at bounding box center [290, 120] width 152 height 22
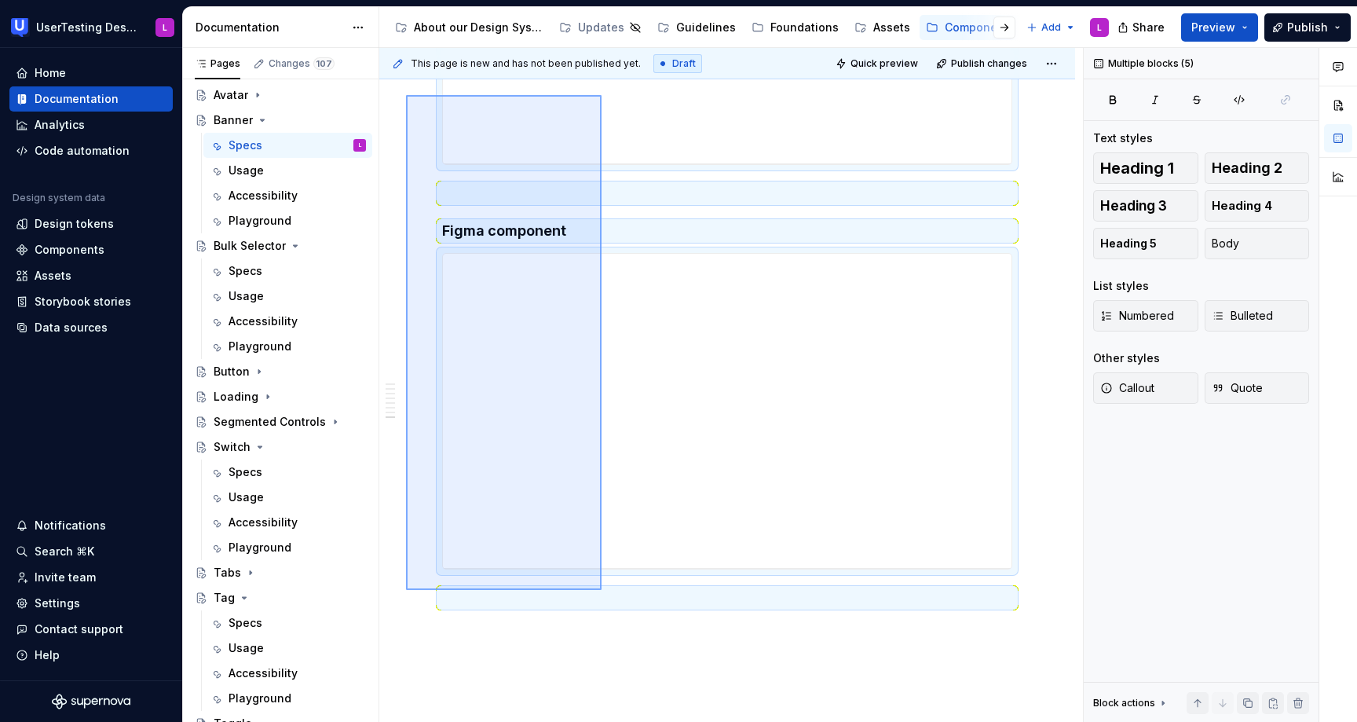
scroll to position [2840, 0]
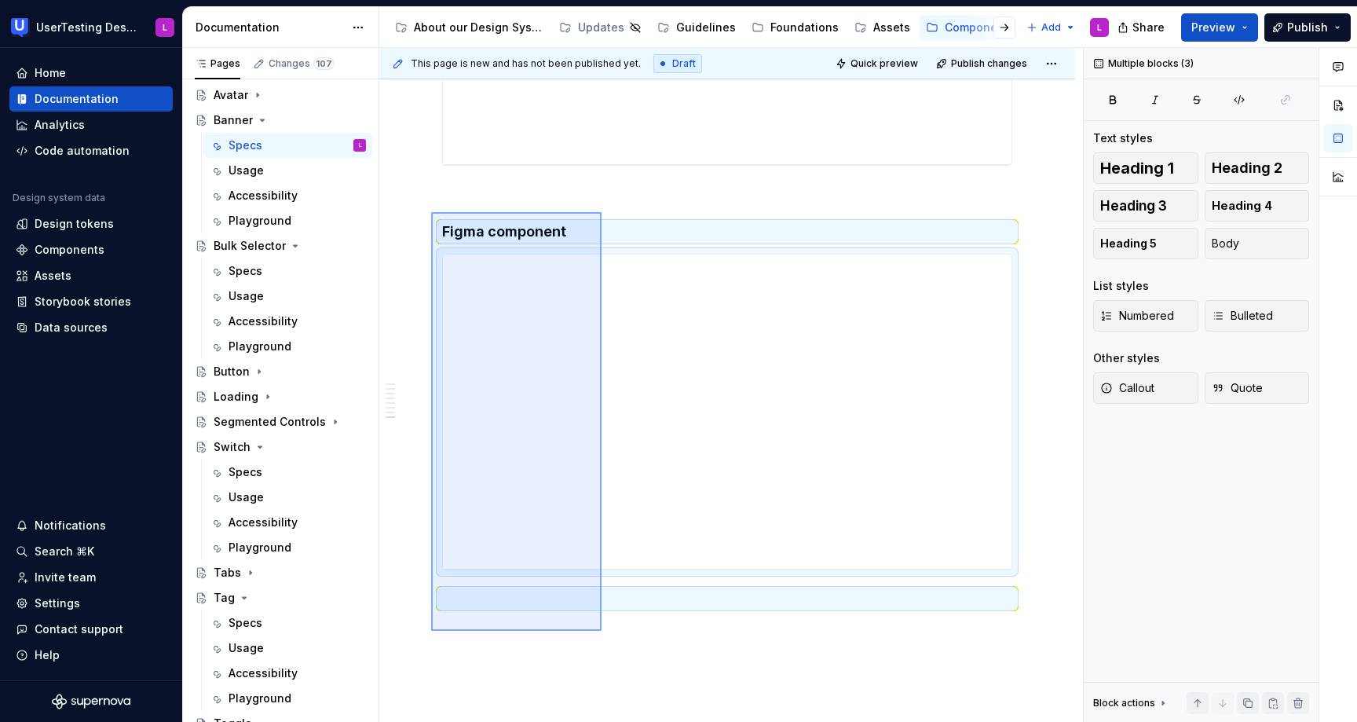
drag, startPoint x: 602, startPoint y: 529, endPoint x: 429, endPoint y: 202, distance: 370.3
click at [429, 202] on div "This page is new and has not been published yet. Draft Quick preview Publish ch…" at bounding box center [731, 385] width 704 height 675
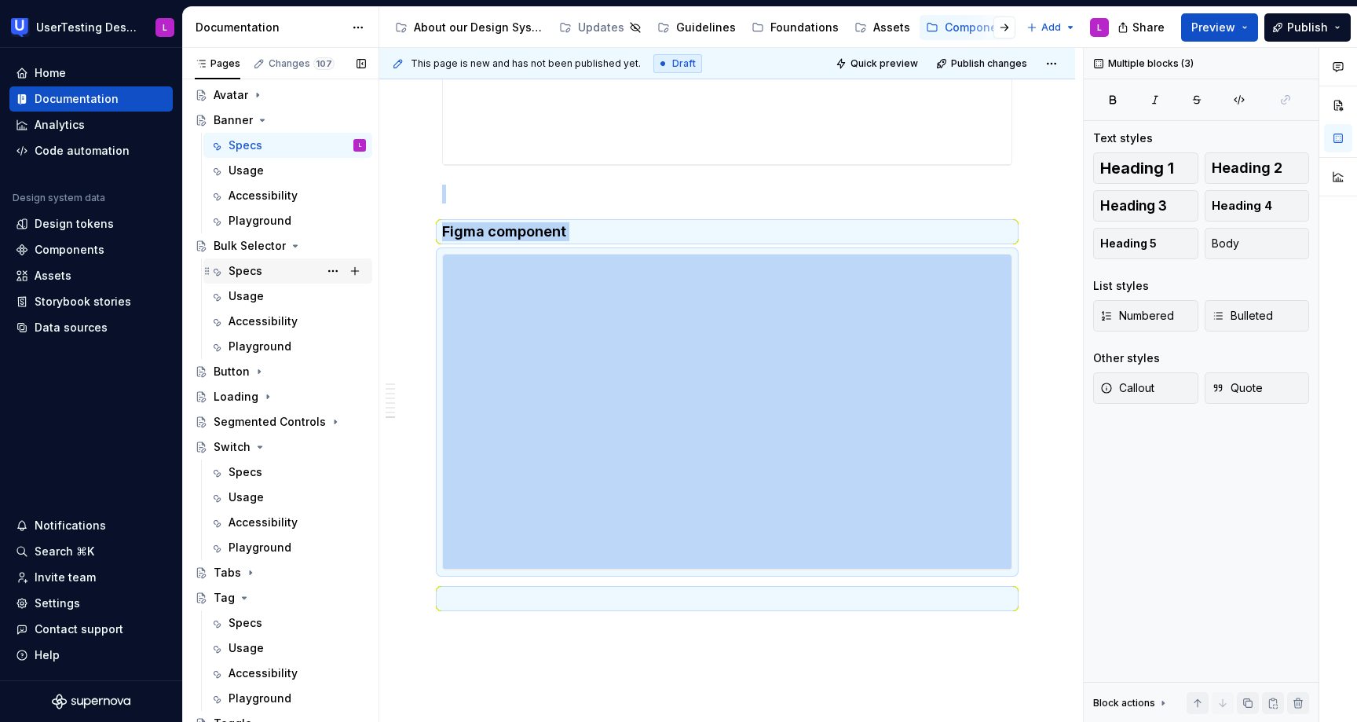
click at [266, 263] on div "Specs" at bounding box center [297, 271] width 137 height 22
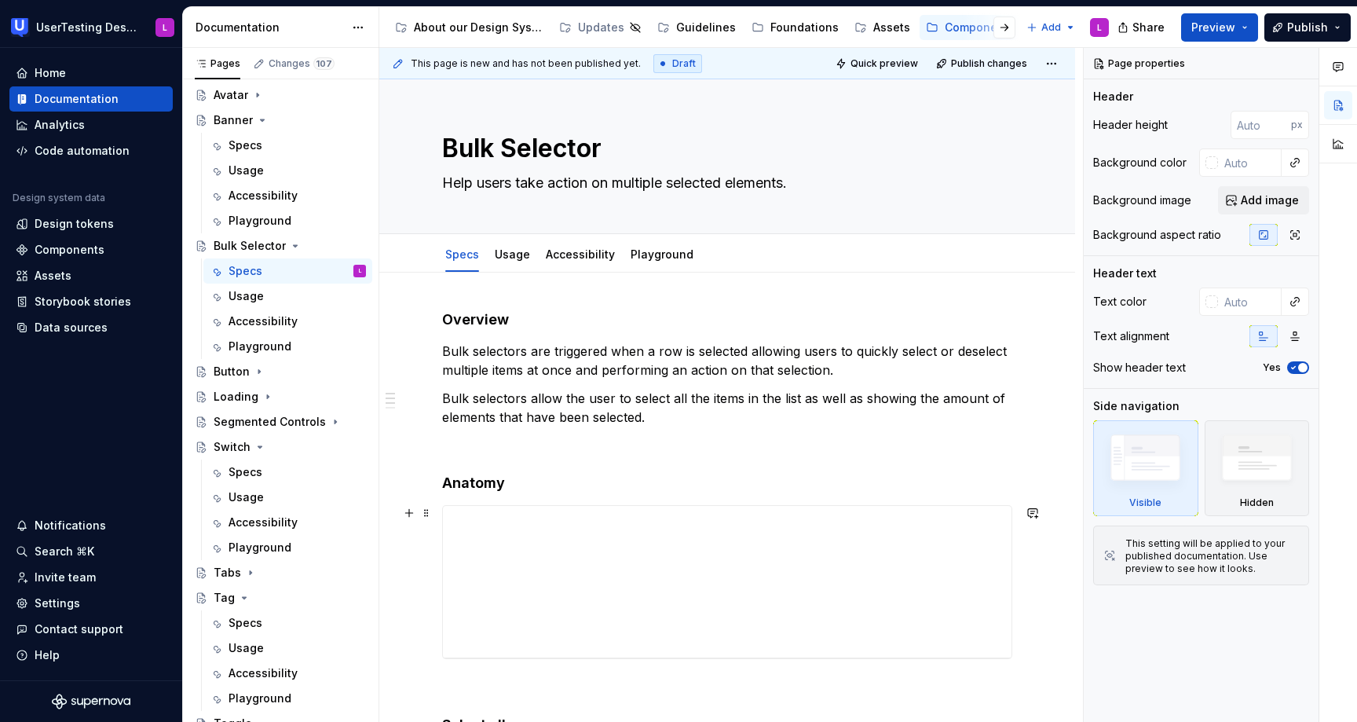
scroll to position [967, 0]
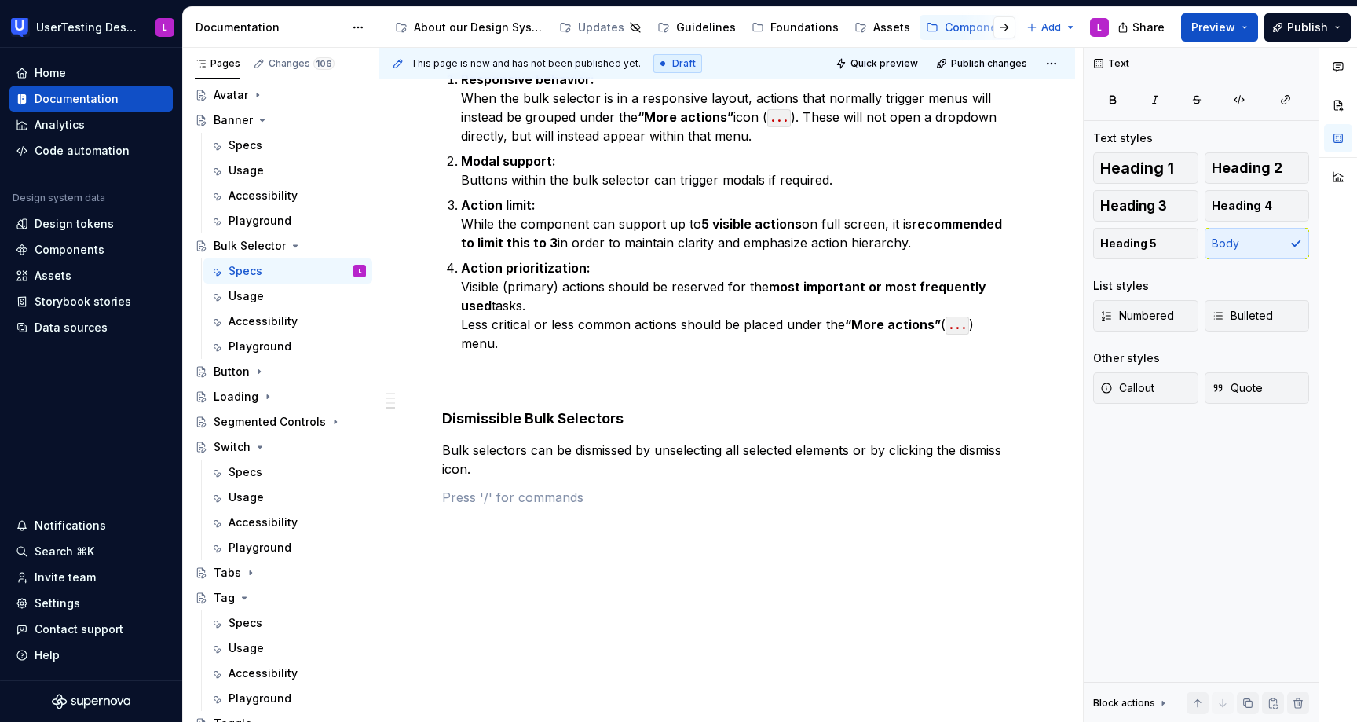
type textarea "*"
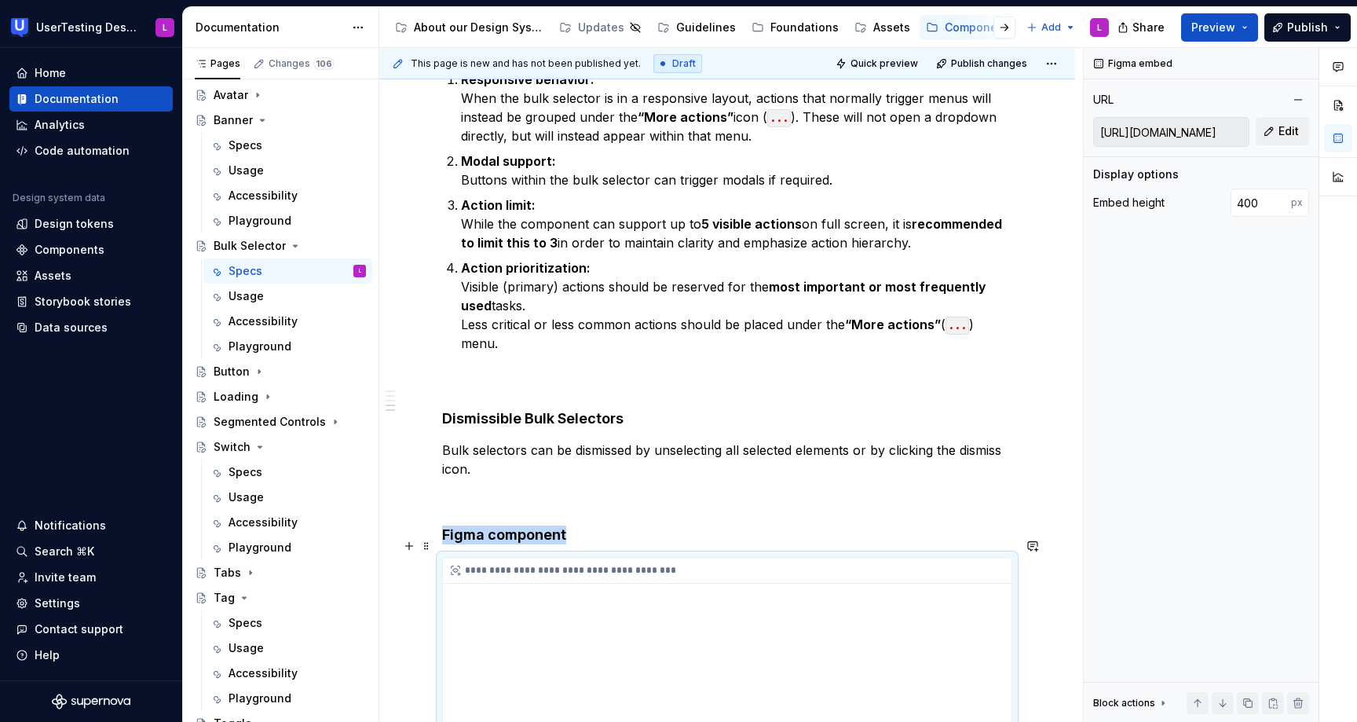
click at [765, 626] on div "**********" at bounding box center [727, 715] width 569 height 314
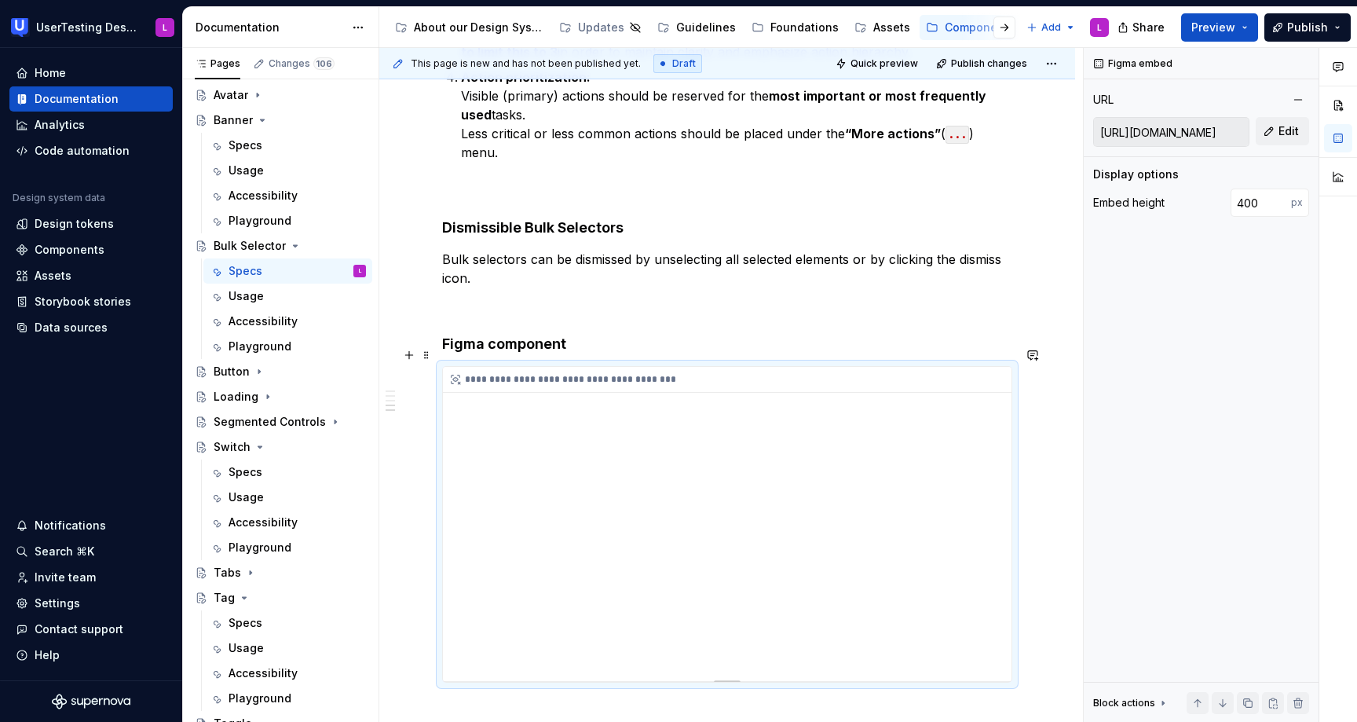
scroll to position [1175, 0]
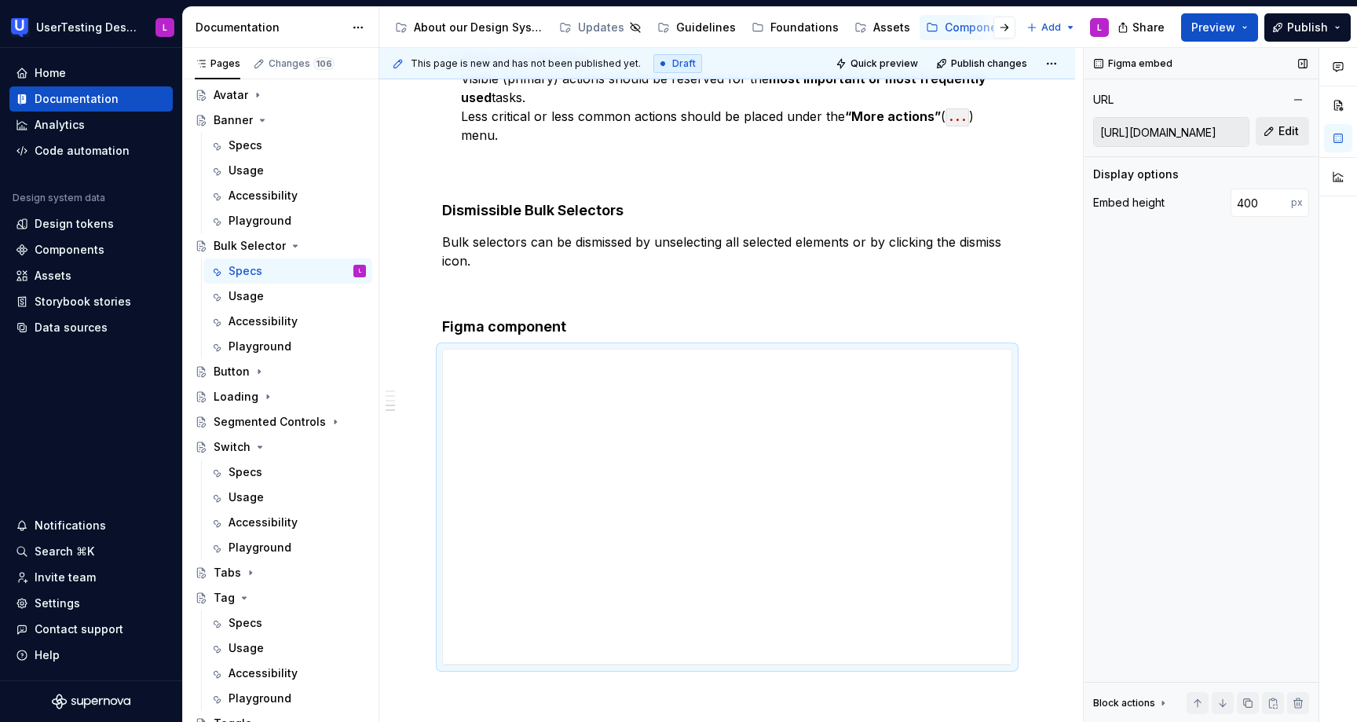
click at [1297, 129] on span "Edit" at bounding box center [1288, 131] width 20 height 16
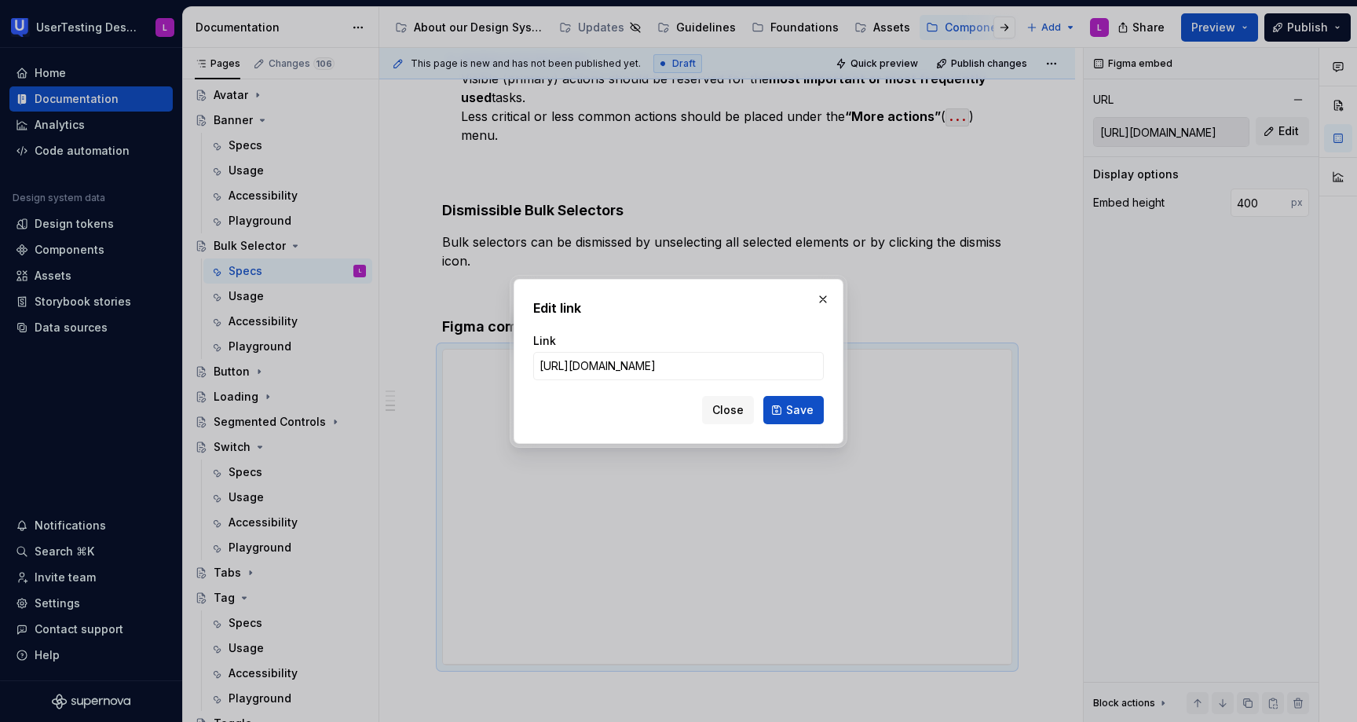
type input "[URL][DOMAIN_NAME]"
click button "Save" at bounding box center [793, 410] width 60 height 28
type input "[URL][DOMAIN_NAME]"
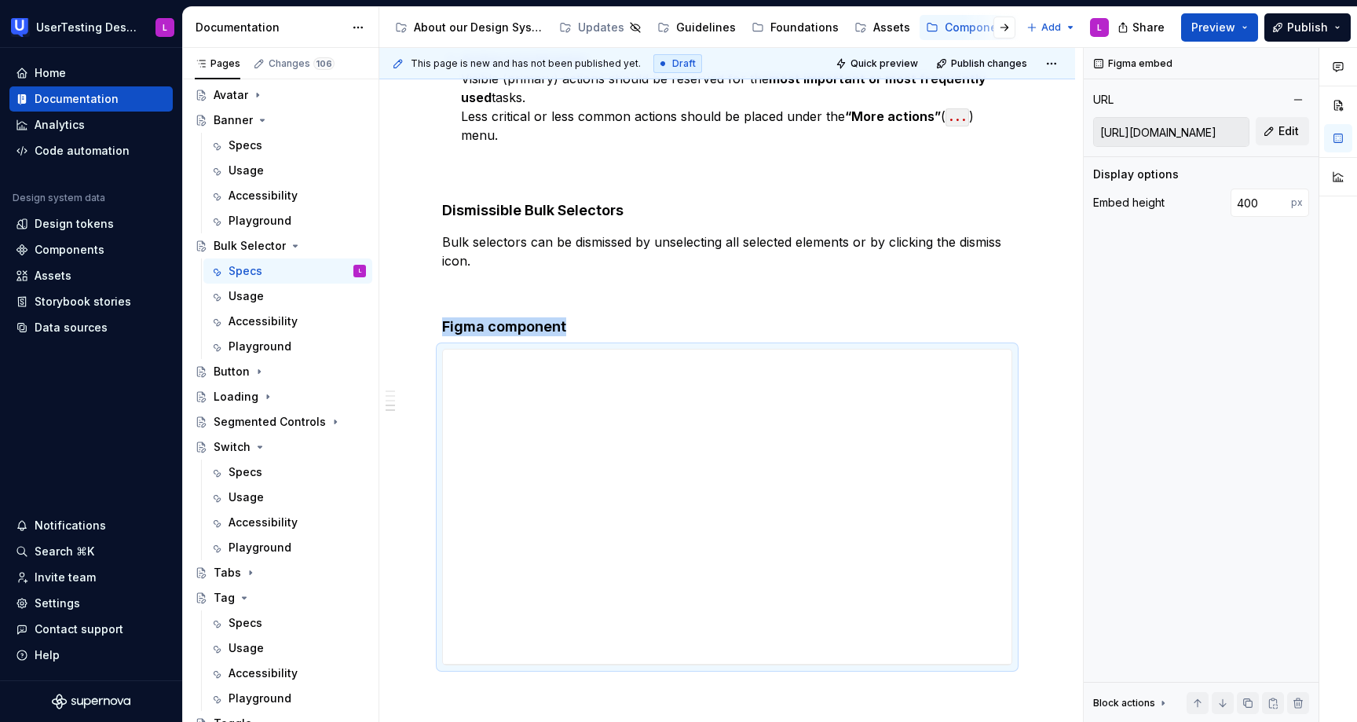
type textarea "*"
click at [368, 24] on html "UserTesting Design System L Home Documentation Analytics Code automation Design…" at bounding box center [678, 361] width 1357 height 722
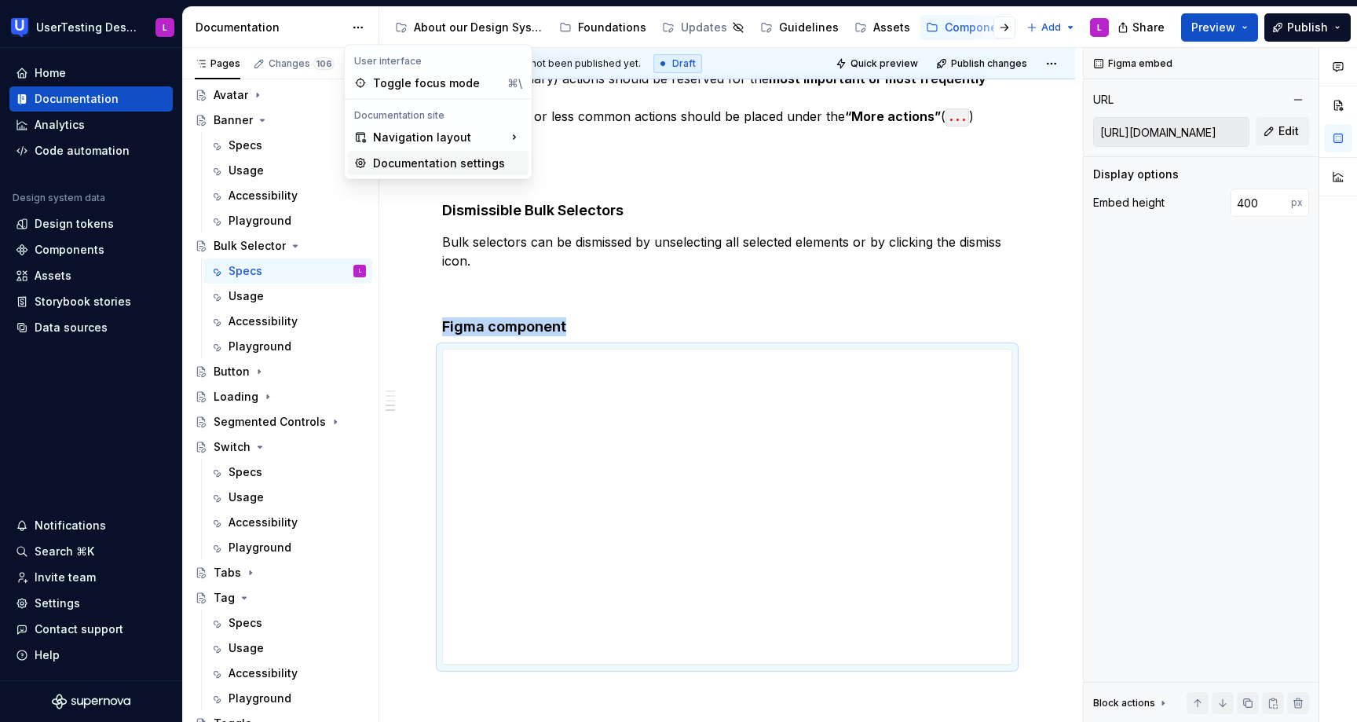
click at [456, 155] on div "Documentation settings" at bounding box center [447, 163] width 149 height 16
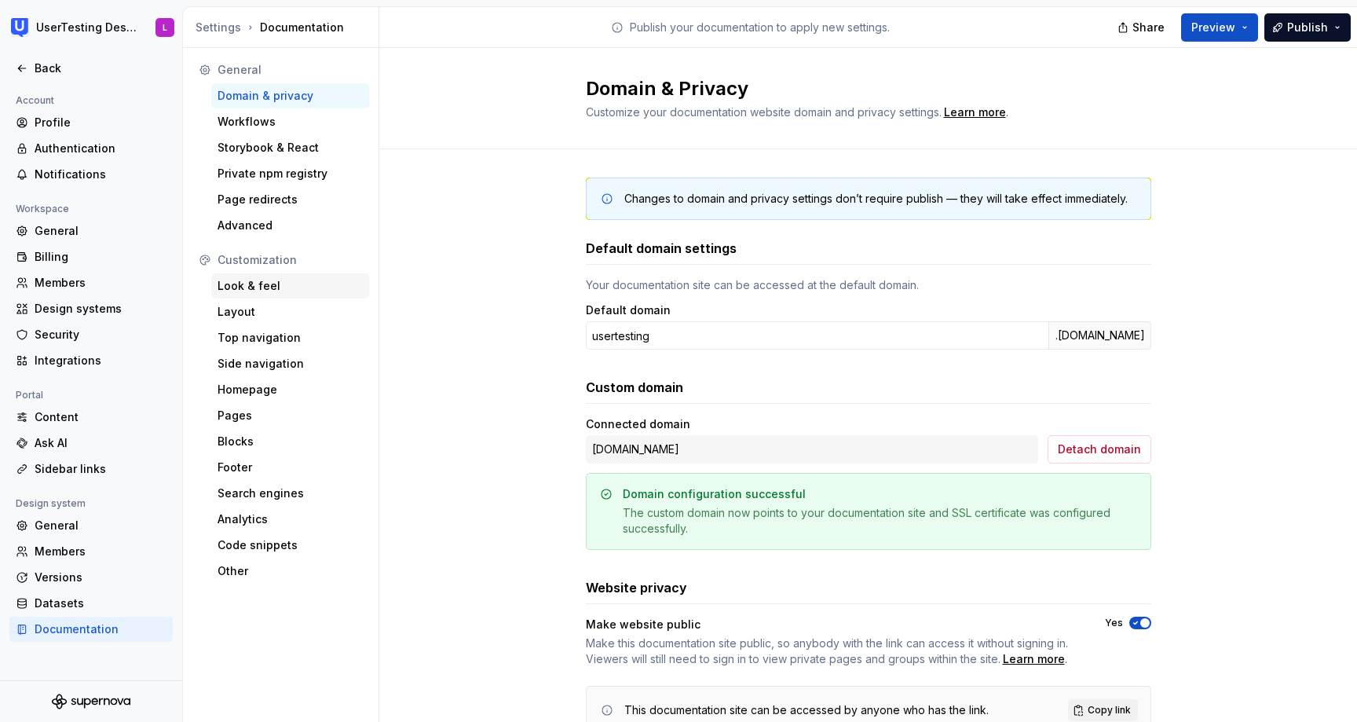
click at [255, 280] on div "Look & feel" at bounding box center [290, 286] width 145 height 16
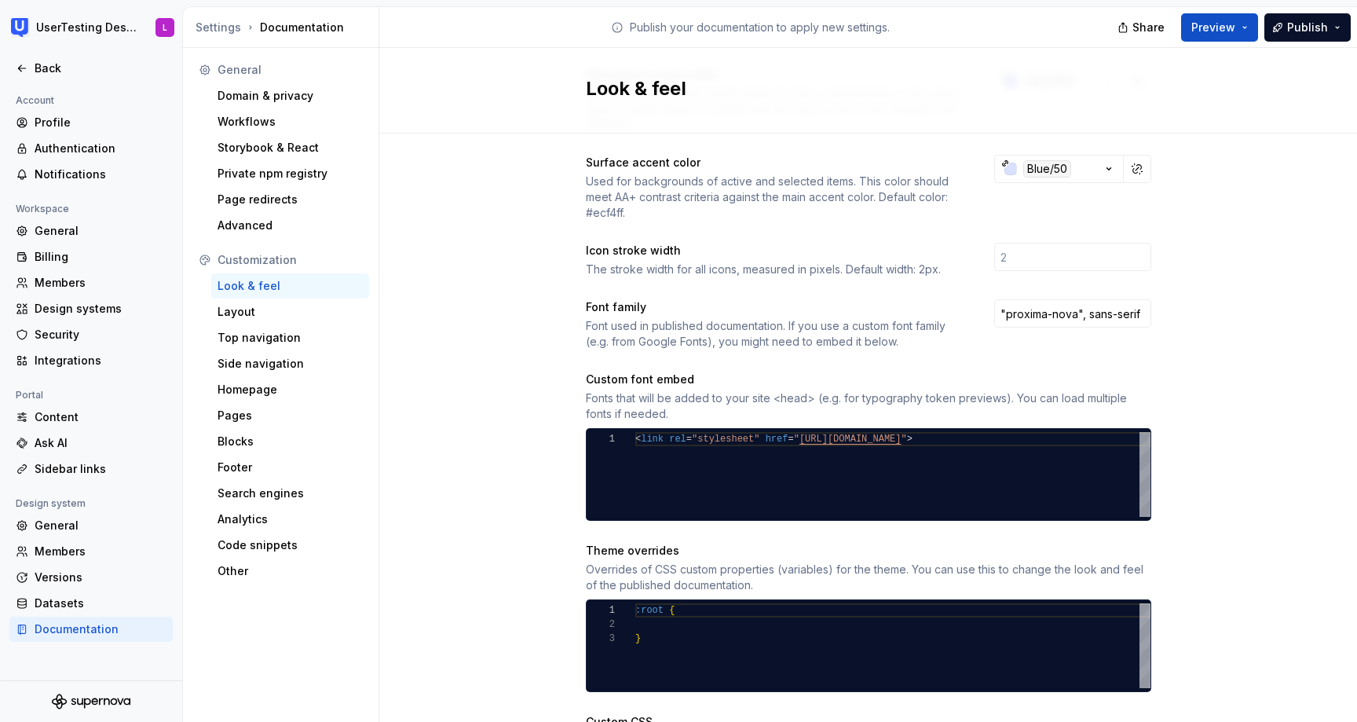
scroll to position [716, 0]
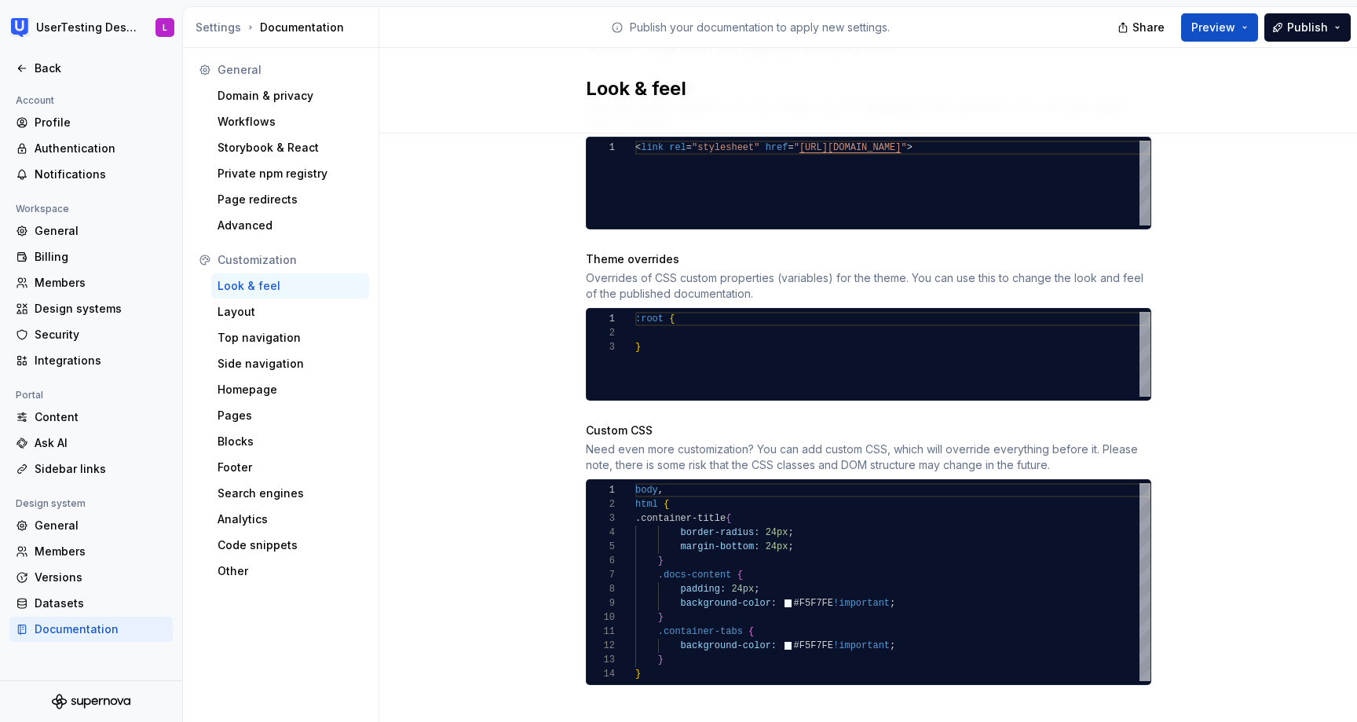
click at [675, 646] on div "body , html { .container-title { border-radius: 24px ; margin-bottom: 24px ; } …" at bounding box center [892, 582] width 515 height 198
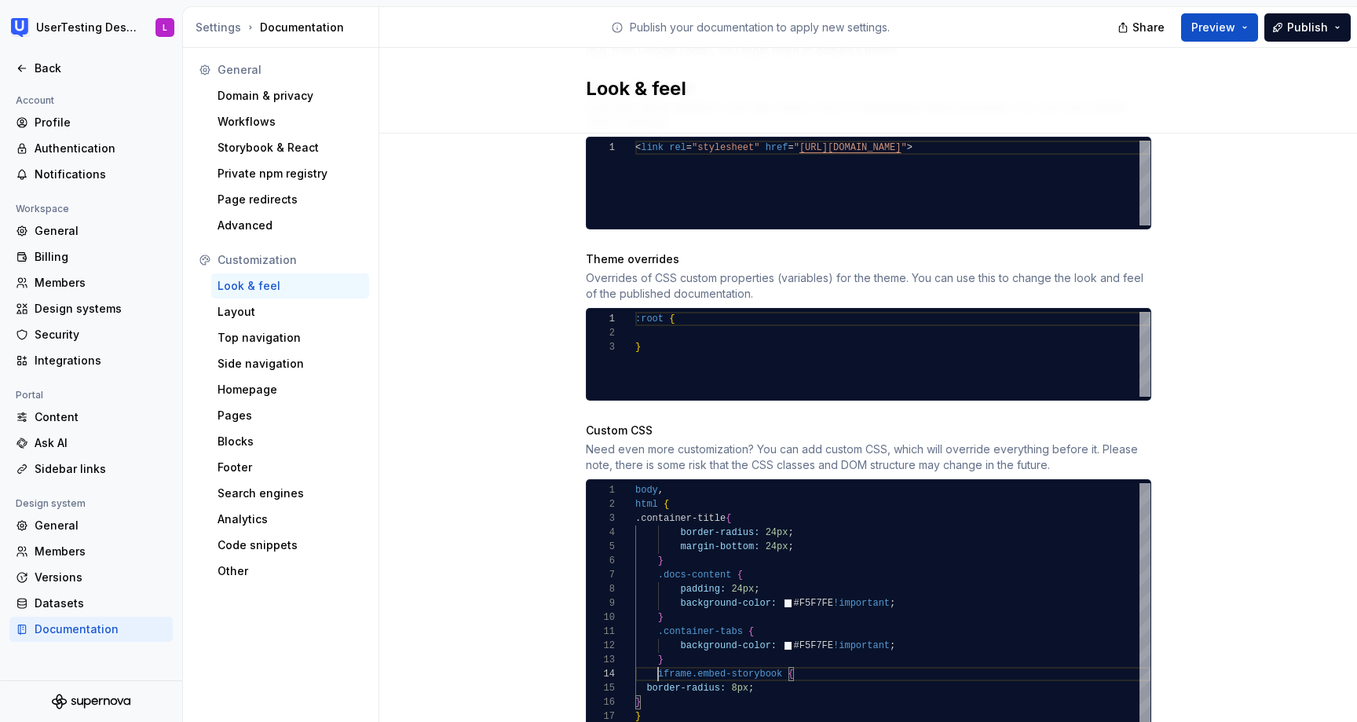
scroll to position [42, 23]
click at [660, 657] on div ".container-title { border-radius: 24px ; margin-bottom: 24px ; } .docs-content …" at bounding box center [892, 603] width 515 height 240
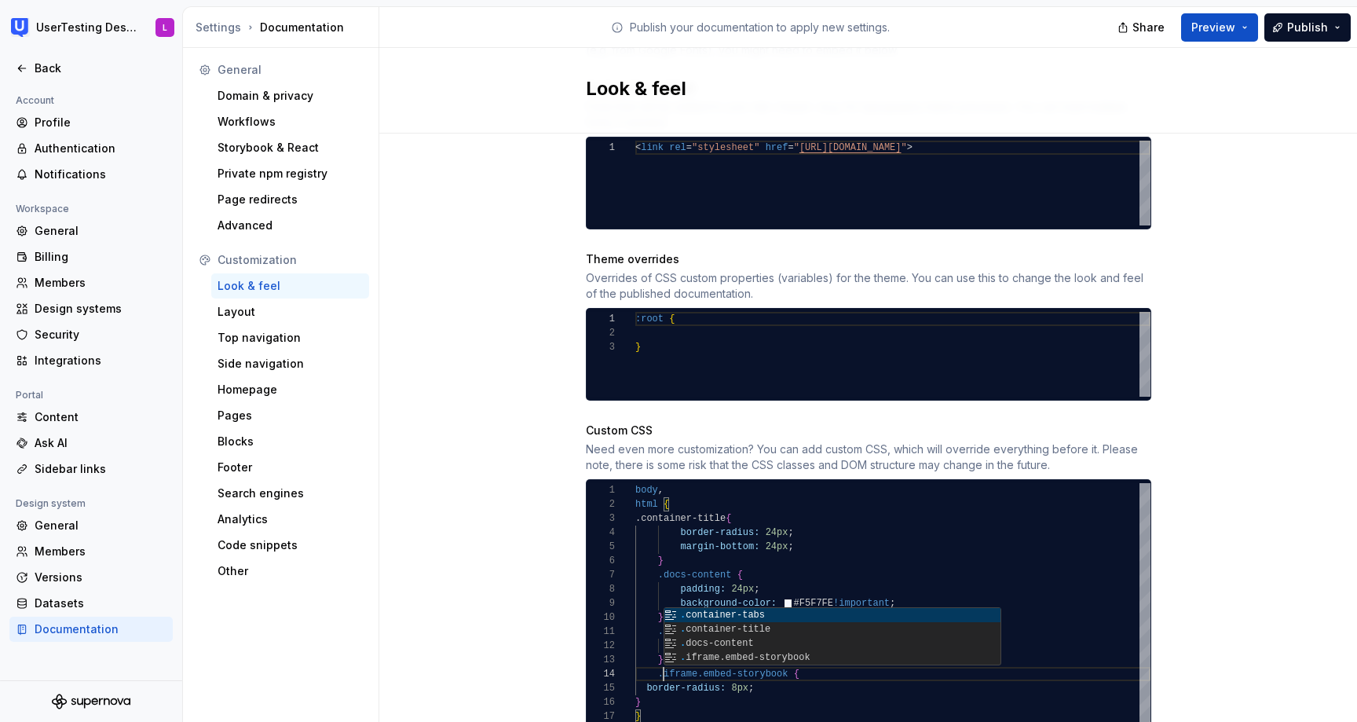
scroll to position [42, 28]
click at [736, 671] on div ".container-title { border-radius: 24px ; margin-bottom: 24px ; } .docs-content …" at bounding box center [892, 603] width 515 height 240
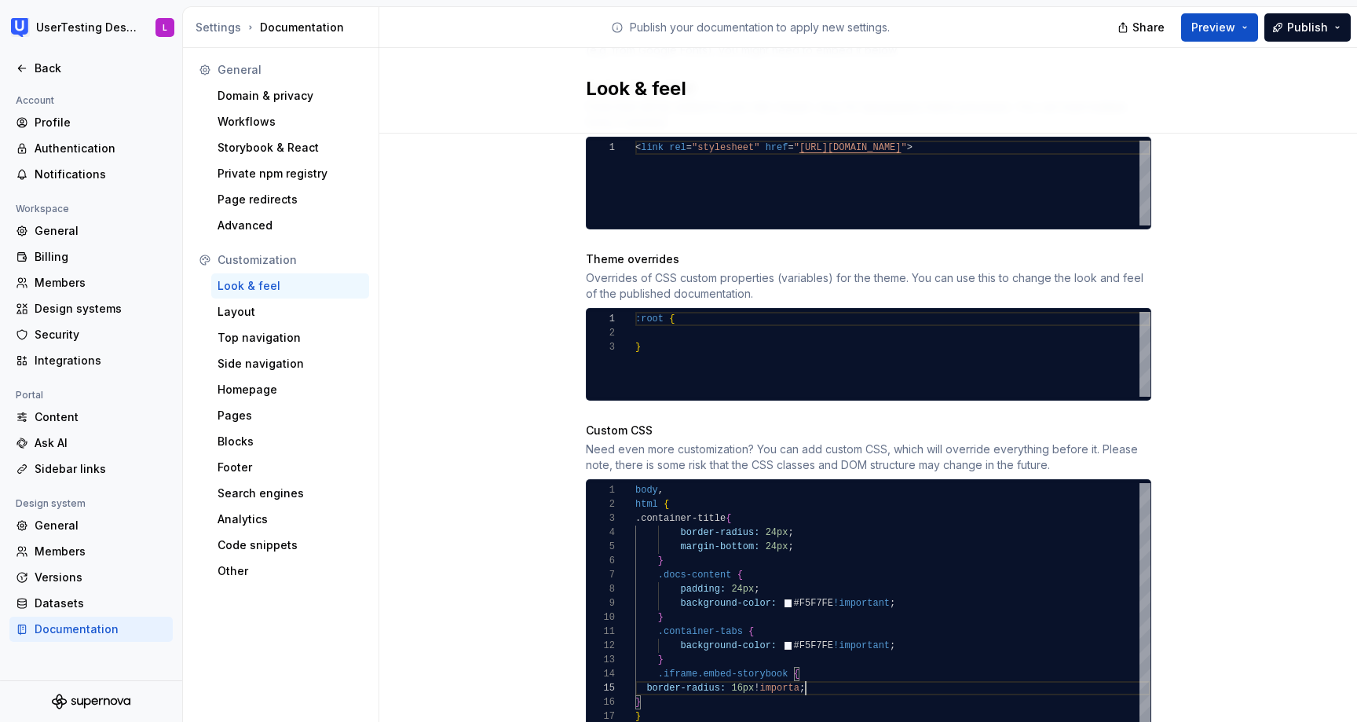
scroll to position [57, 181]
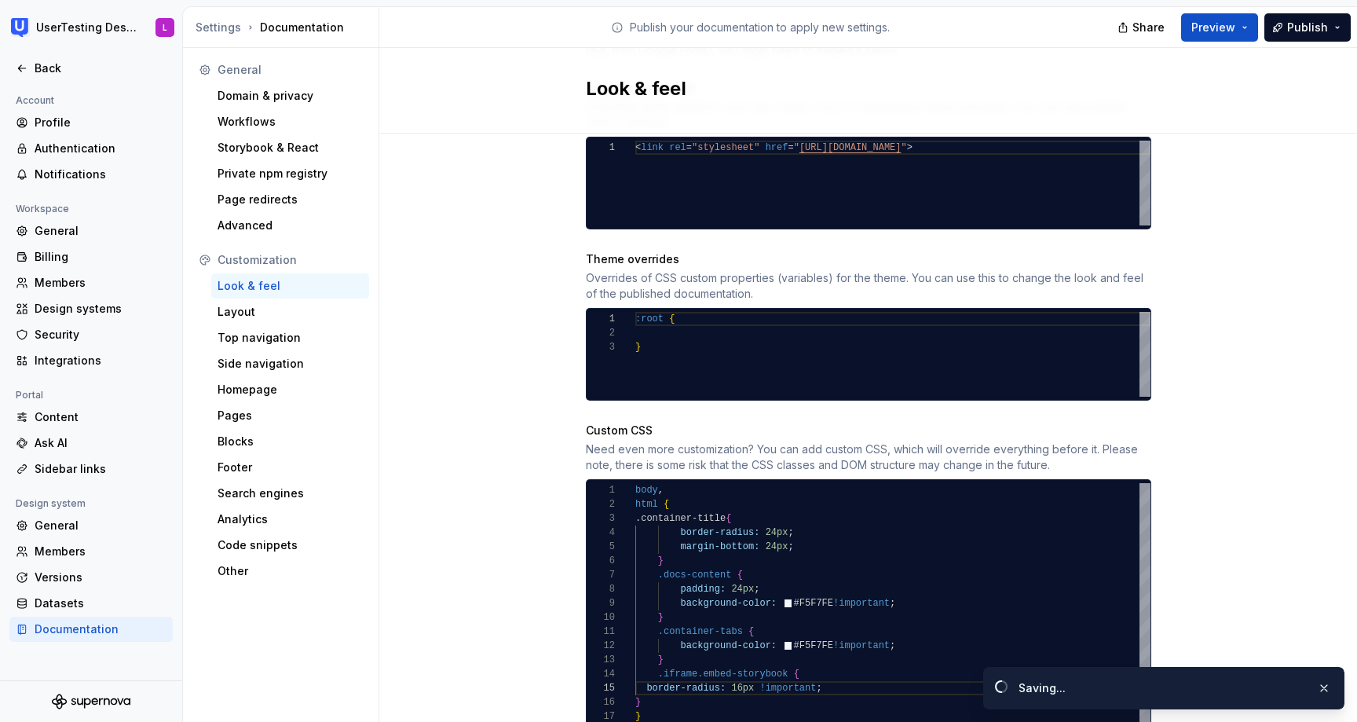
click at [1175, 430] on div "Site logo A company logo that will be displayed on all pages on your documentat…" at bounding box center [868, 102] width 978 height 1370
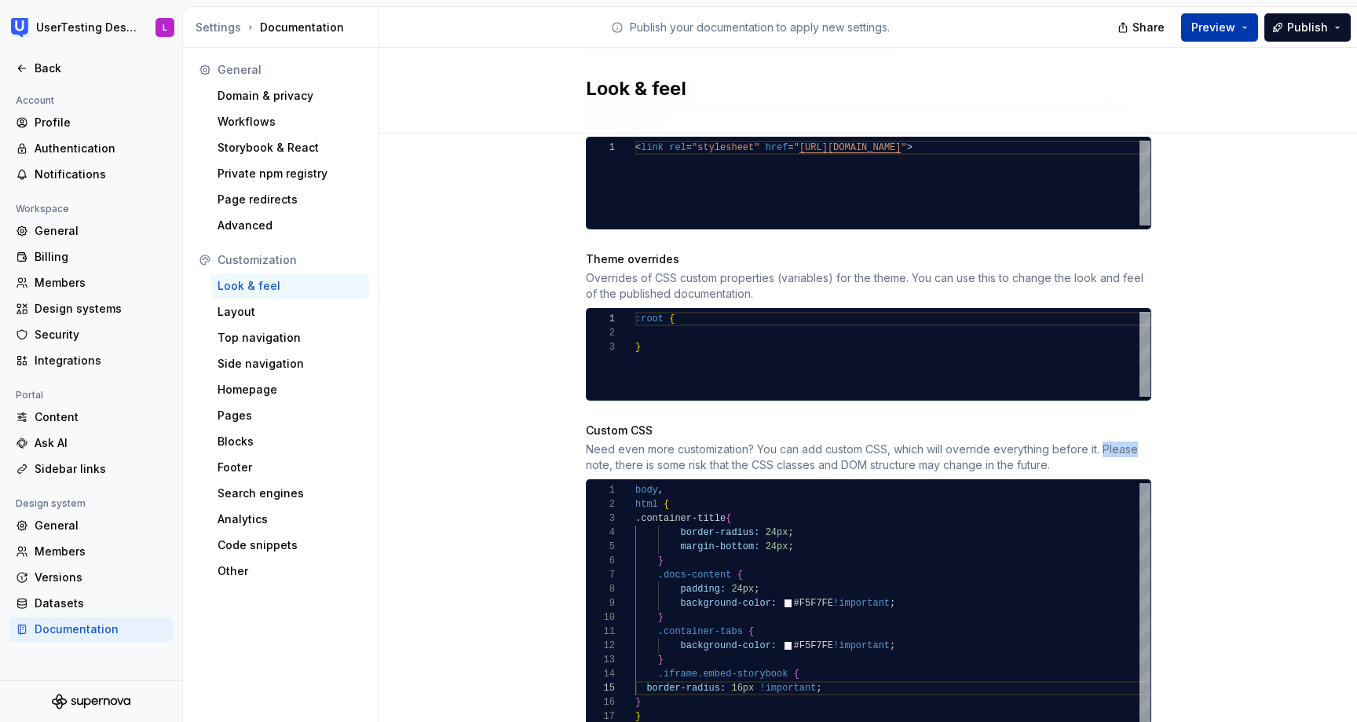
click at [1232, 16] on button "Preview" at bounding box center [1219, 27] width 77 height 28
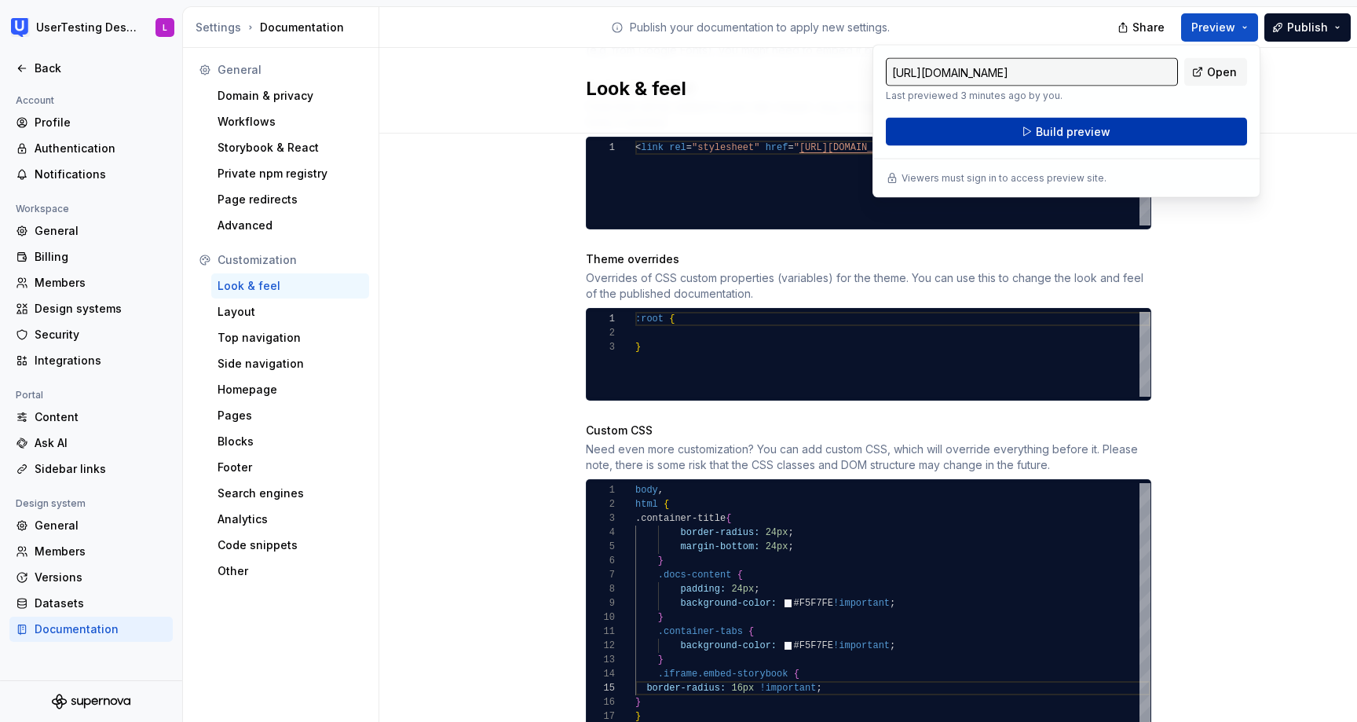
click at [1147, 137] on button "Build preview" at bounding box center [1066, 132] width 361 height 28
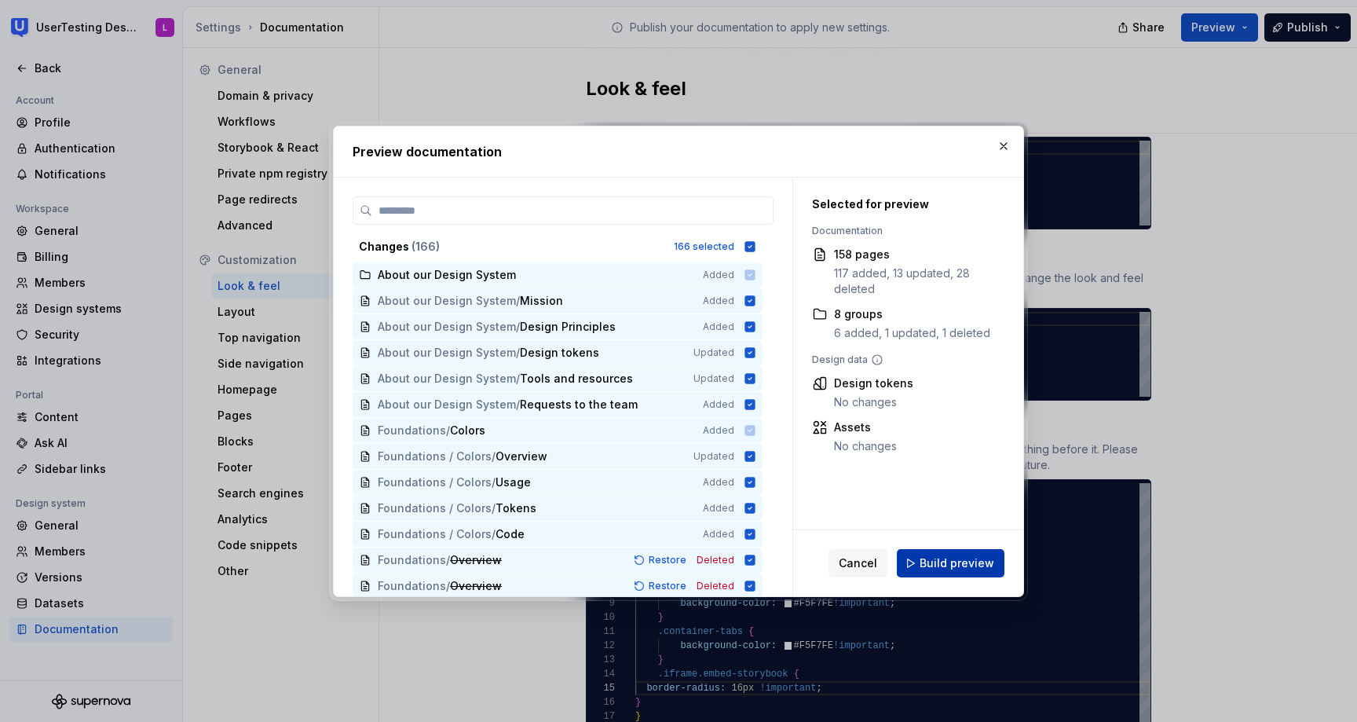
click at [959, 555] on span "Build preview" at bounding box center [957, 563] width 75 height 16
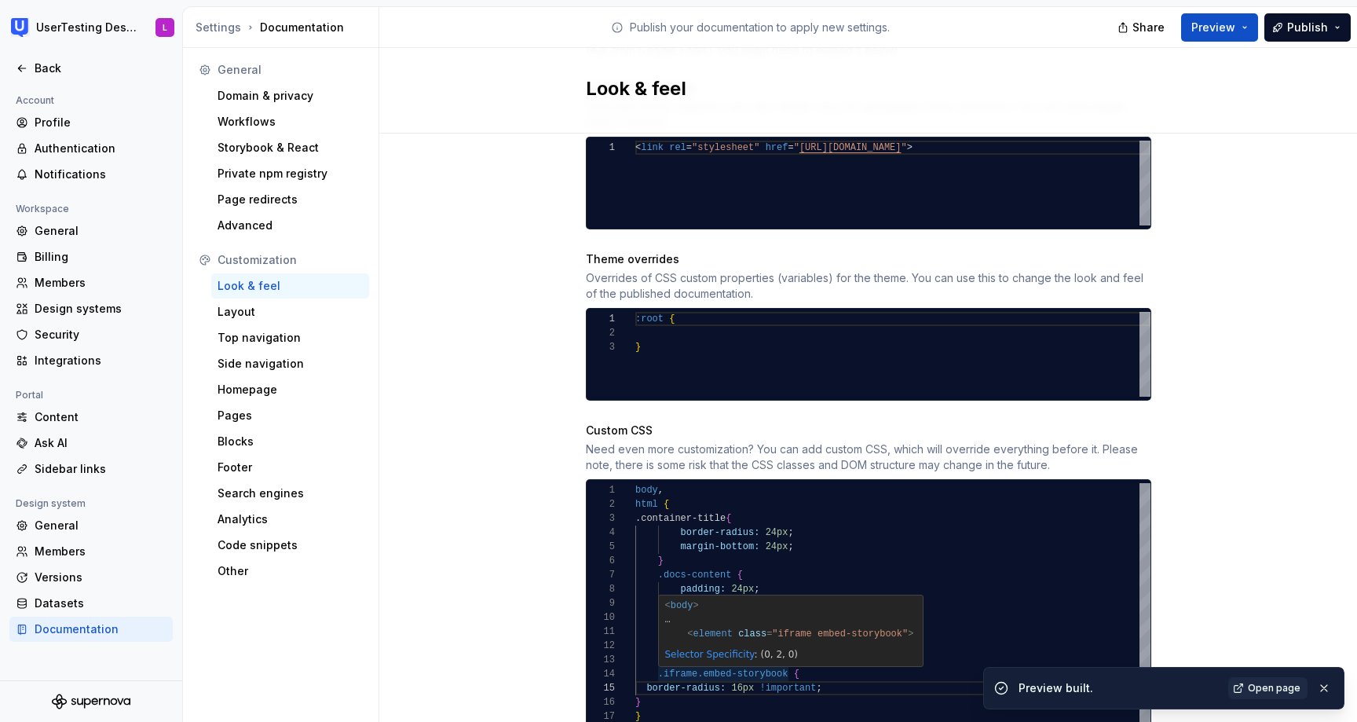
click at [657, 657] on div ".container-title { border-radius: 24px ; margin-bottom: 24px ; } .docs-content …" at bounding box center [892, 603] width 515 height 240
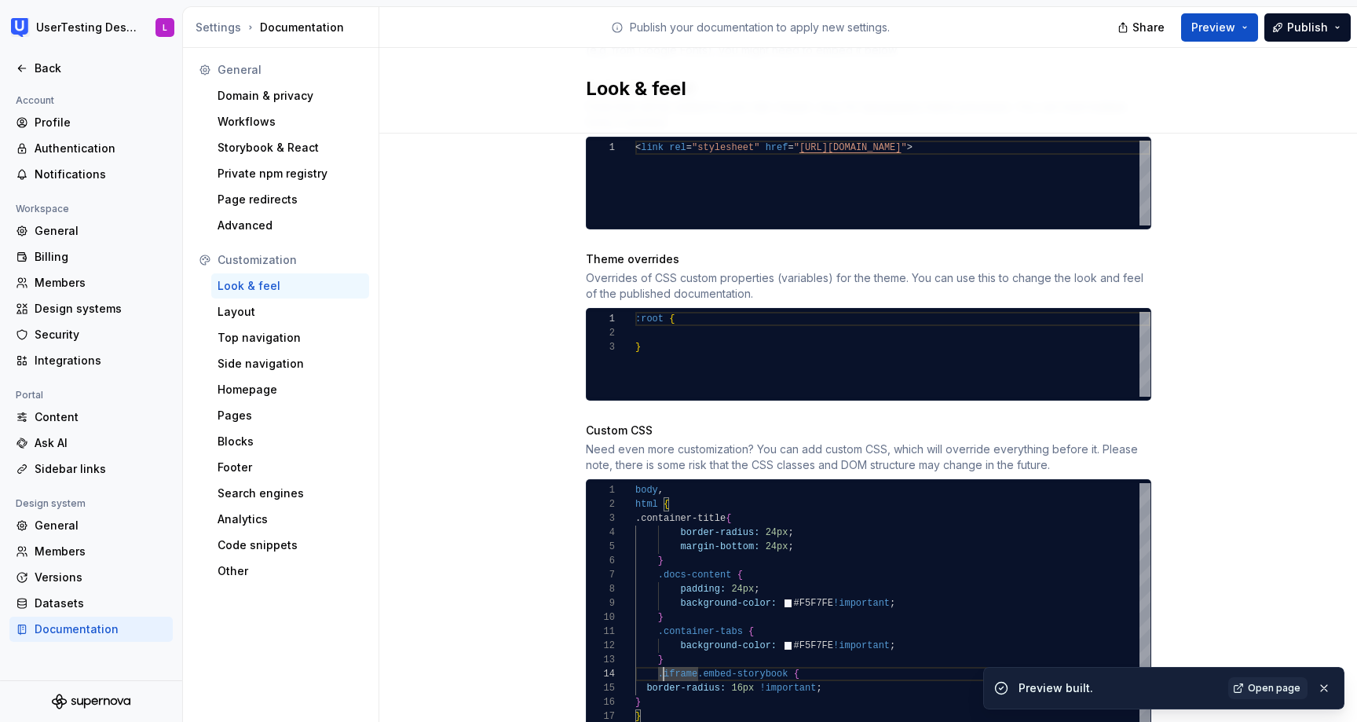
scroll to position [42, 23]
click at [1224, 474] on div "Site logo A company logo that will be displayed on all pages on your documentat…" at bounding box center [868, 102] width 978 height 1370
click at [1217, 21] on span "Preview" at bounding box center [1213, 28] width 44 height 16
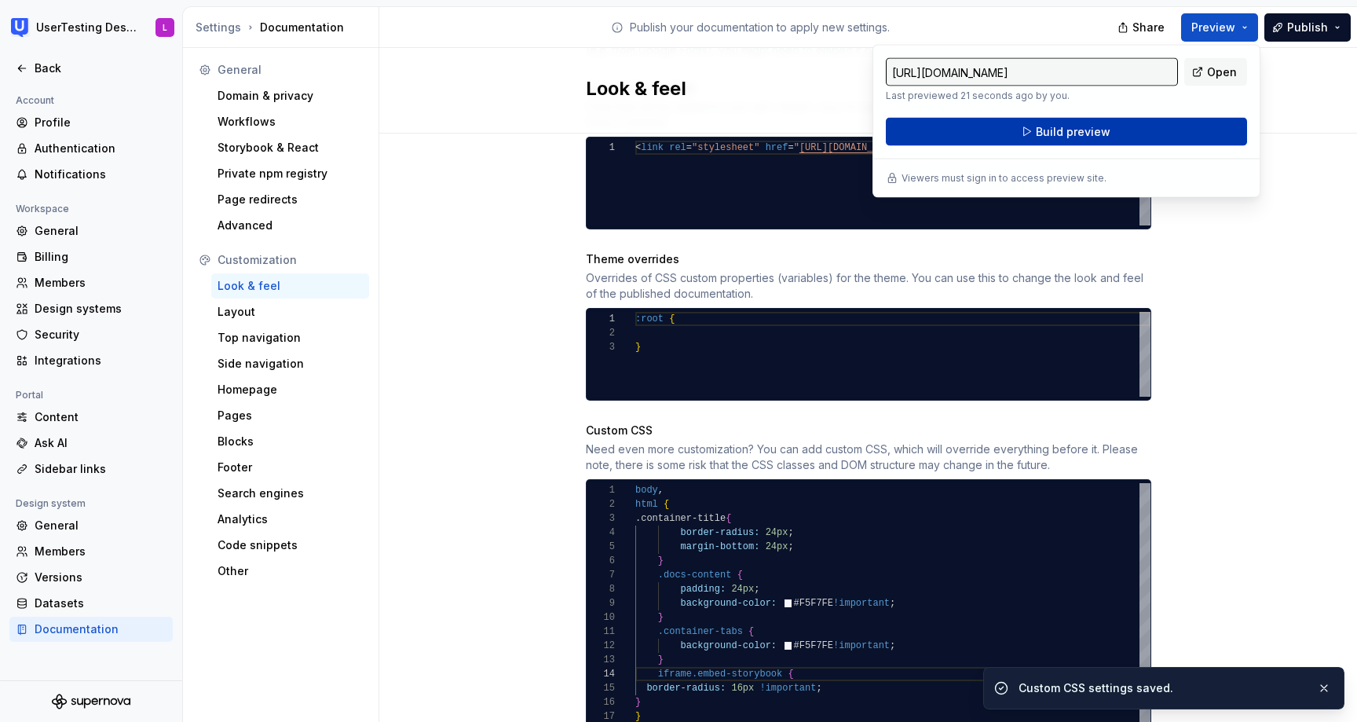
click at [1132, 119] on button "Build preview" at bounding box center [1066, 132] width 361 height 28
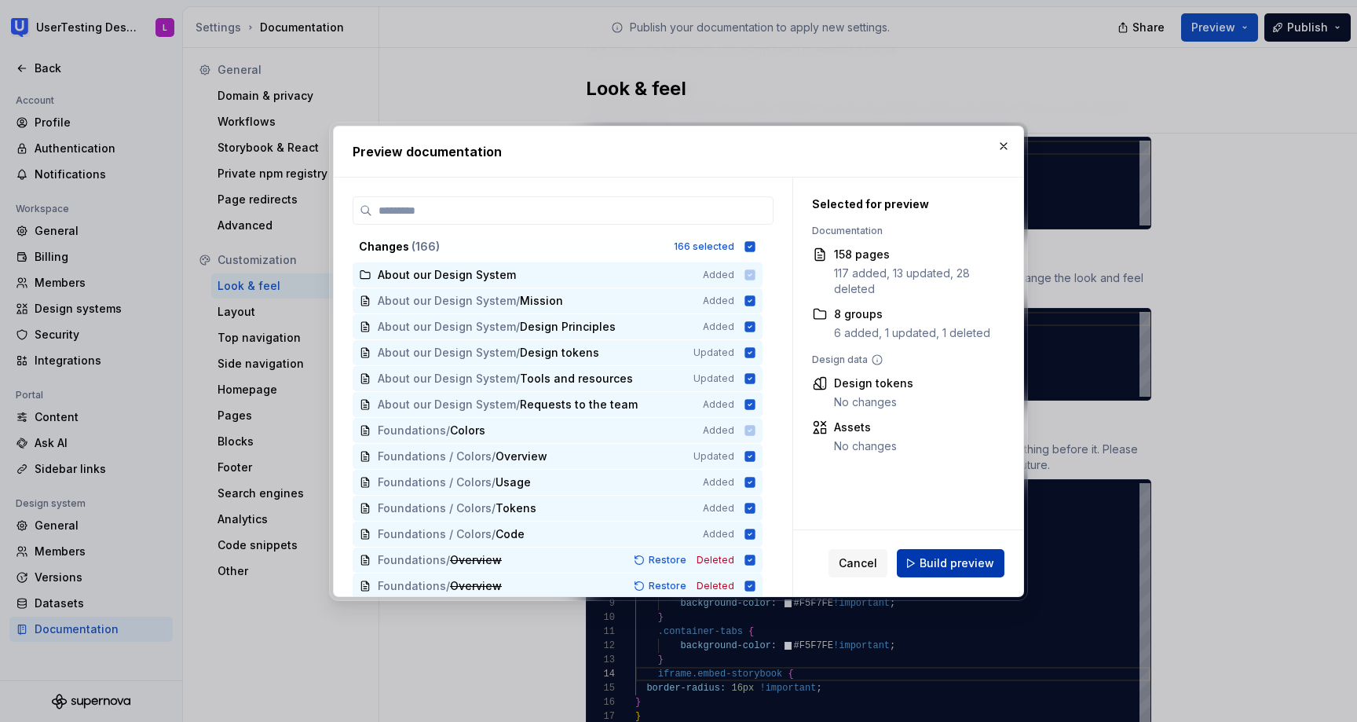
click at [964, 562] on span "Build preview" at bounding box center [957, 563] width 75 height 16
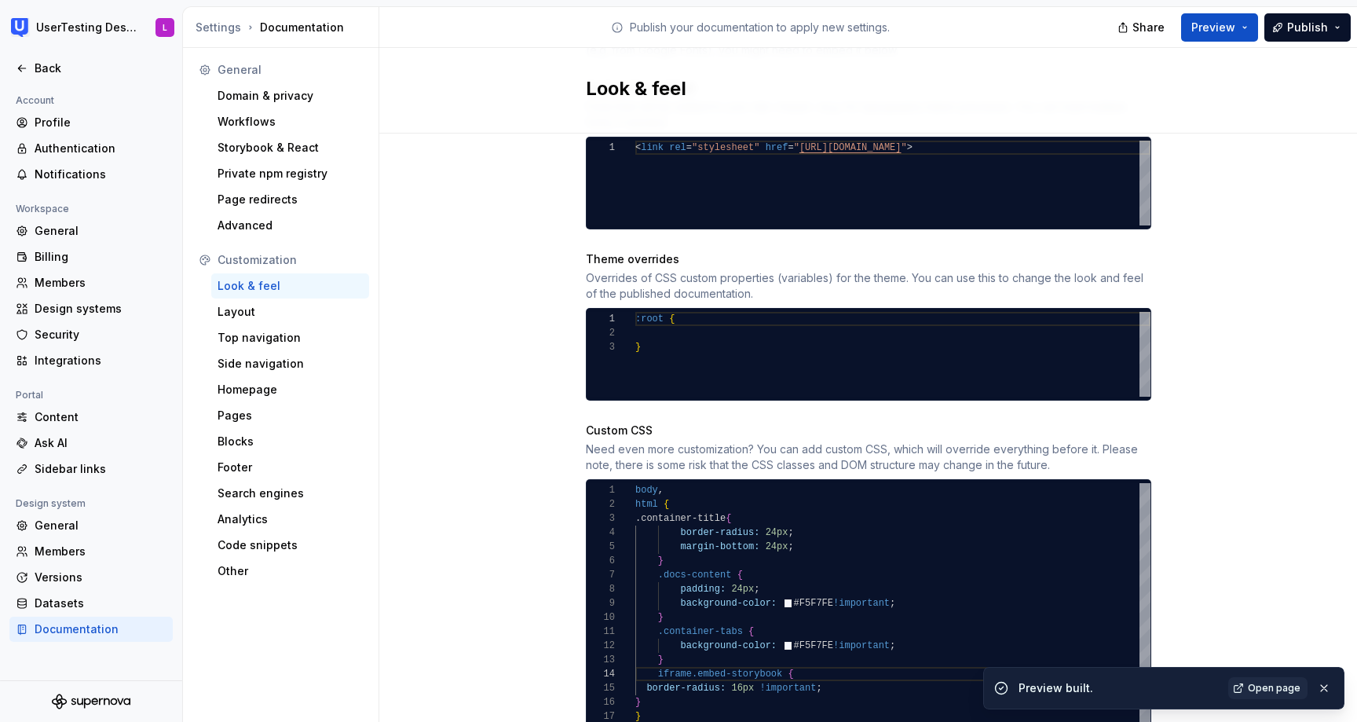
click at [1273, 681] on link "Open page" at bounding box center [1267, 688] width 79 height 22
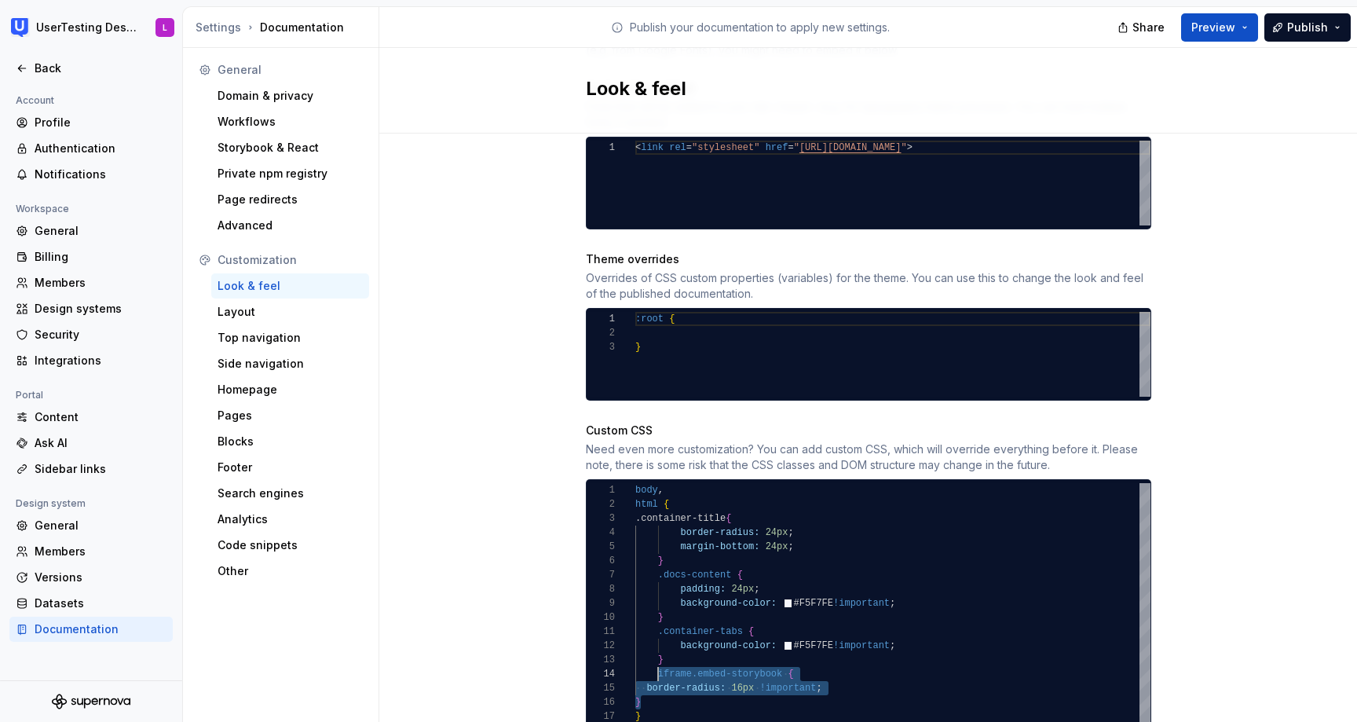
drag, startPoint x: 655, startPoint y: 681, endPoint x: 658, endPoint y: 657, distance: 23.8
click at [658, 657] on div ".container-title { border-radius: 24px ; margin-bottom: 24px ; } .docs-content …" at bounding box center [892, 603] width 515 height 240
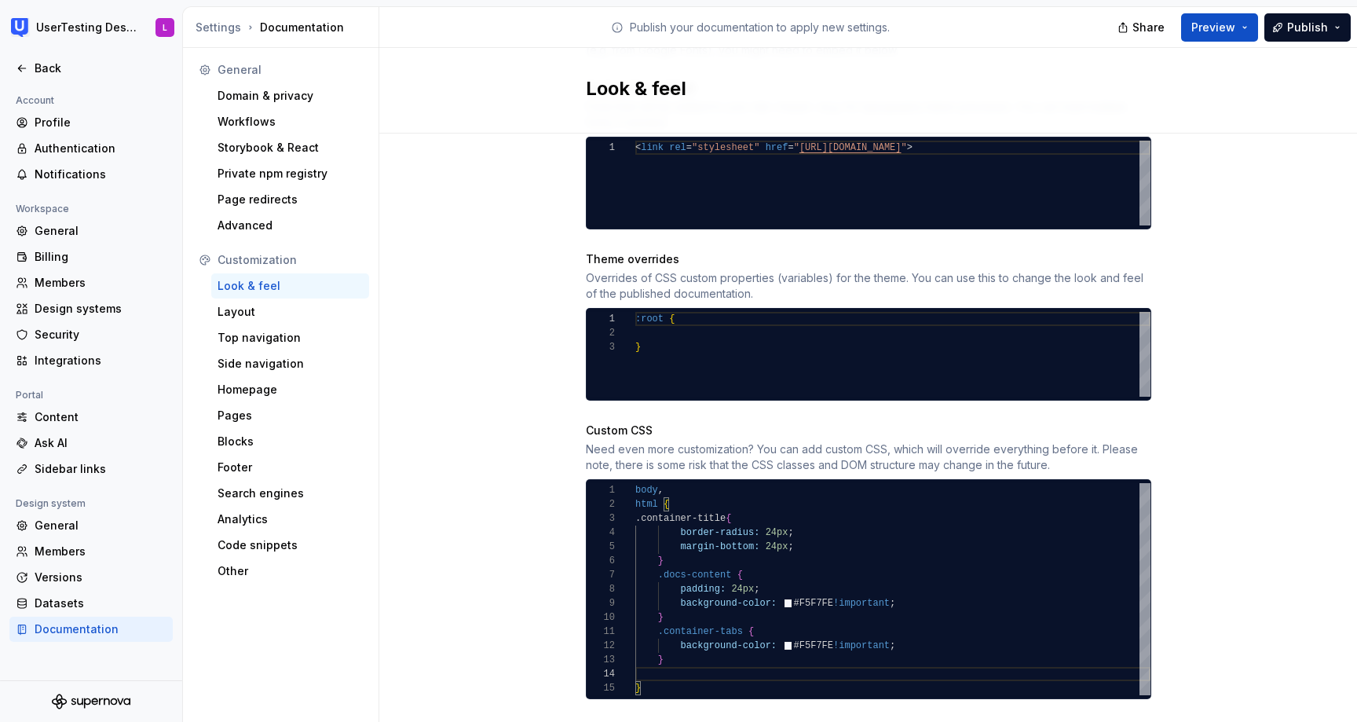
type textarea "**********"
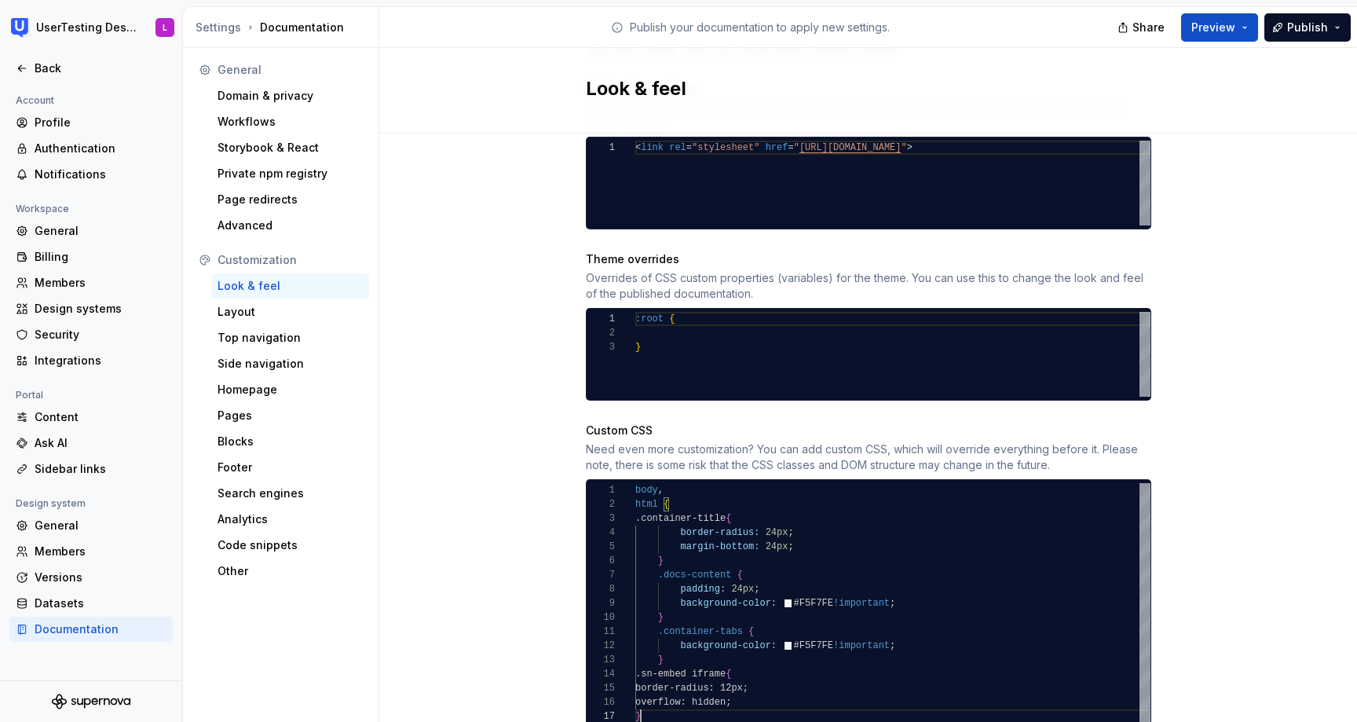
scroll to position [85, 5]
click at [1233, 27] on span "Preview" at bounding box center [1213, 28] width 44 height 16
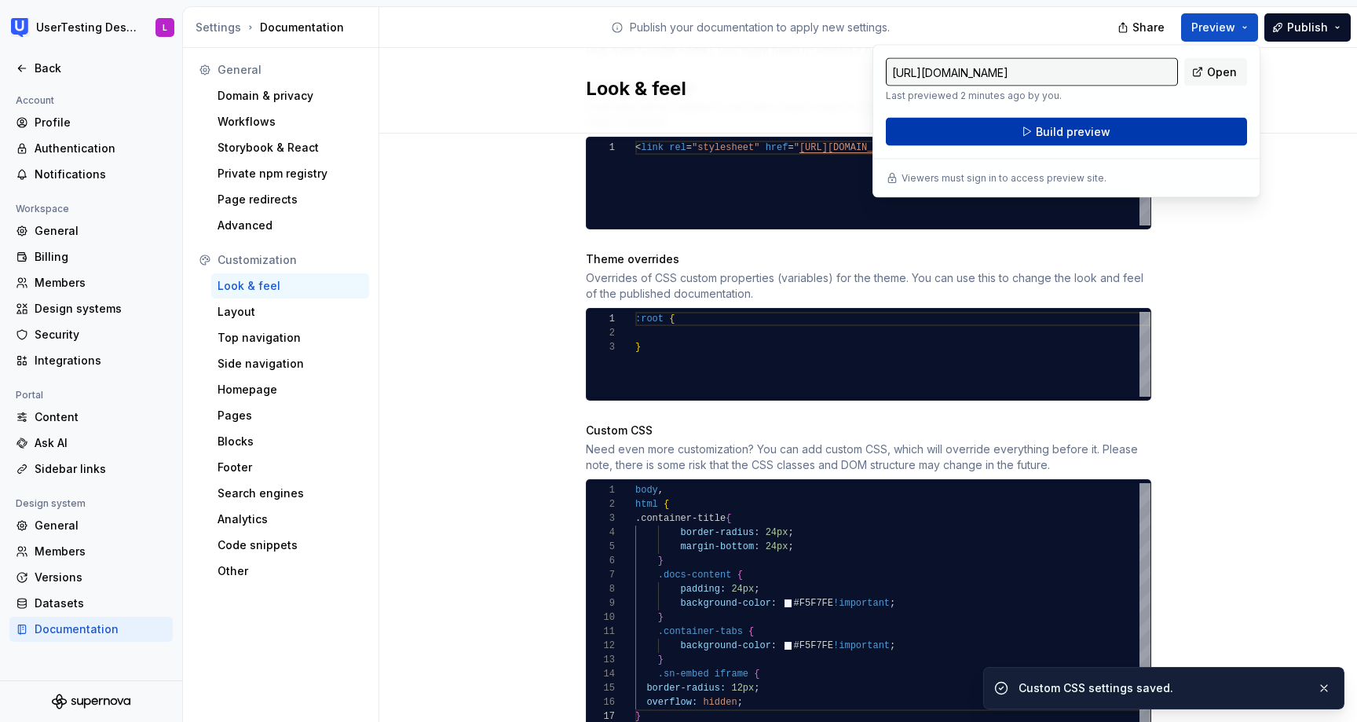
click at [1234, 129] on button "Build preview" at bounding box center [1066, 132] width 361 height 28
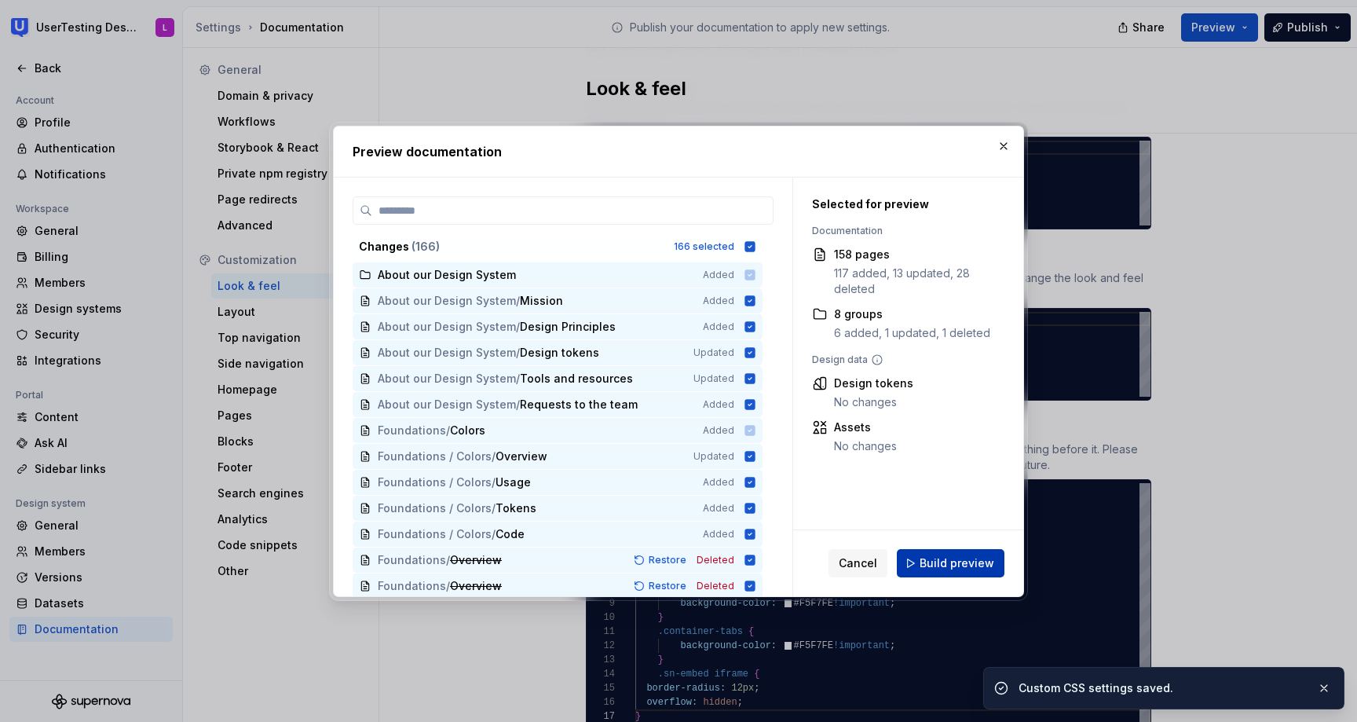
click at [950, 572] on button "Build preview" at bounding box center [951, 563] width 108 height 28
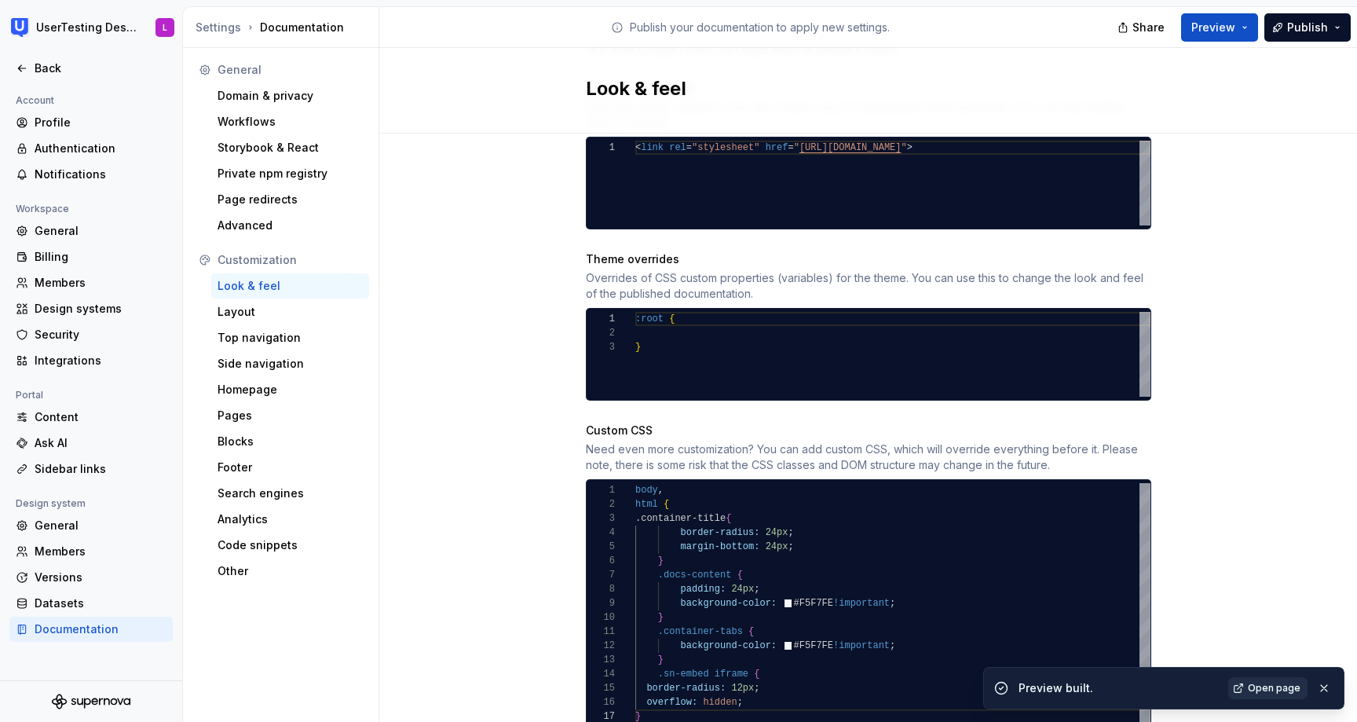
click at [1265, 689] on span "Open page" at bounding box center [1274, 688] width 53 height 13
